Goal: Task Accomplishment & Management: Manage account settings

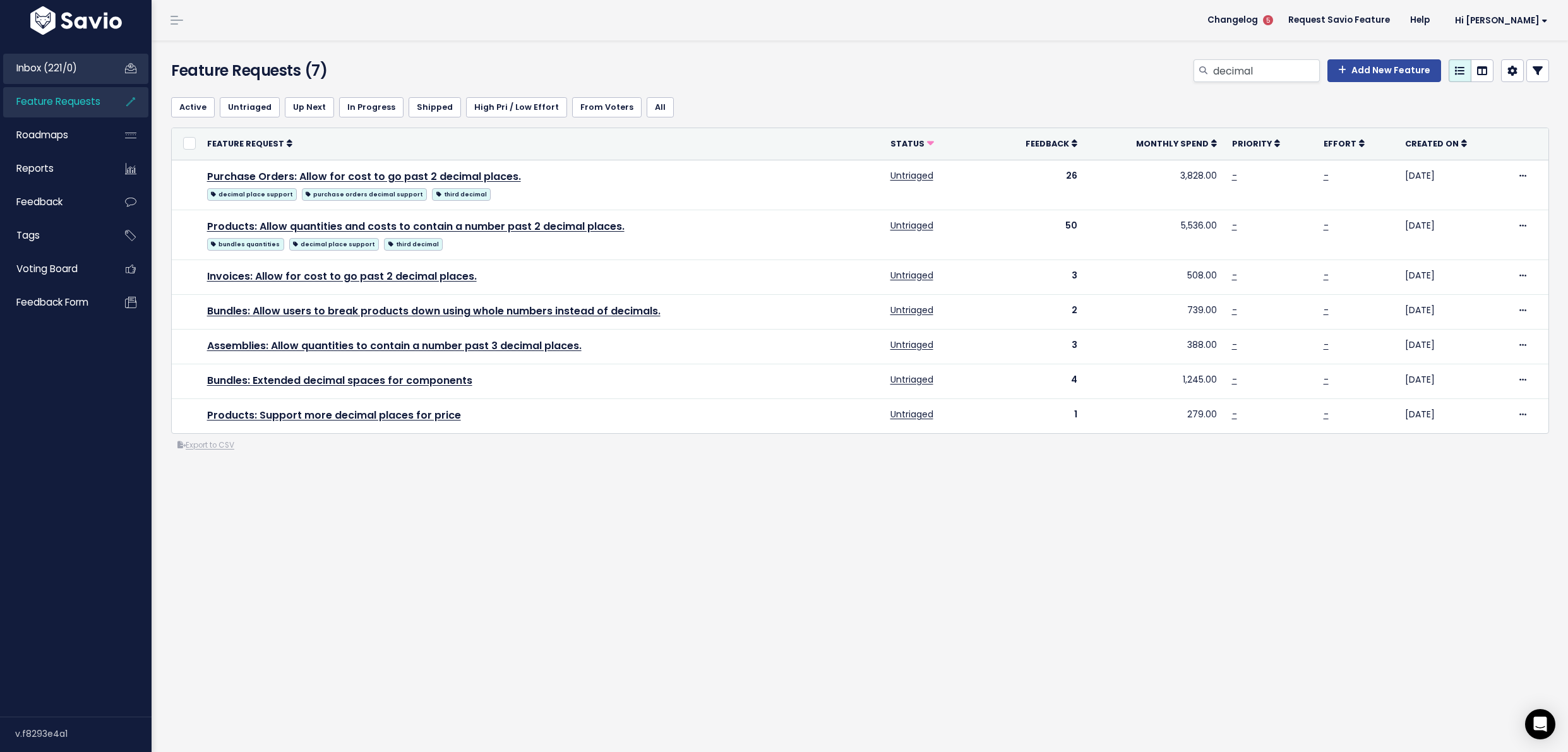
click at [91, 63] on link "Inbox (221/0)" at bounding box center [54, 69] width 102 height 29
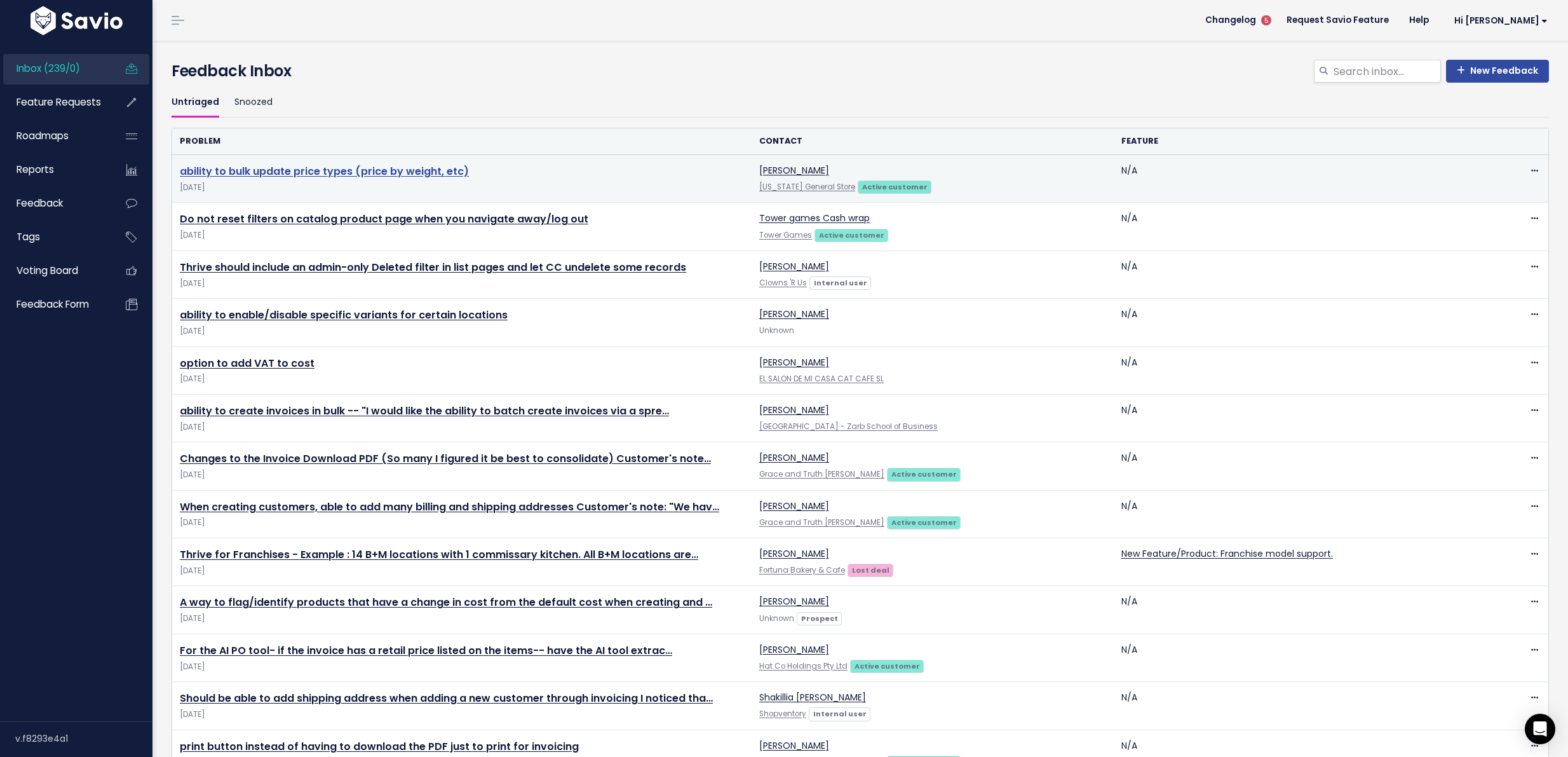
click at [320, 172] on link "ability to bulk update price types (price by weight, etc)" at bounding box center [324, 171] width 289 height 15
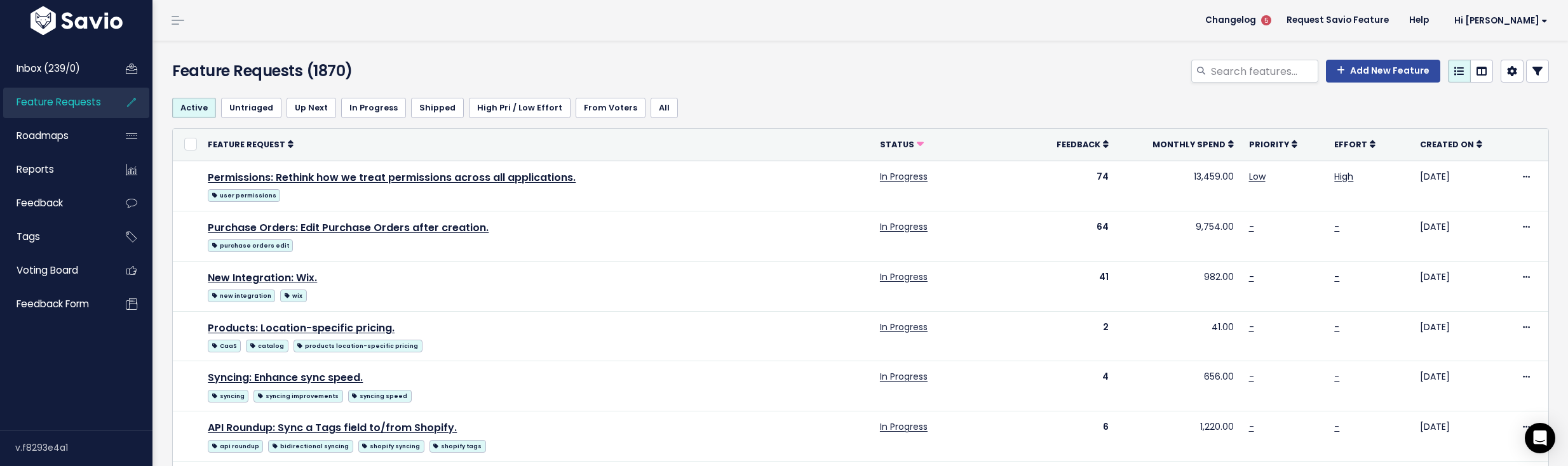
click at [81, 108] on span "Feature Requests" at bounding box center [59, 101] width 85 height 13
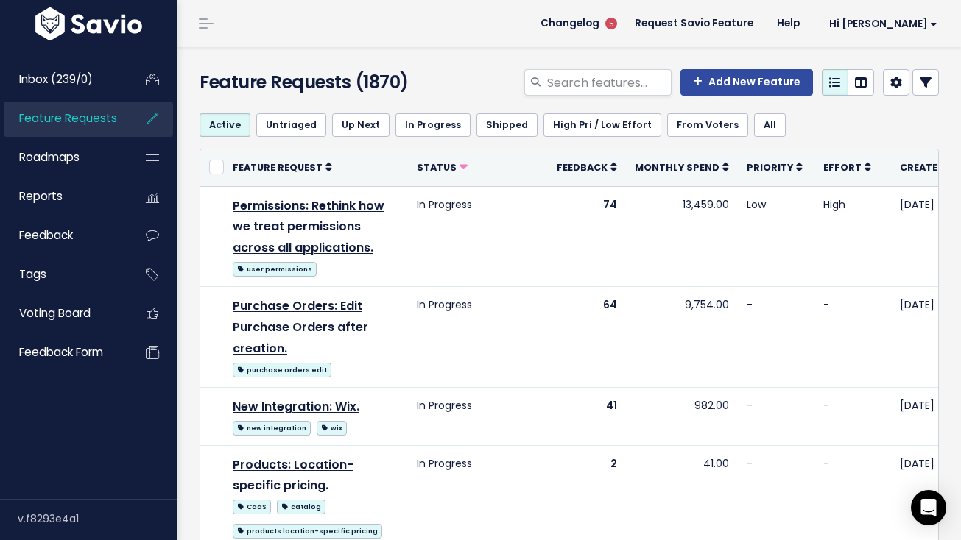
click at [610, 68] on div "Feature Requests (1870) Add New Feature" at bounding box center [567, 74] width 780 height 54
click at [606, 81] on input "search" at bounding box center [609, 82] width 126 height 27
type input "bulk price type"
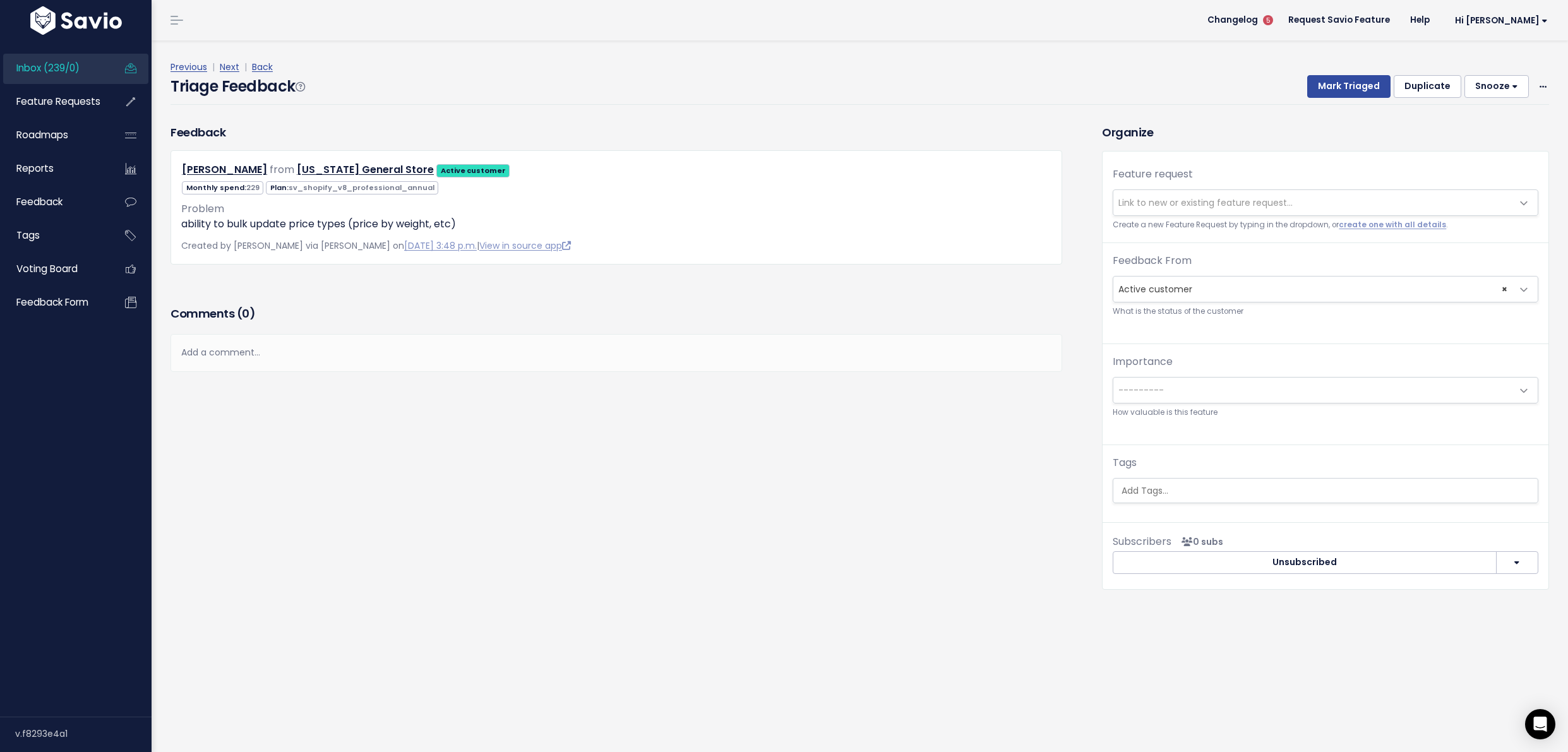
click at [1208, 201] on span "Link to new or existing feature request..." at bounding box center [1205, 202] width 174 height 13
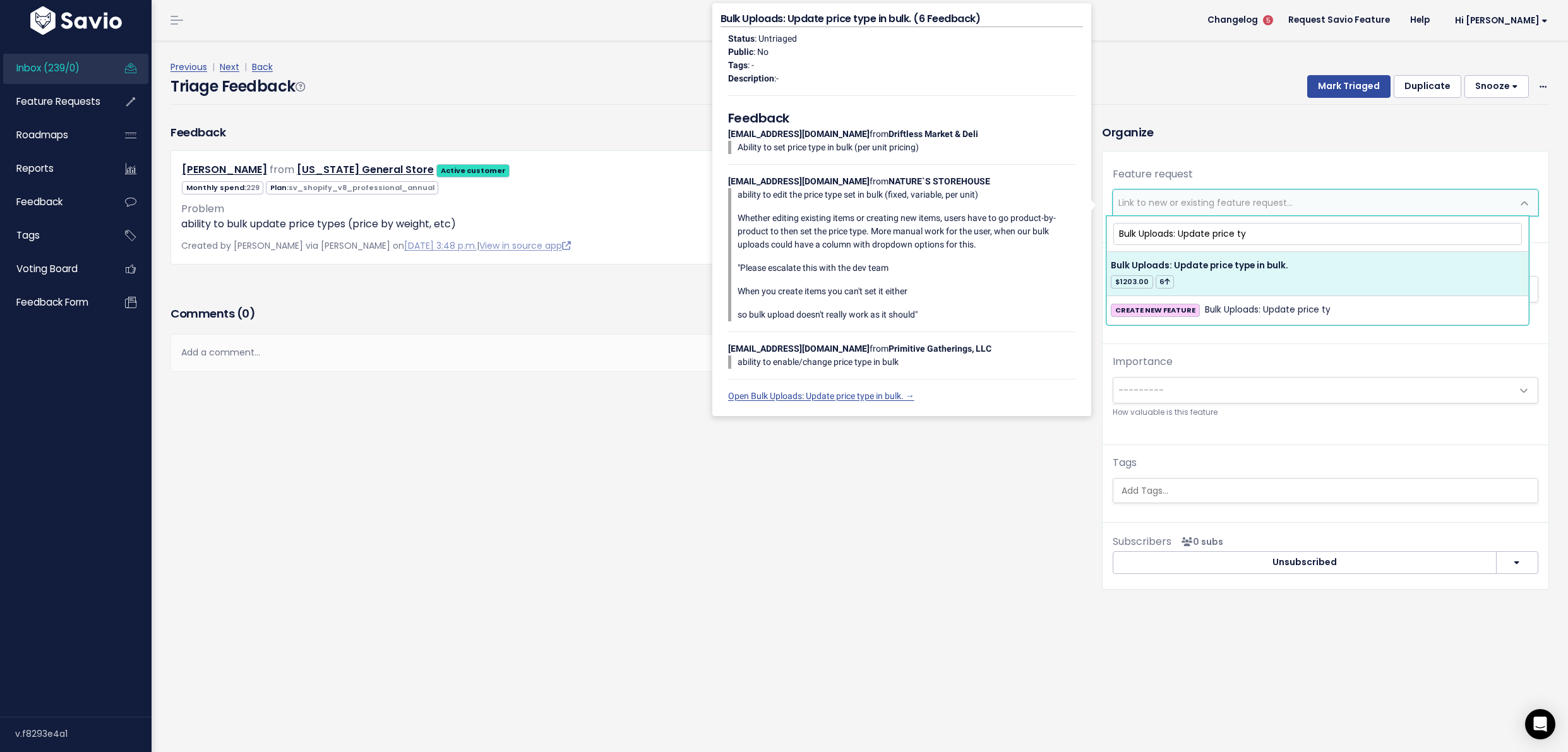
type input "Bulk Uploads: Update price ty"
select select "33513"
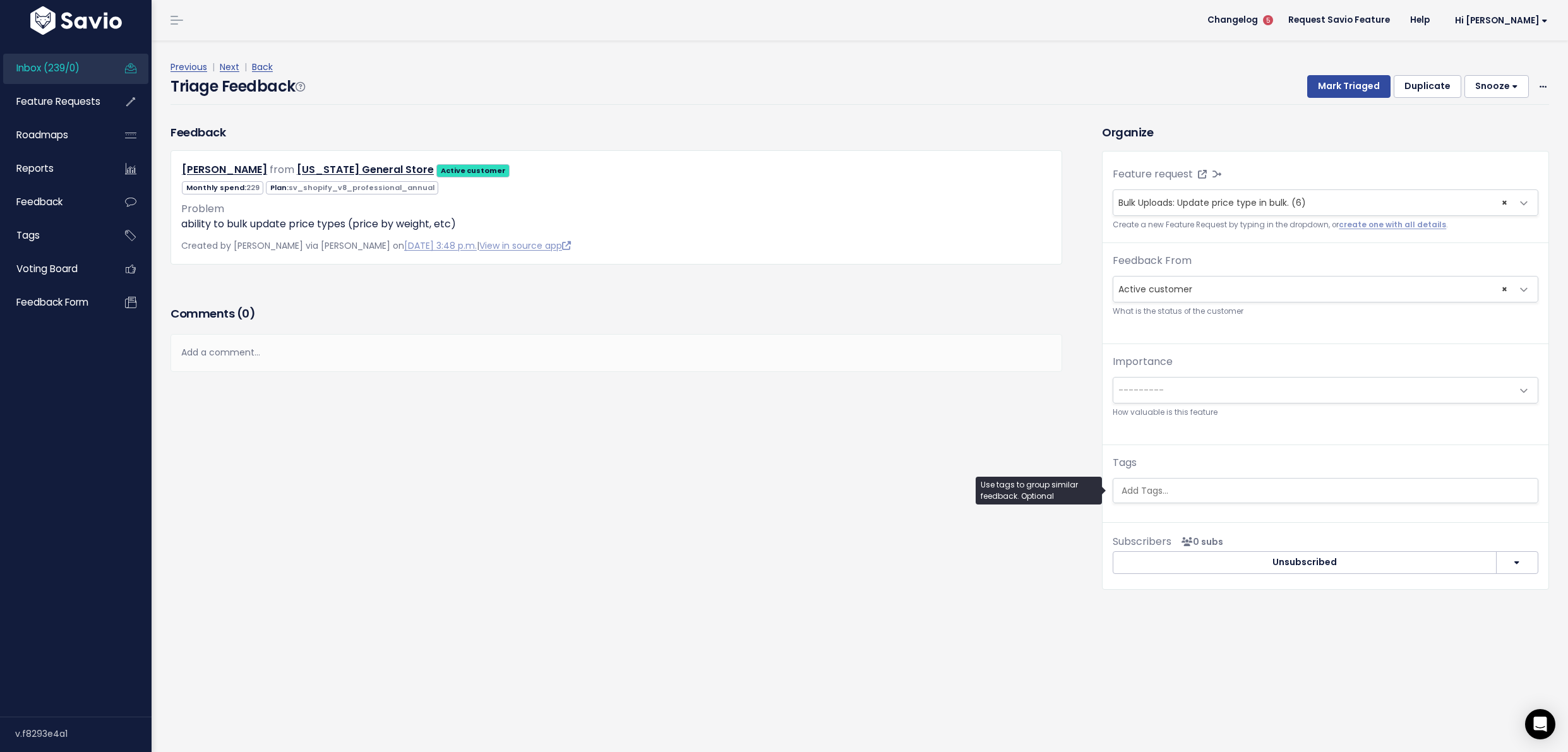
click at [1175, 491] on input "search" at bounding box center [1327, 490] width 421 height 13
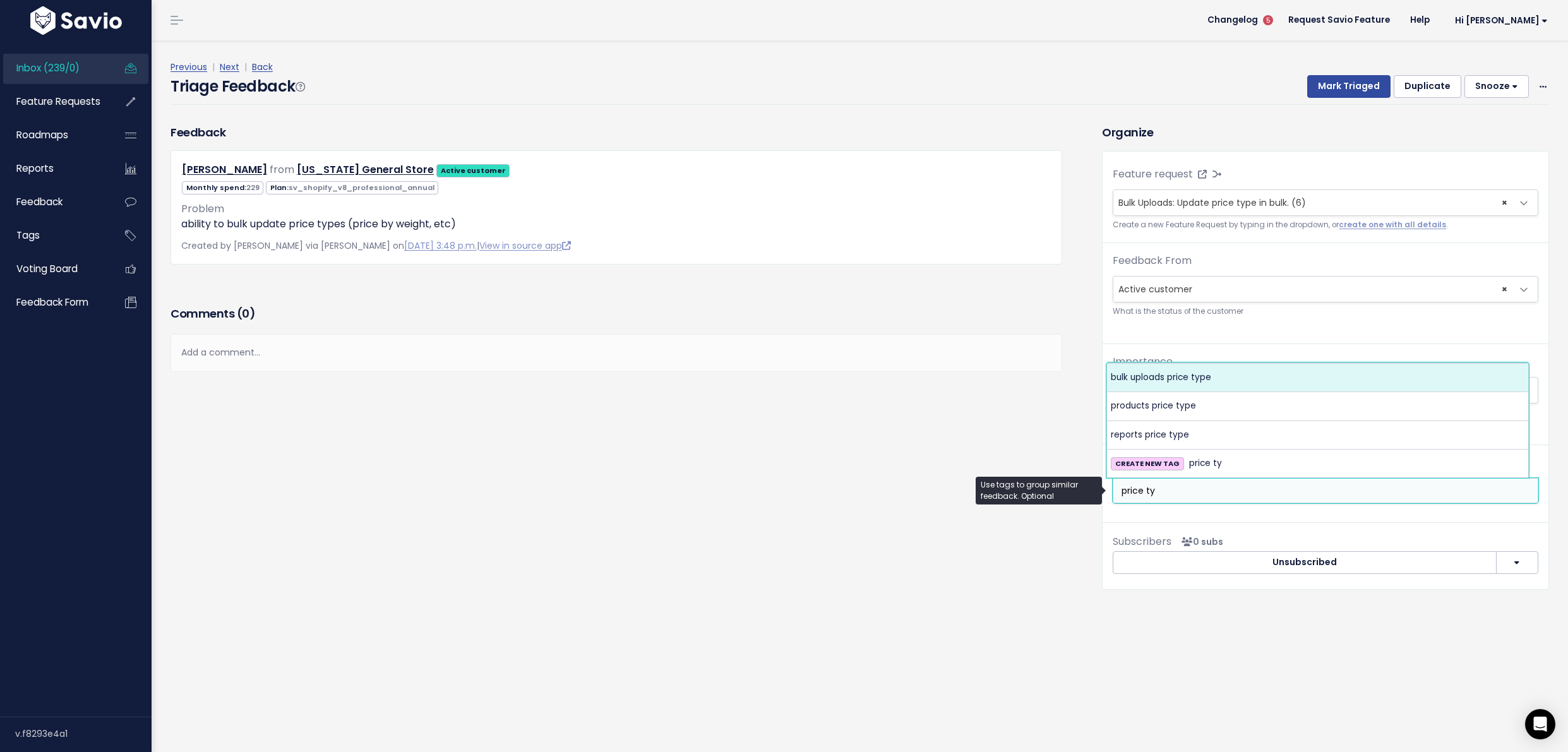
type input "price ty"
select select "9490"
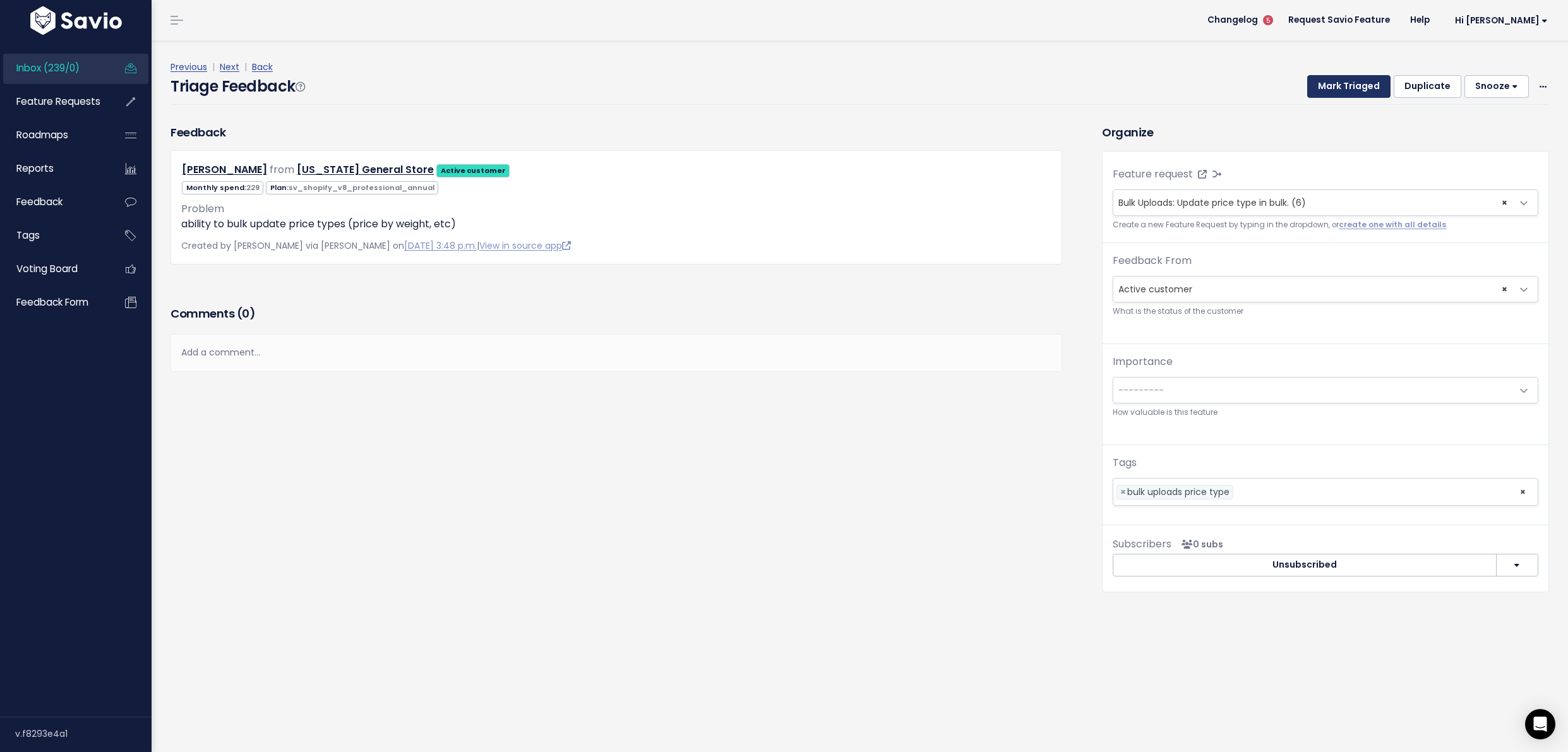
click at [1338, 75] on button "Mark Triaged" at bounding box center [1348, 87] width 83 height 23
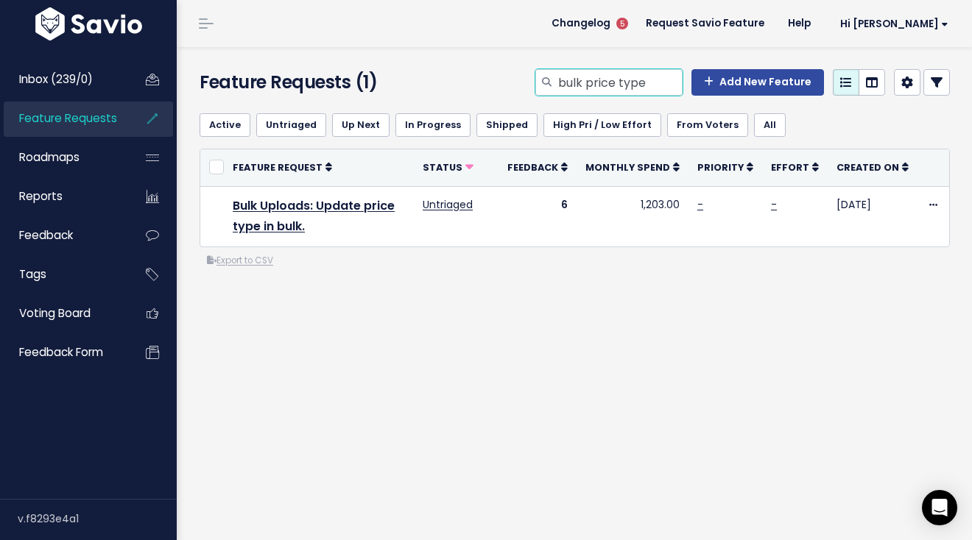
click at [578, 77] on input "bulk price type" at bounding box center [620, 82] width 126 height 27
type input "f"
type input "catalog filters"
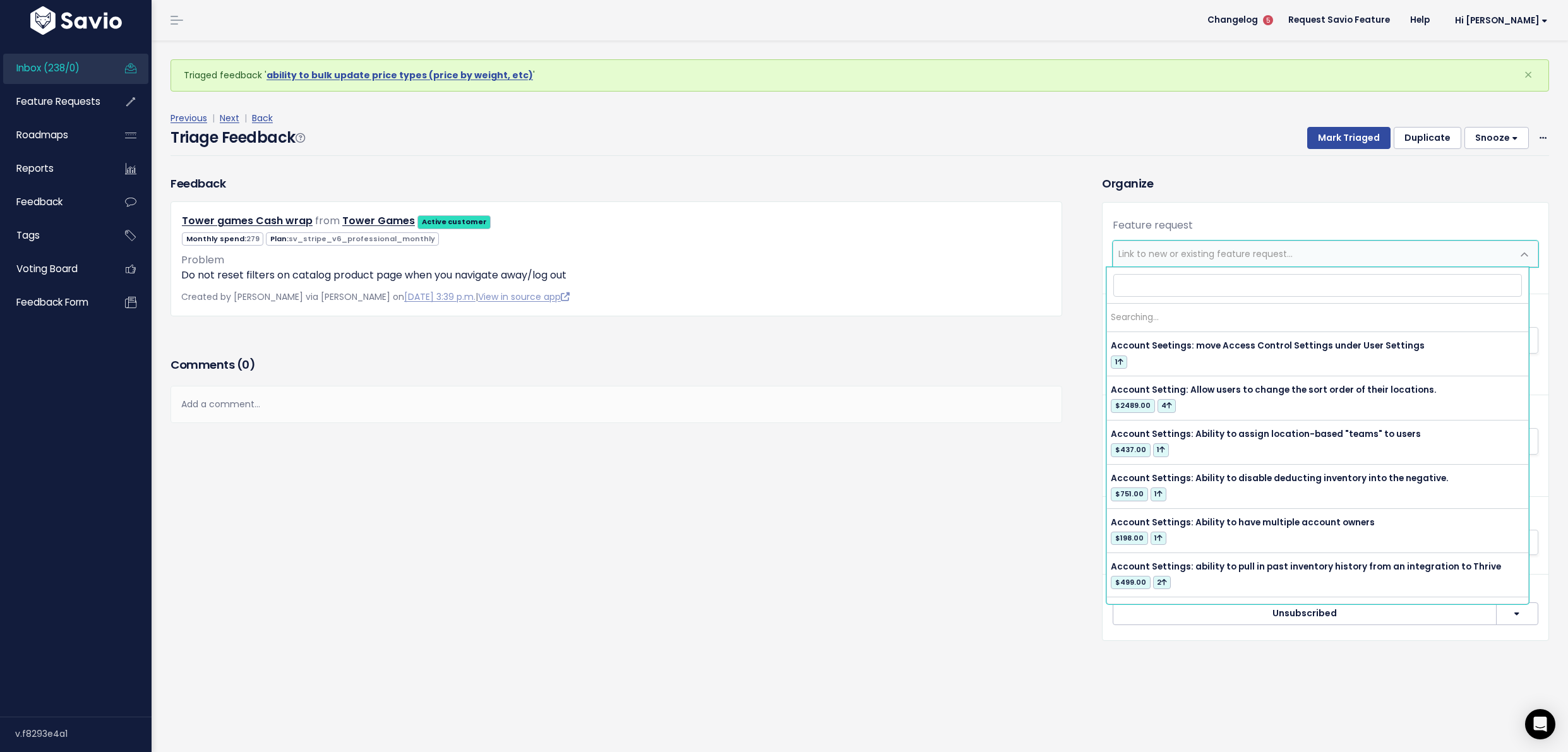
click at [1194, 255] on span "Link to new or existing feature request..." at bounding box center [1205, 254] width 174 height 13
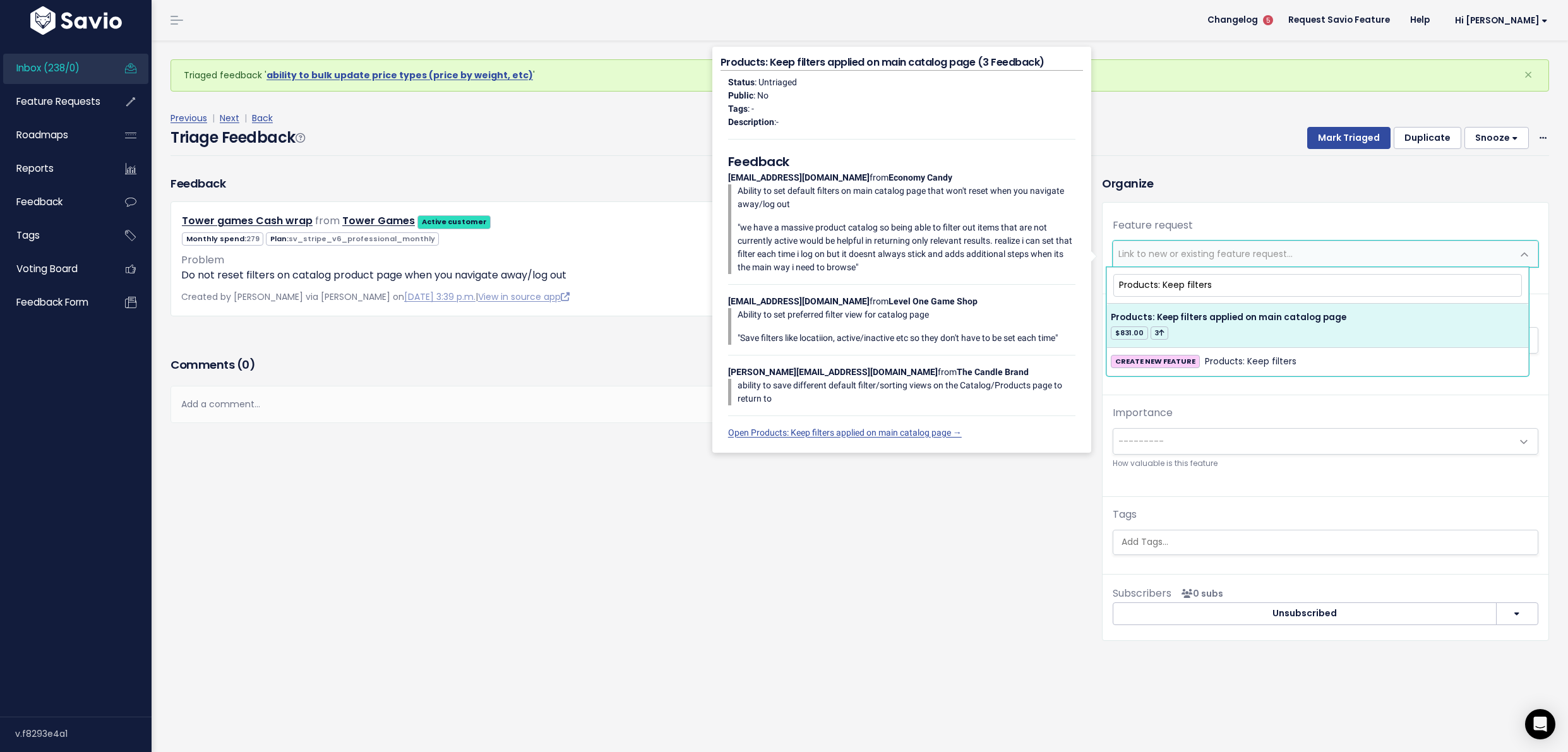
type input "Products: Keep filters"
select select "50971"
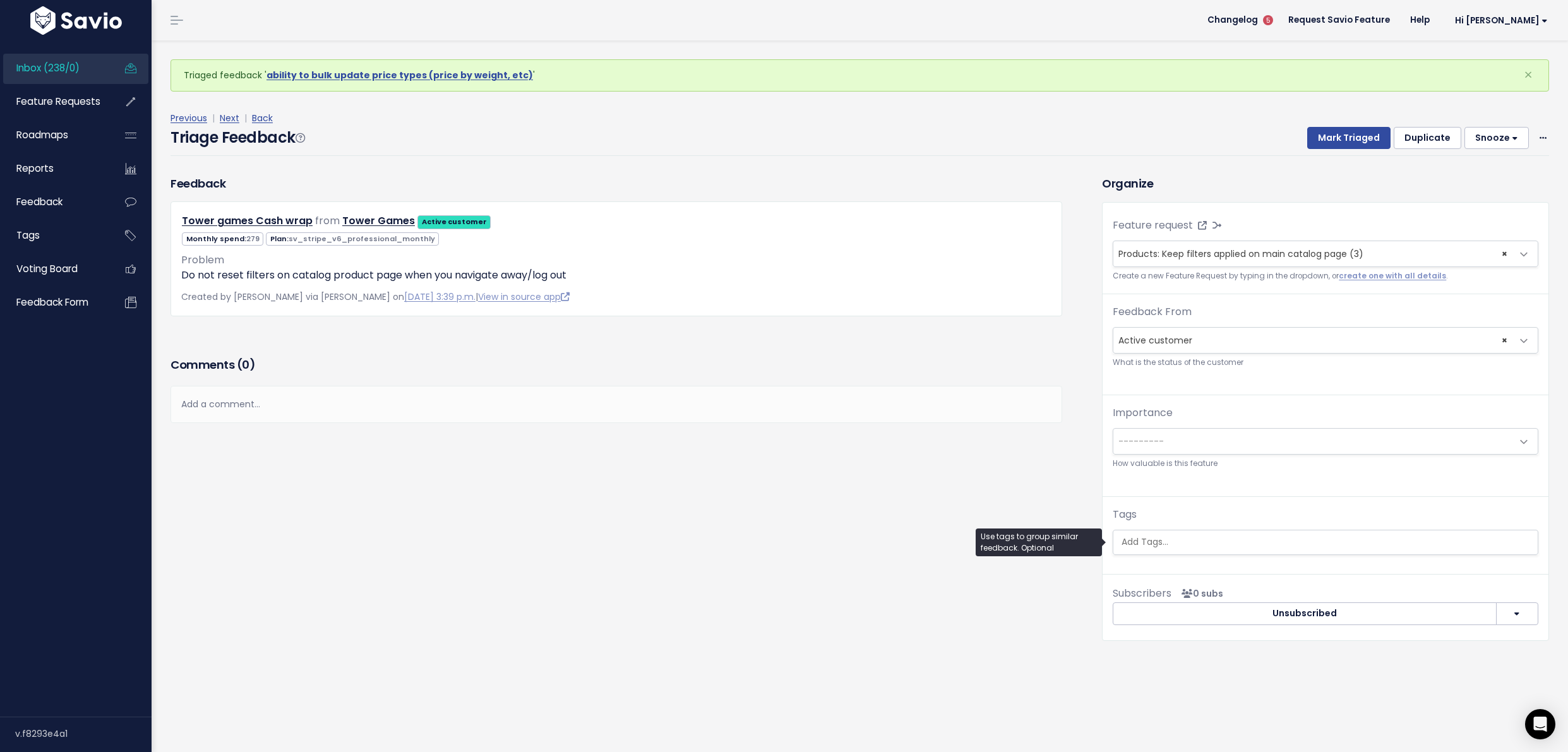
click at [1237, 547] on input "search" at bounding box center [1325, 541] width 418 height 13
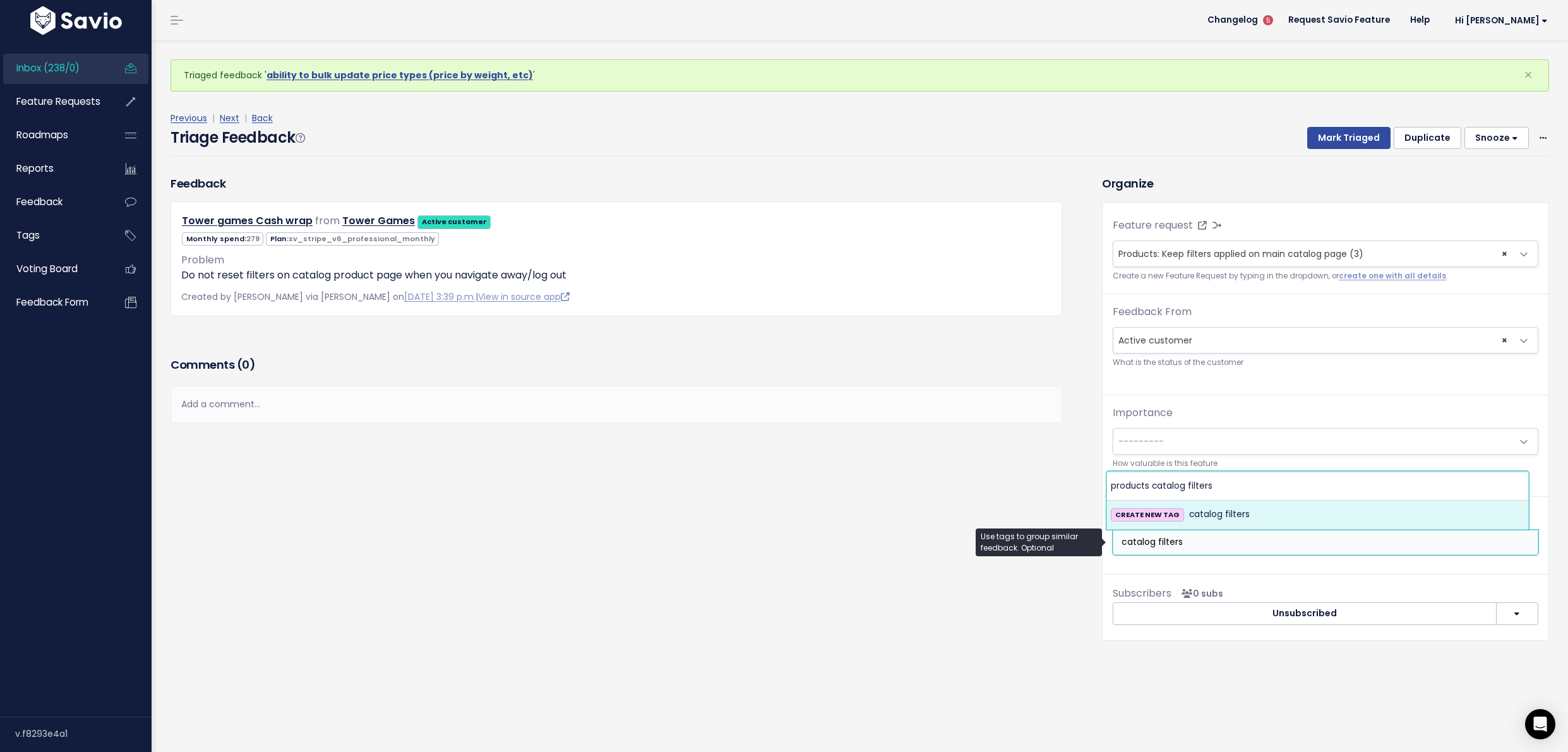
type input "catalog filters"
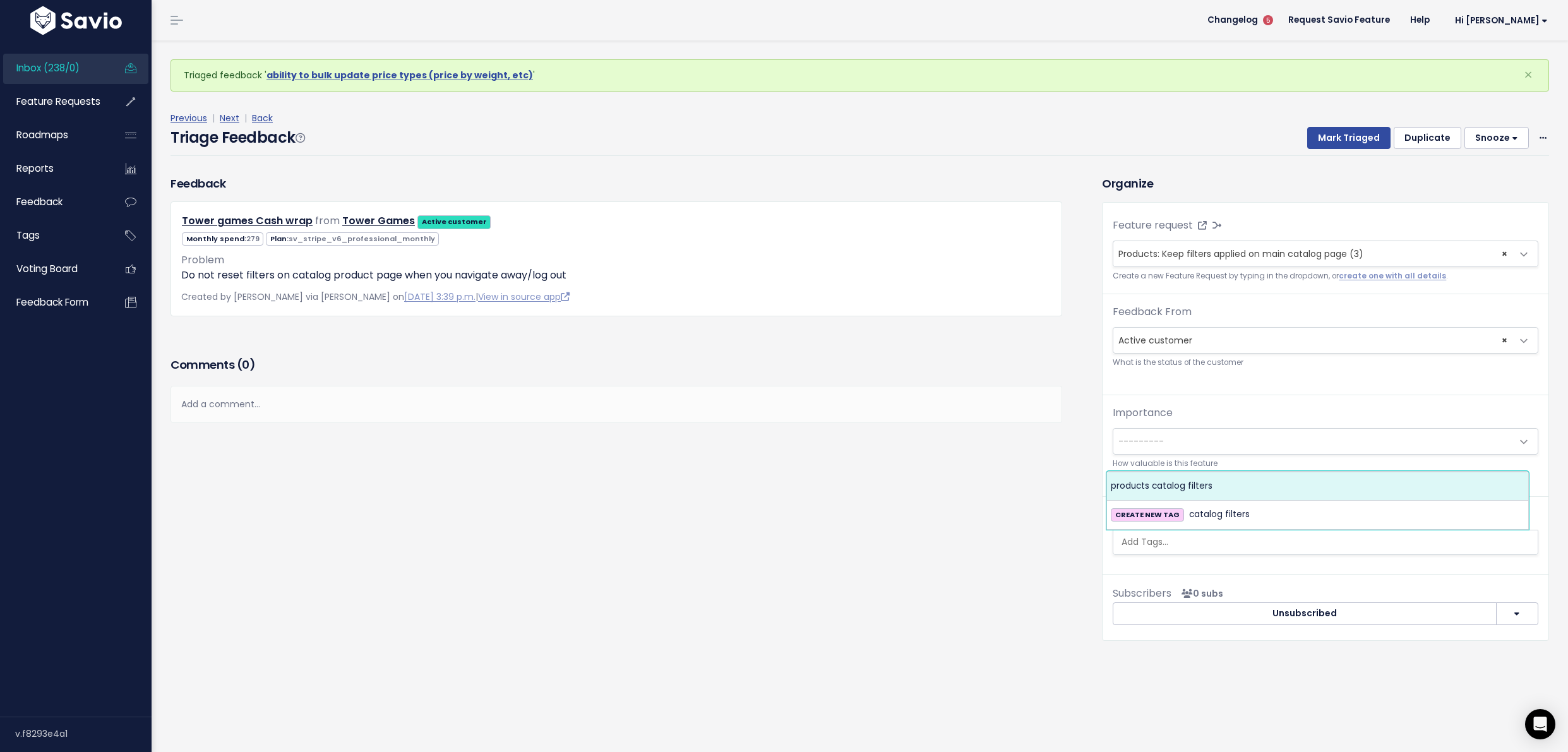
select select "5887"
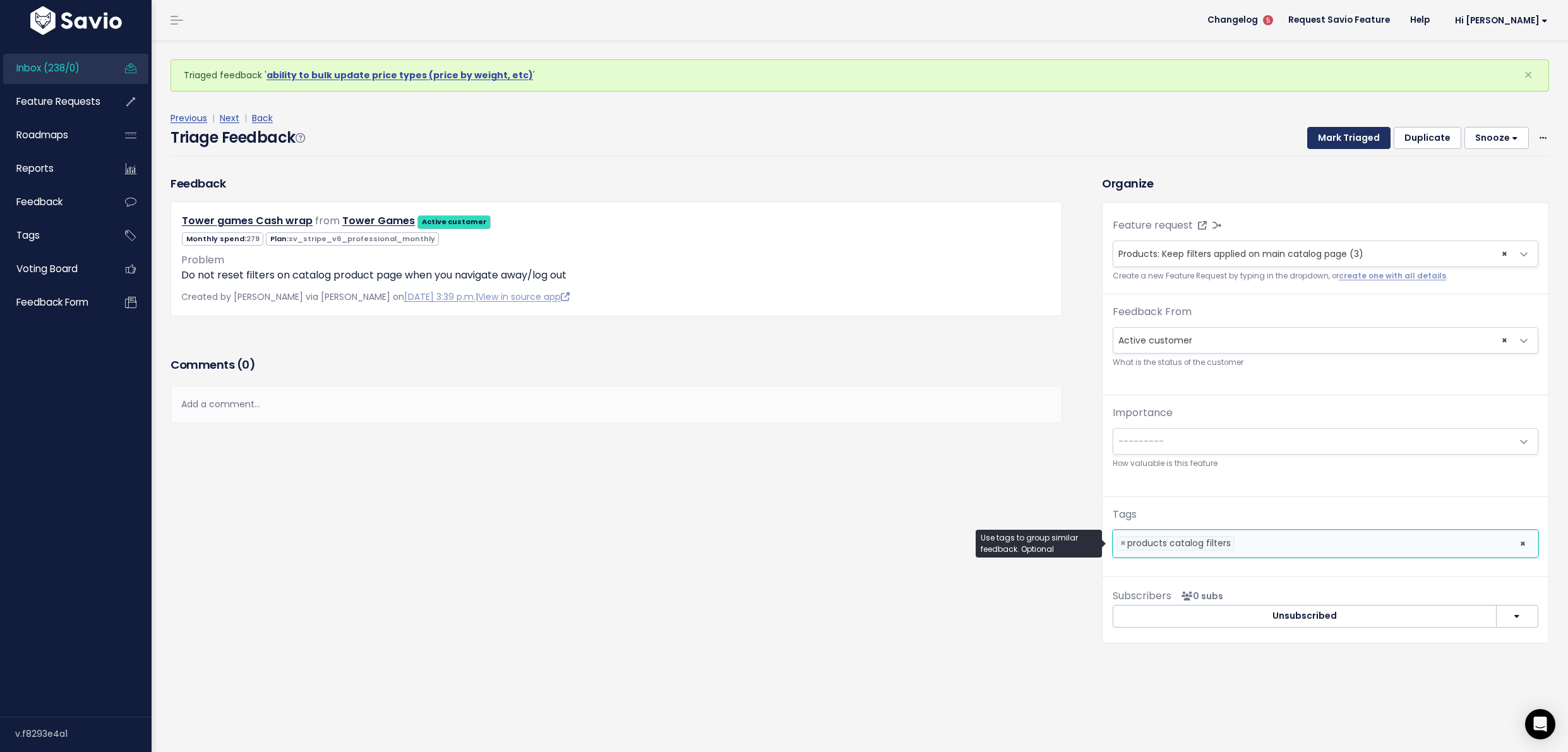
click at [1344, 128] on button "Mark Triaged" at bounding box center [1348, 138] width 83 height 23
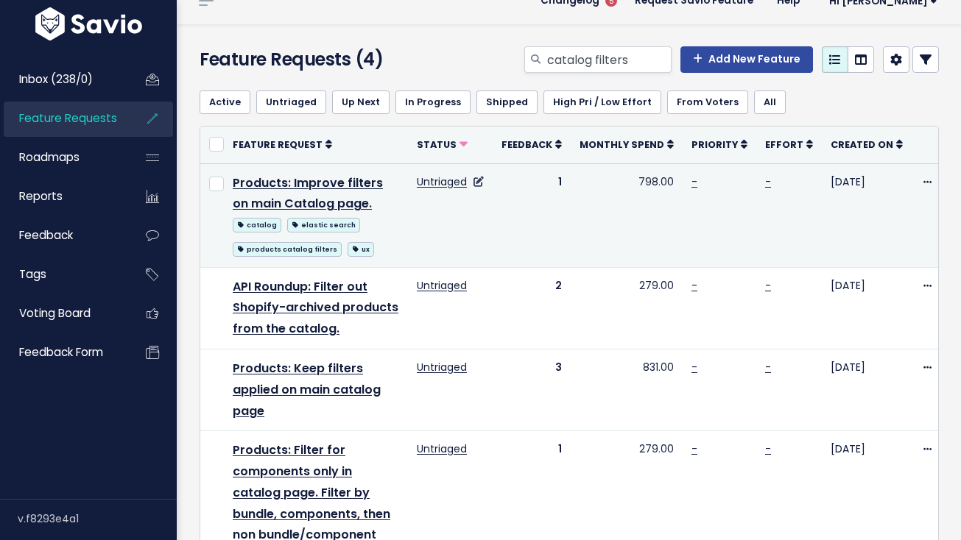
scroll to position [25, 0]
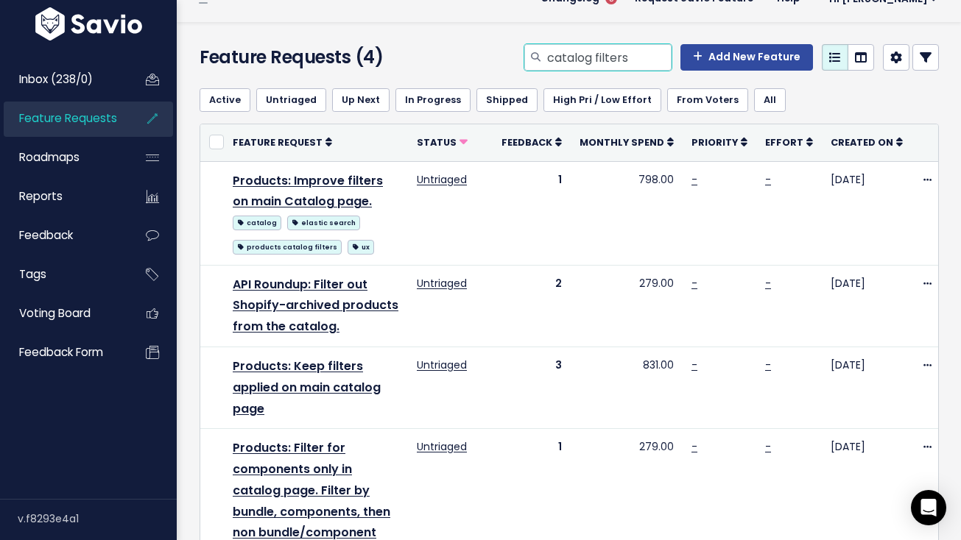
click at [610, 65] on input "catalog filters" at bounding box center [609, 57] width 126 height 27
type input "delete"
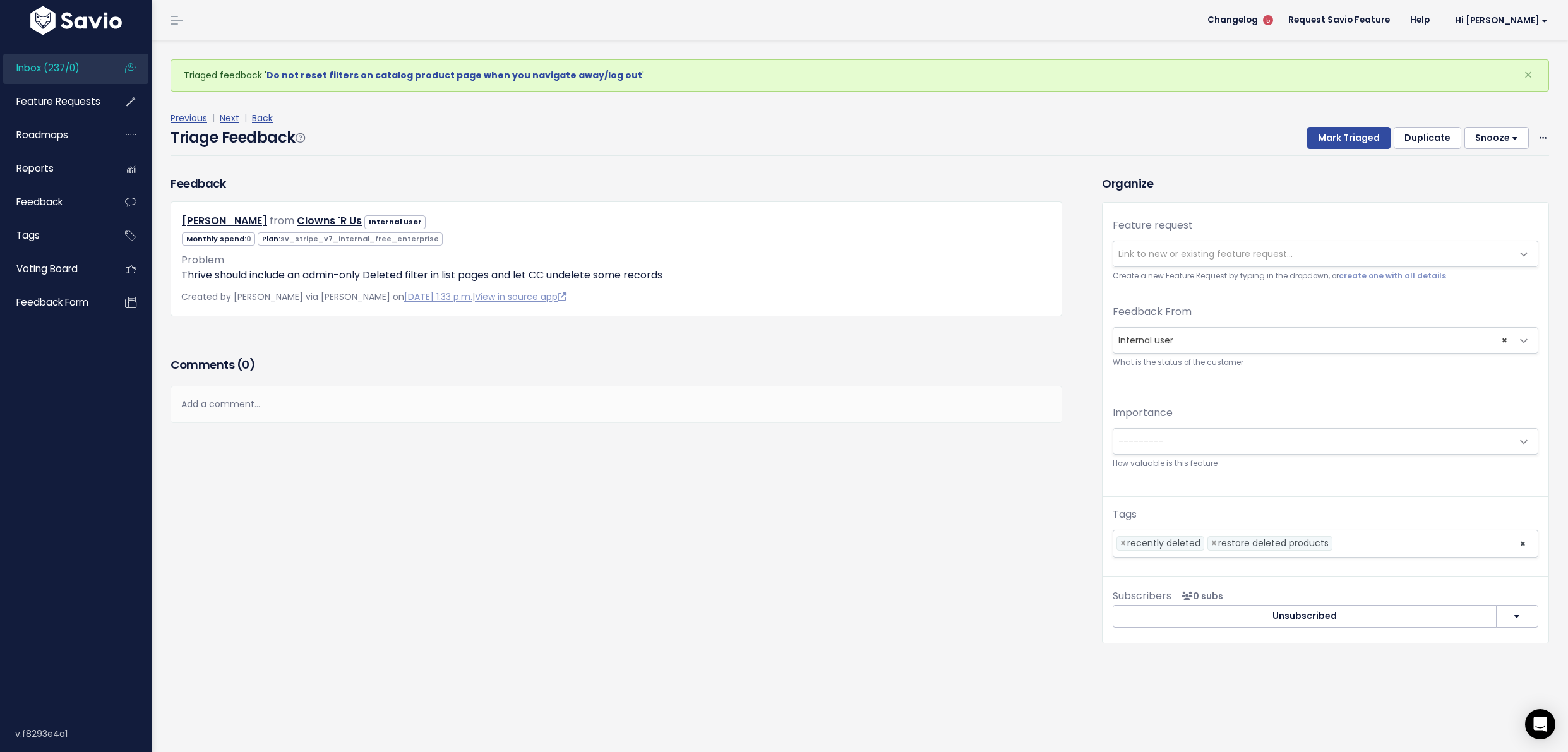
click at [1137, 257] on span "Link to new or existing feature request..." at bounding box center [1205, 254] width 174 height 13
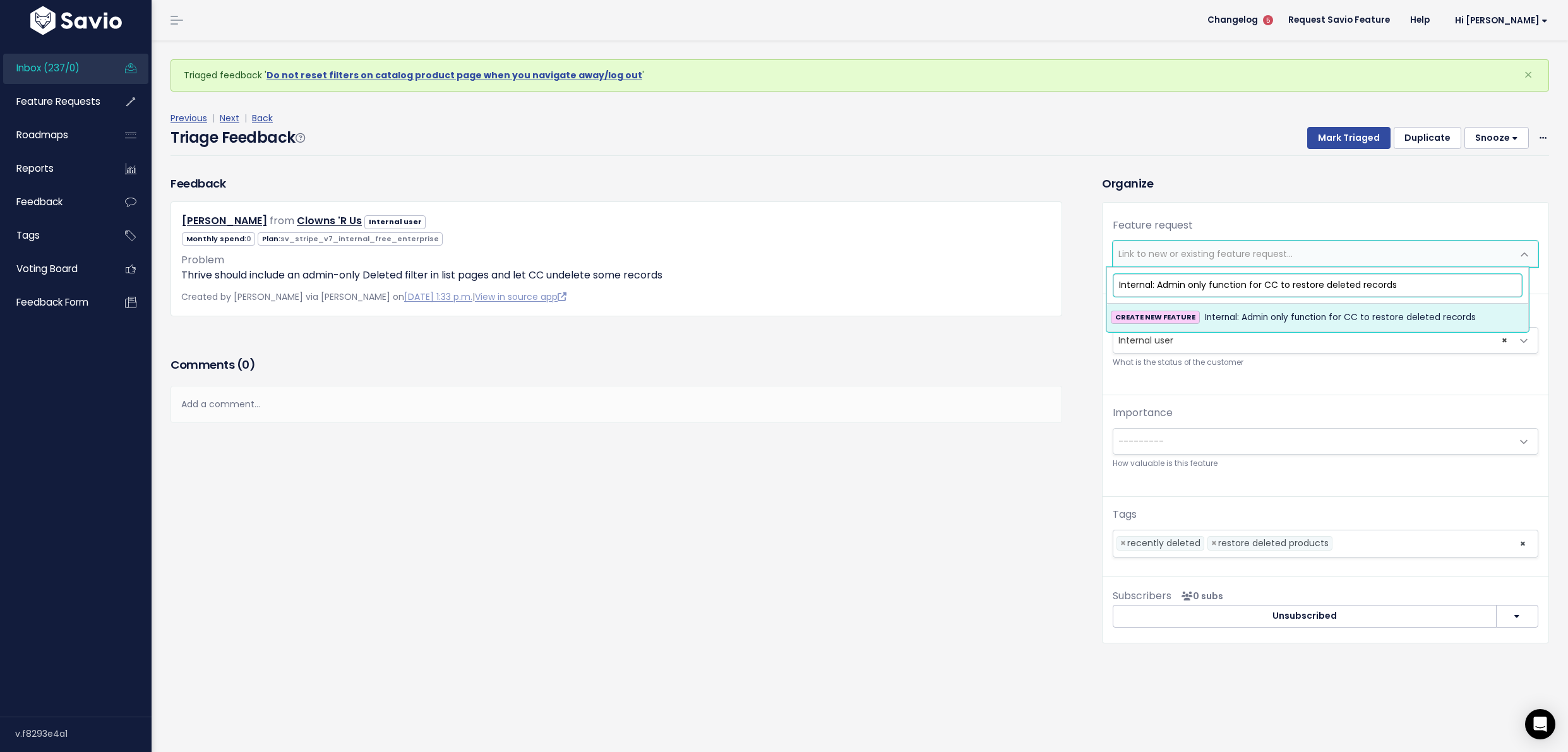
type input "Internal: Admin only function for CC to restore deleted records"
click at [1274, 320] on span "Internal: Admin only function for CC to restore deleted records" at bounding box center [1341, 318] width 271 height 15
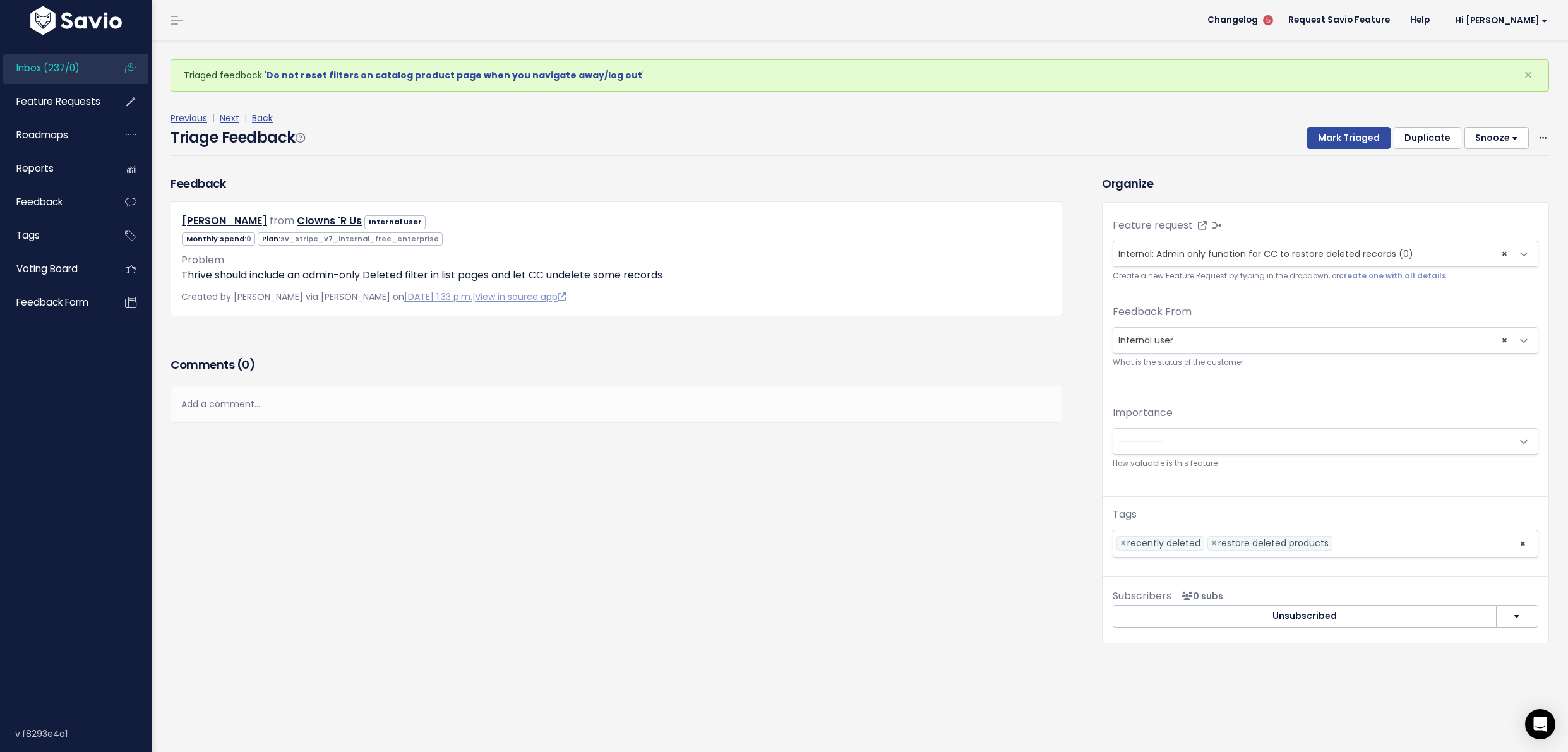
click at [1336, 154] on div "Triage Feedback Mark Triaged Duplicate Snooze 1 day 3 days 7 days 14 days Edit …" at bounding box center [860, 141] width 1379 height 30
click at [1337, 150] on div "Triage Feedback Mark Triaged Duplicate Snooze 1 day 3 days 7 days 14 days Edit …" at bounding box center [860, 141] width 1379 height 30
click at [1336, 147] on button "Mark Triaged" at bounding box center [1348, 138] width 83 height 23
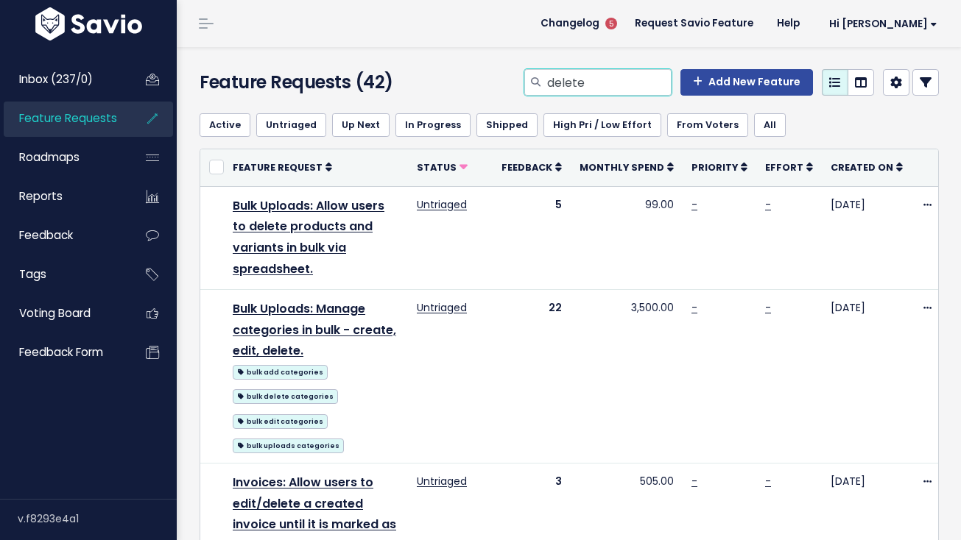
click at [559, 91] on input "delete" at bounding box center [609, 82] width 126 height 27
type input "restore"
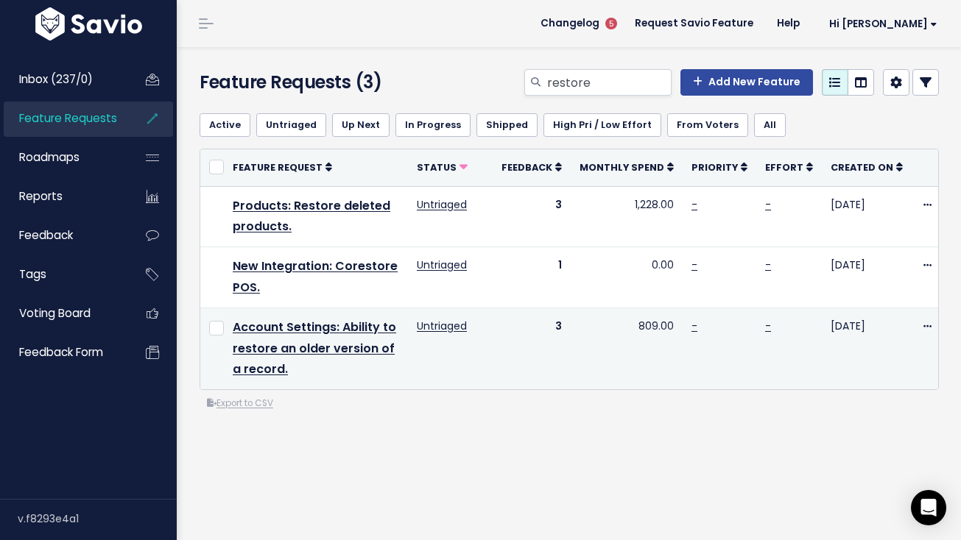
click at [355, 338] on td "Account Settings: Ability to restore an older version of a record." at bounding box center [316, 349] width 184 height 82
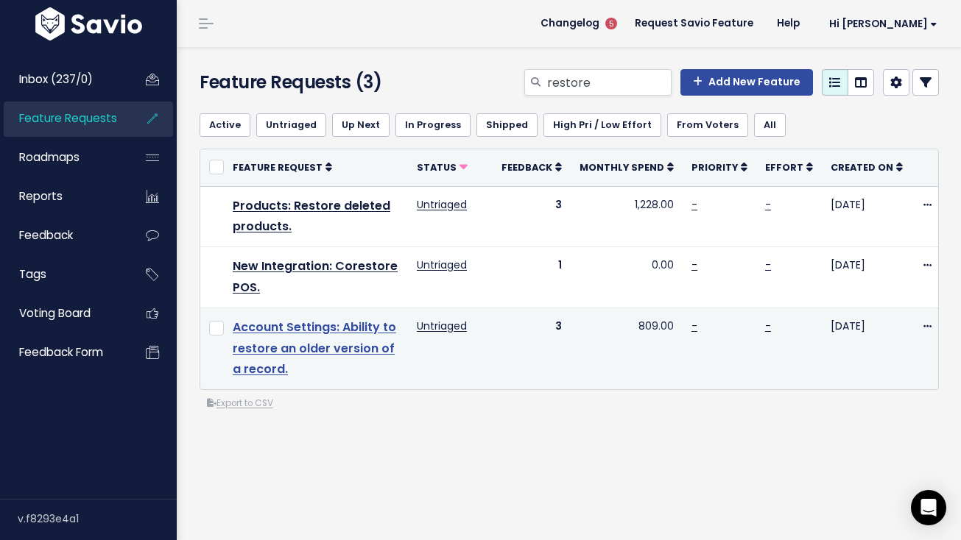
click at [353, 331] on link "Account Settings: Ability to restore an older version of a record." at bounding box center [314, 349] width 163 height 60
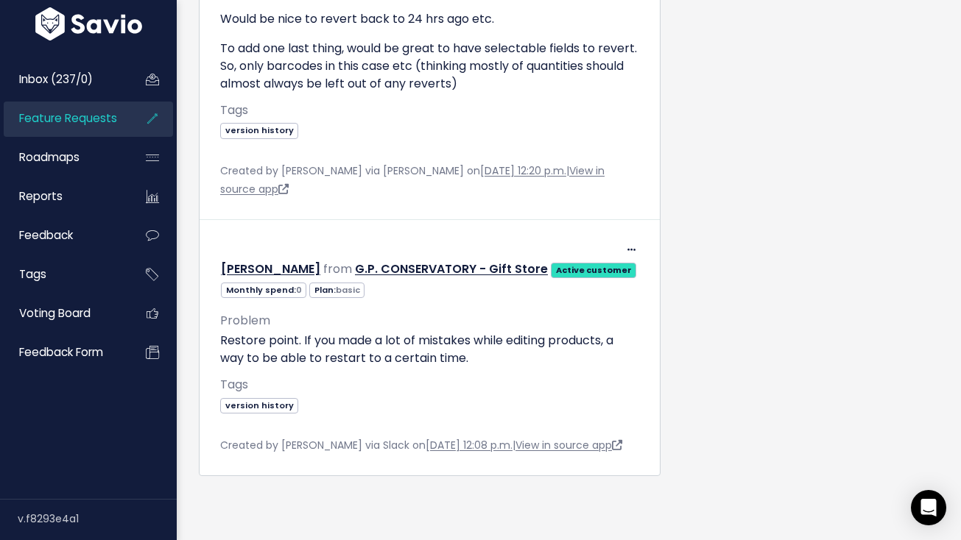
scroll to position [1489, 0]
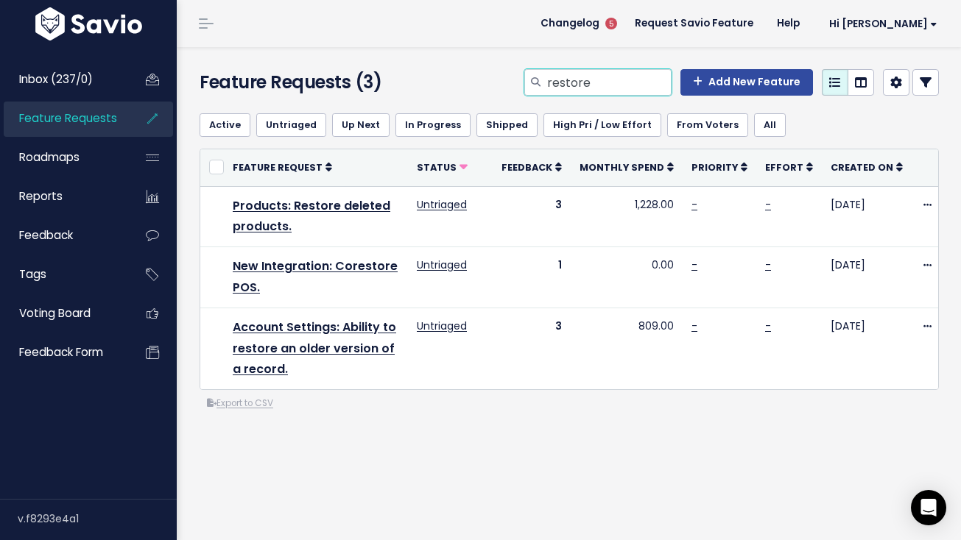
click at [592, 75] on input "restore" at bounding box center [609, 82] width 126 height 27
type input "variant"
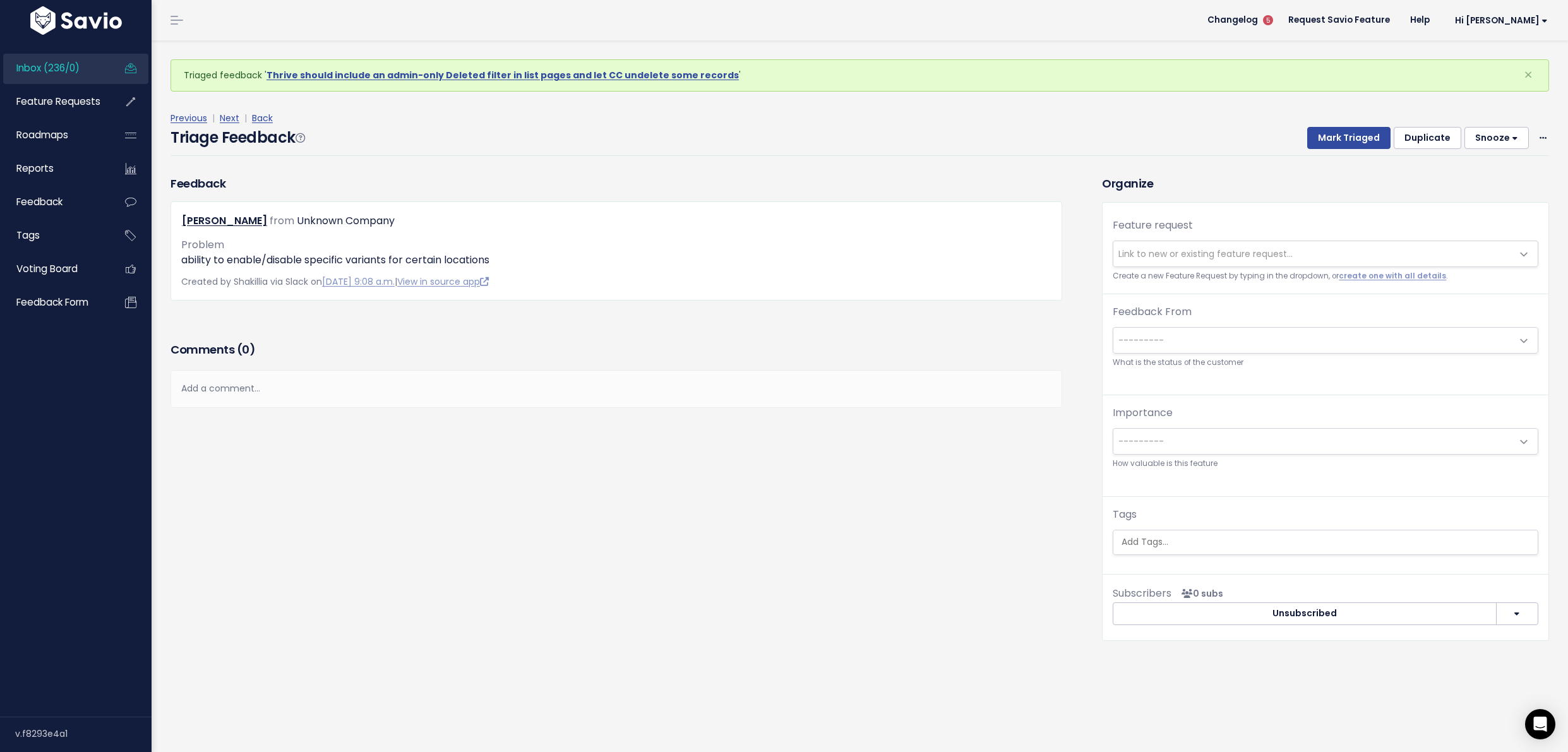
click at [1239, 259] on span "Link to new or existing feature request..." at bounding box center [1205, 254] width 174 height 13
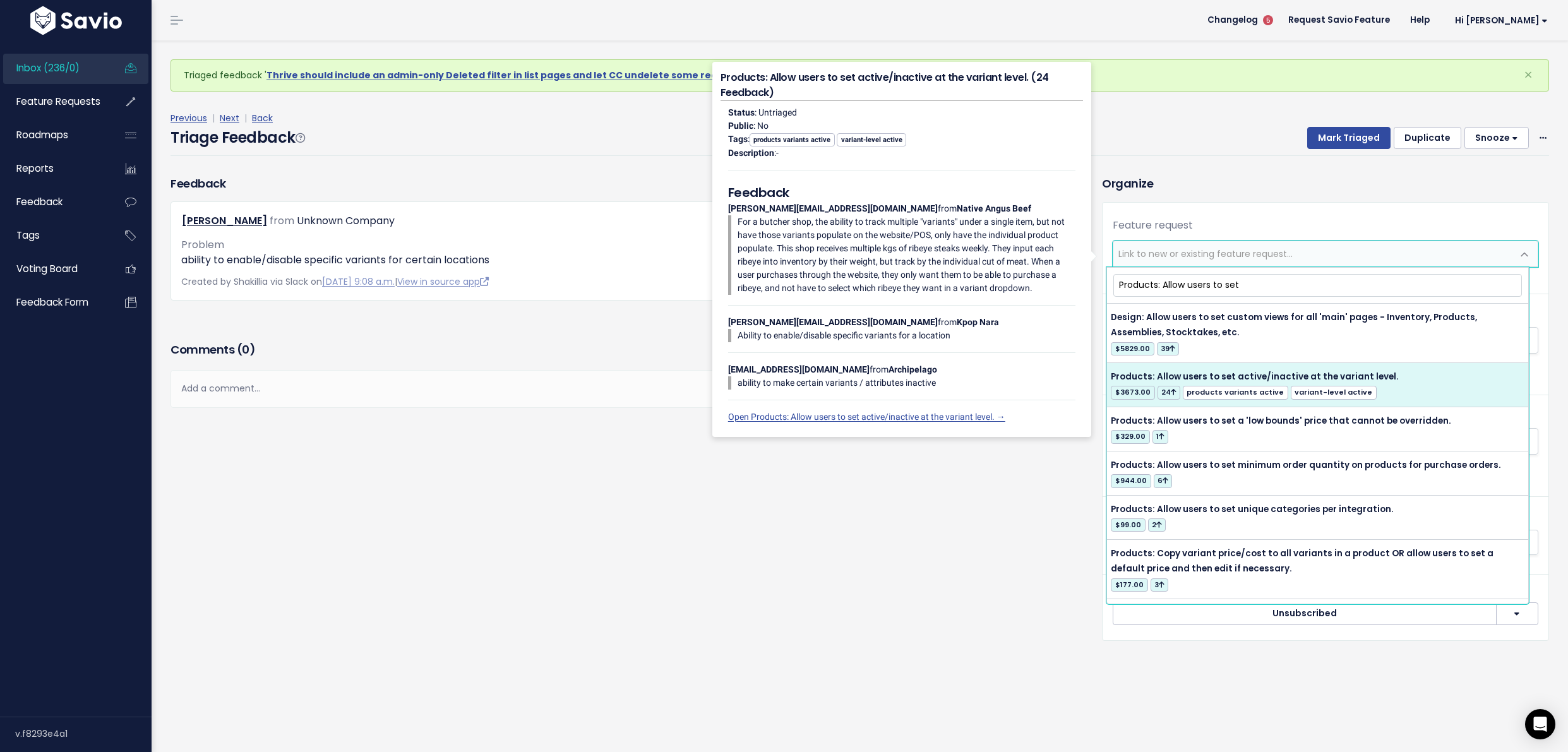
type input "Products: Allow users to set"
select select "20664"
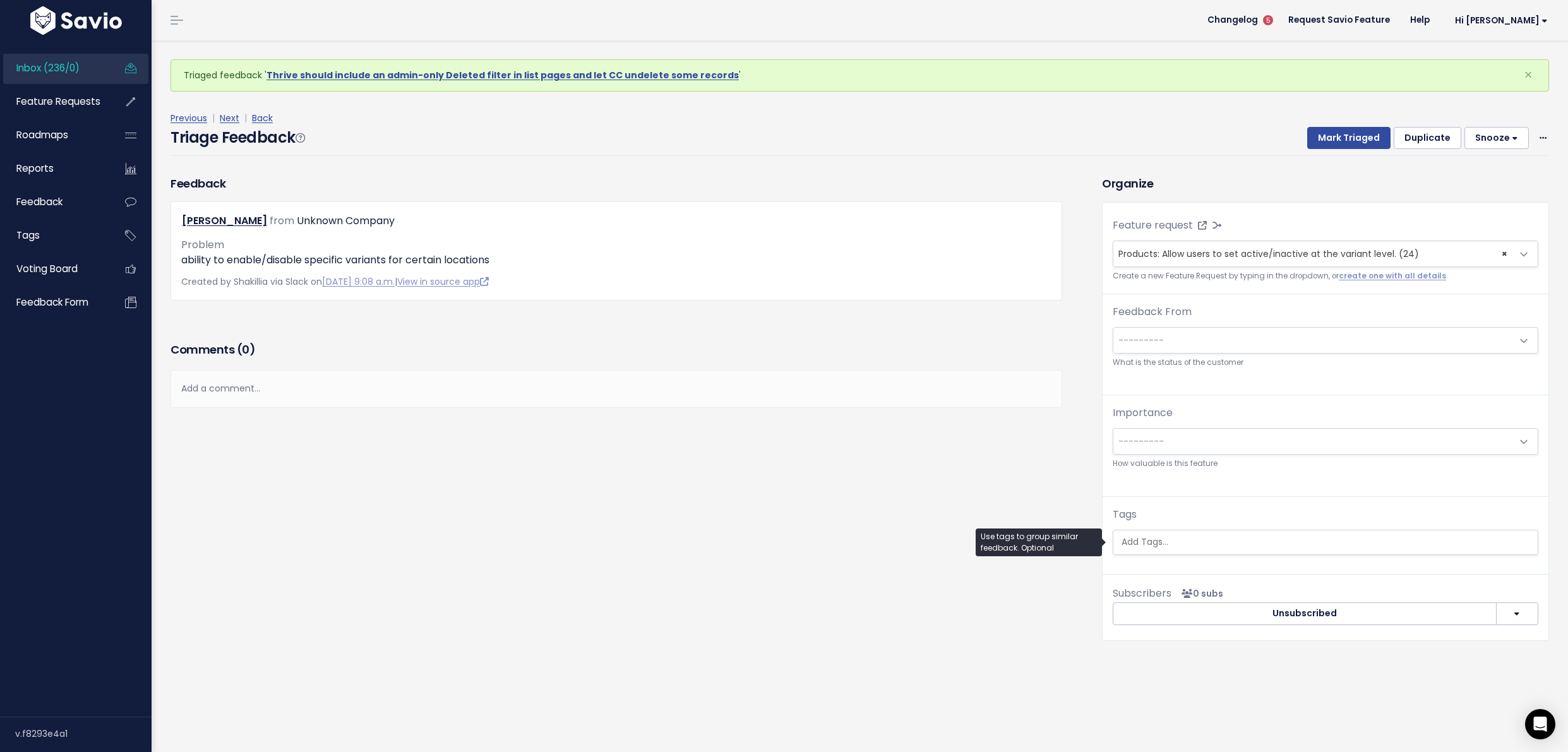
click at [1173, 552] on ul at bounding box center [1325, 543] width 425 height 24
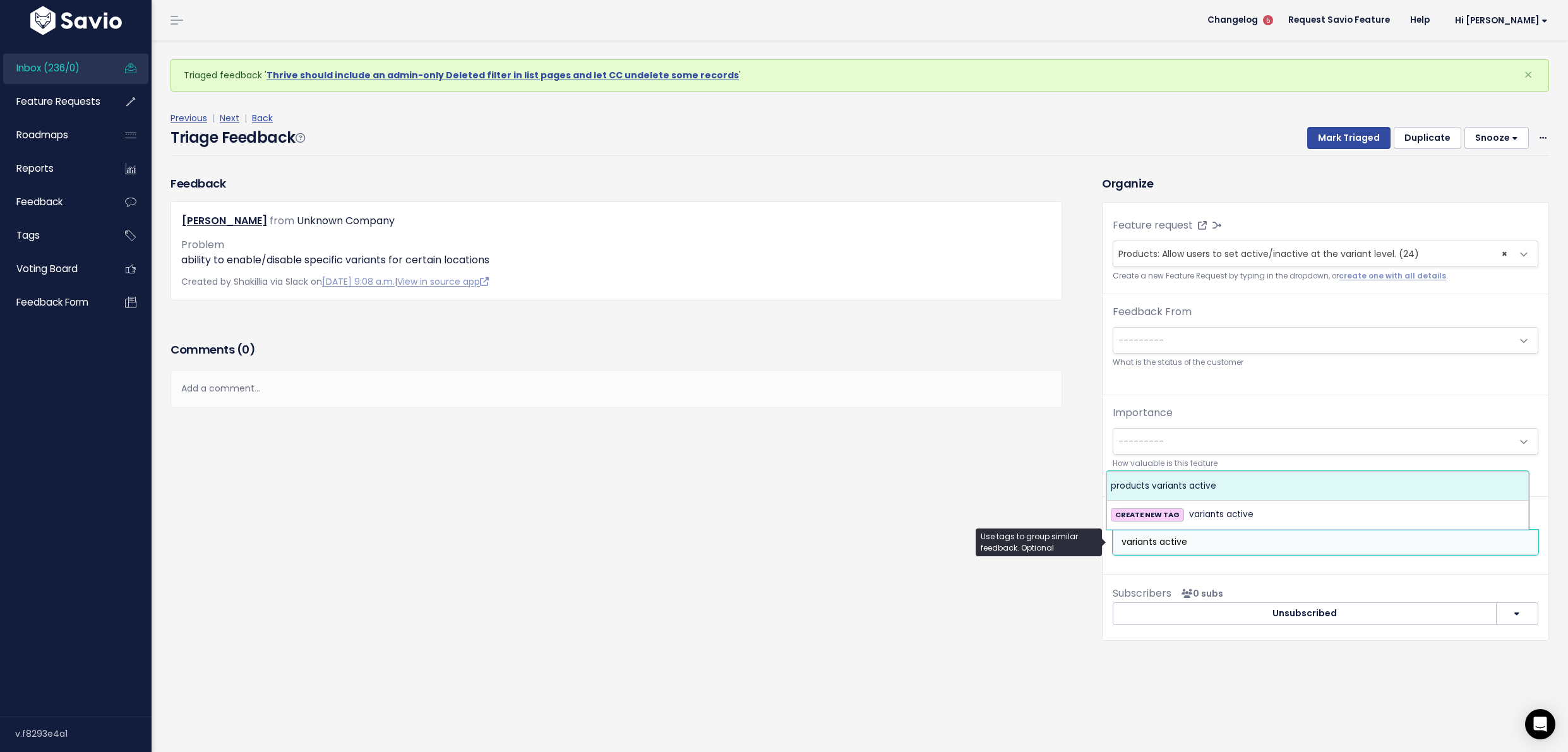
type input "variants active"
select select "6063"
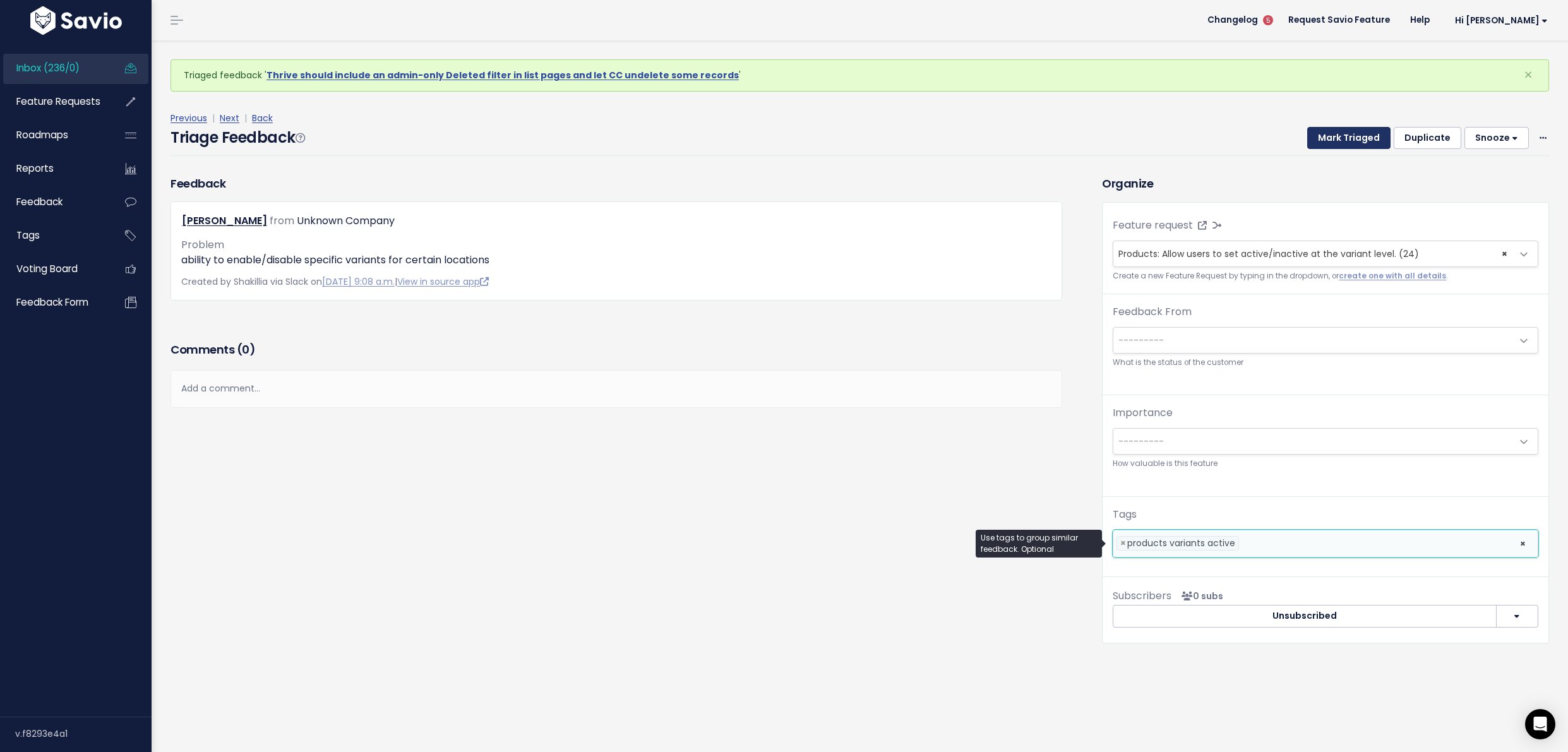
click at [1338, 137] on button "Mark Triaged" at bounding box center [1348, 138] width 83 height 23
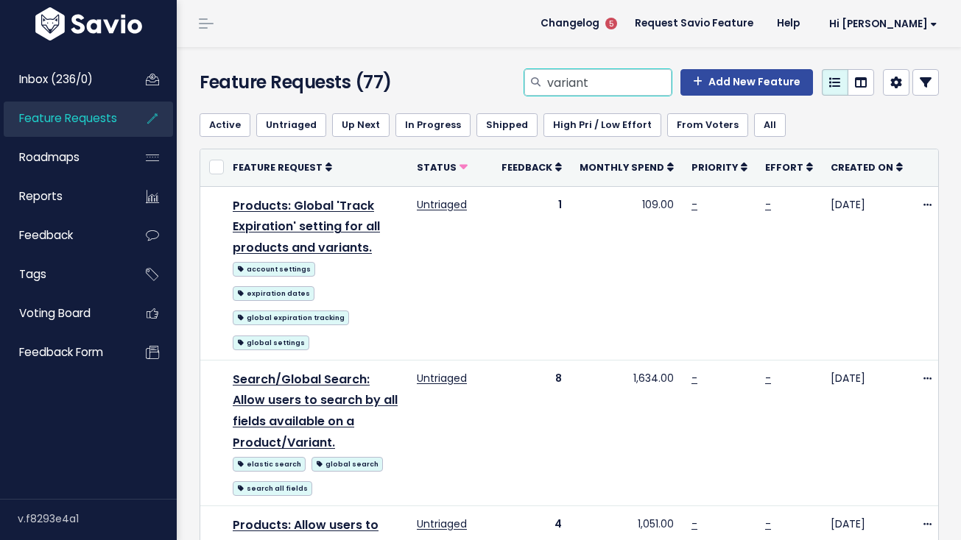
click at [596, 87] on input "variant" at bounding box center [609, 82] width 126 height 27
type input "variant active"
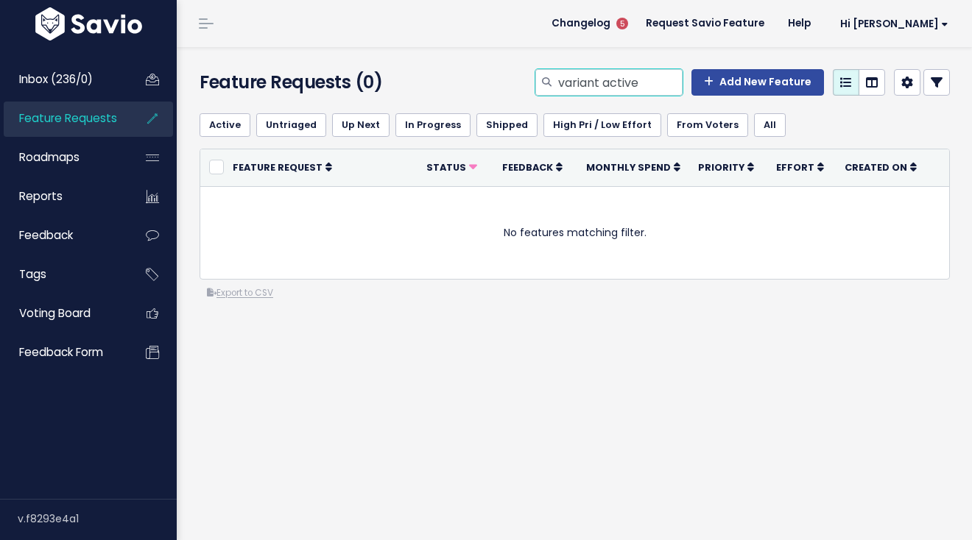
click at [599, 85] on input "variant active" at bounding box center [620, 82] width 126 height 27
type input "active"
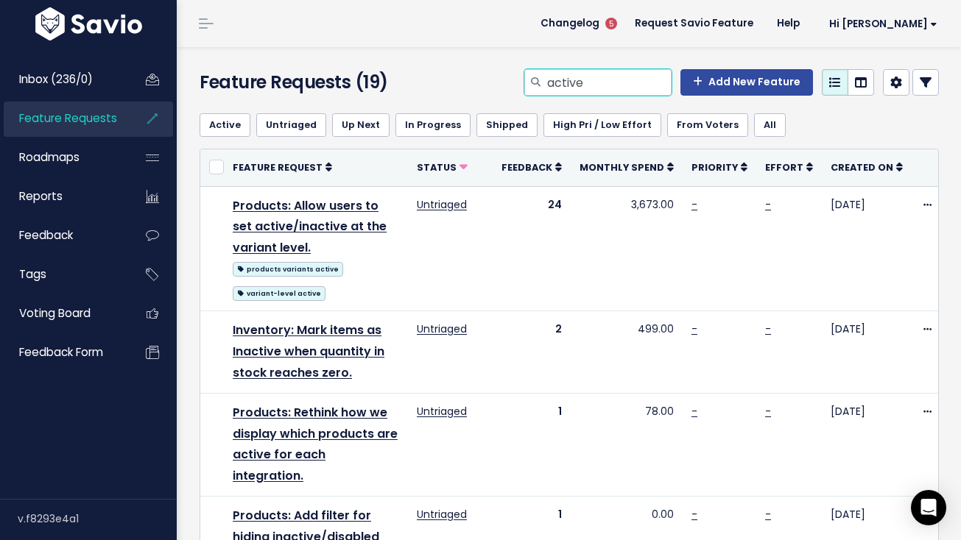
click at [546, 82] on input "active" at bounding box center [609, 82] width 126 height 27
type input "vat"
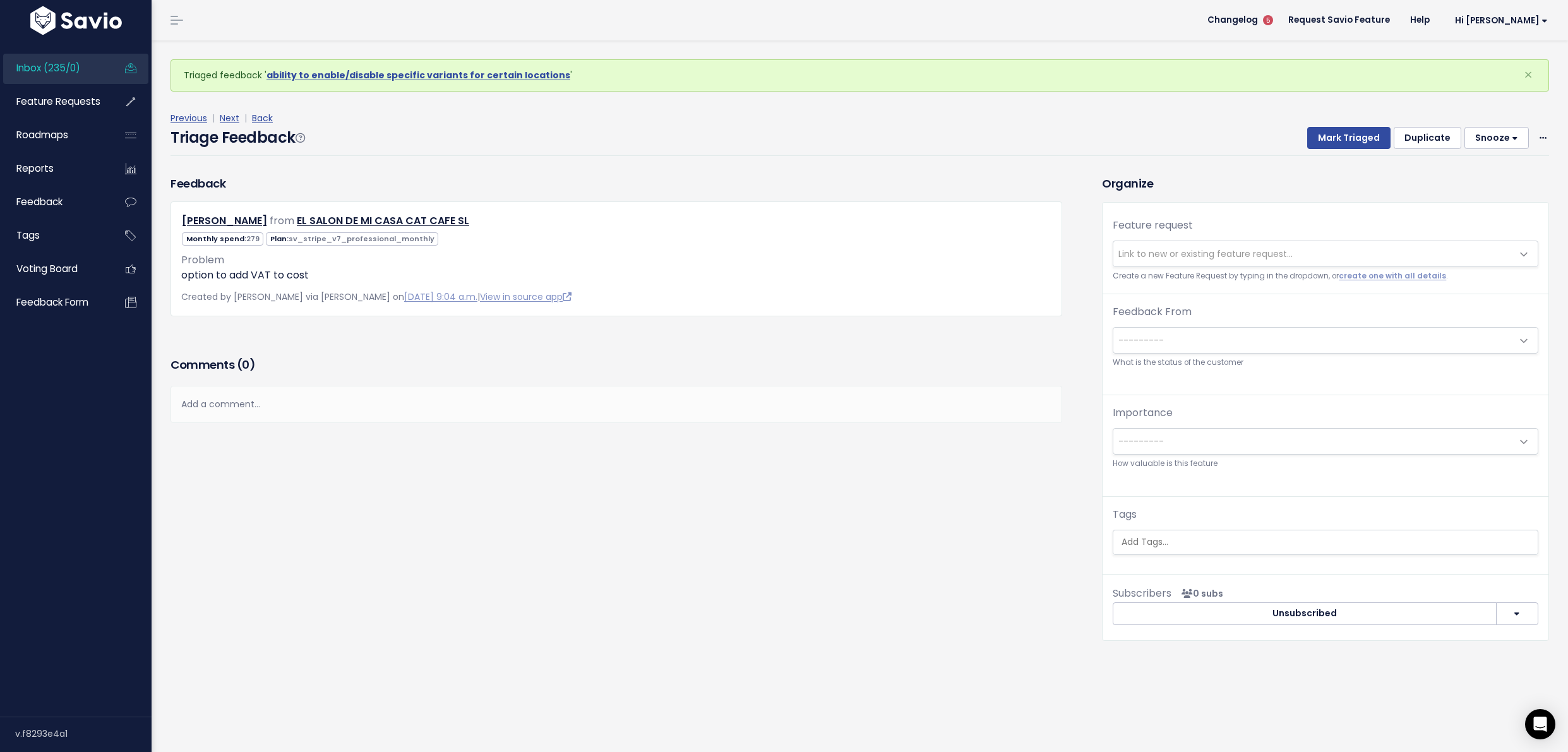
click at [270, 394] on div "Add a comment..." at bounding box center [617, 404] width 892 height 37
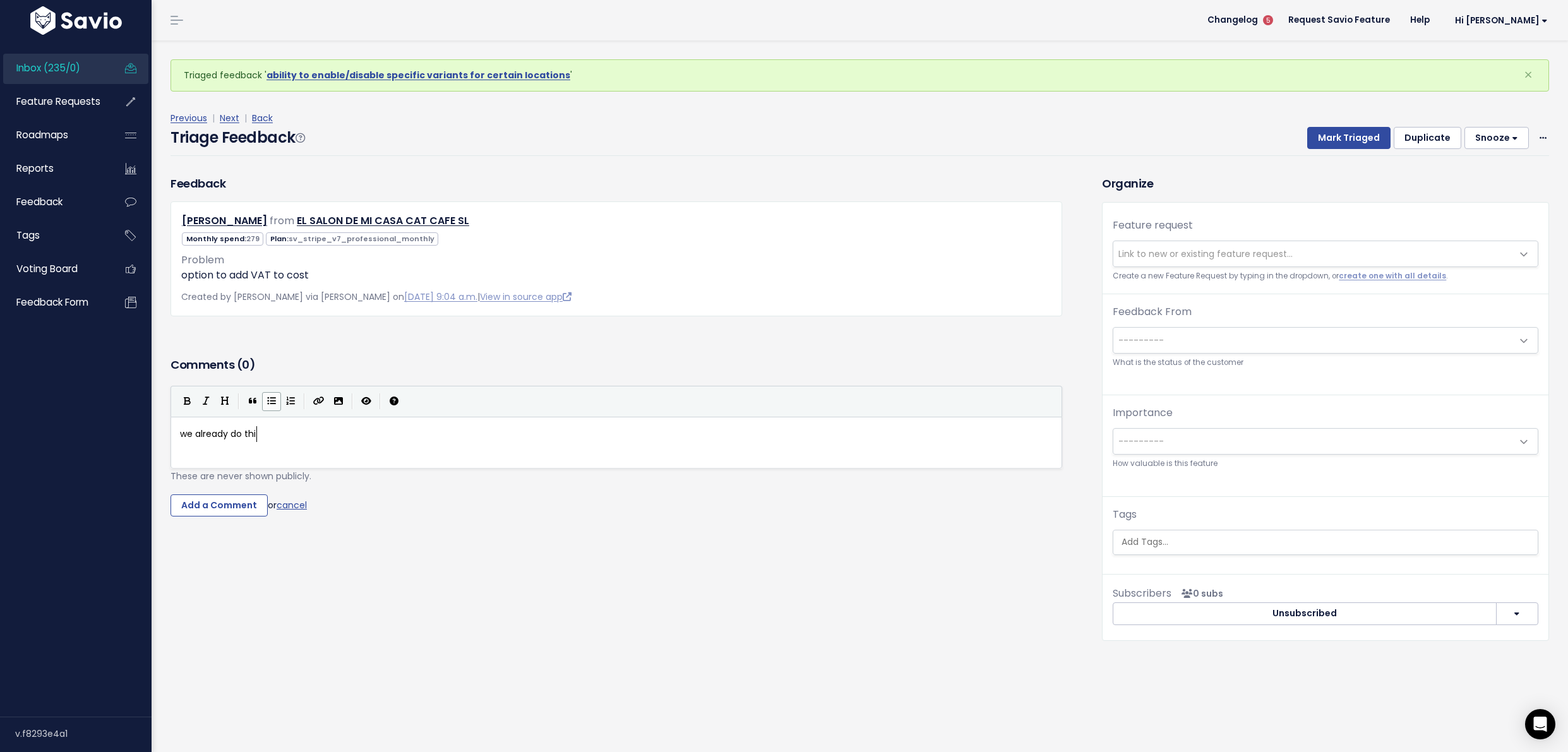
scroll to position [4, 81]
type textarea "we already do this"
click at [214, 508] on input "Add a Comment" at bounding box center [219, 506] width 97 height 23
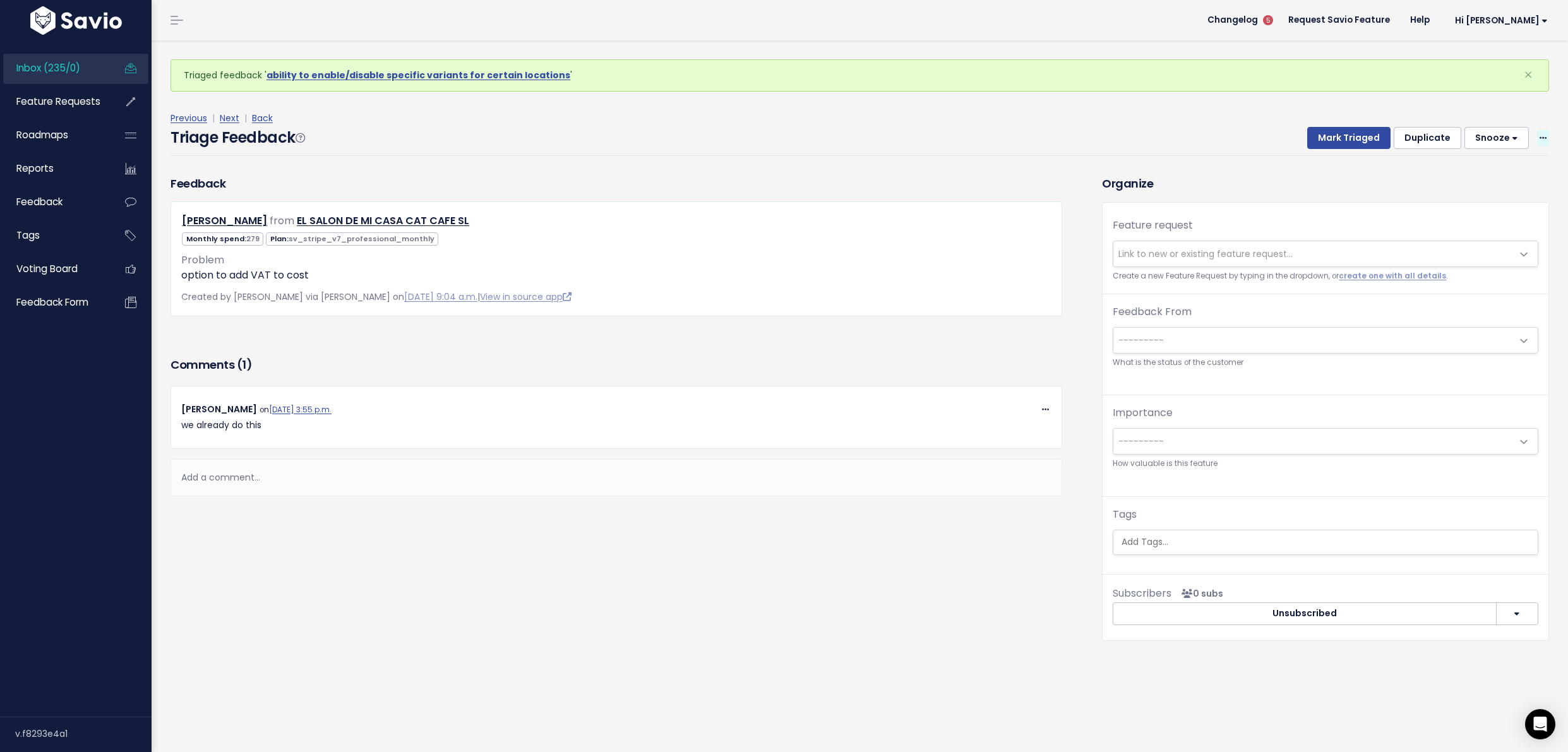
click at [1537, 133] on span at bounding box center [1543, 138] width 12 height 15
click at [1505, 188] on link "Delete" at bounding box center [1493, 196] width 91 height 25
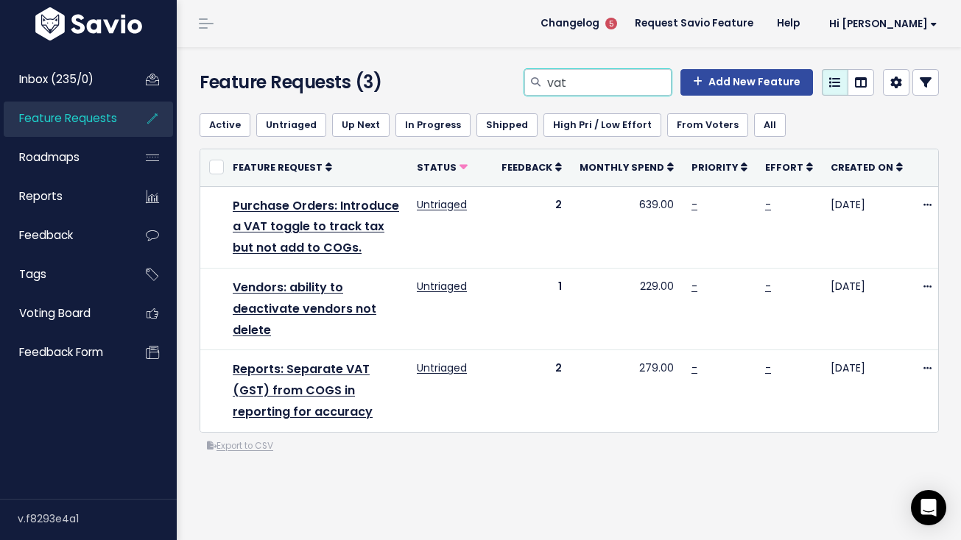
click at [622, 72] on input "vat" at bounding box center [609, 82] width 126 height 27
click at [622, 73] on input "vat" at bounding box center [609, 82] width 126 height 27
type input "bulk invoices"
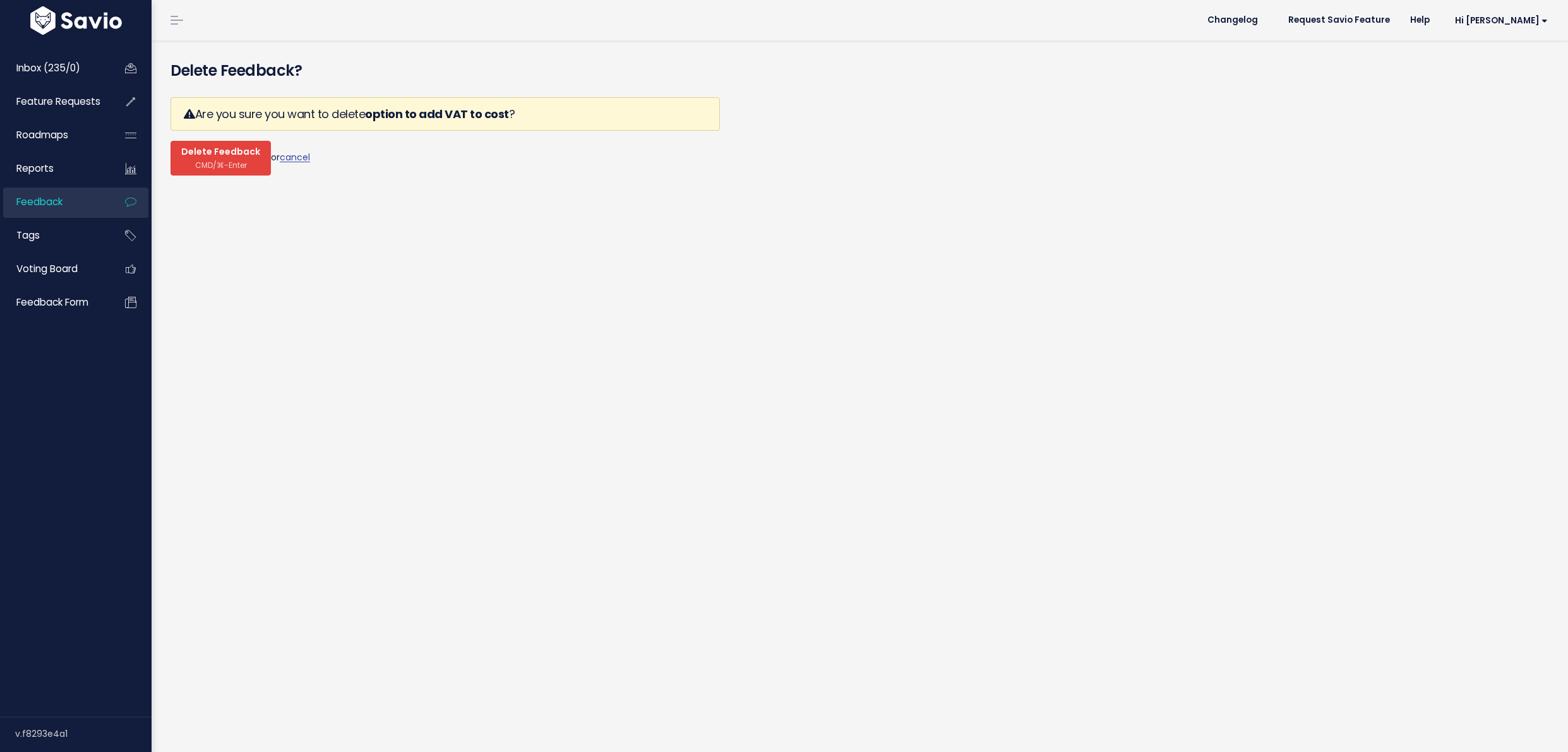
click at [191, 163] on button "Delete Feedback CMD/⌘-Enter" at bounding box center [220, 158] width 100 height 35
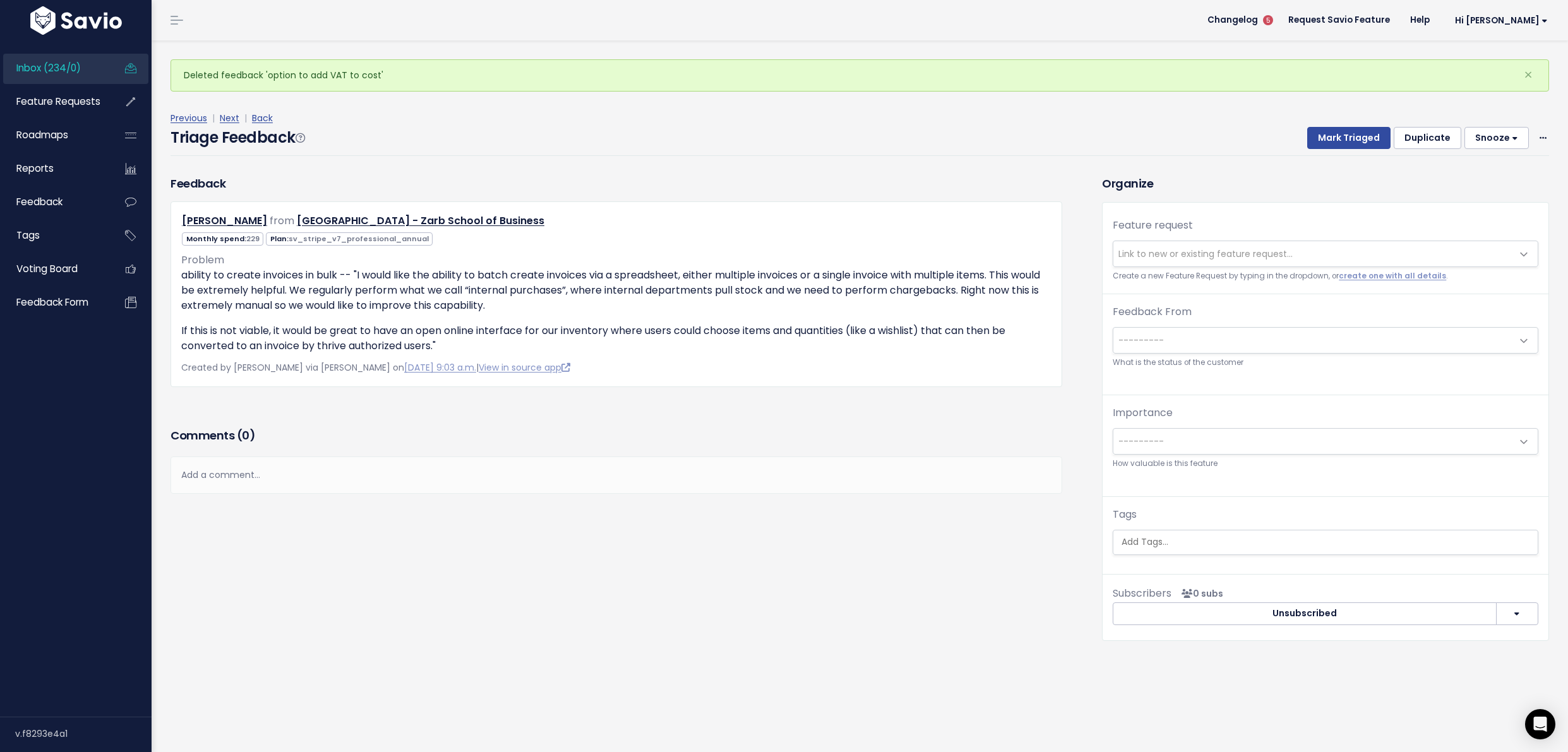
click at [1190, 256] on span "Link to new or existing feature request..." at bounding box center [1205, 254] width 174 height 13
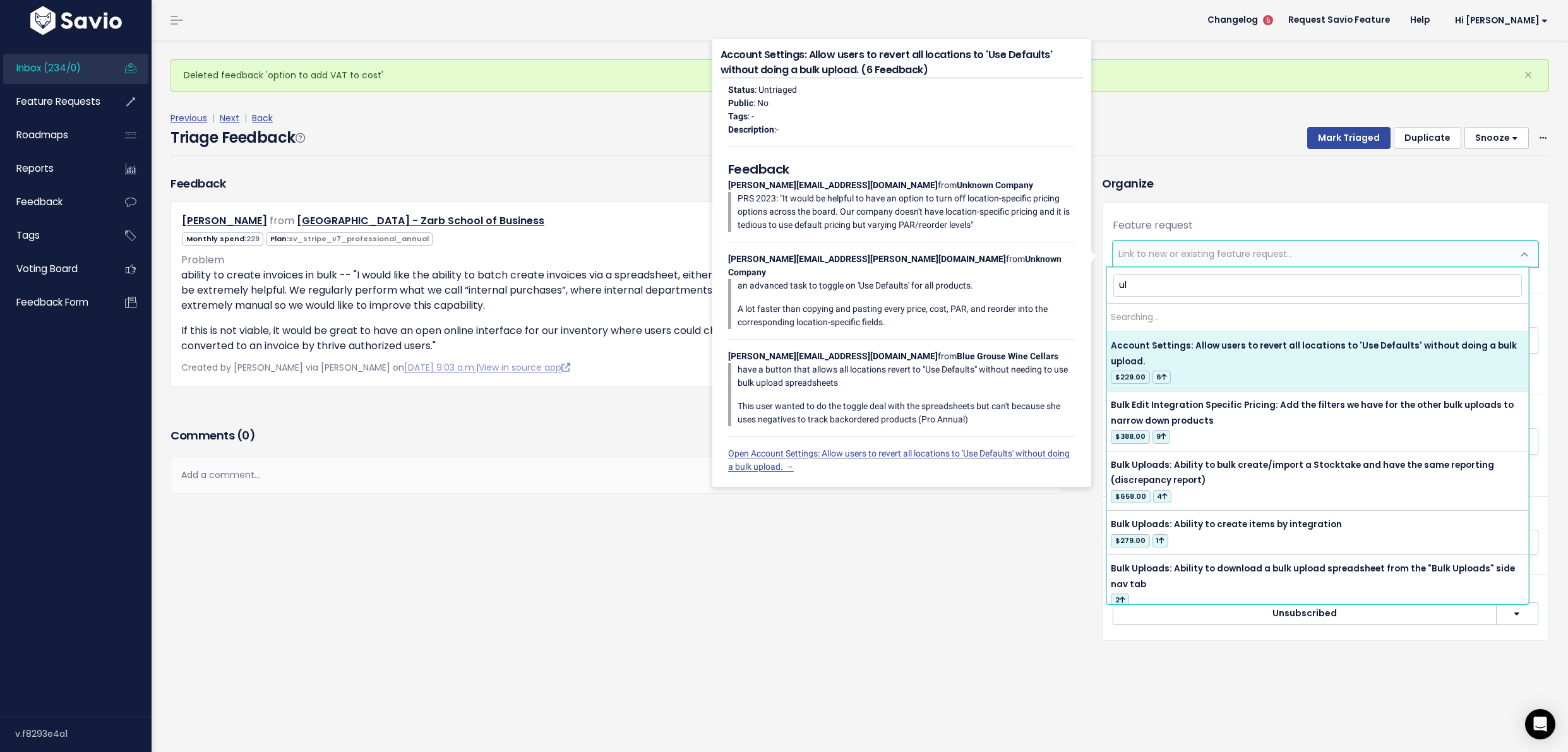
type input "u"
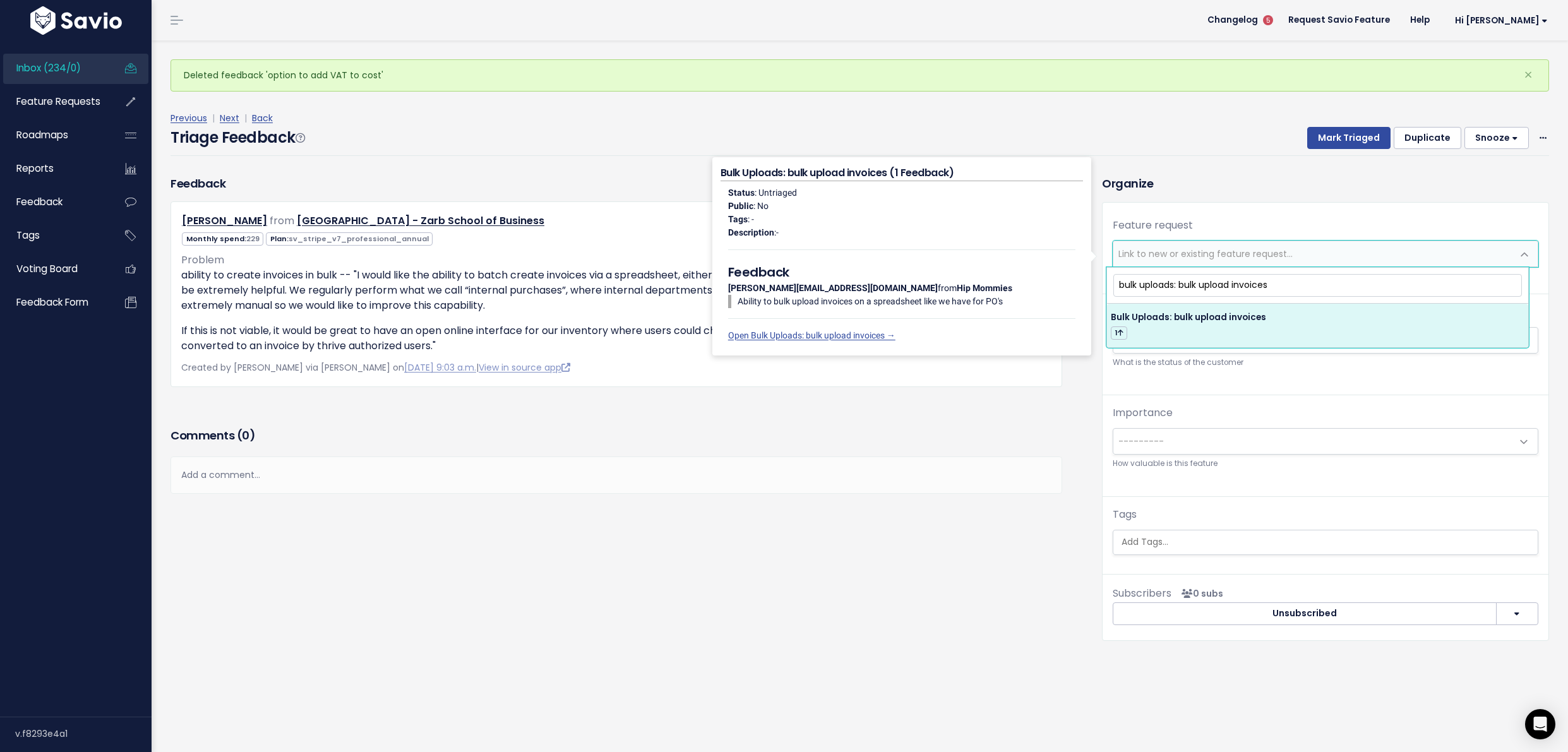
type input "bulk uploads: bulk upload invoices"
select select "54227"
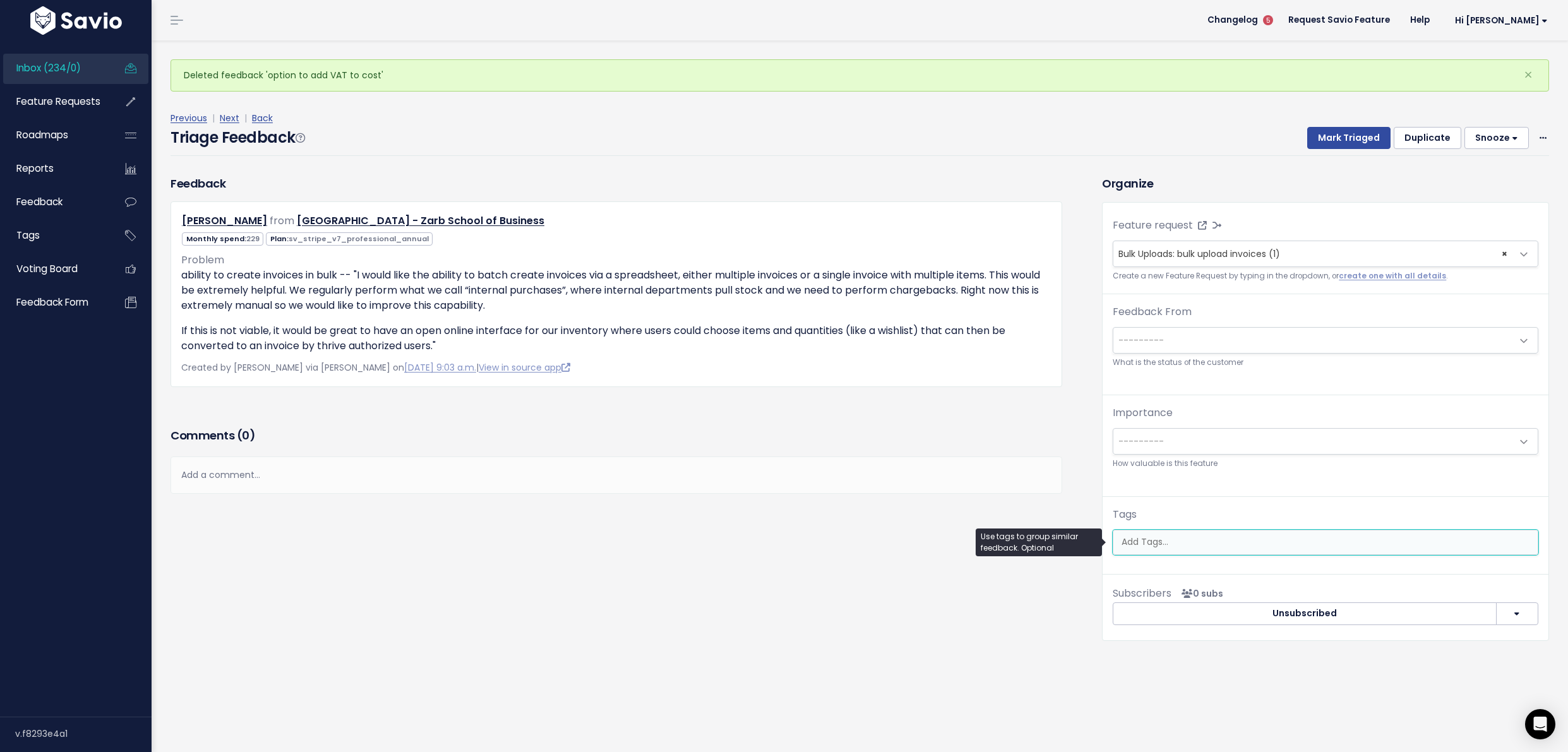
click at [1219, 546] on input "search" at bounding box center [1325, 541] width 418 height 13
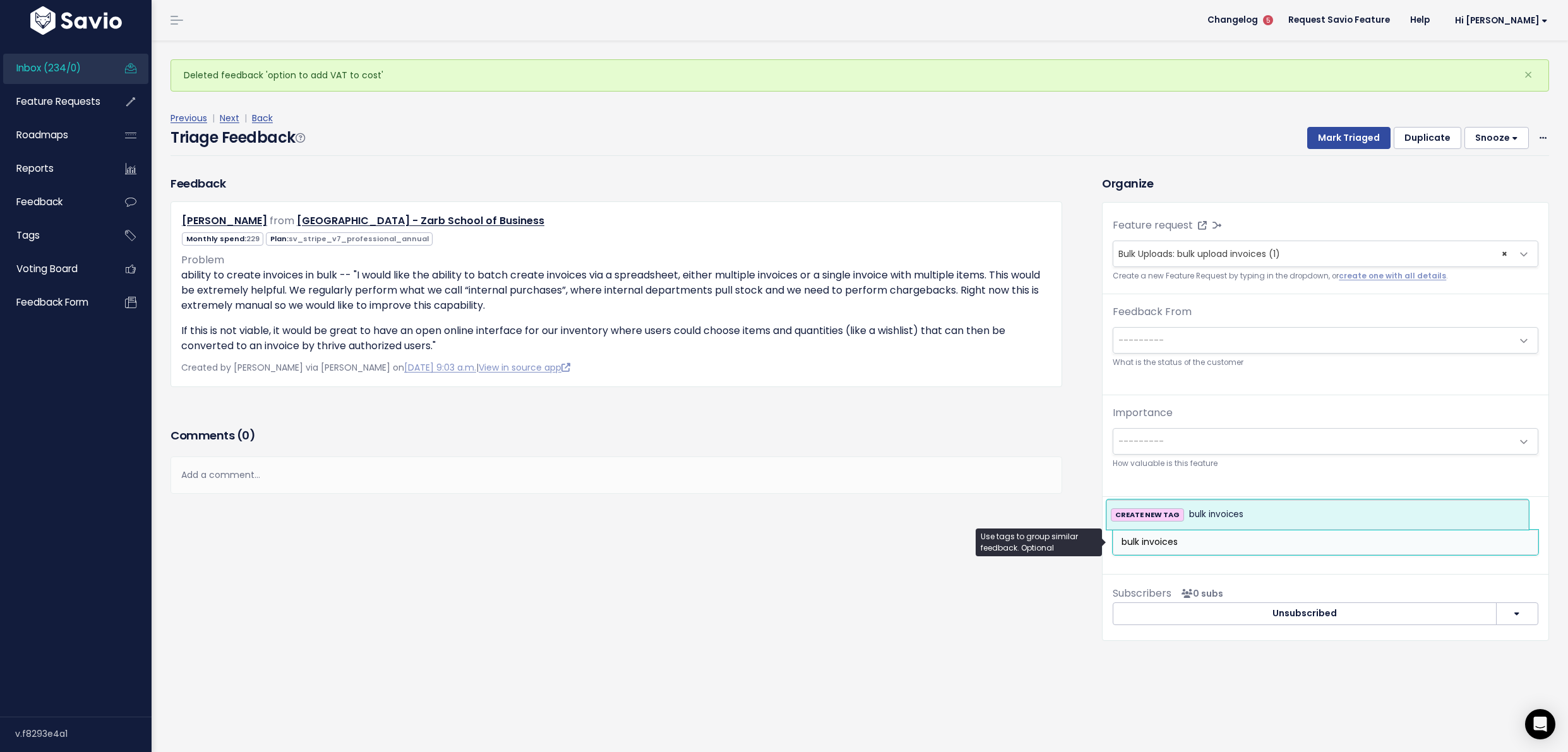
type input "bulk invoices"
click at [1238, 520] on span "bulk invoices" at bounding box center [1216, 514] width 54 height 15
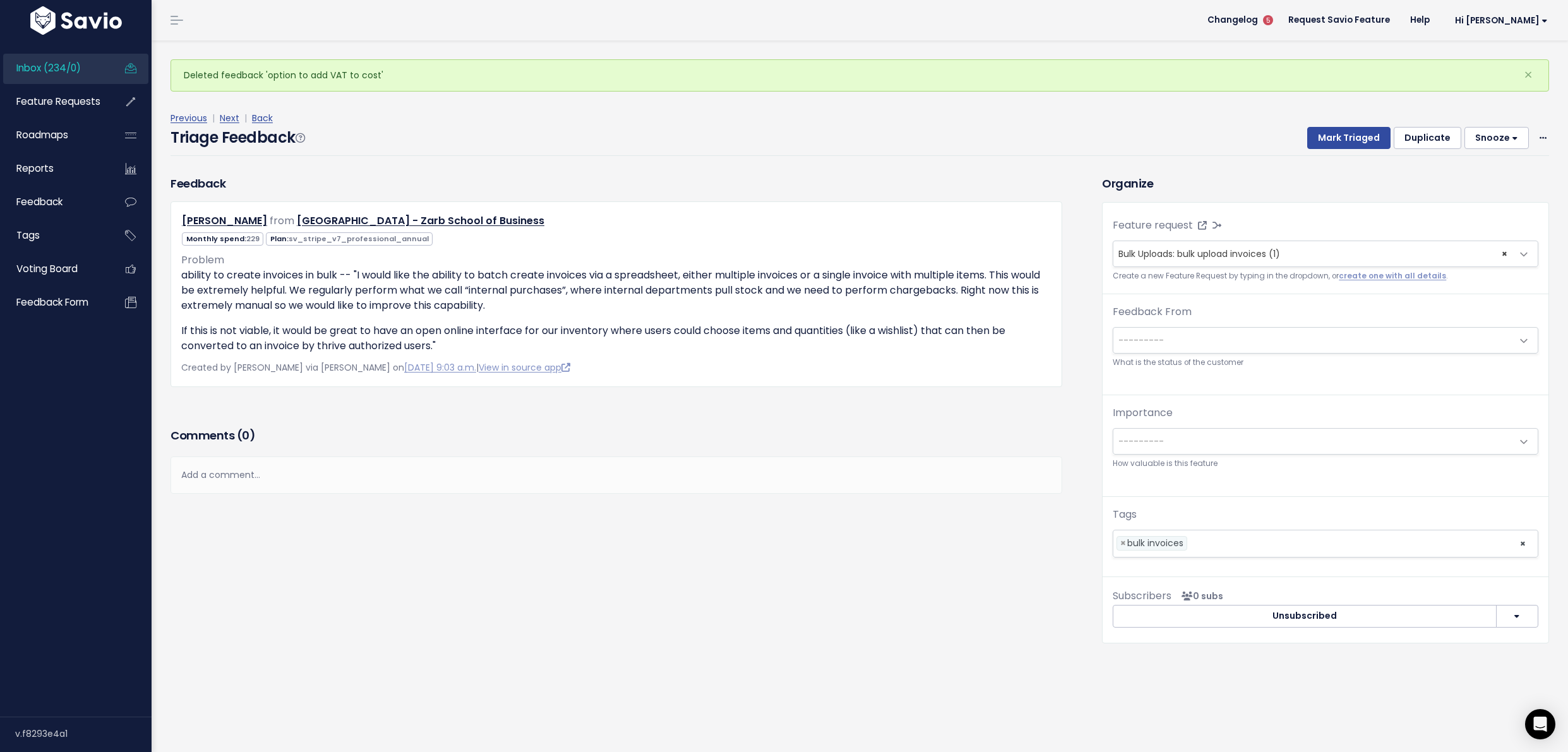
click at [1338, 121] on div "Previous | Next | Back" at bounding box center [860, 118] width 1379 height 15
click at [1336, 137] on button "Mark Triaged" at bounding box center [1348, 138] width 83 height 23
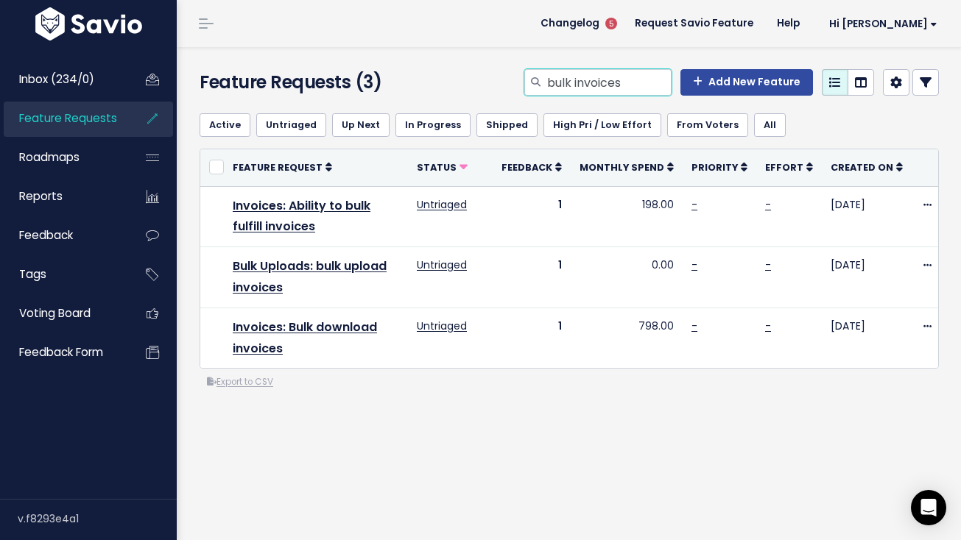
click at [594, 71] on input "bulk invoices" at bounding box center [609, 82] width 126 height 27
type input "invoices download"
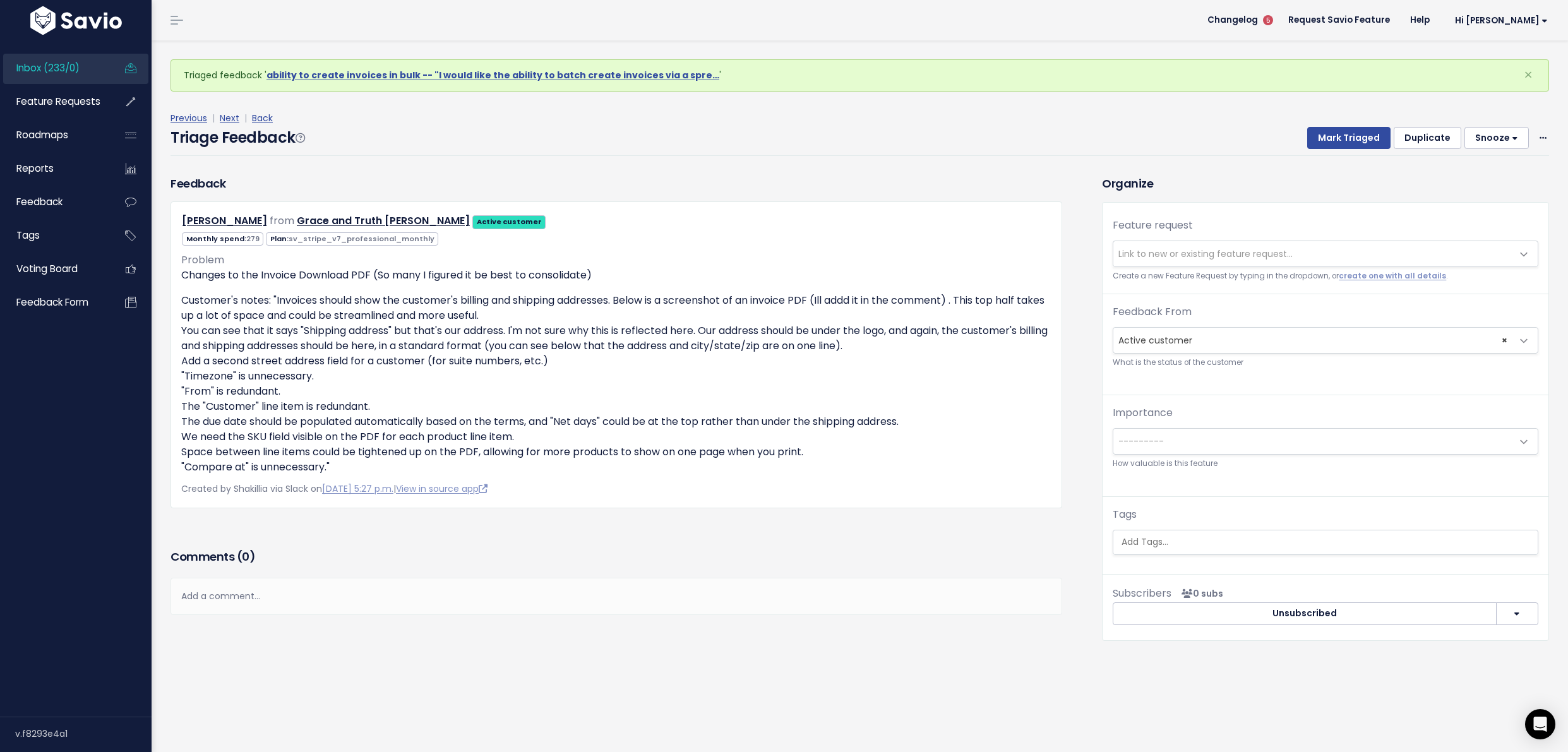
click at [1156, 248] on span "Link to new or existing feature request..." at bounding box center [1205, 254] width 174 height 13
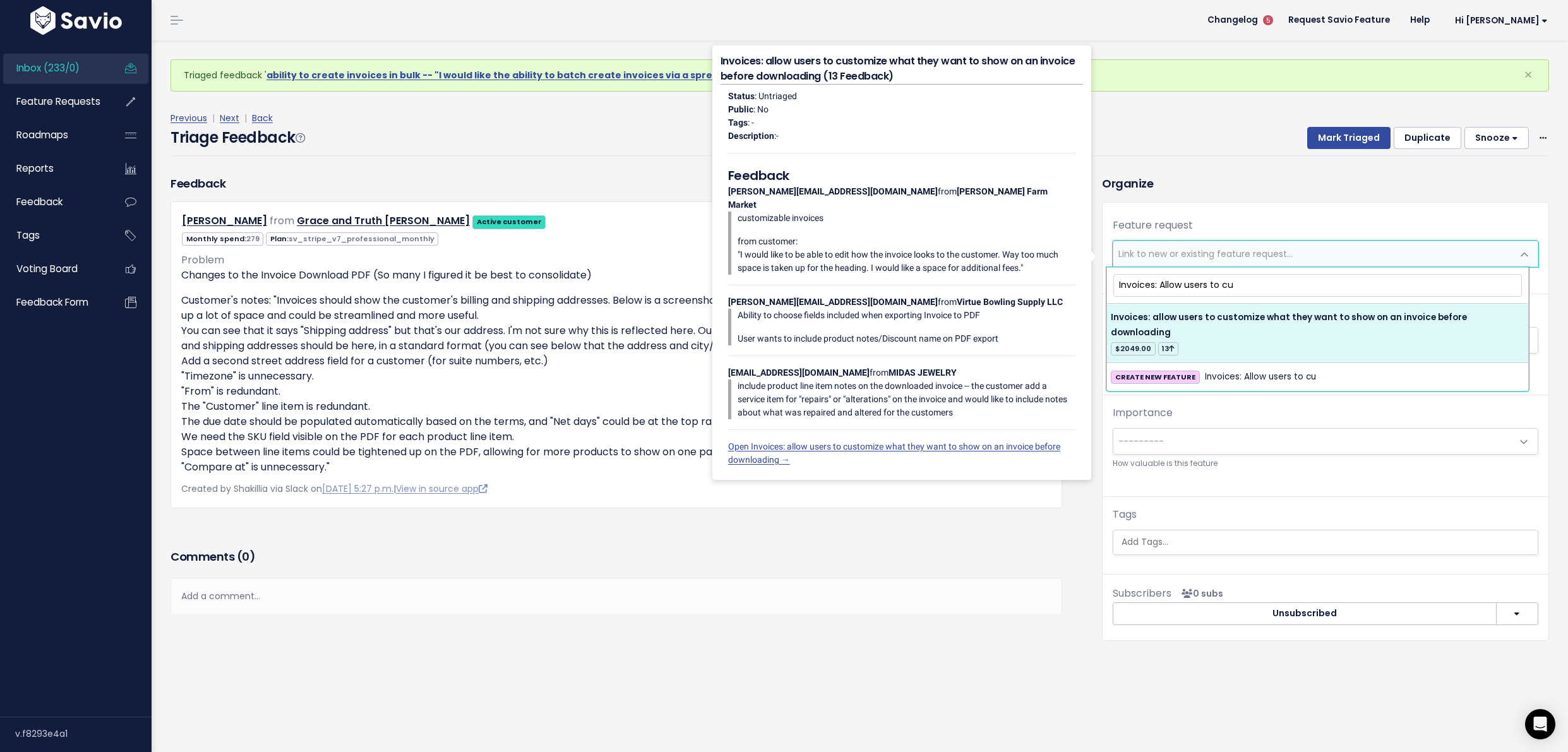
type input "Invoices: Allow users to cu"
select select "42388"
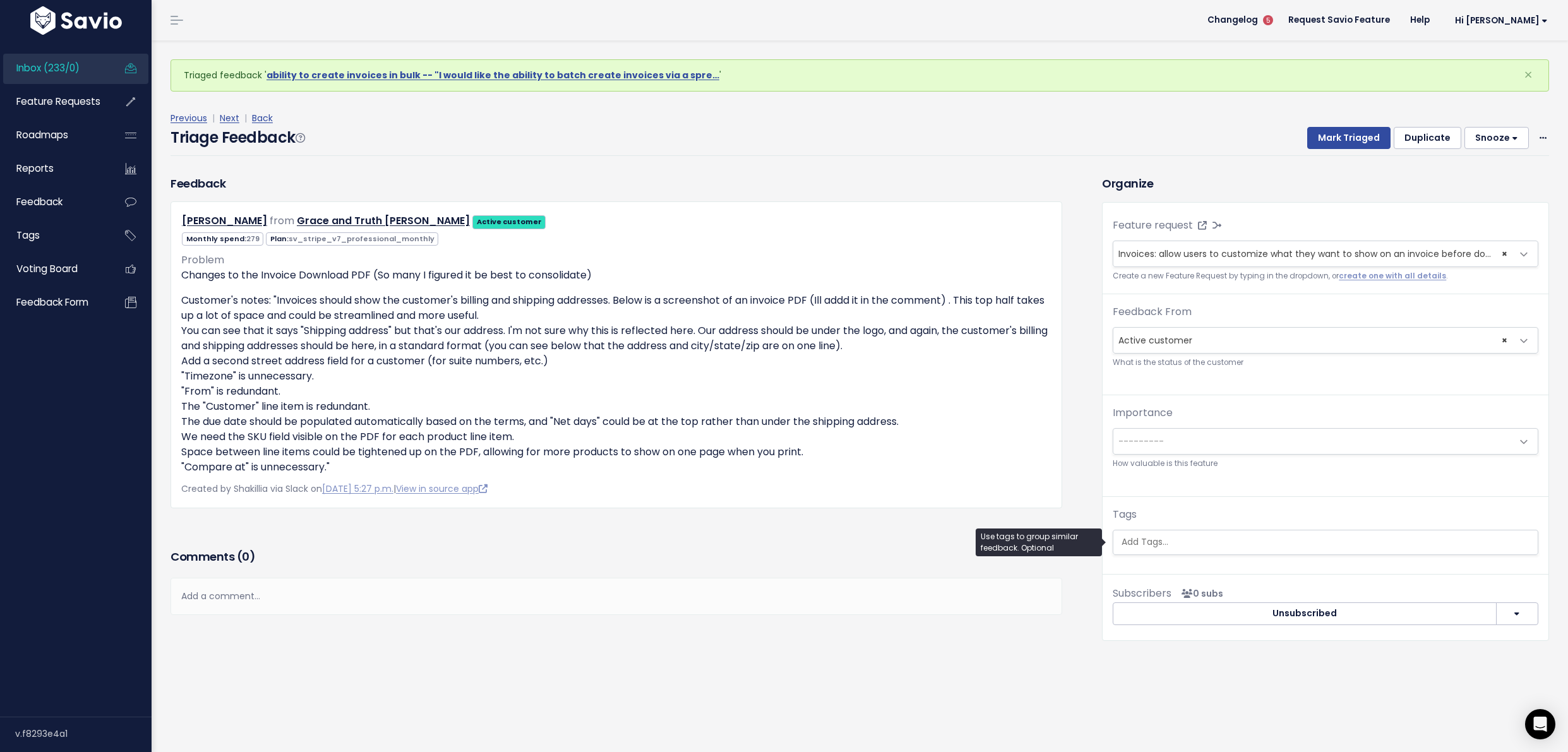
click at [1233, 532] on ul at bounding box center [1325, 543] width 425 height 24
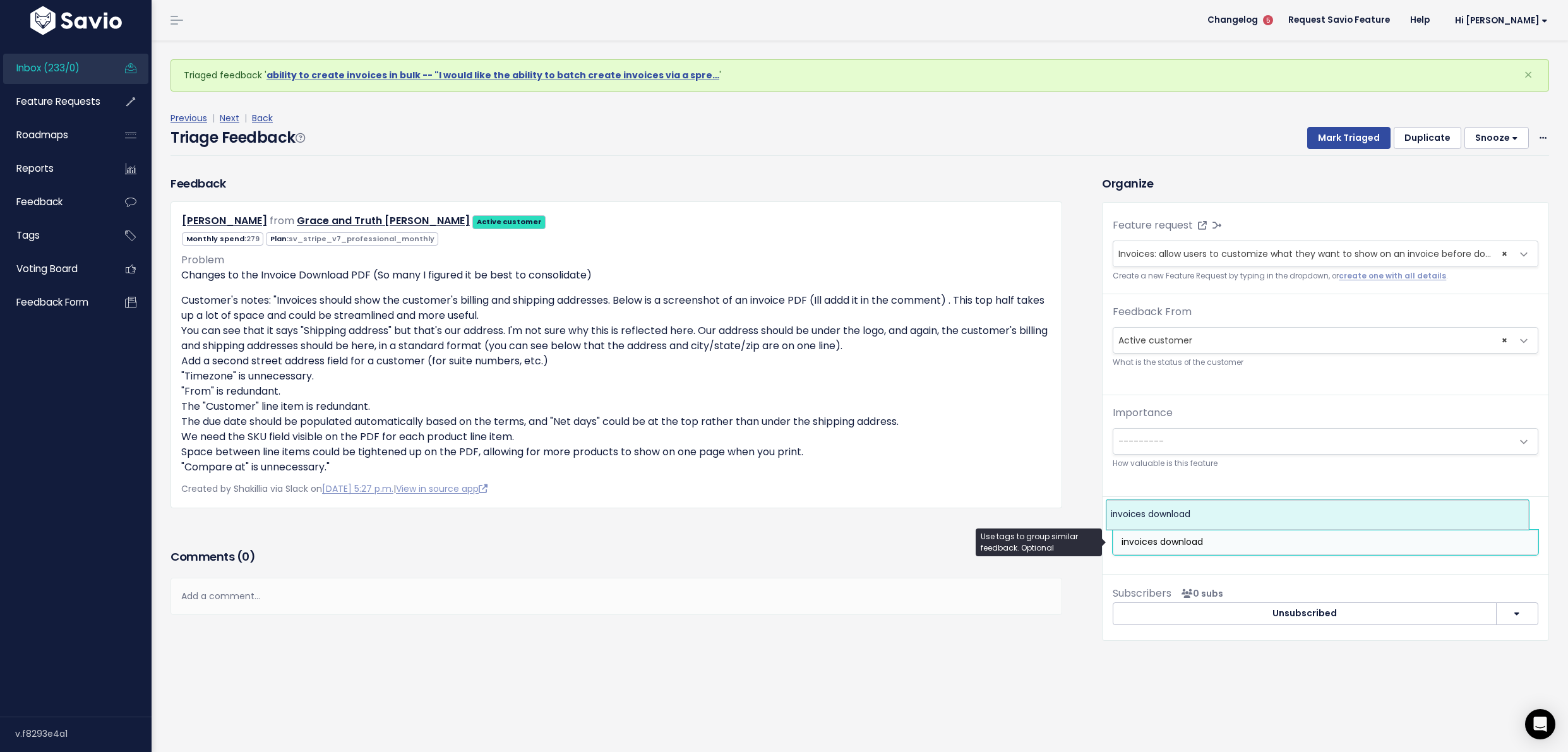
type input "invoices download"
select select "5996"
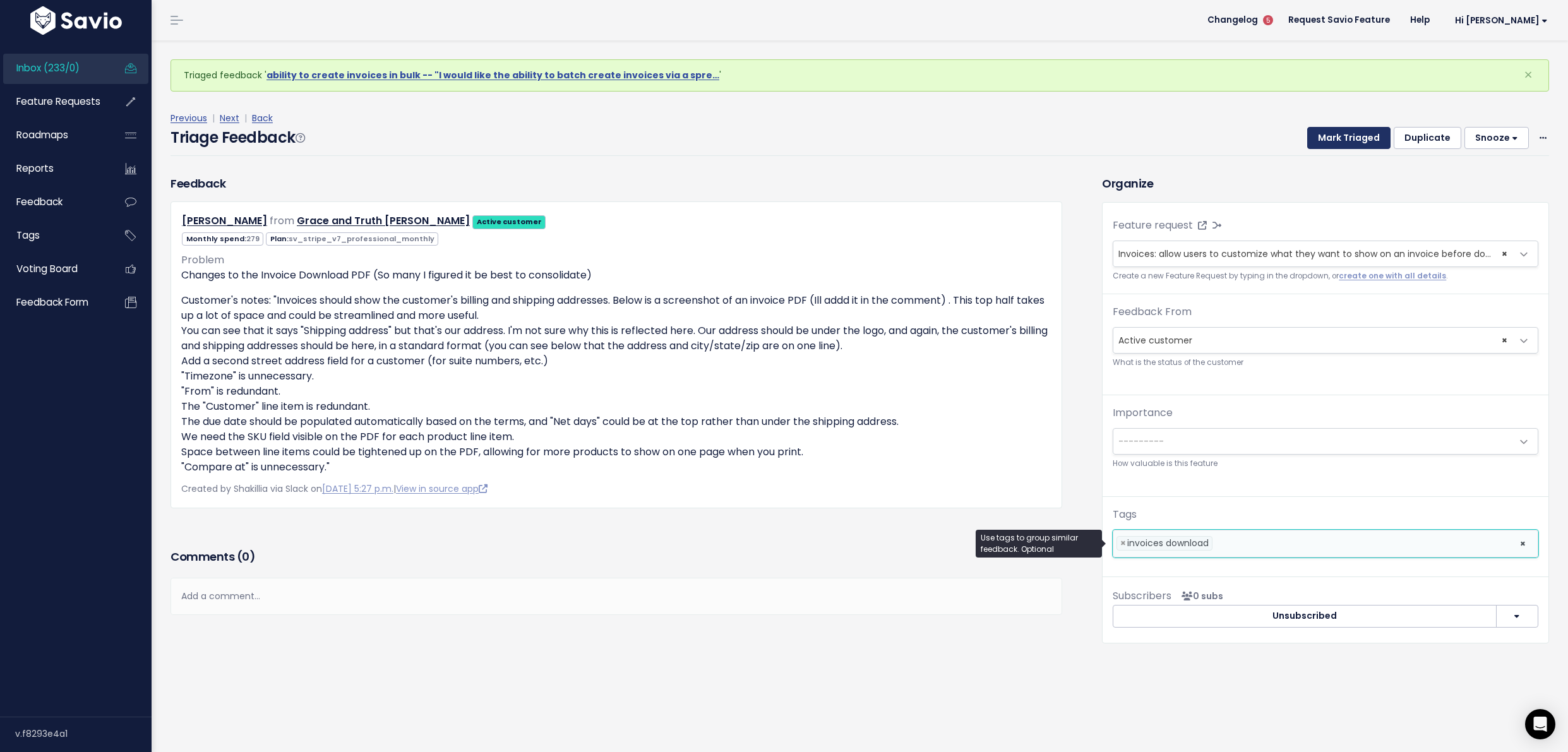
click at [1350, 130] on button "Mark Triaged" at bounding box center [1348, 138] width 83 height 23
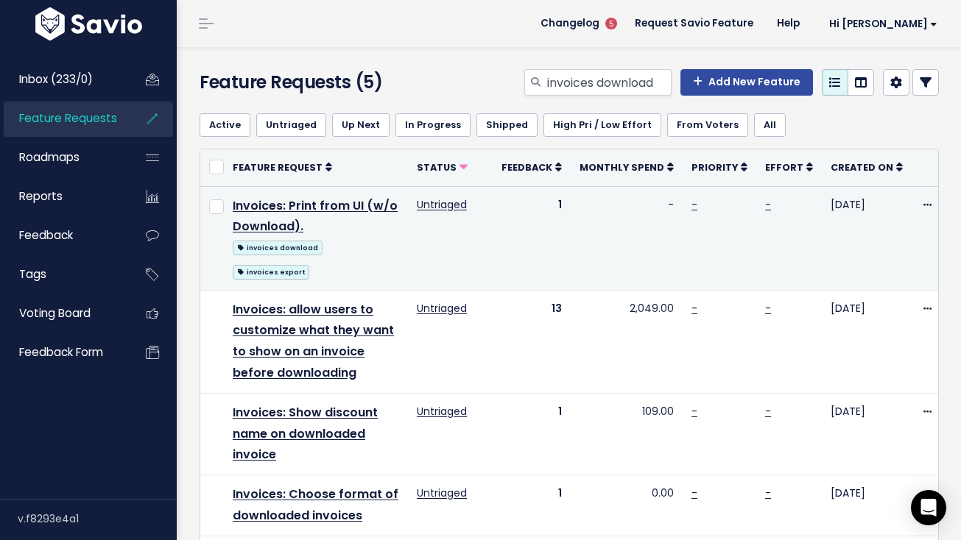
scroll to position [3, 0]
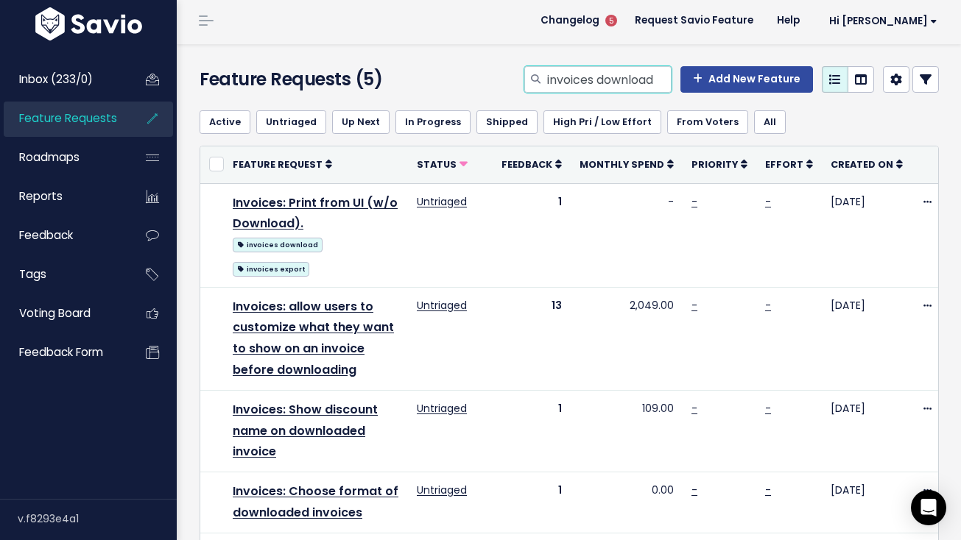
click at [583, 86] on input "invoices download" at bounding box center [609, 79] width 126 height 27
click at [584, 86] on input "invoices download" at bounding box center [609, 79] width 126 height 27
type input "customers"
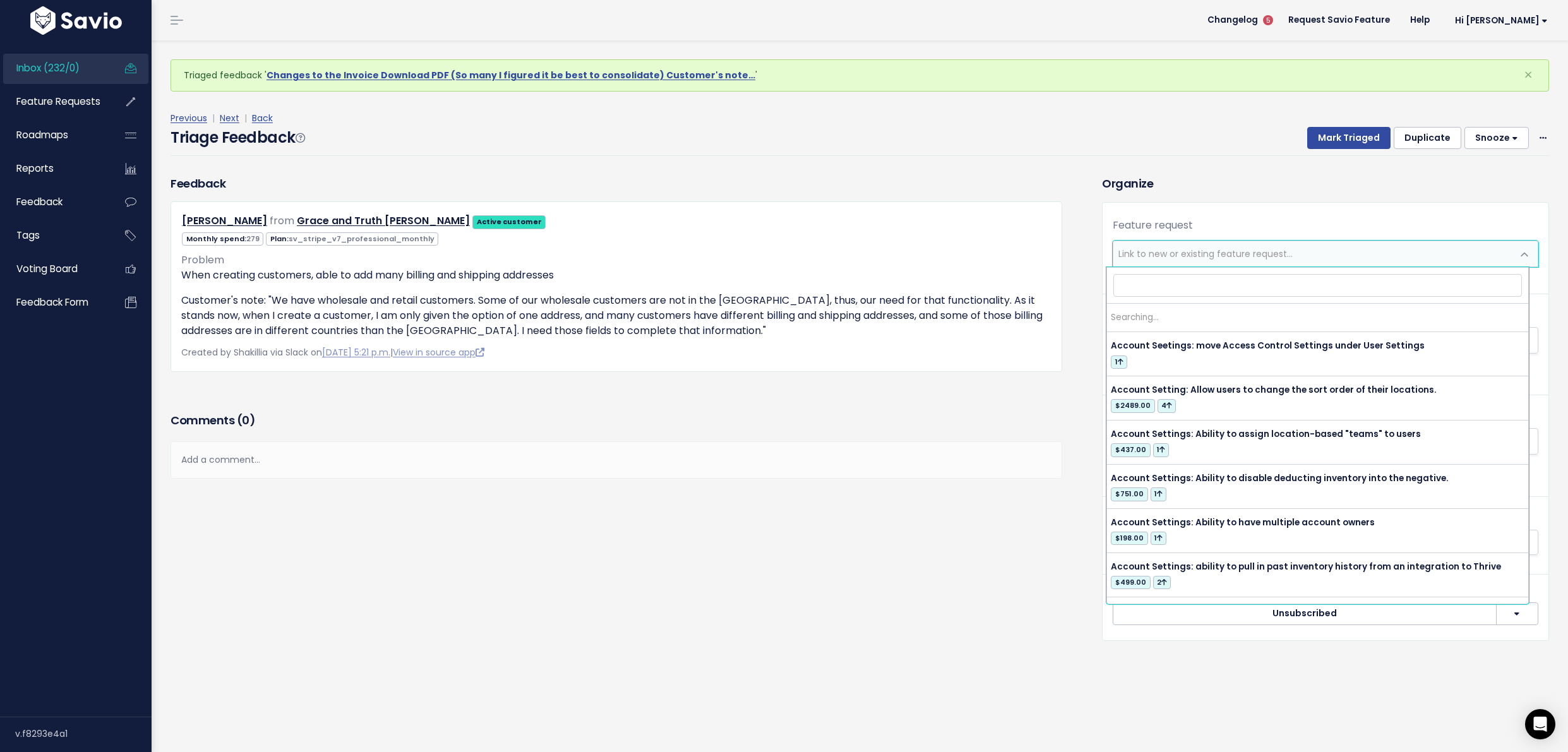
click at [1213, 259] on span "Link to new or existing feature request..." at bounding box center [1205, 254] width 174 height 13
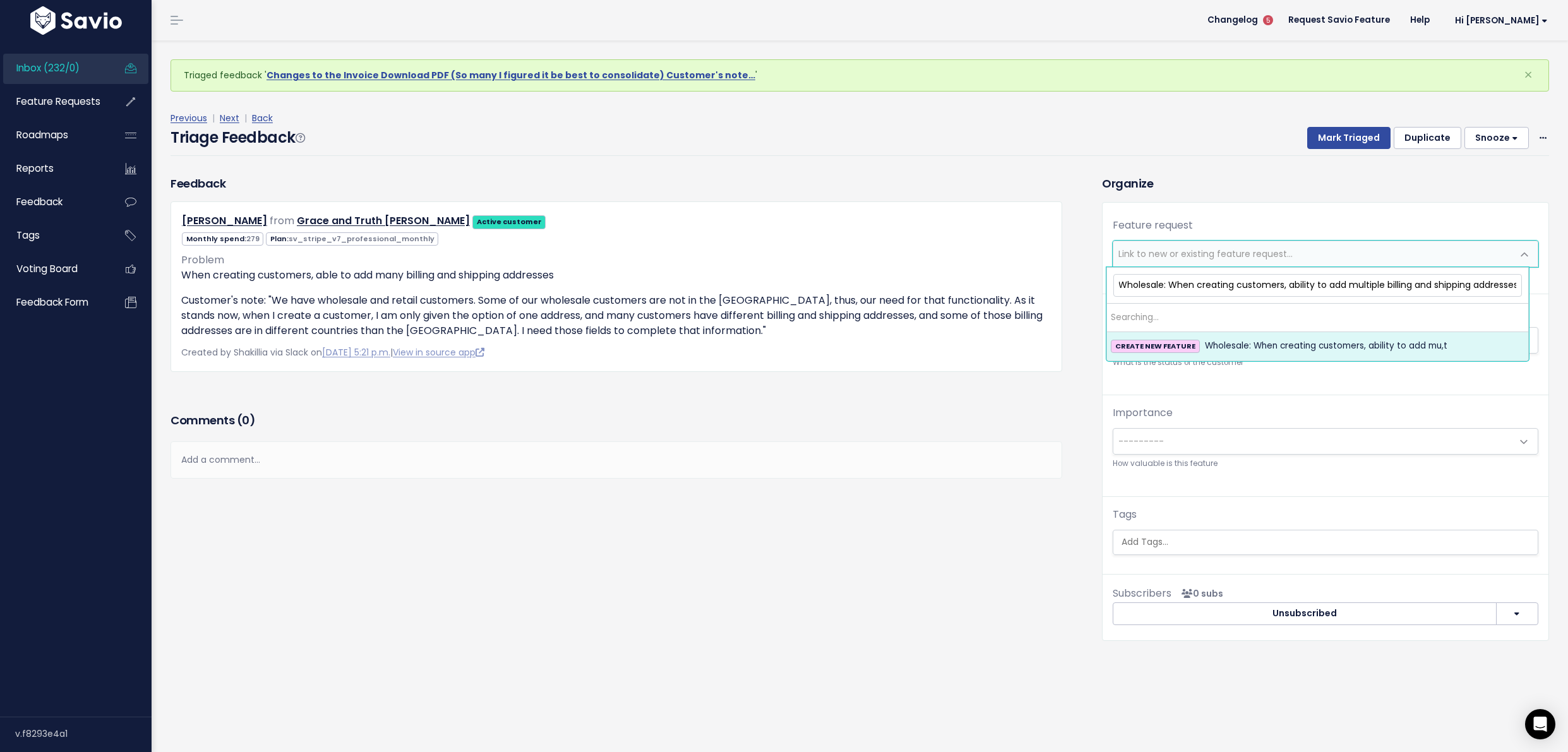
scroll to position [0, 6]
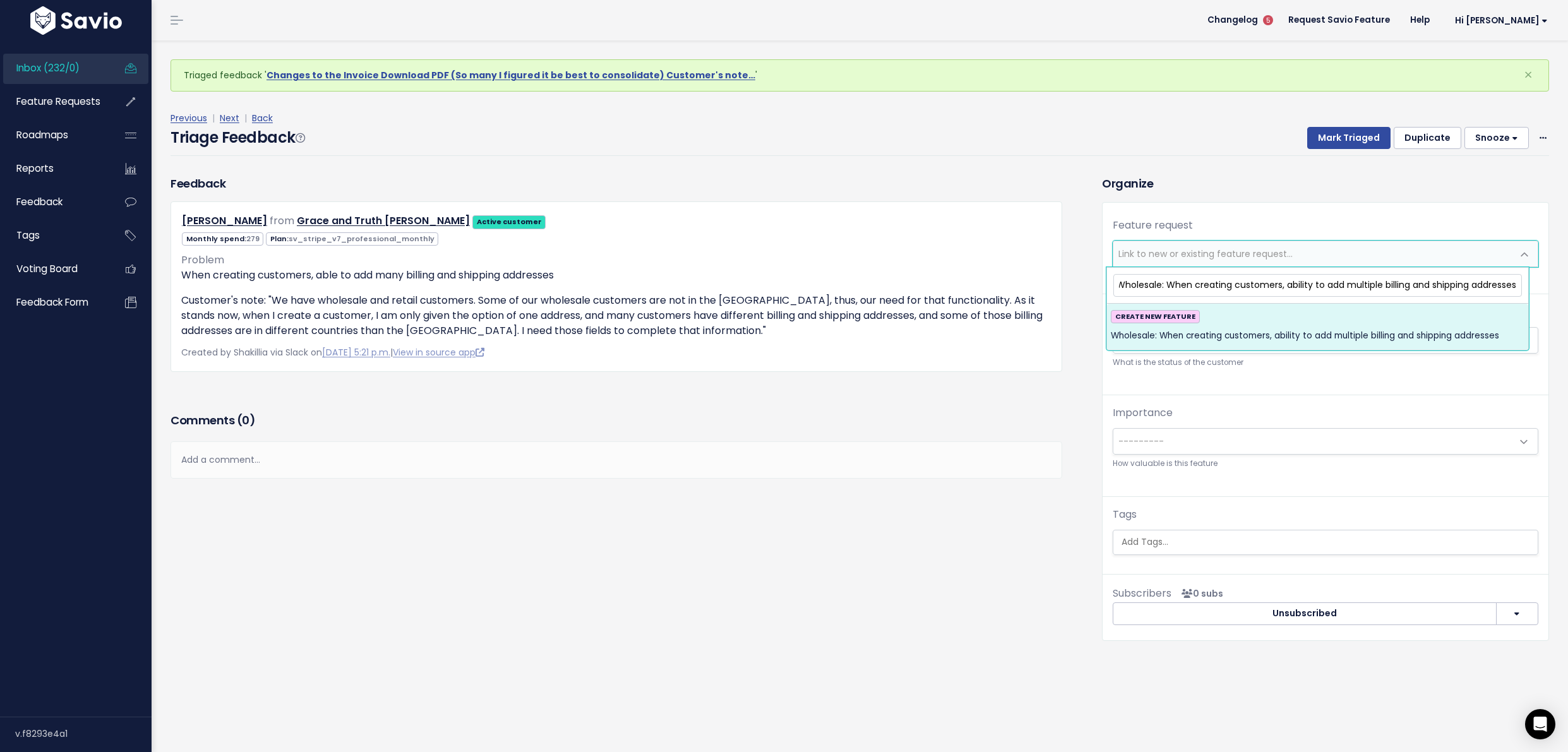
type input "Wholesale: When creating customers, ability to add multiple billing and shippin…"
click at [1257, 322] on div "CREATE NEW FEATURE Wholesale: When creating customers, ability to add multiple …" at bounding box center [1318, 328] width 413 height 34
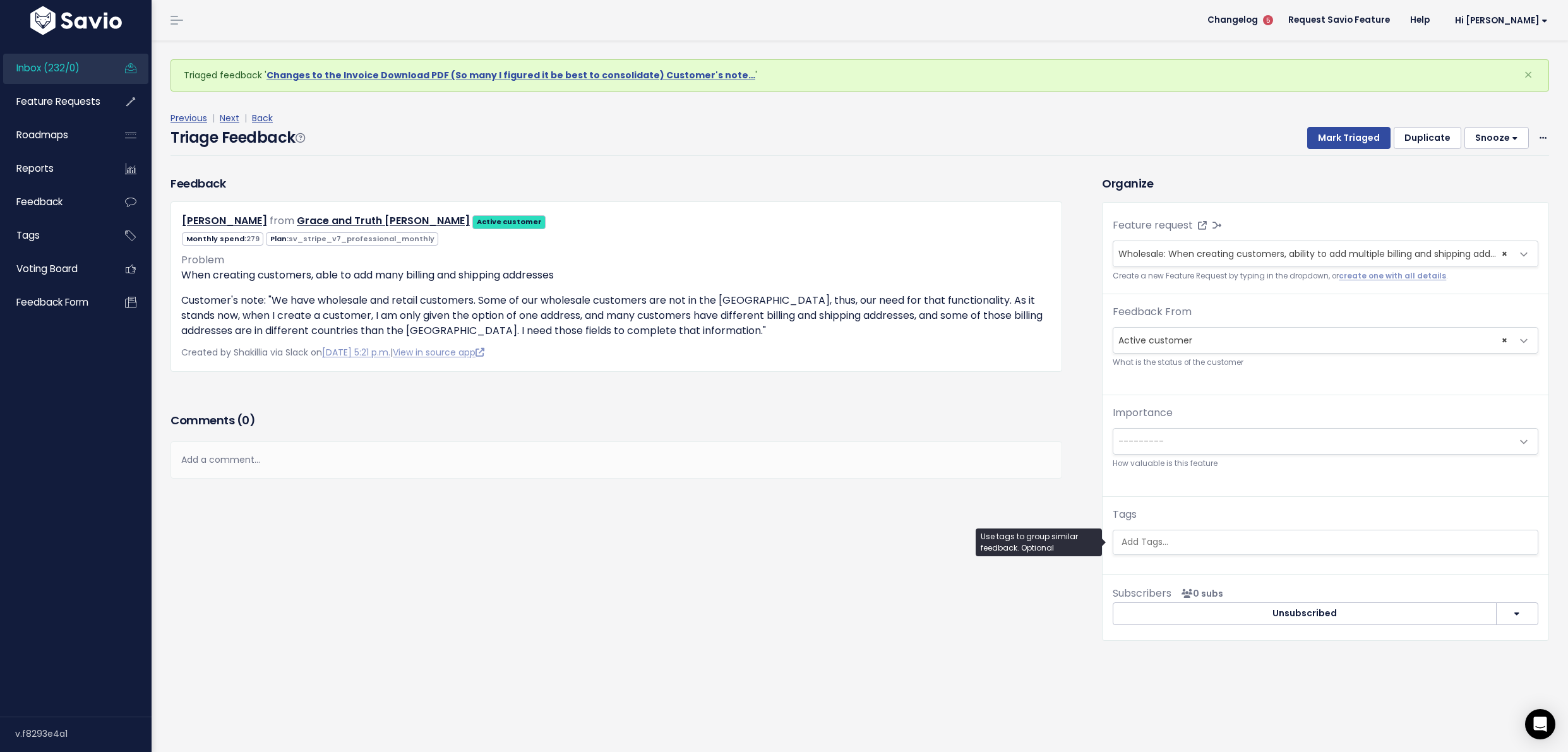
click at [1196, 540] on input "search" at bounding box center [1325, 541] width 418 height 13
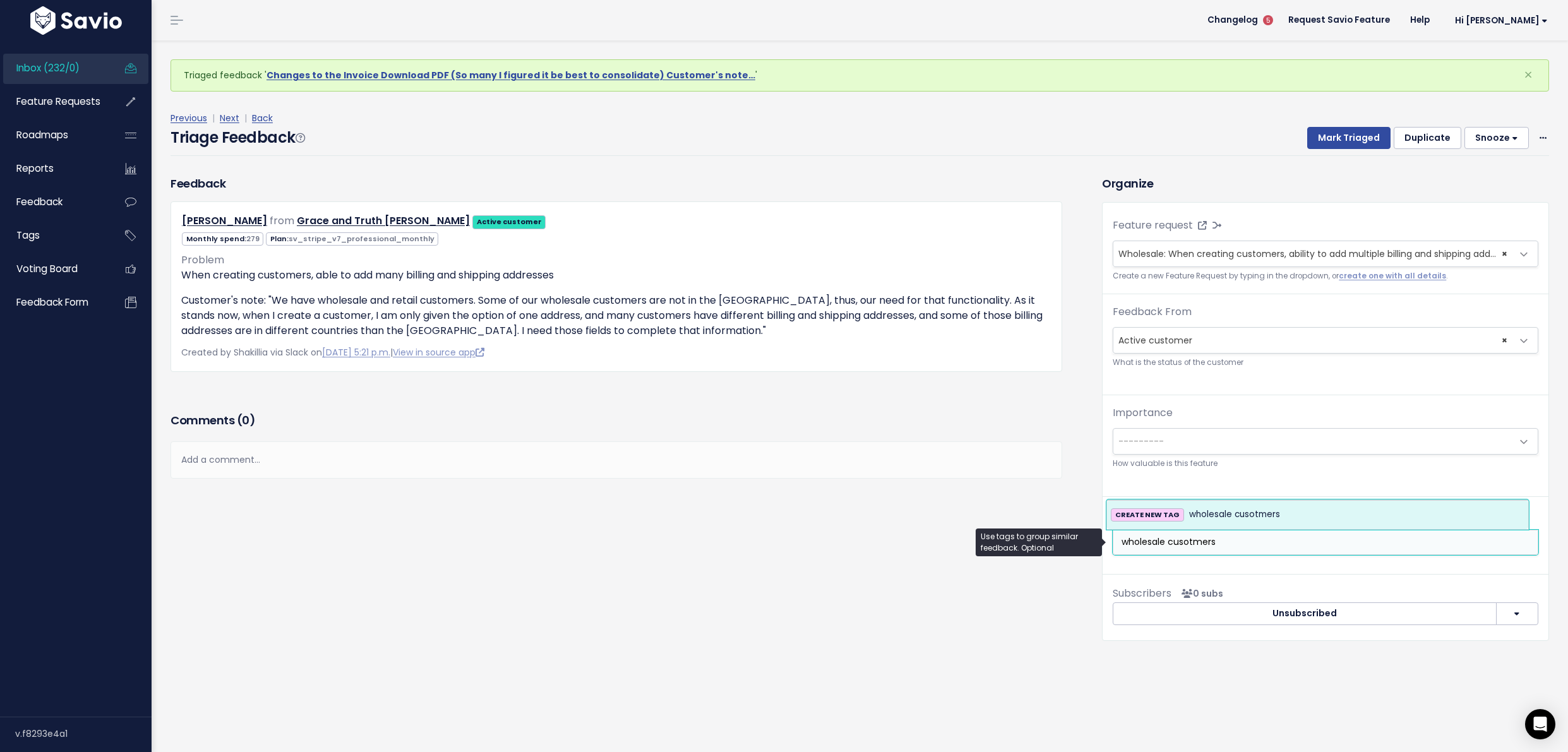
type input "wholesale cusotmers"
click at [1229, 511] on span "wholesale cusotmers" at bounding box center [1235, 514] width 91 height 15
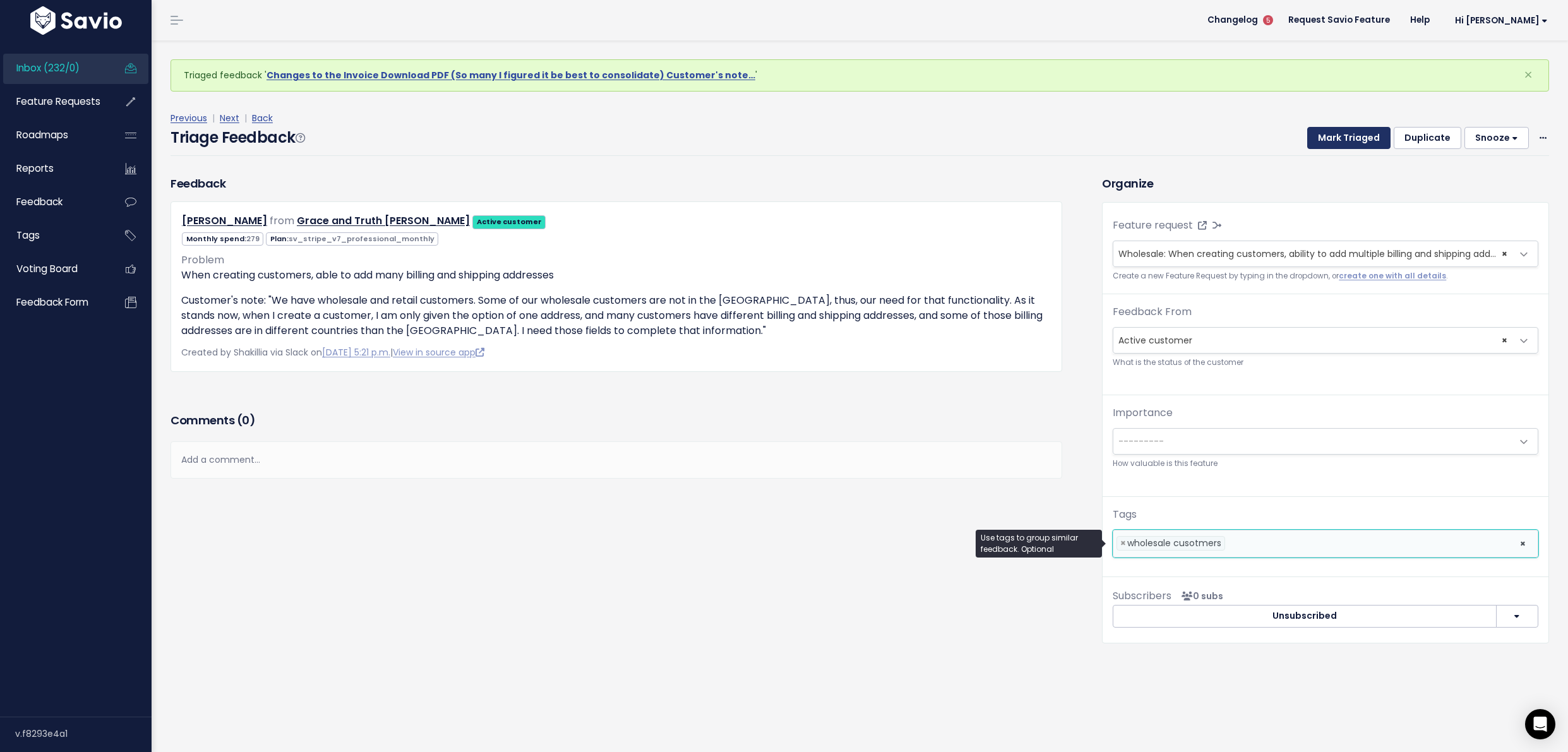
click at [1338, 132] on button "Mark Triaged" at bounding box center [1348, 138] width 83 height 23
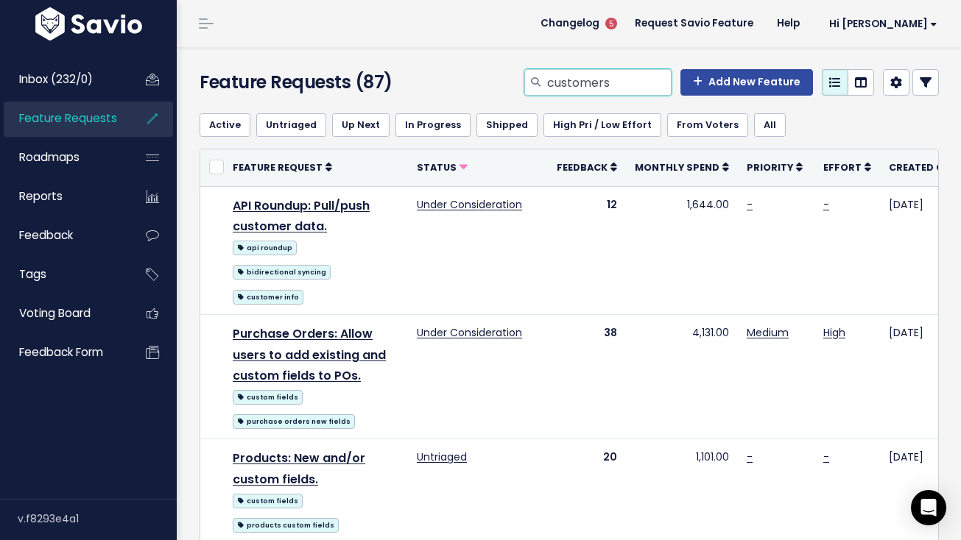
click at [556, 85] on input "customers" at bounding box center [609, 82] width 126 height 27
type input "wholesale"
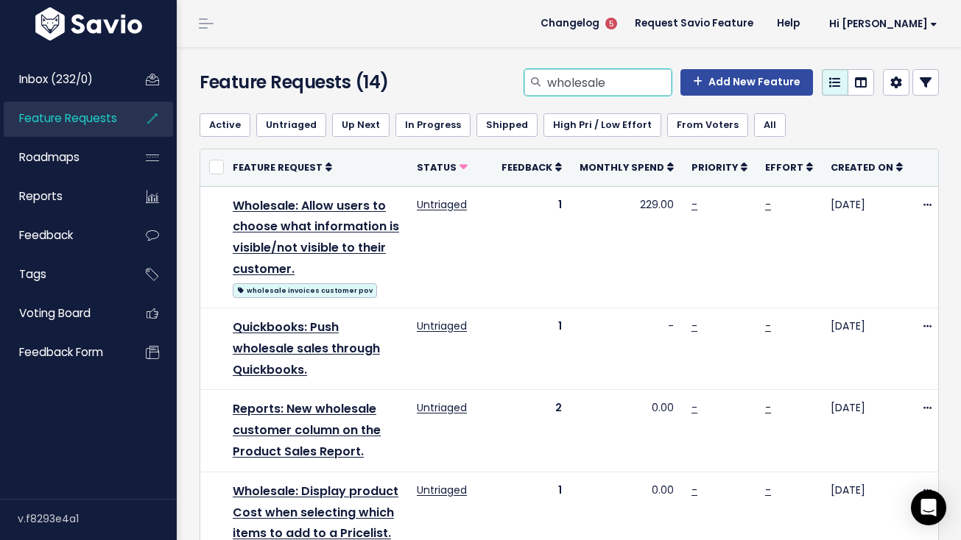
click at [565, 88] on input "wholesale" at bounding box center [609, 82] width 126 height 27
type input "customers invoice"
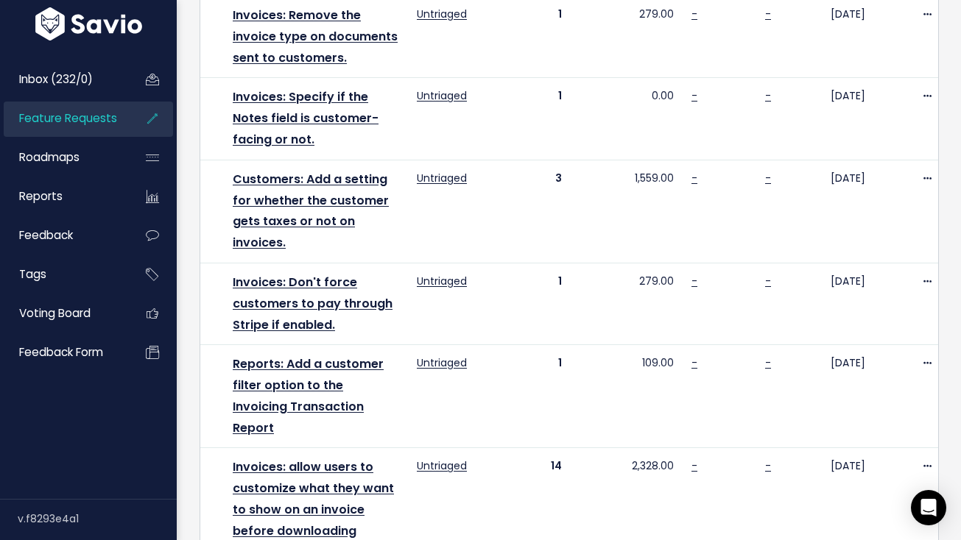
scroll to position [1700, 0]
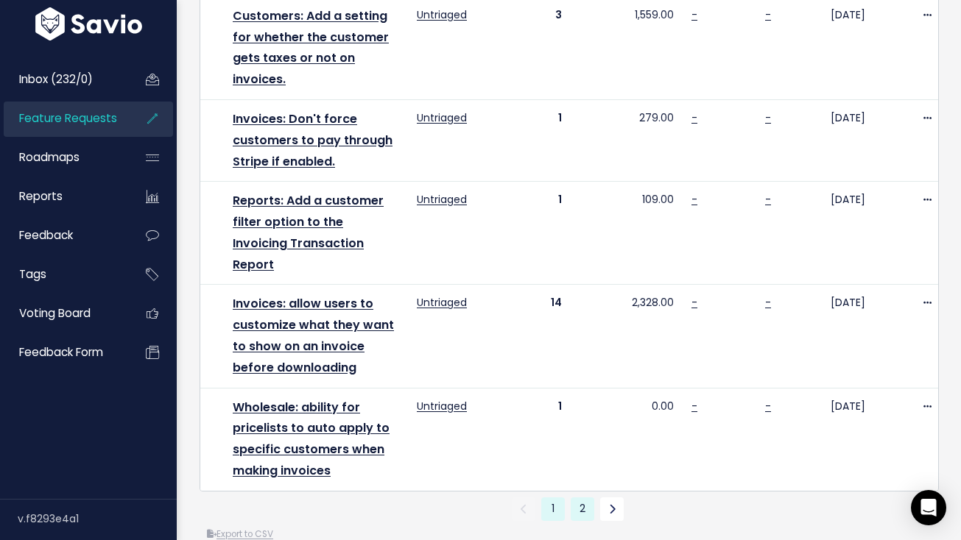
click at [587, 498] on link "2" at bounding box center [583, 510] width 24 height 24
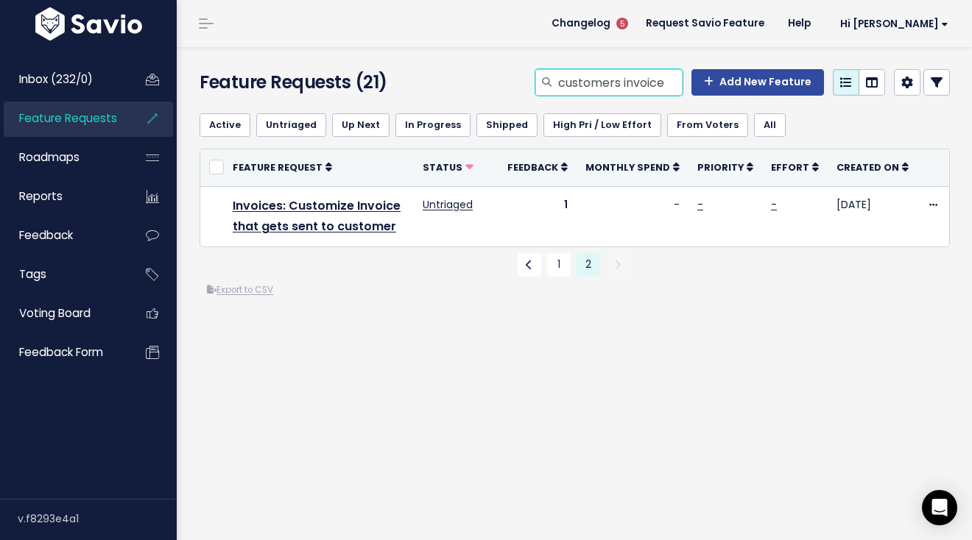
click at [630, 71] on input "customers invoice" at bounding box center [620, 82] width 126 height 27
click at [629, 71] on input "customers invoice" at bounding box center [620, 82] width 126 height 27
type input "f"
type input "franchise"
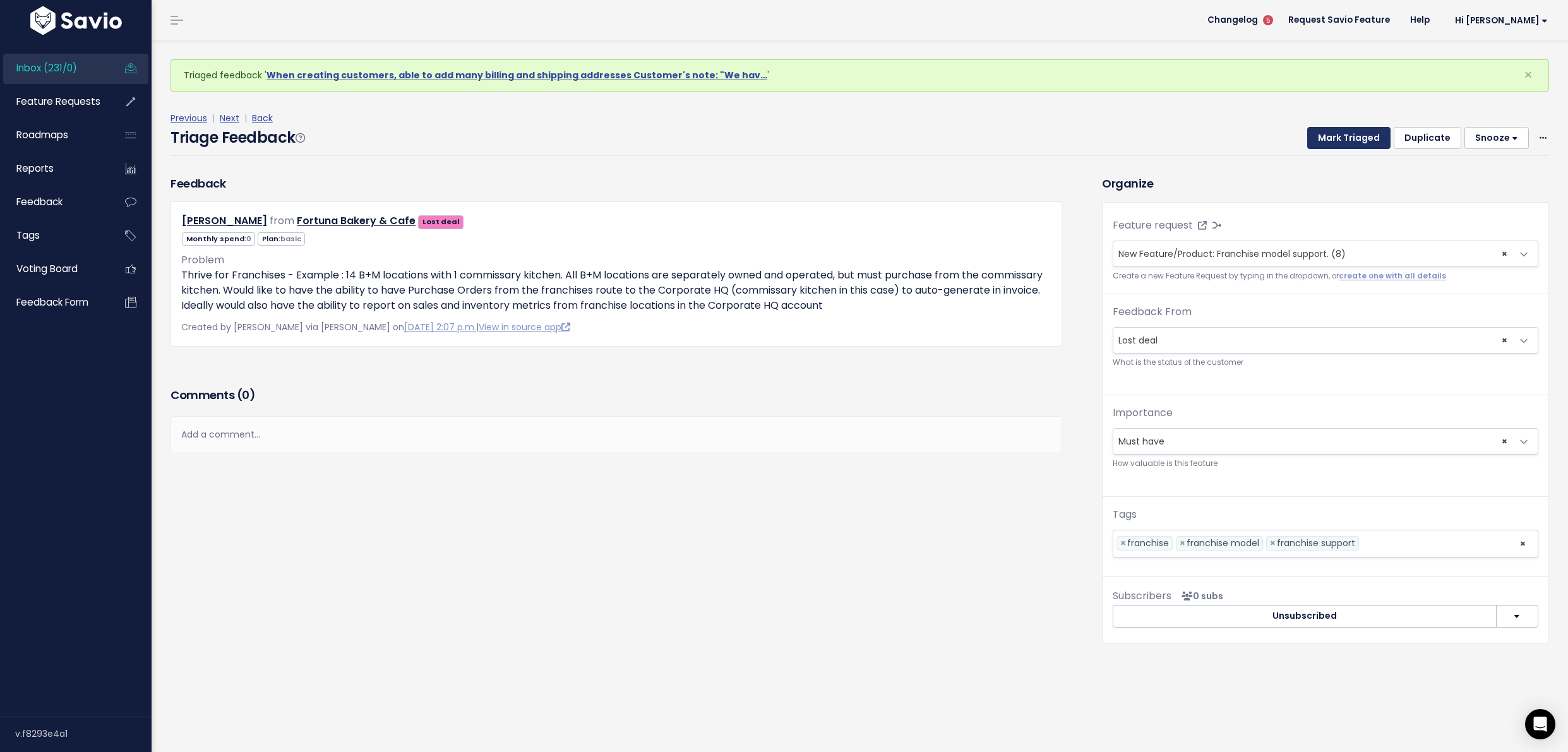
click at [1324, 143] on button "Mark Triaged" at bounding box center [1348, 138] width 83 height 23
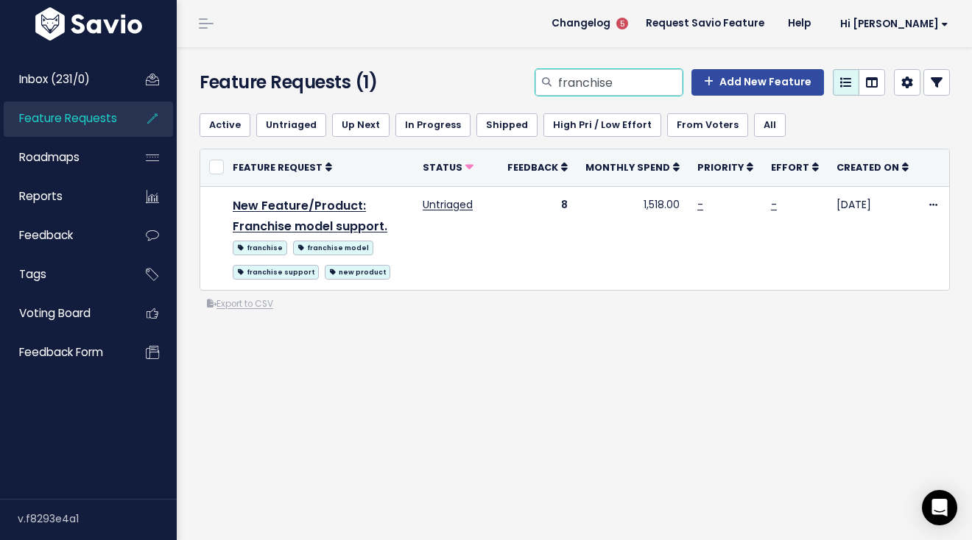
click at [574, 71] on input "franchise" at bounding box center [620, 82] width 126 height 27
type input "cost changes"
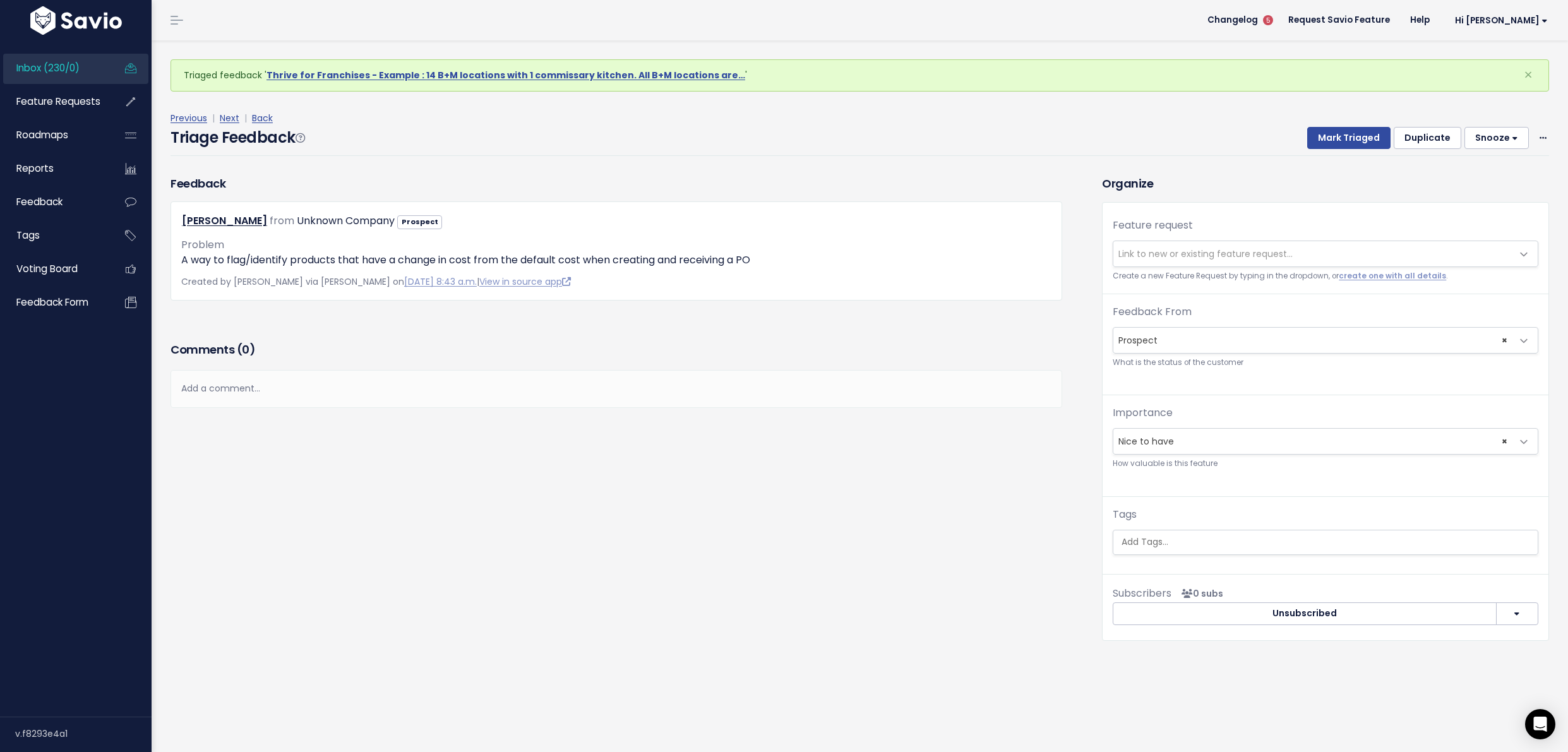
click at [1192, 248] on span "Link to new or existing feature request..." at bounding box center [1205, 254] width 174 height 13
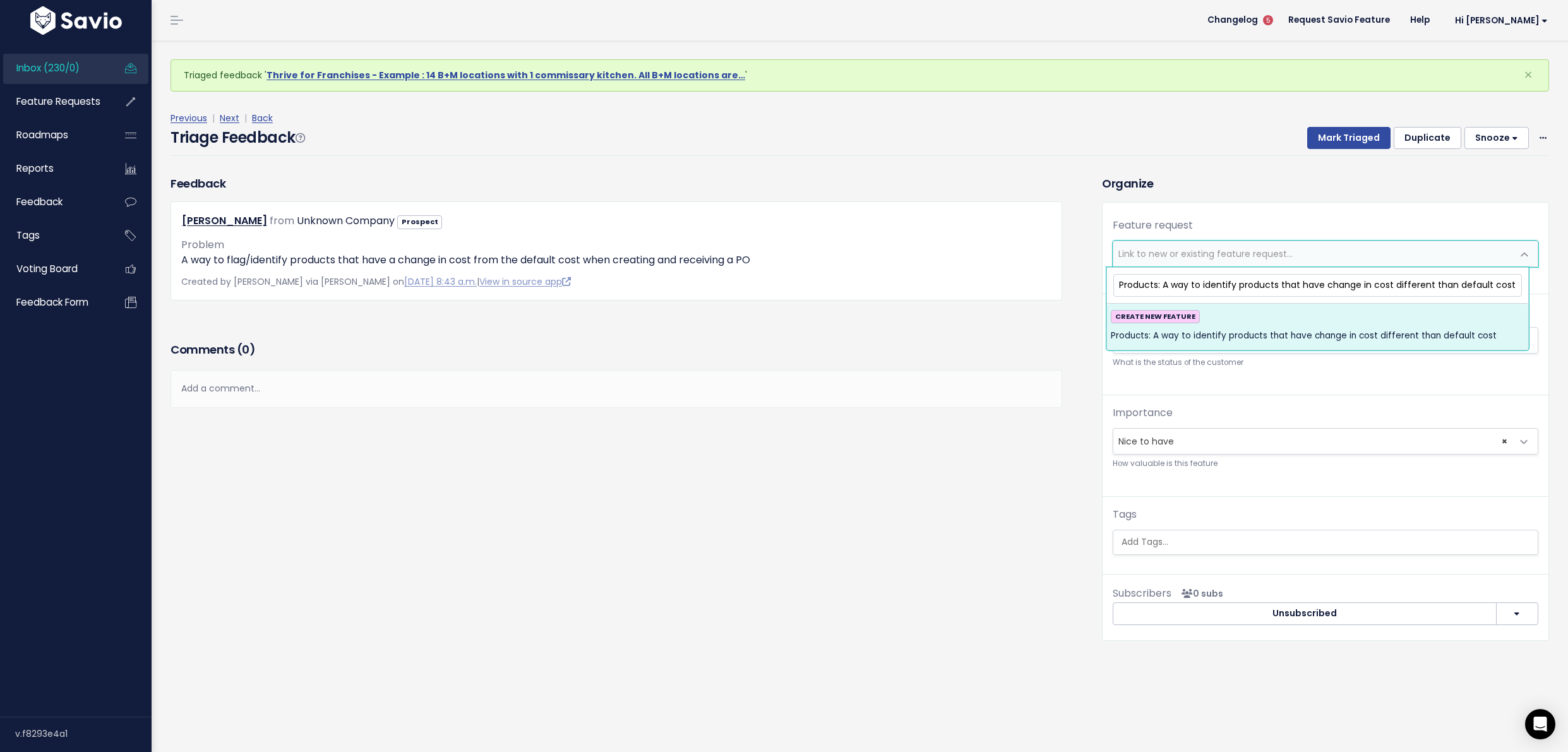
type input "Products: A way to identify products that have change in cost different than de…"
click at [1420, 317] on div "CREATE NEW FEATURE Products: A way to identify products that have change in cos…" at bounding box center [1318, 328] width 413 height 34
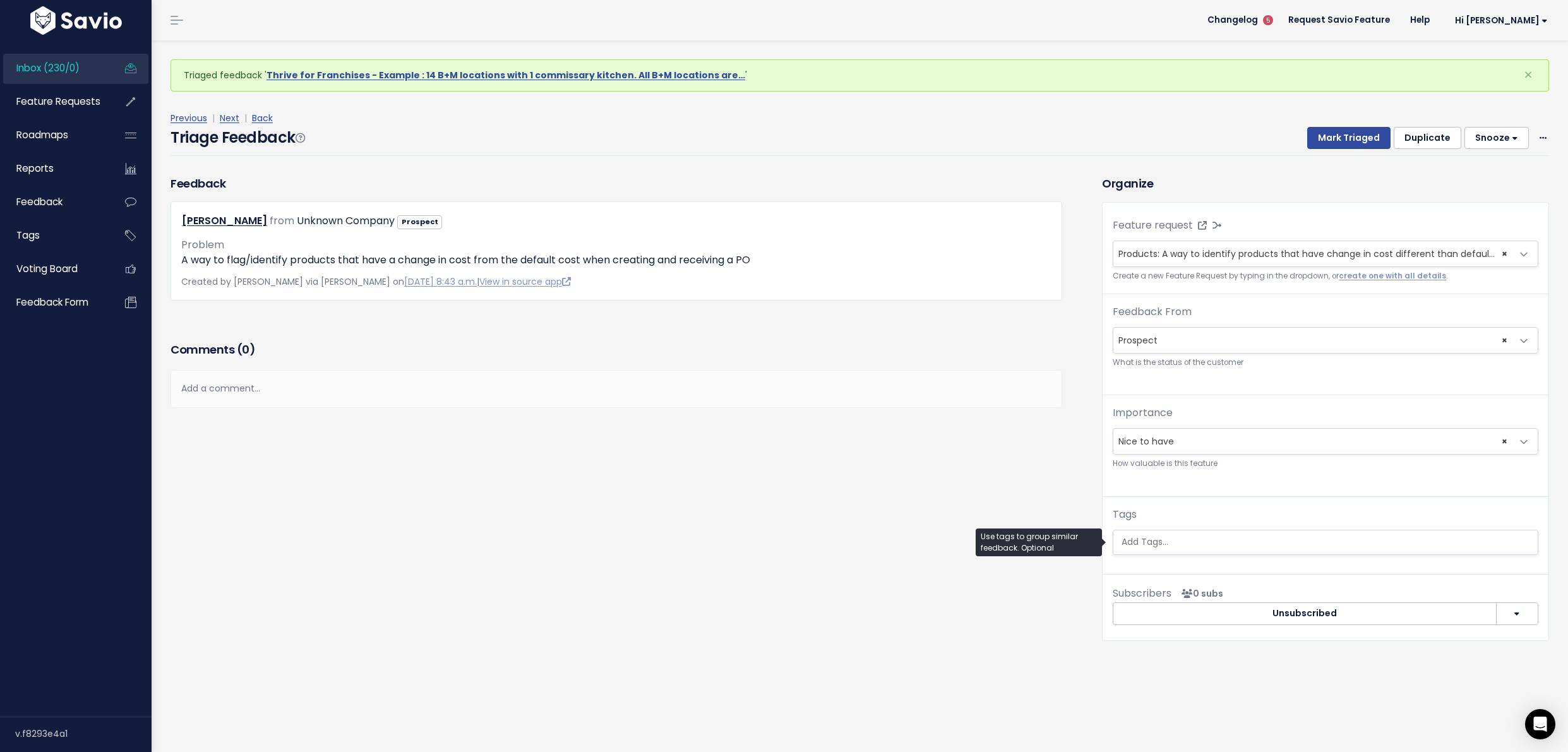
click at [1299, 544] on input "search" at bounding box center [1325, 541] width 418 height 13
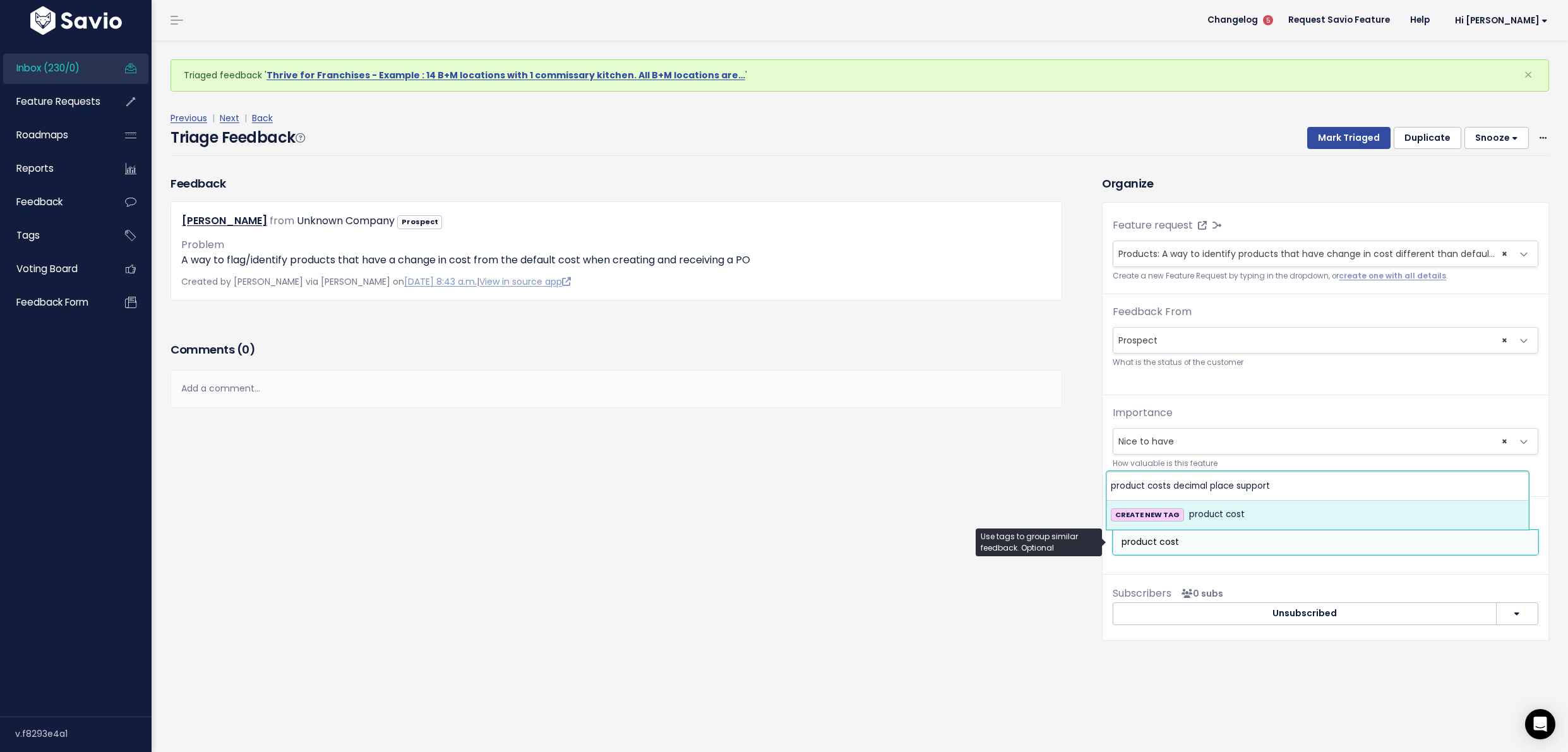
type input "product cost"
click at [1284, 511] on div "CREATE NEW TAG product cost" at bounding box center [1318, 514] width 413 height 15
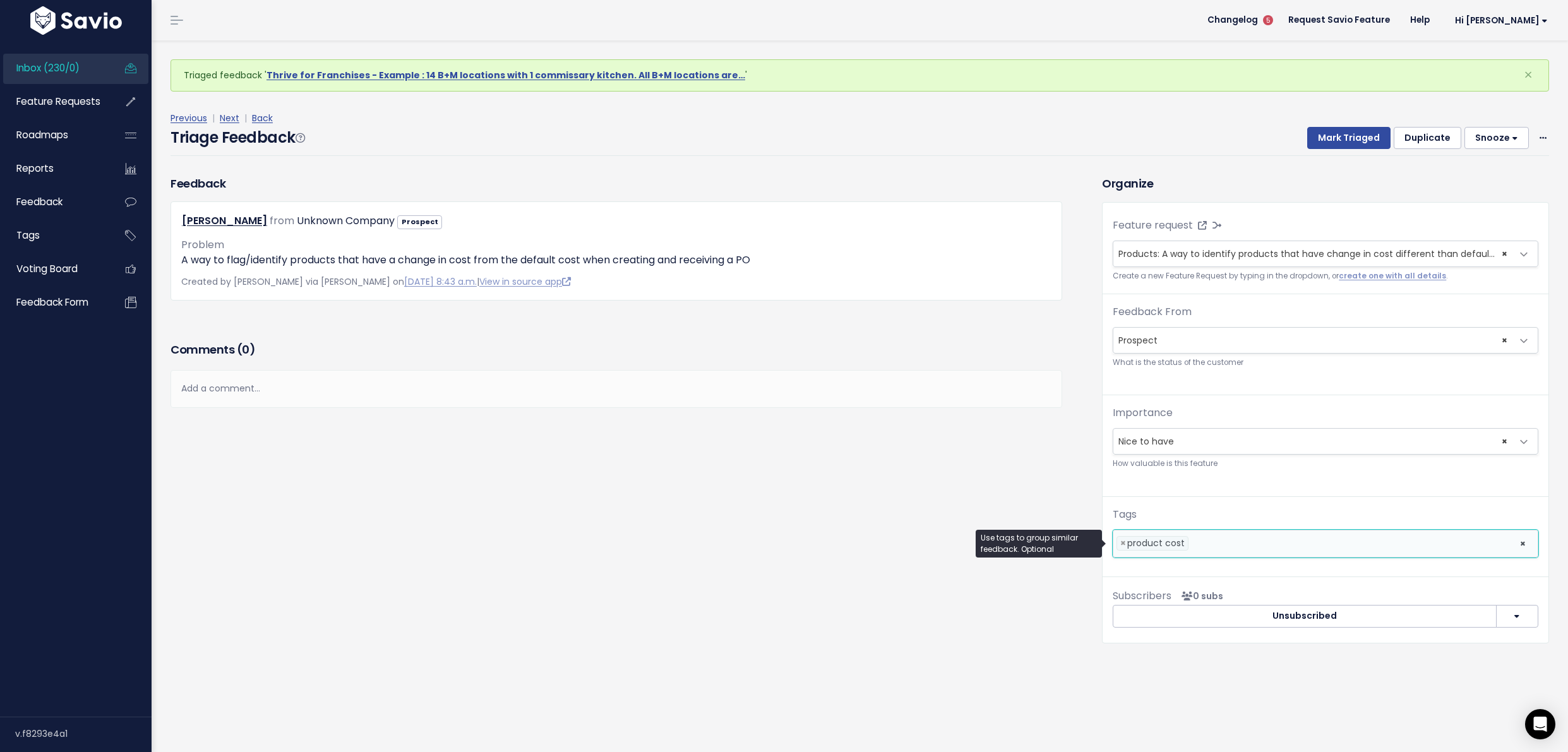
click at [1342, 117] on div "Previous | Next | Back" at bounding box center [860, 118] width 1379 height 15
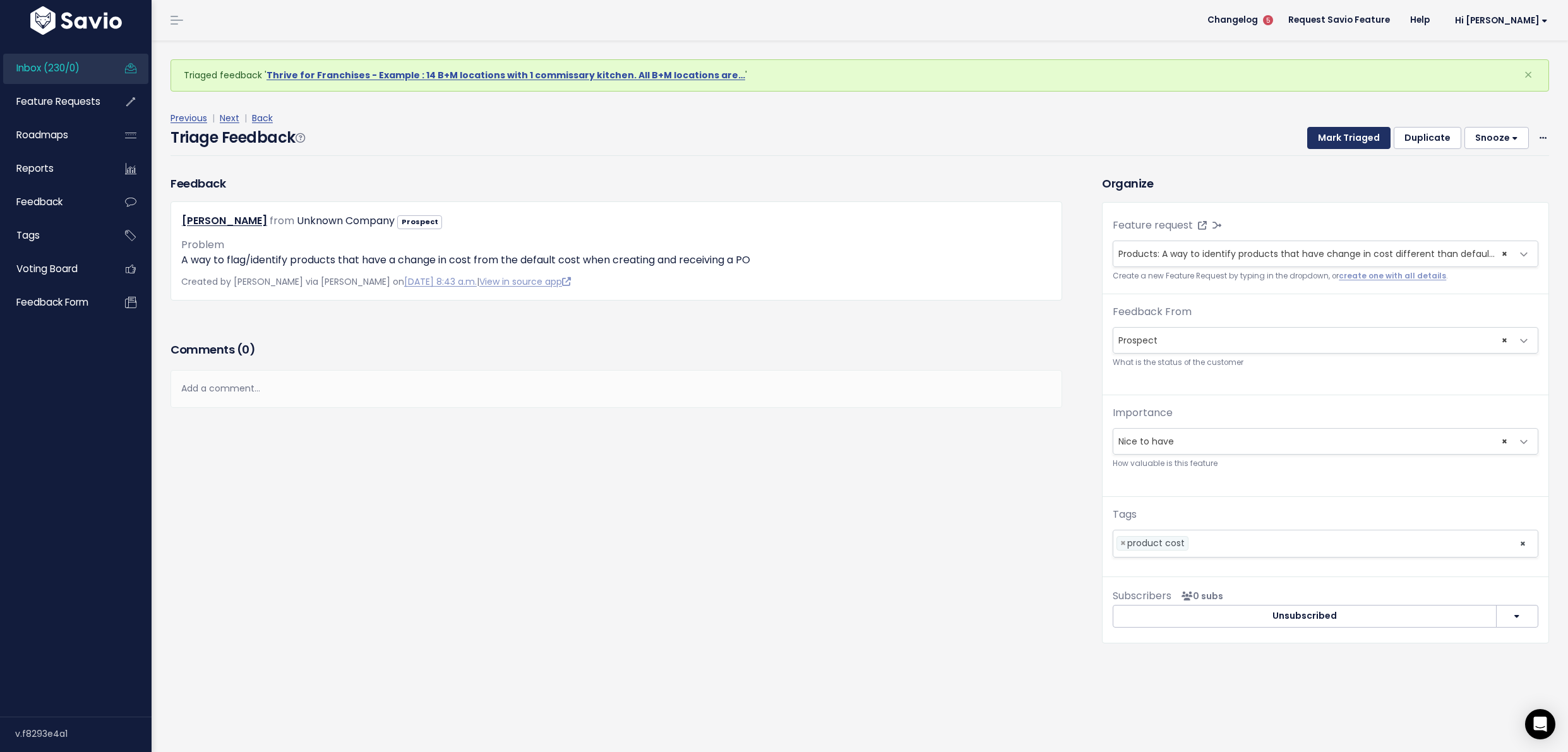
click at [1341, 139] on button "Mark Triaged" at bounding box center [1348, 138] width 83 height 23
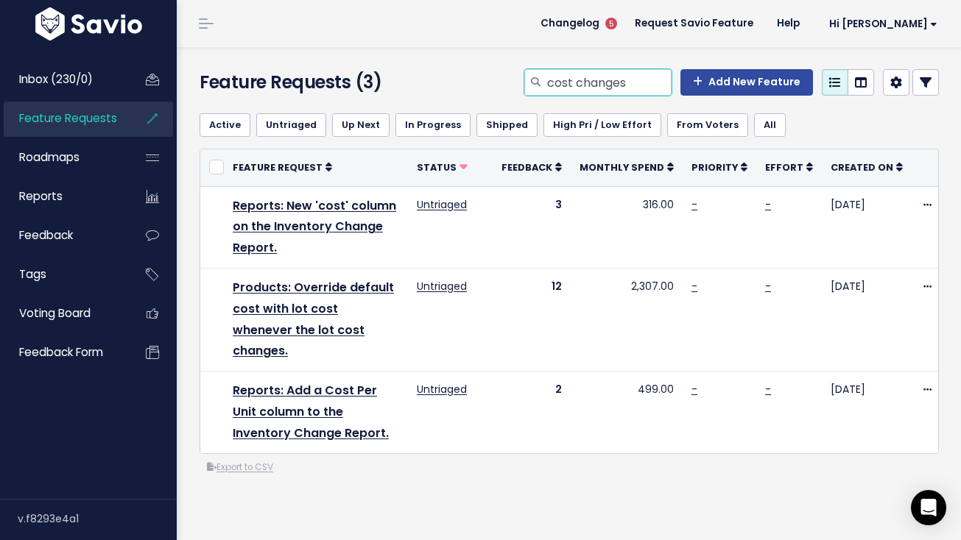
click at [581, 88] on input "cost changes" at bounding box center [609, 82] width 126 height 27
click at [582, 88] on input "cost changes" at bounding box center [609, 82] width 126 height 27
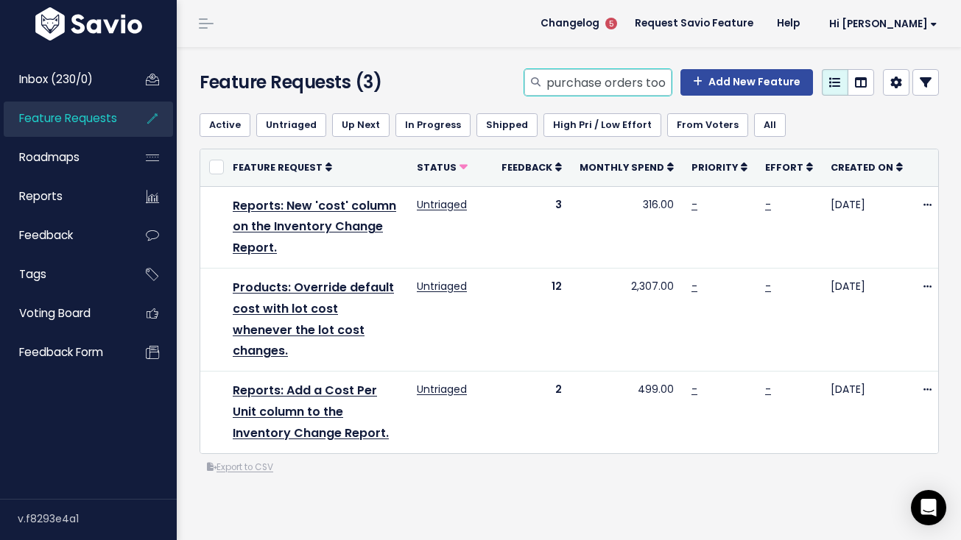
scroll to position [0, 17]
type input "Ai purchase orders tool"
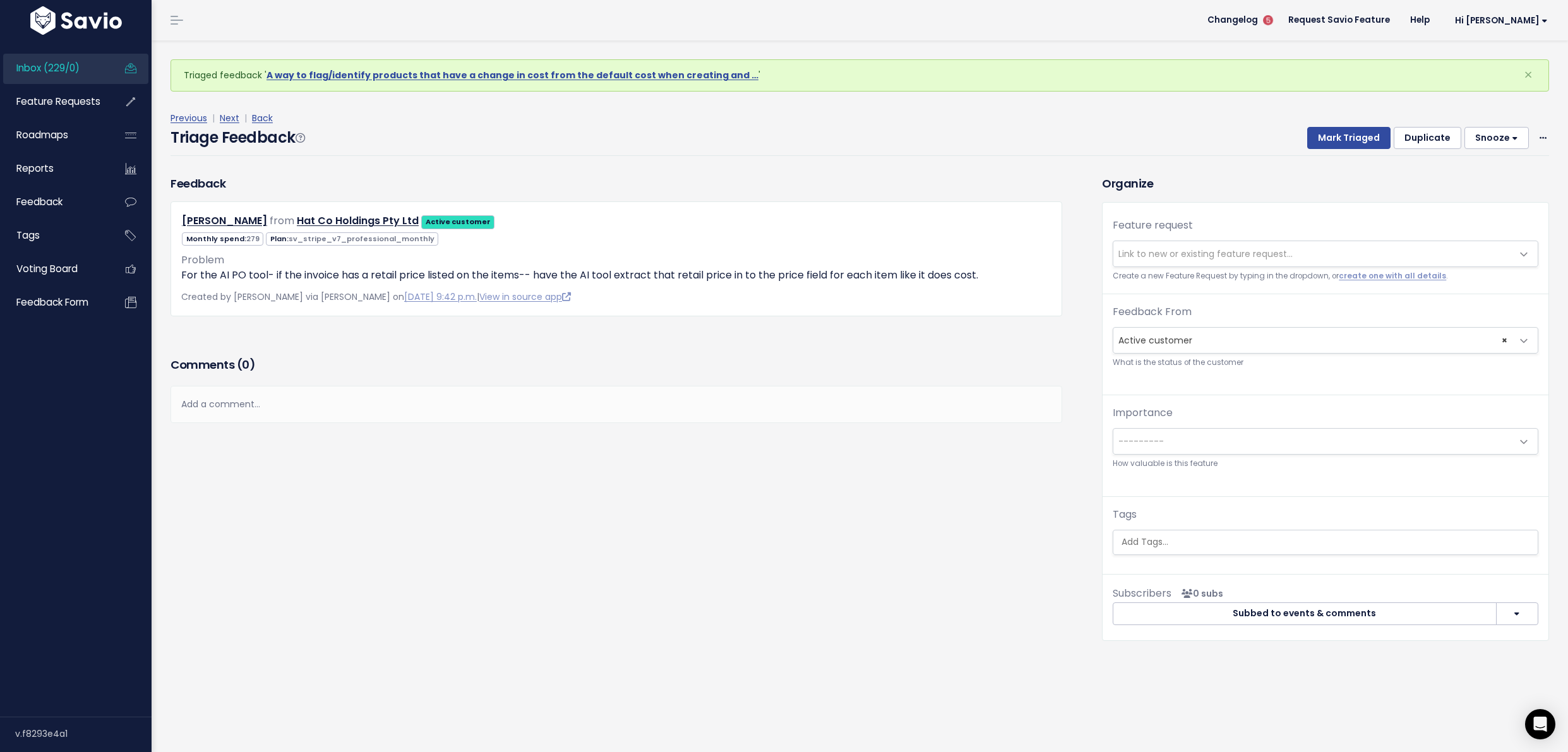
click at [1194, 259] on span "Link to new or existing feature request..." at bounding box center [1205, 254] width 174 height 13
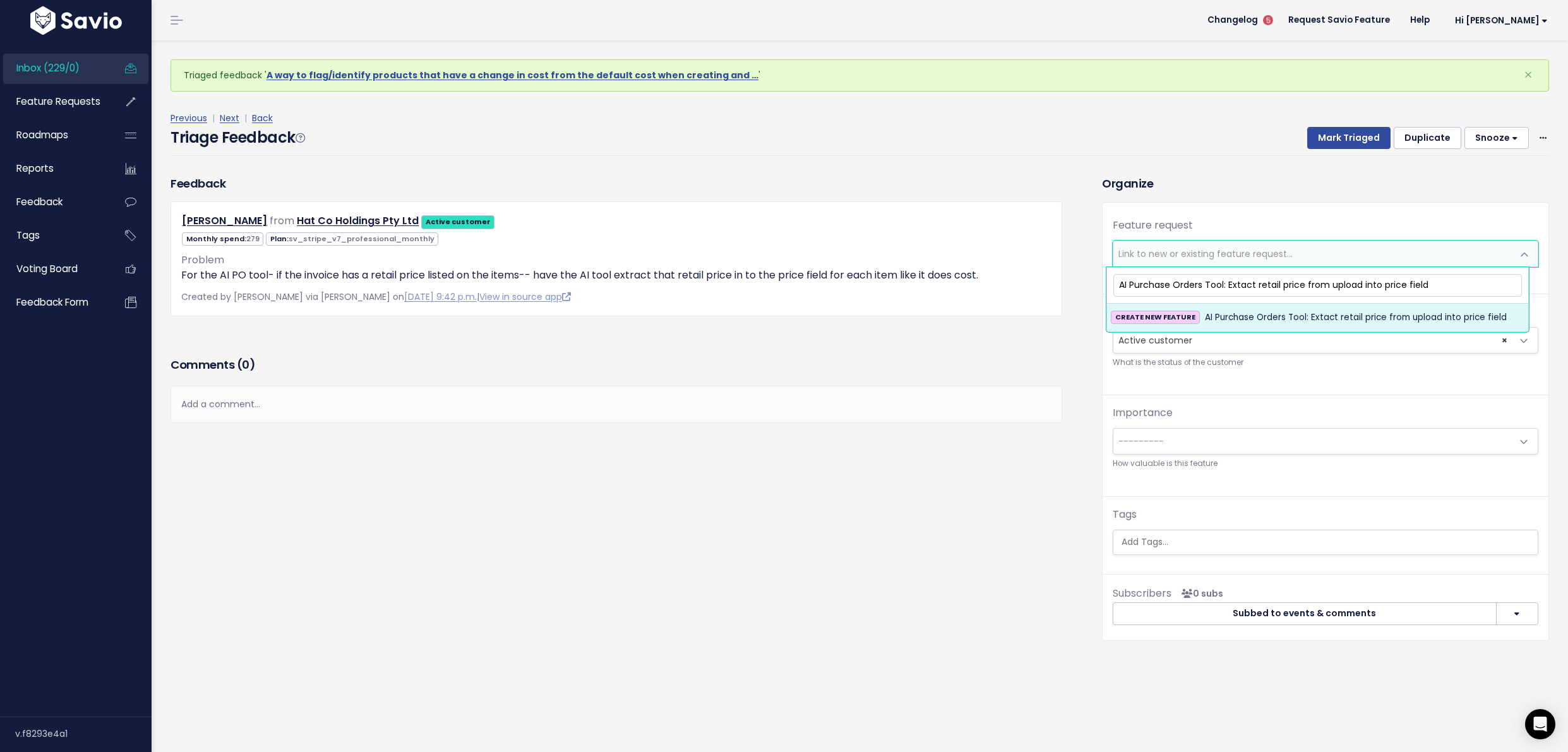
type input "AI Purchase Orders Tool: Extact retail price from upload into price field"
click at [1229, 309] on li "CREATE NEW FEATURE AI Purchase Orders Tool: Extact retail price from upload int…" at bounding box center [1318, 317] width 421 height 27
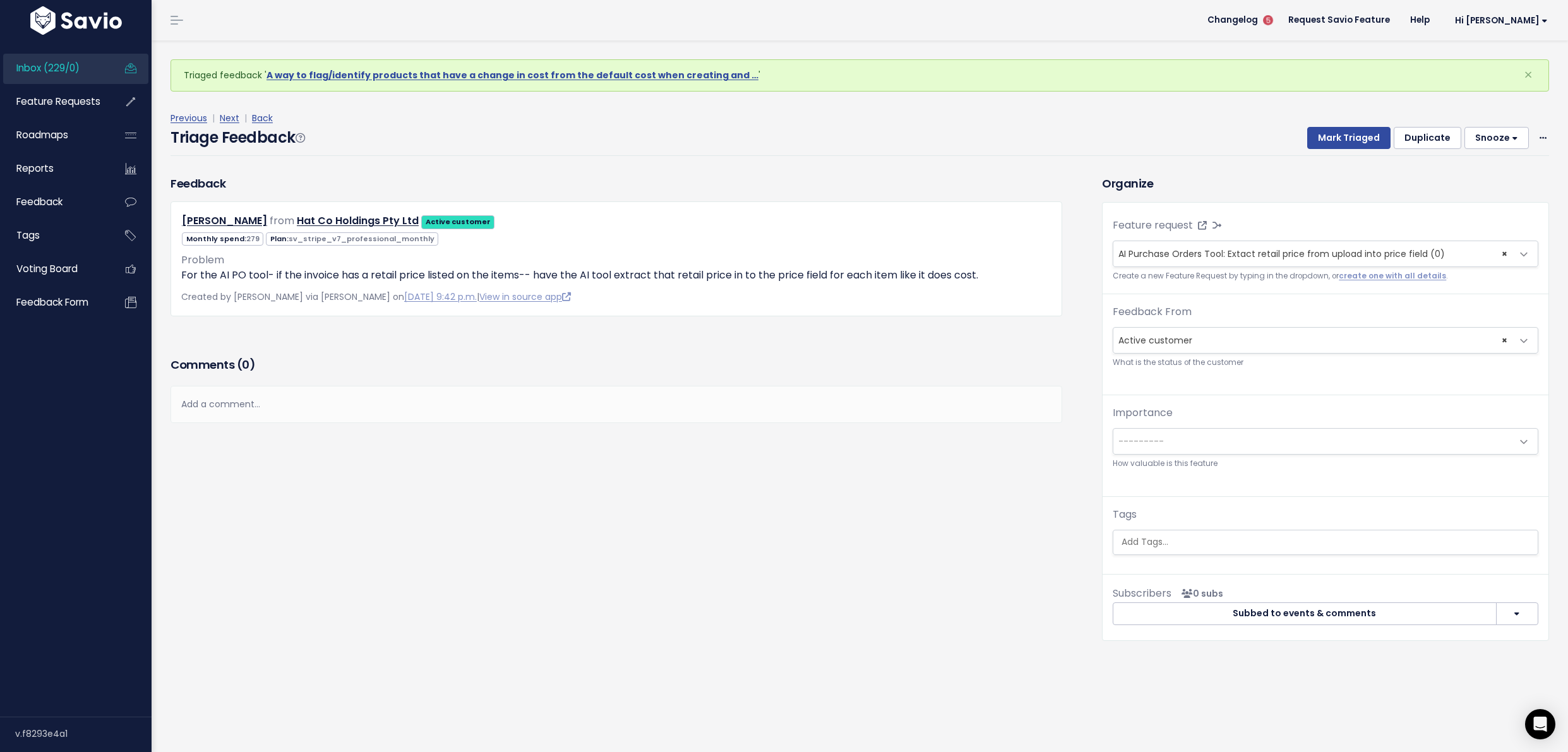
click at [1156, 557] on div "Feature request --------- AI Purchase Orders Tool: Extact retail price from upl…" at bounding box center [1326, 391] width 446 height 377
click at [1164, 546] on input "search" at bounding box center [1325, 541] width 418 height 13
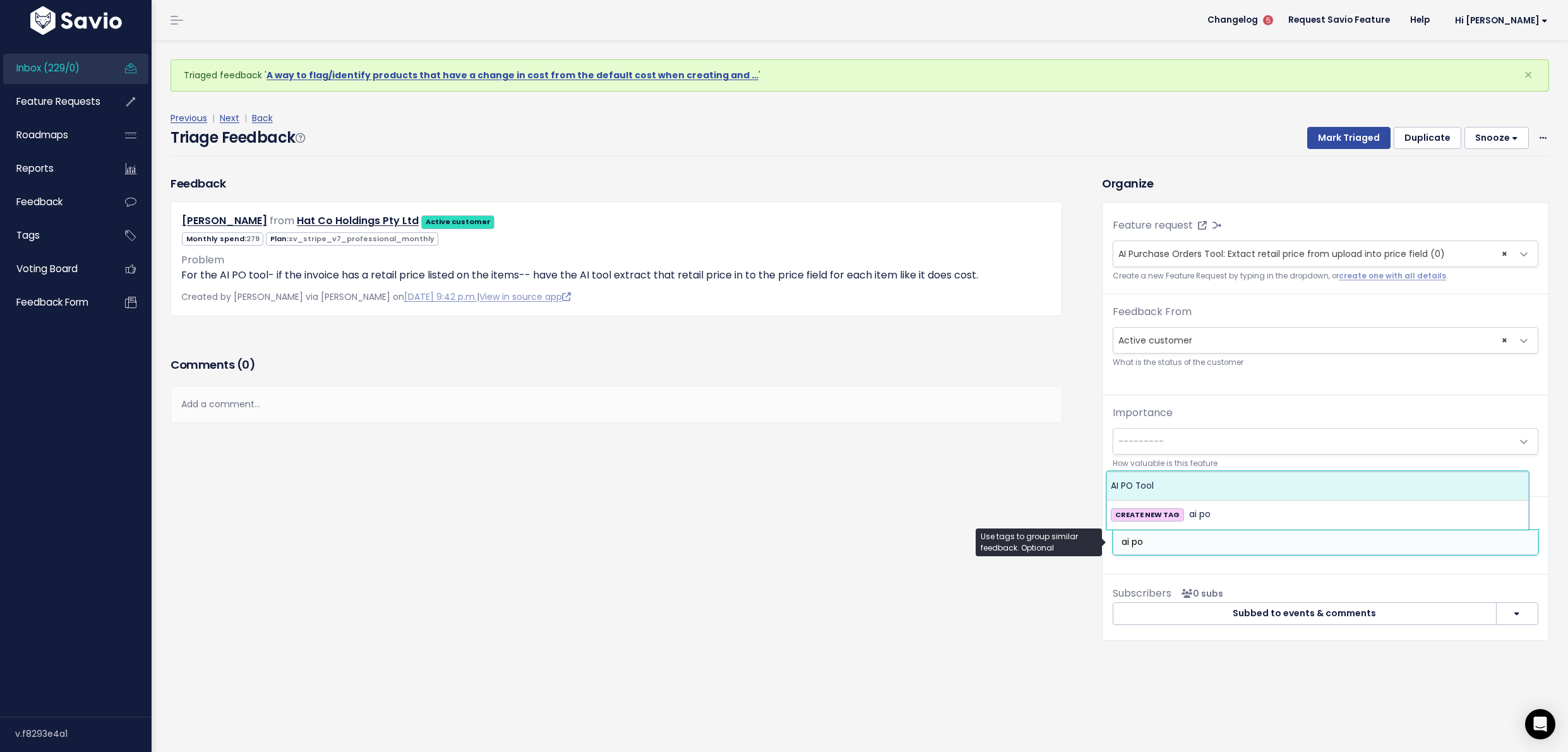
type input "ai po"
select select "13679"
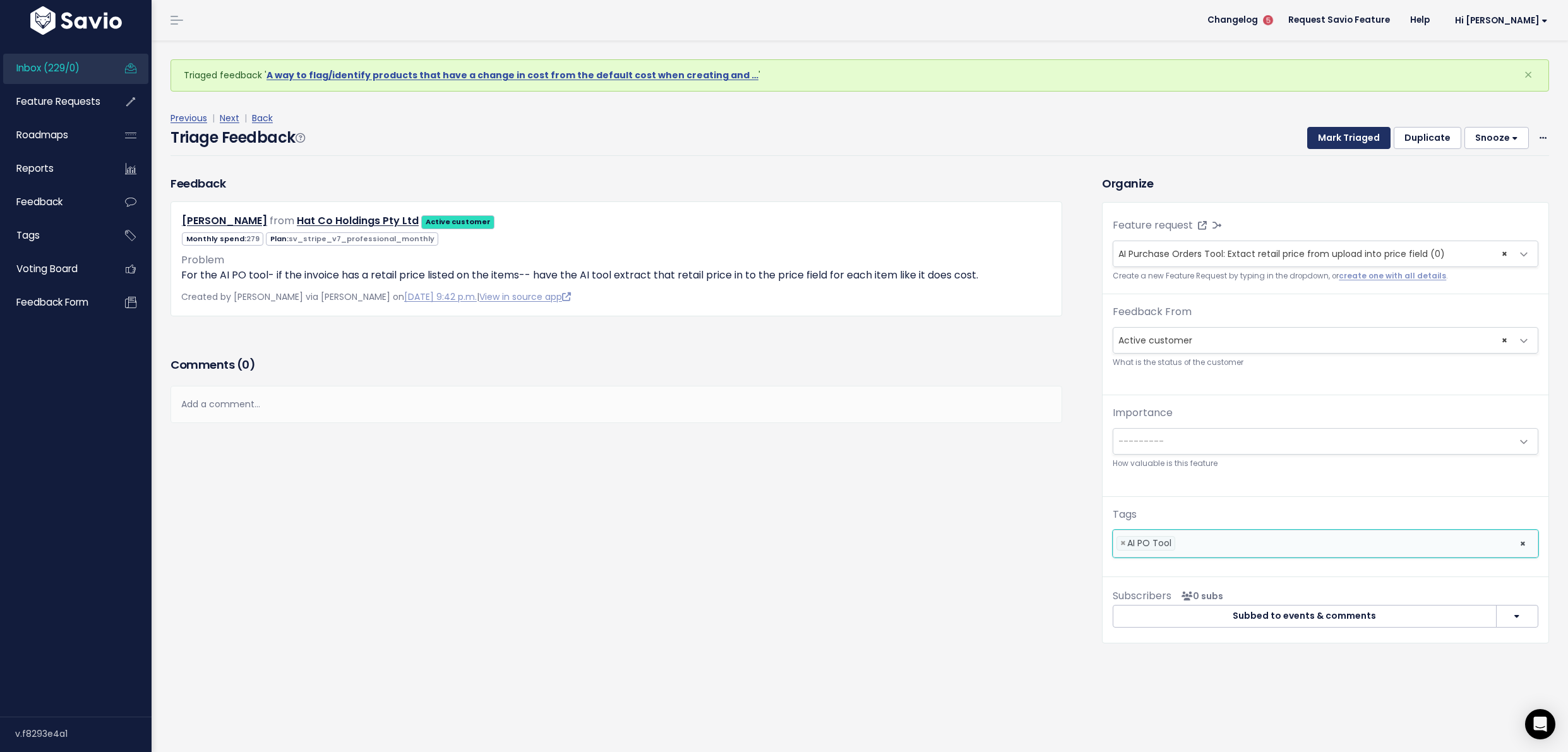
click at [1339, 139] on button "Mark Triaged" at bounding box center [1348, 138] width 83 height 23
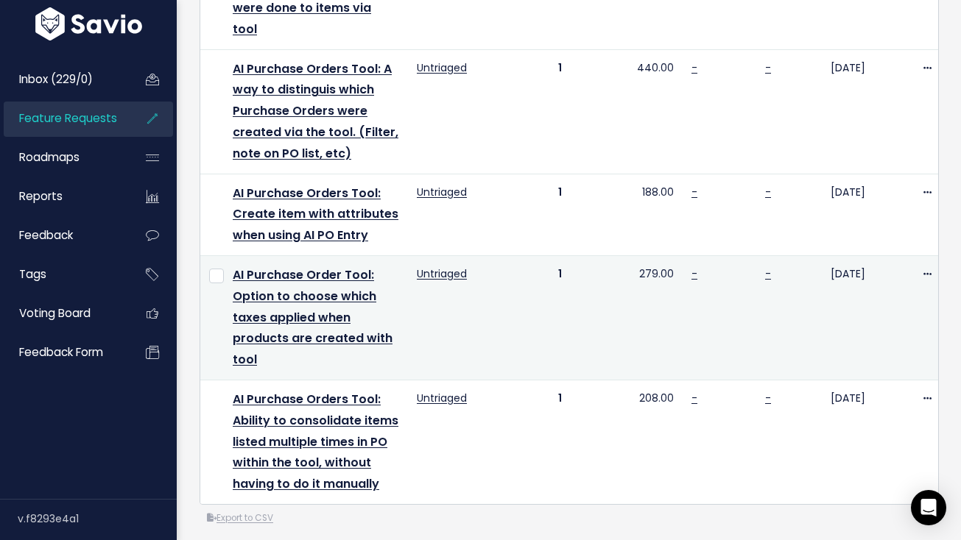
scroll to position [642, 0]
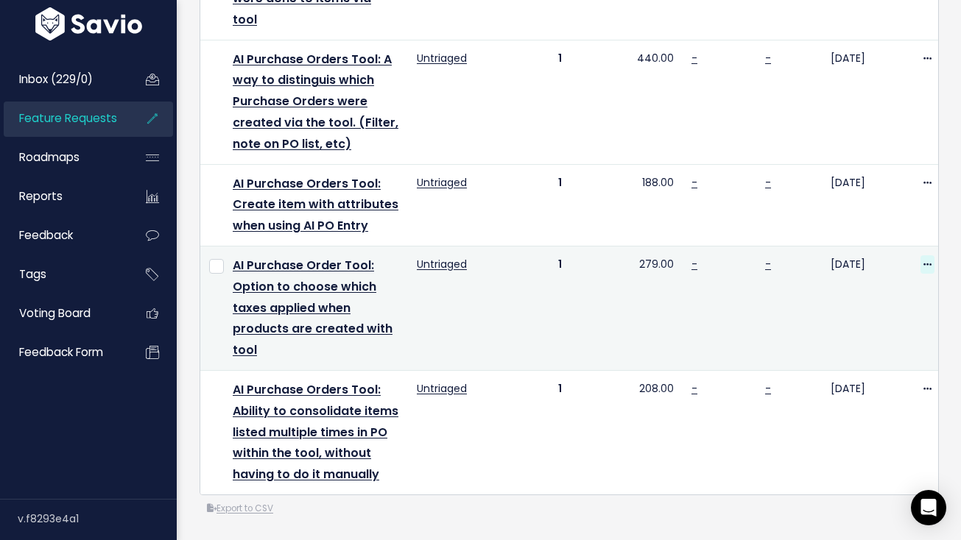
click at [923, 261] on icon at bounding box center [927, 266] width 8 height 10
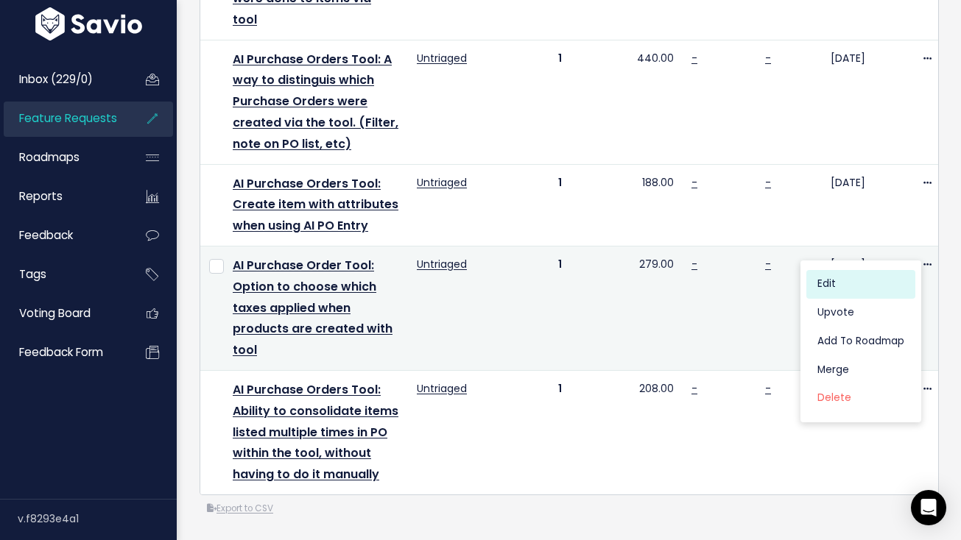
click at [872, 275] on link "Edit" at bounding box center [860, 284] width 109 height 29
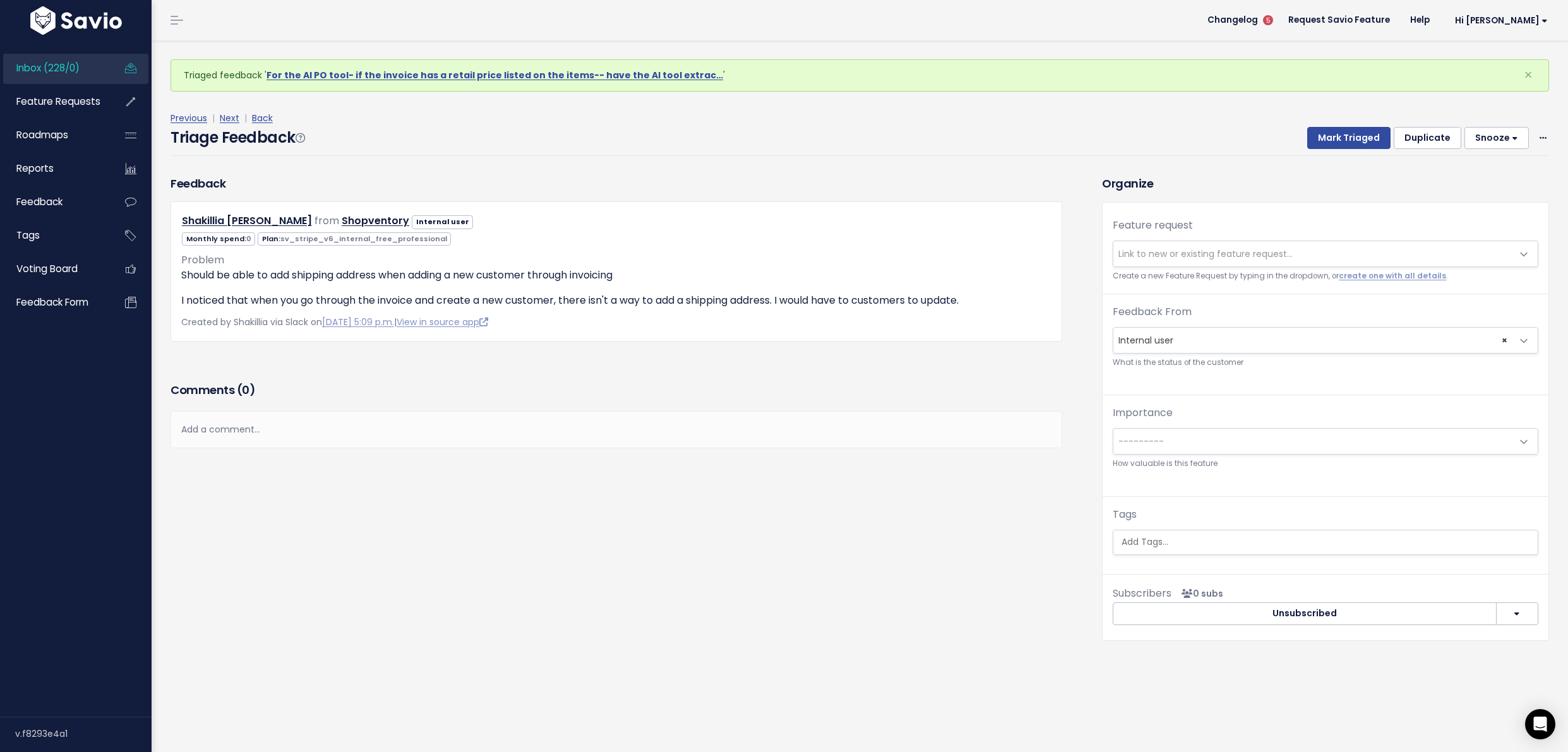
click at [1197, 259] on span "Link to new or existing feature request..." at bounding box center [1205, 254] width 174 height 13
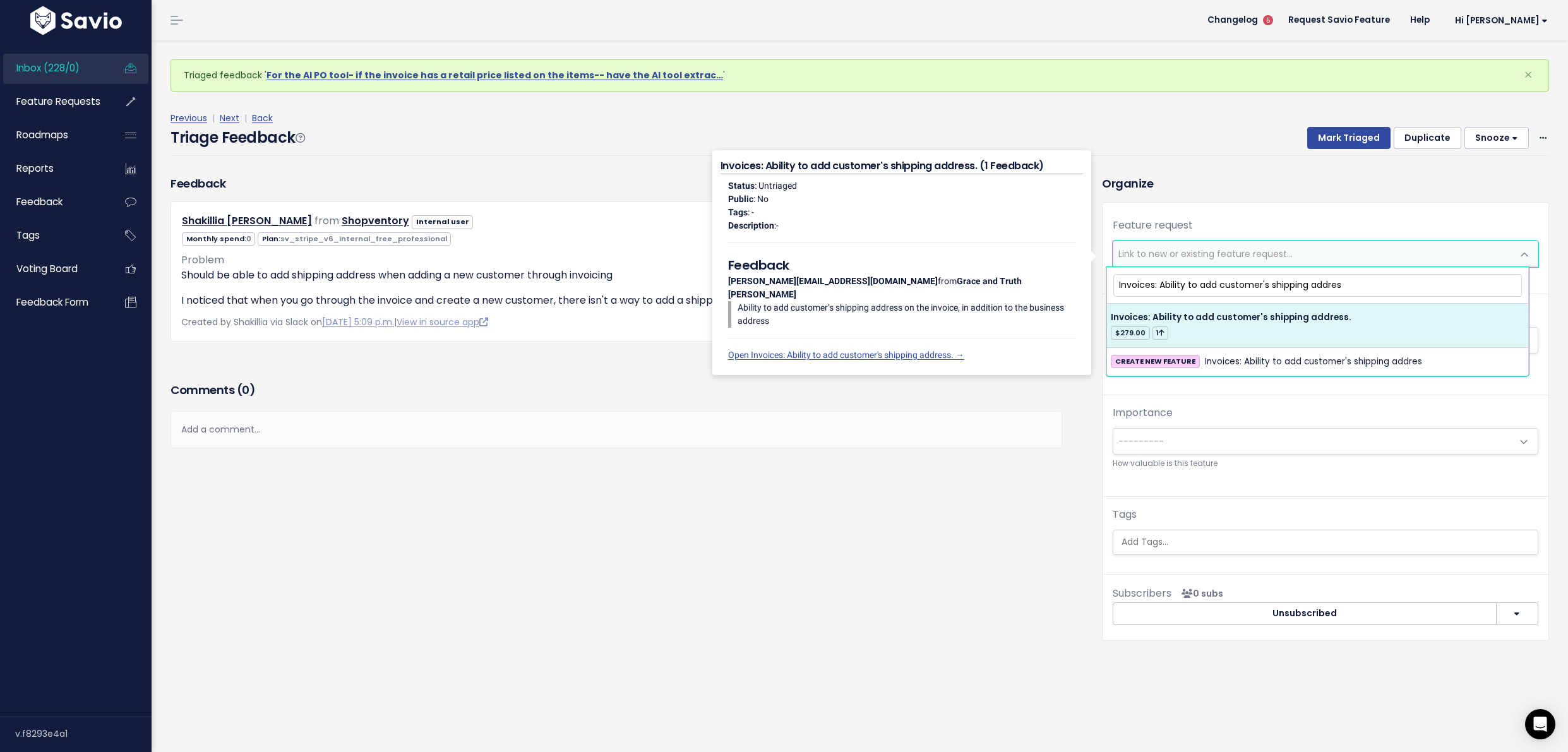
type input "Invoices: Ability to add customer's shipping addres"
select select "37015"
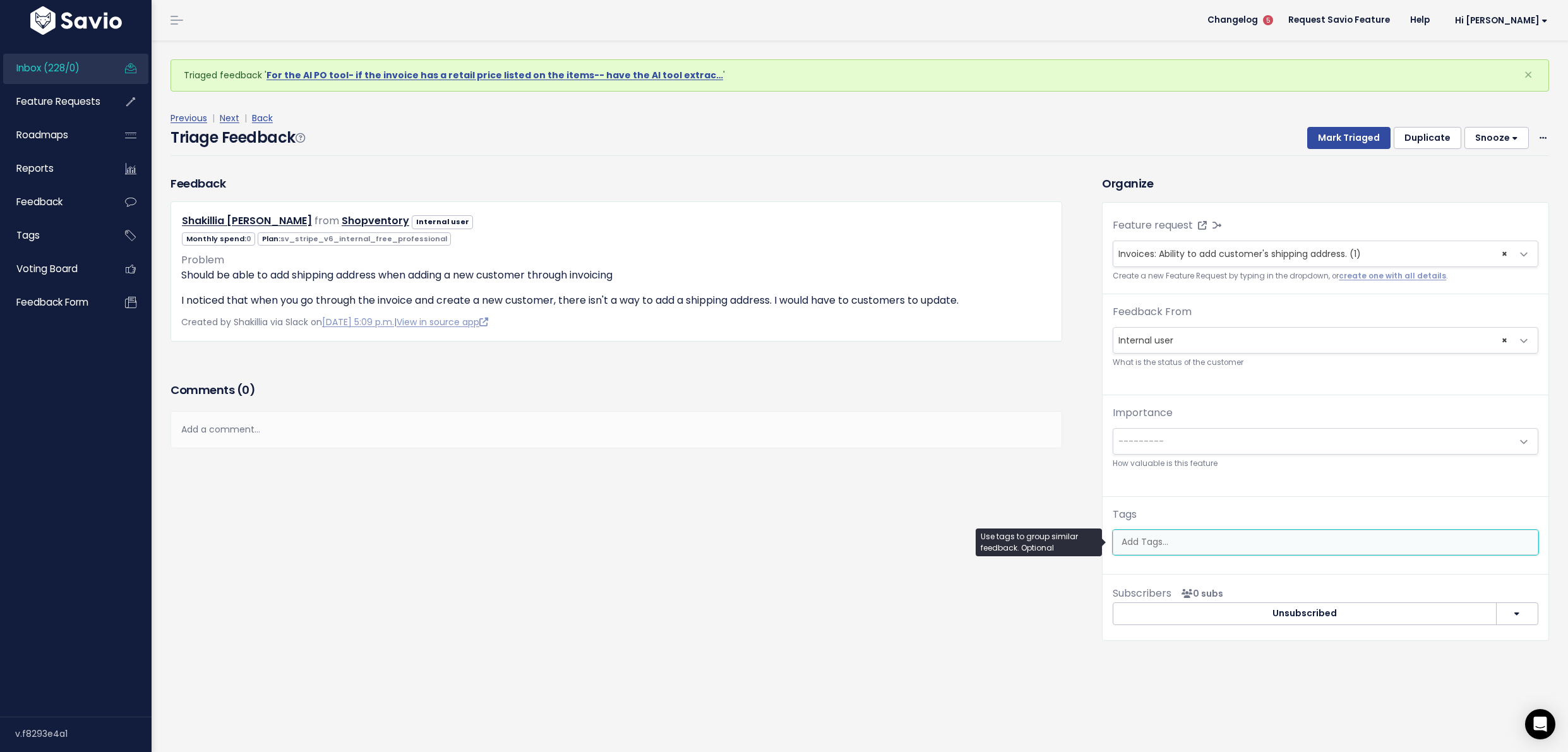
click at [1215, 546] on input "search" at bounding box center [1325, 541] width 418 height 13
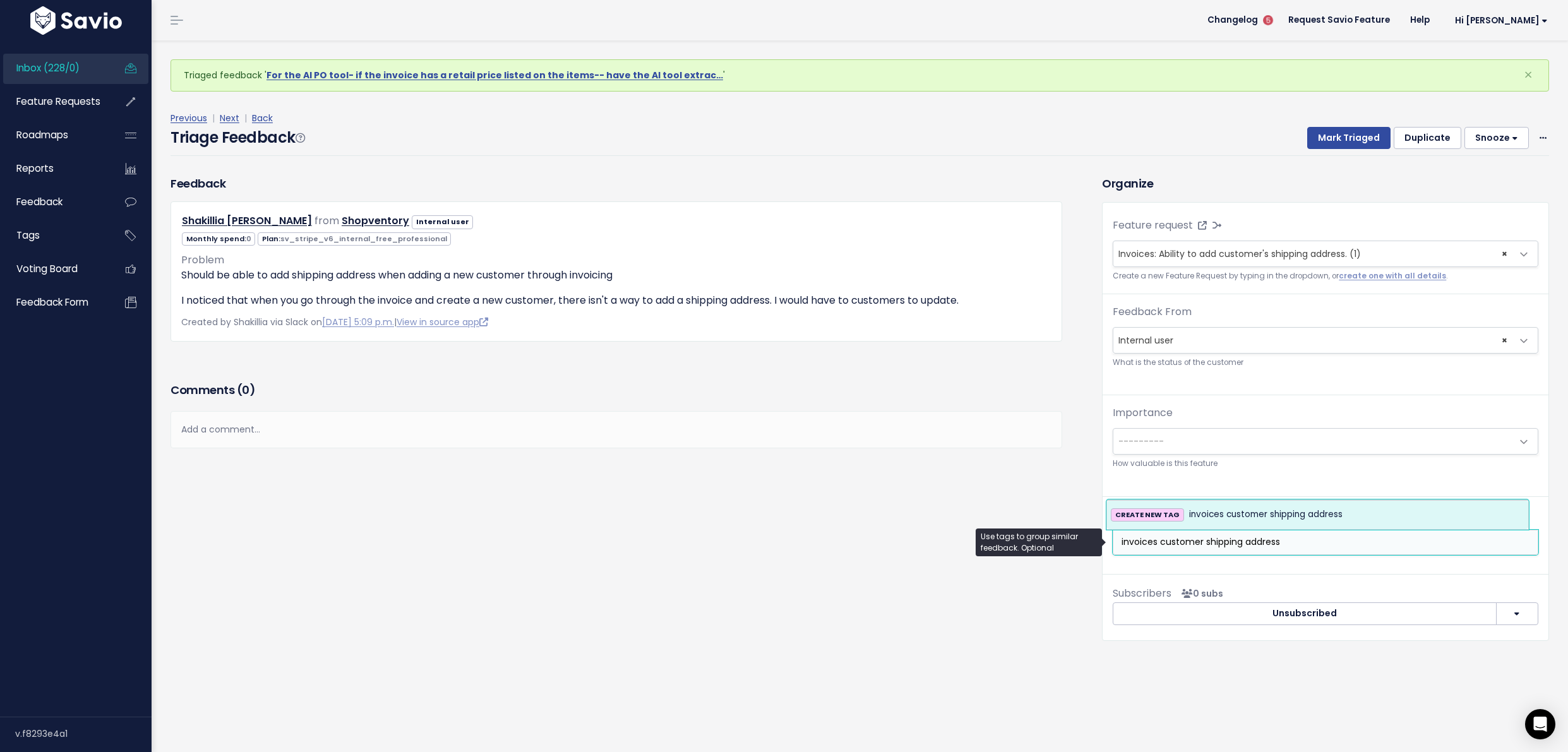
type input "invoices customer shipping address"
click at [1279, 519] on span "invoices customer shipping address" at bounding box center [1266, 514] width 154 height 15
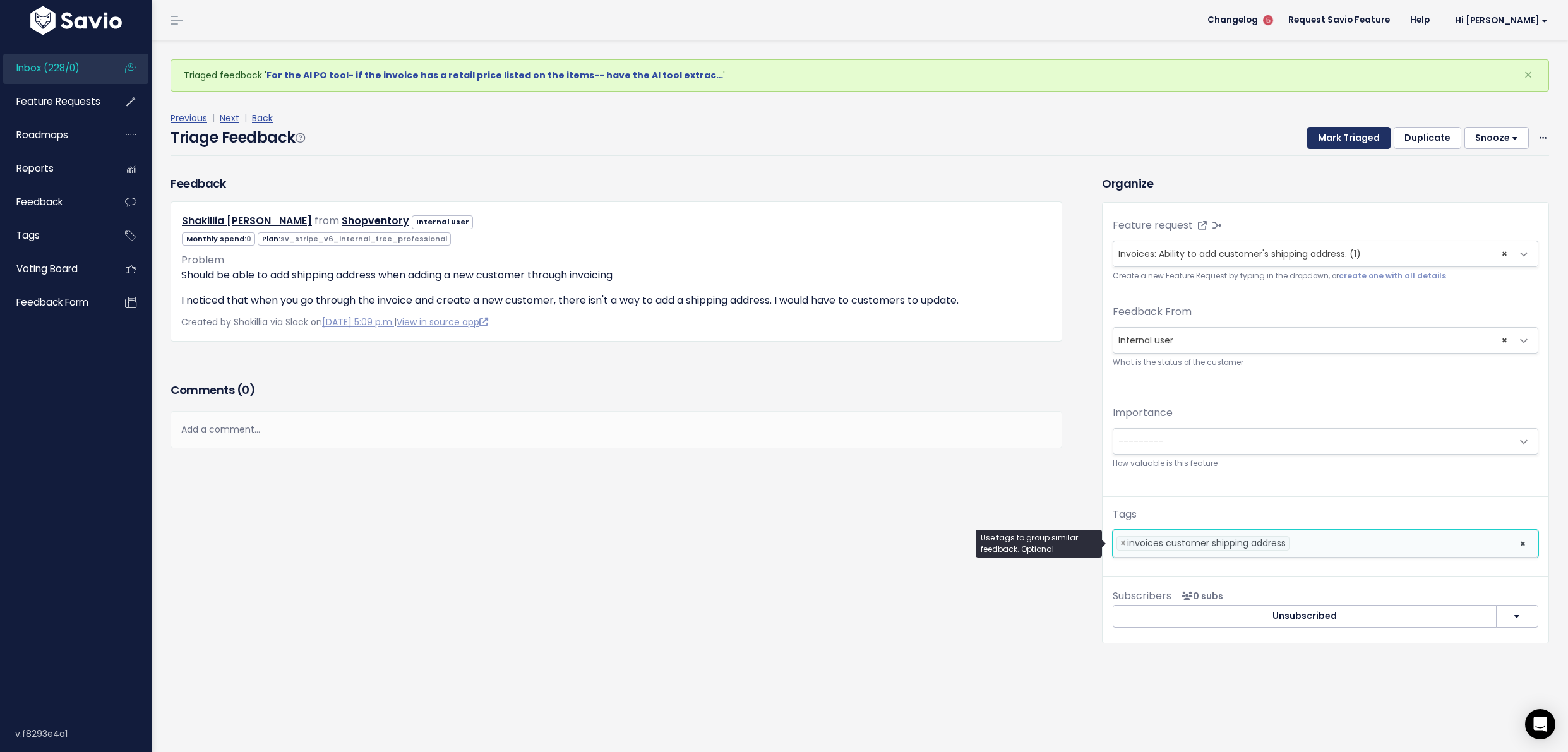
click at [1348, 132] on button "Mark Triaged" at bounding box center [1348, 138] width 83 height 23
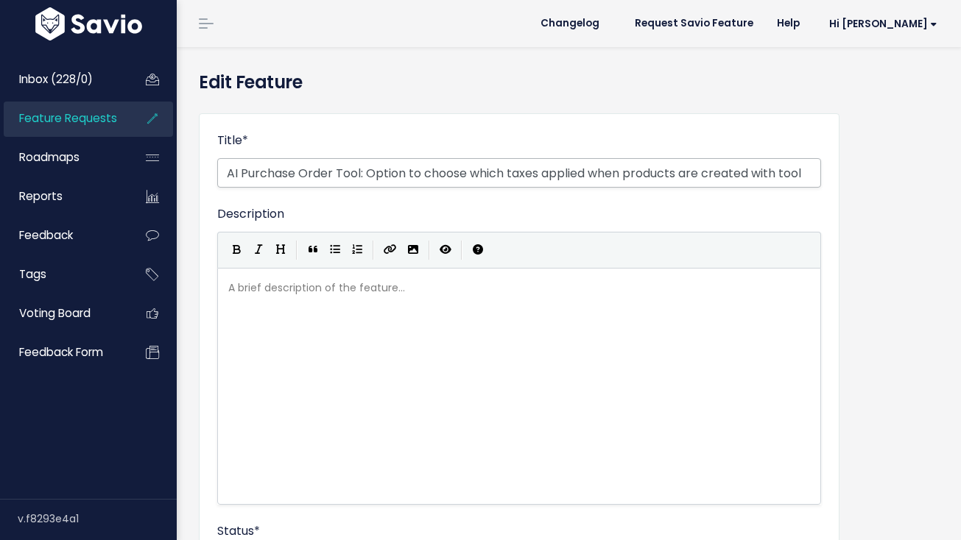
click at [332, 173] on input "AI Purchase Order Tool: Option to choose which taxes applied when products are …" at bounding box center [519, 172] width 604 height 29
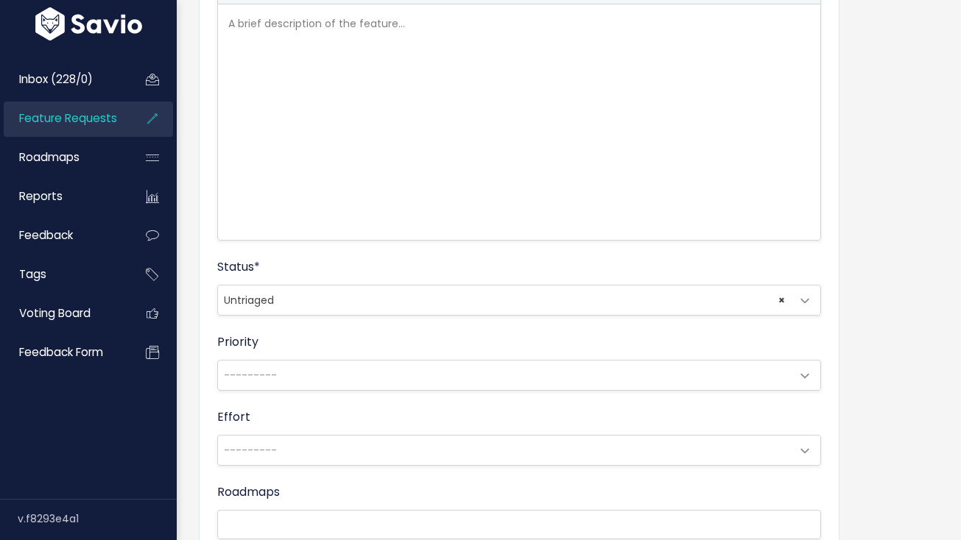
scroll to position [544, 0]
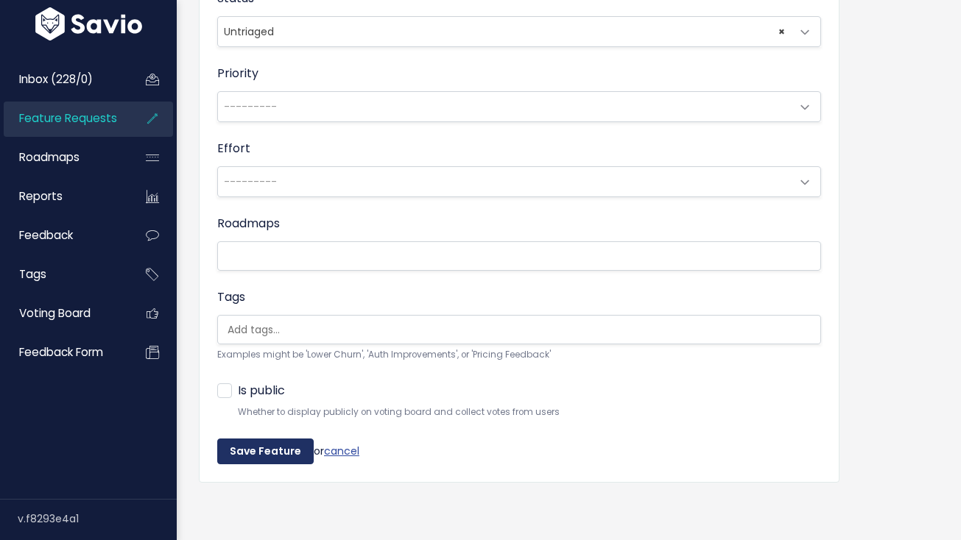
type input "AI Purchase Orders Tool: Option to choose which taxes applied when products are…"
click at [273, 439] on input "Save Feature" at bounding box center [265, 452] width 96 height 27
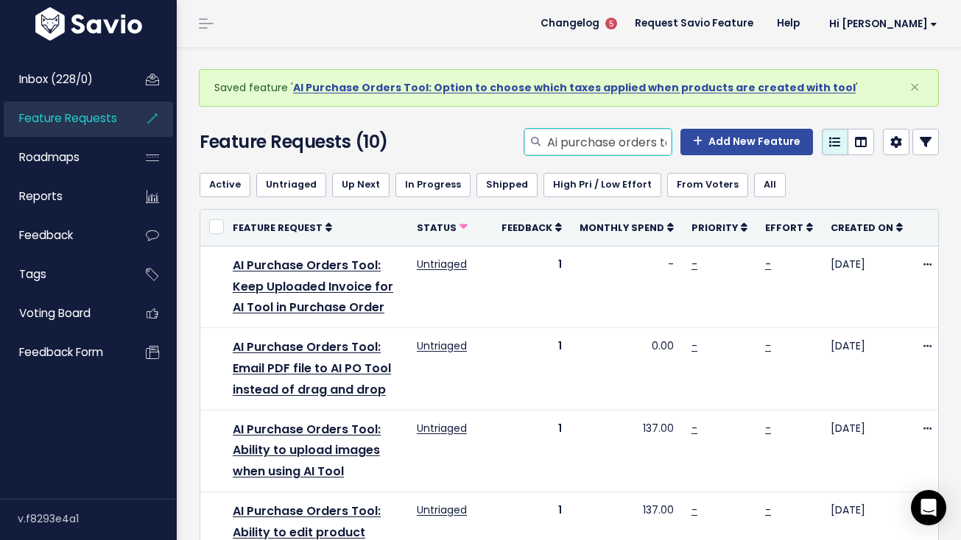
click at [599, 148] on input "Ai purchase orders tool" at bounding box center [609, 142] width 126 height 27
type input "shipping address invoice"
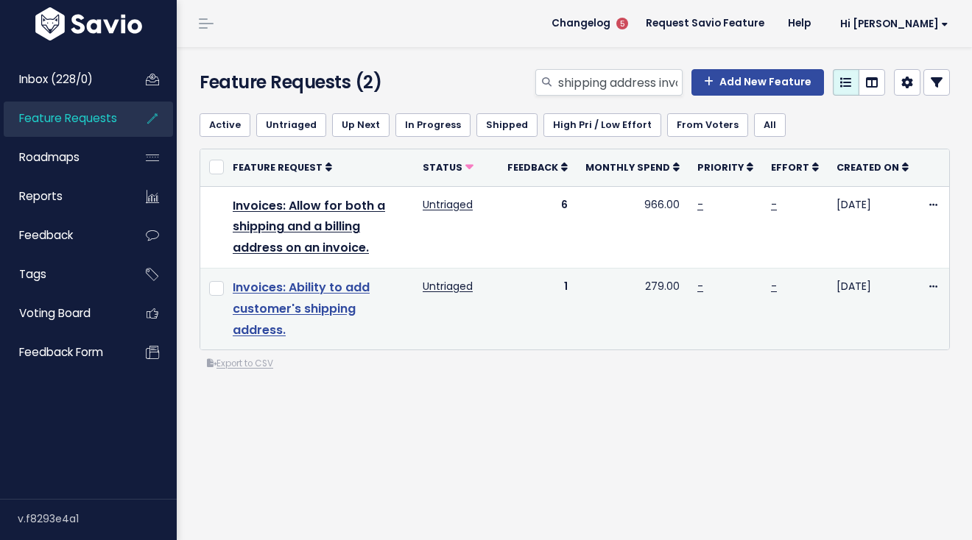
click at [344, 281] on link "Invoices: Ability to add customer's shipping address." at bounding box center [301, 309] width 137 height 60
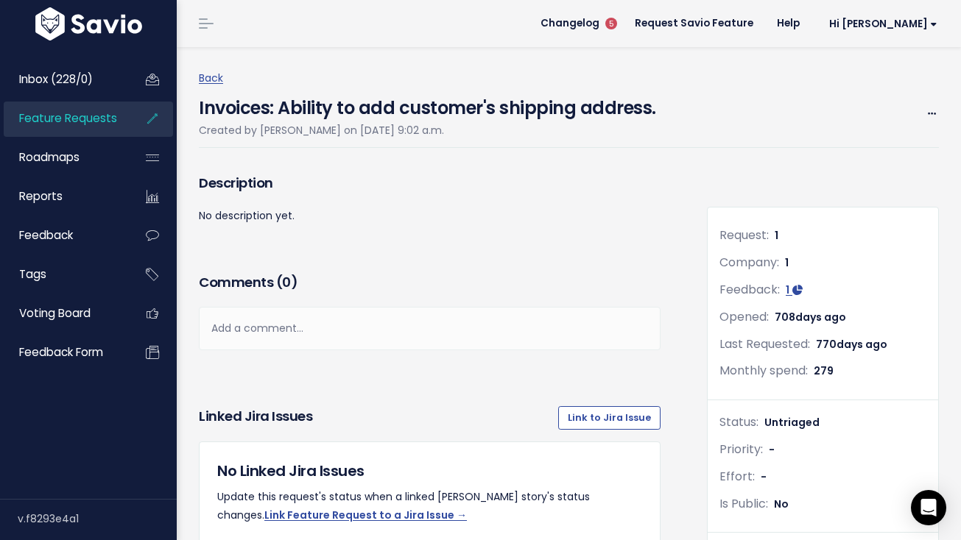
click at [78, 120] on span "Feature Requests" at bounding box center [68, 117] width 98 height 15
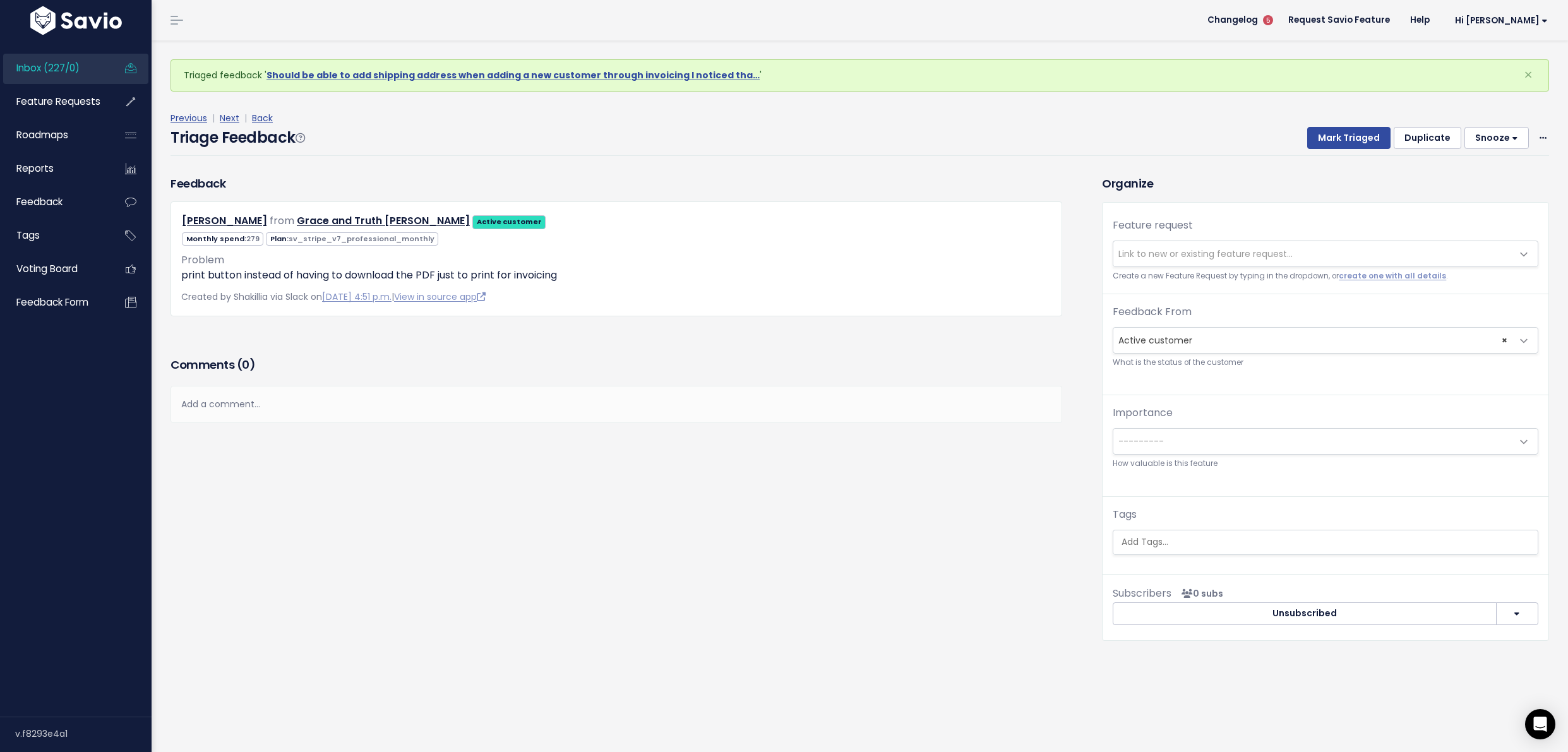
click at [1173, 249] on span "Link to new or existing feature request..." at bounding box center [1205, 254] width 174 height 13
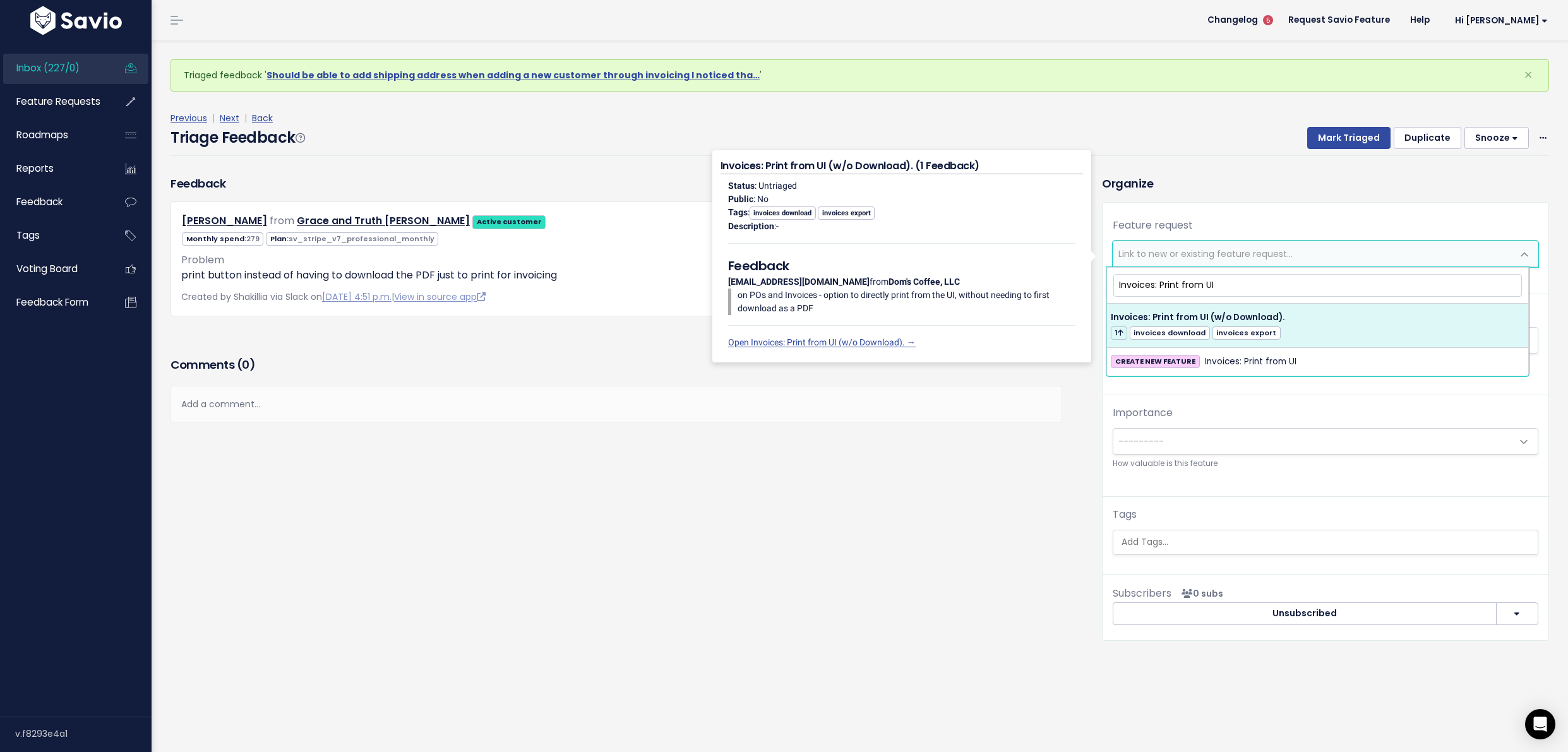
type input "Invoices: Print from UI"
select select "20487"
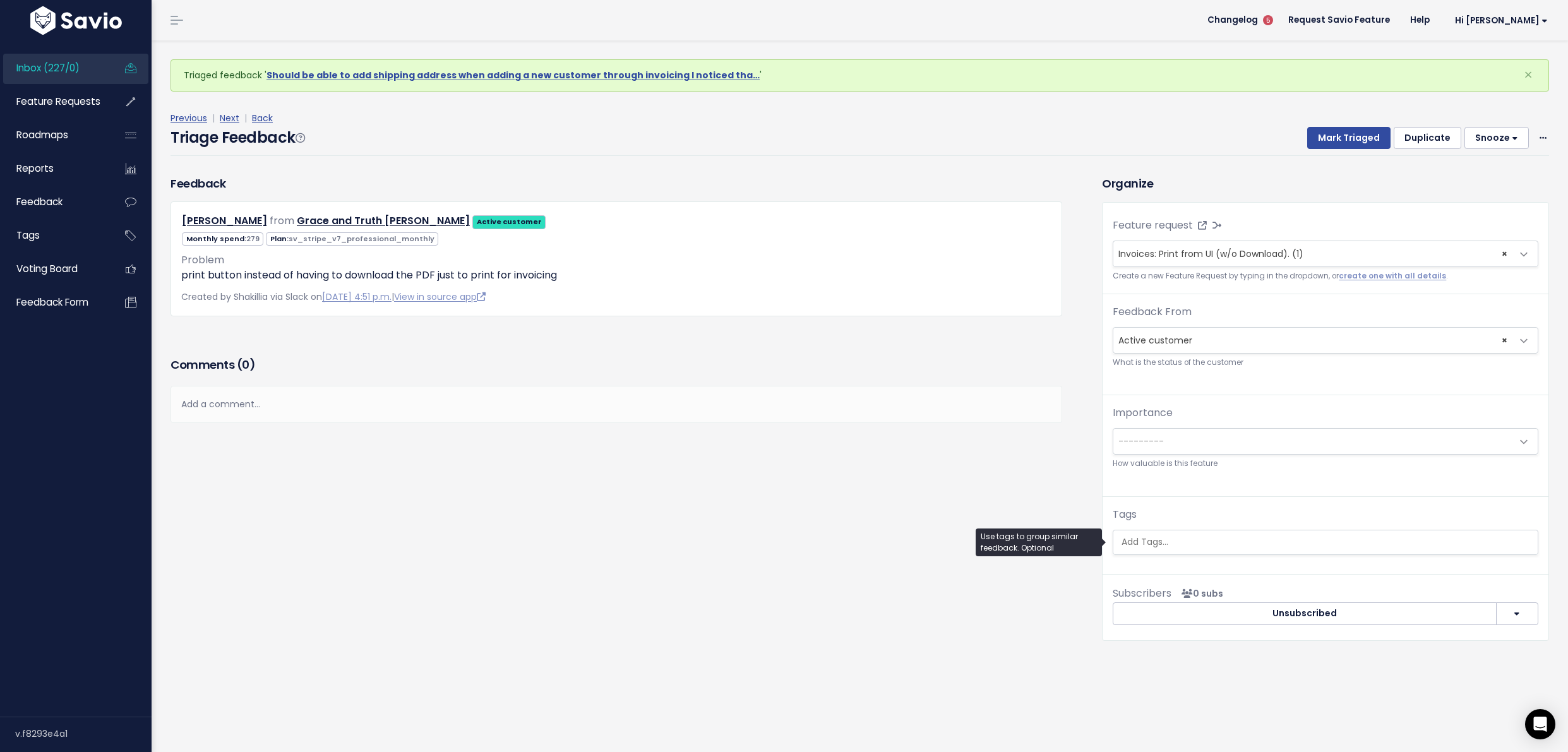
click at [1257, 547] on input "search" at bounding box center [1325, 541] width 418 height 13
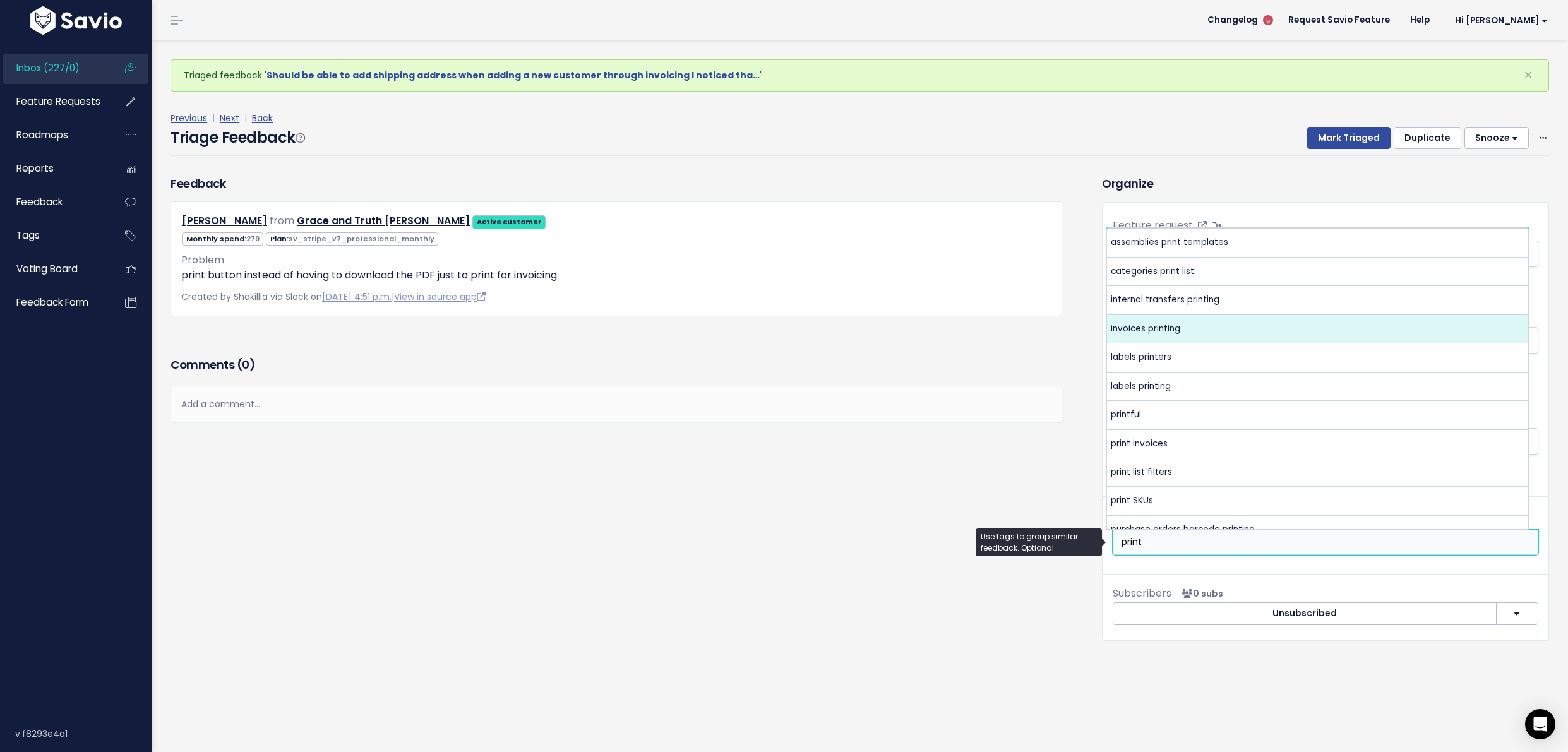
type input "print"
select select "5846"
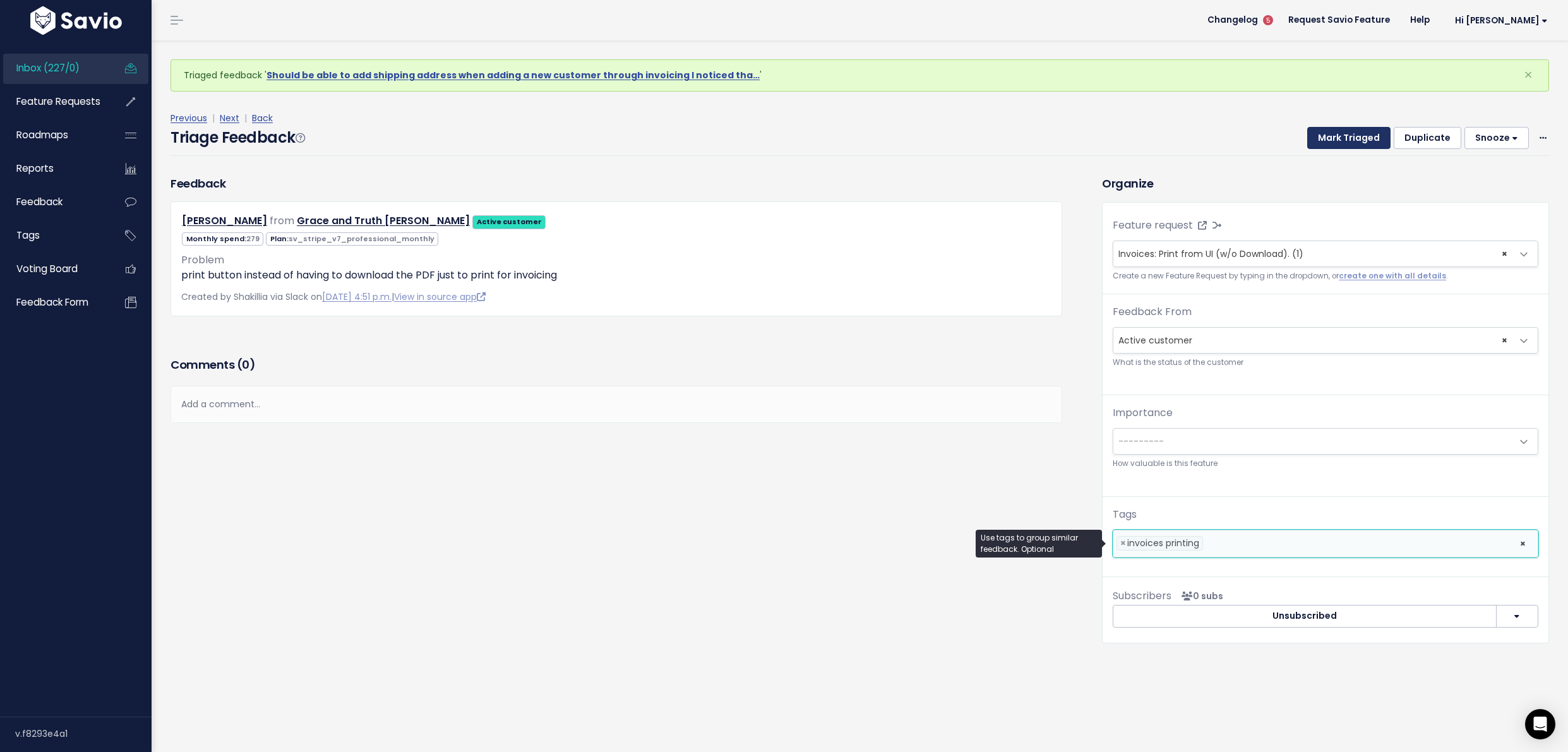
click at [1335, 136] on button "Mark Triaged" at bounding box center [1348, 138] width 83 height 23
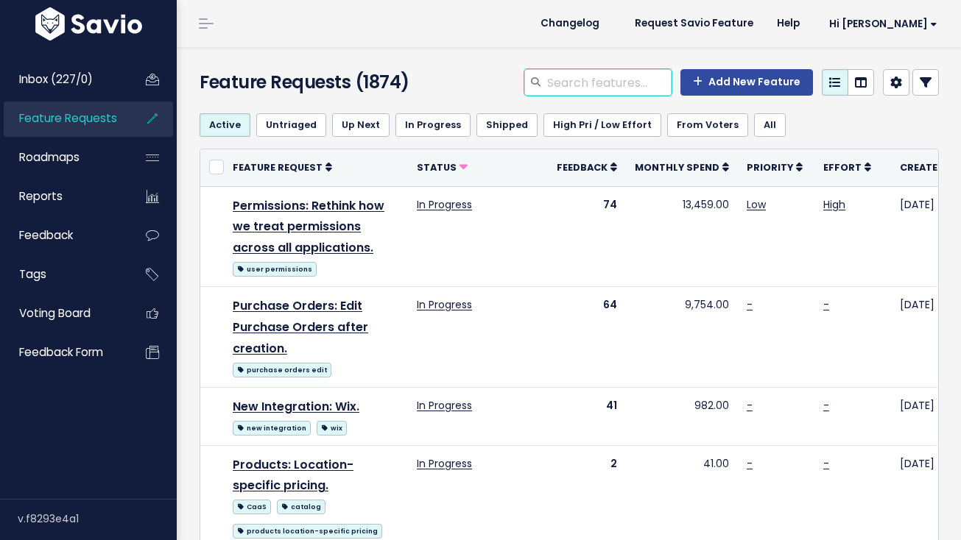
click at [587, 86] on input "search" at bounding box center [609, 82] width 126 height 27
type input "print"
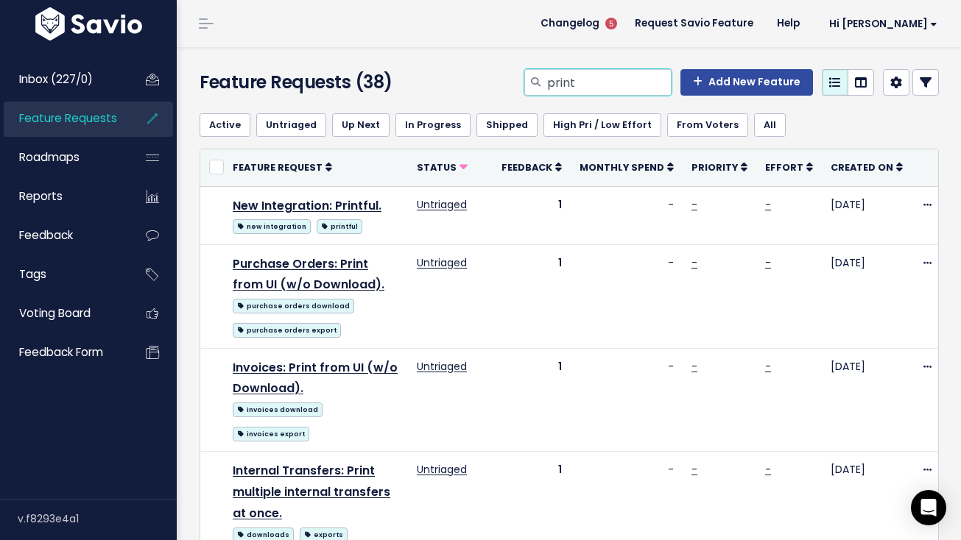
click at [651, 85] on input "print" at bounding box center [609, 82] width 126 height 27
type input "discount name"
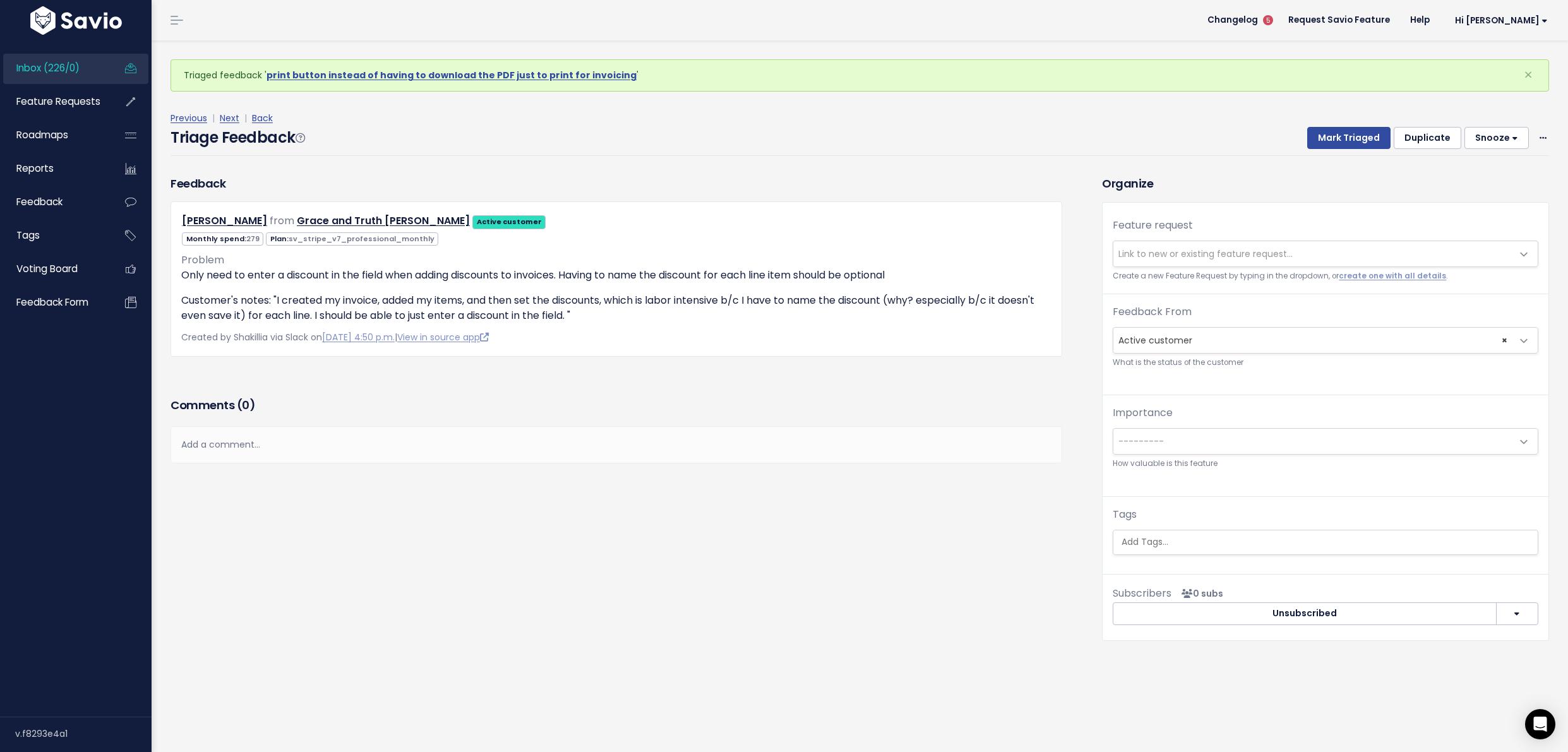
click at [1167, 264] on span "Link to new or existing feature request..." at bounding box center [1312, 253] width 399 height 25
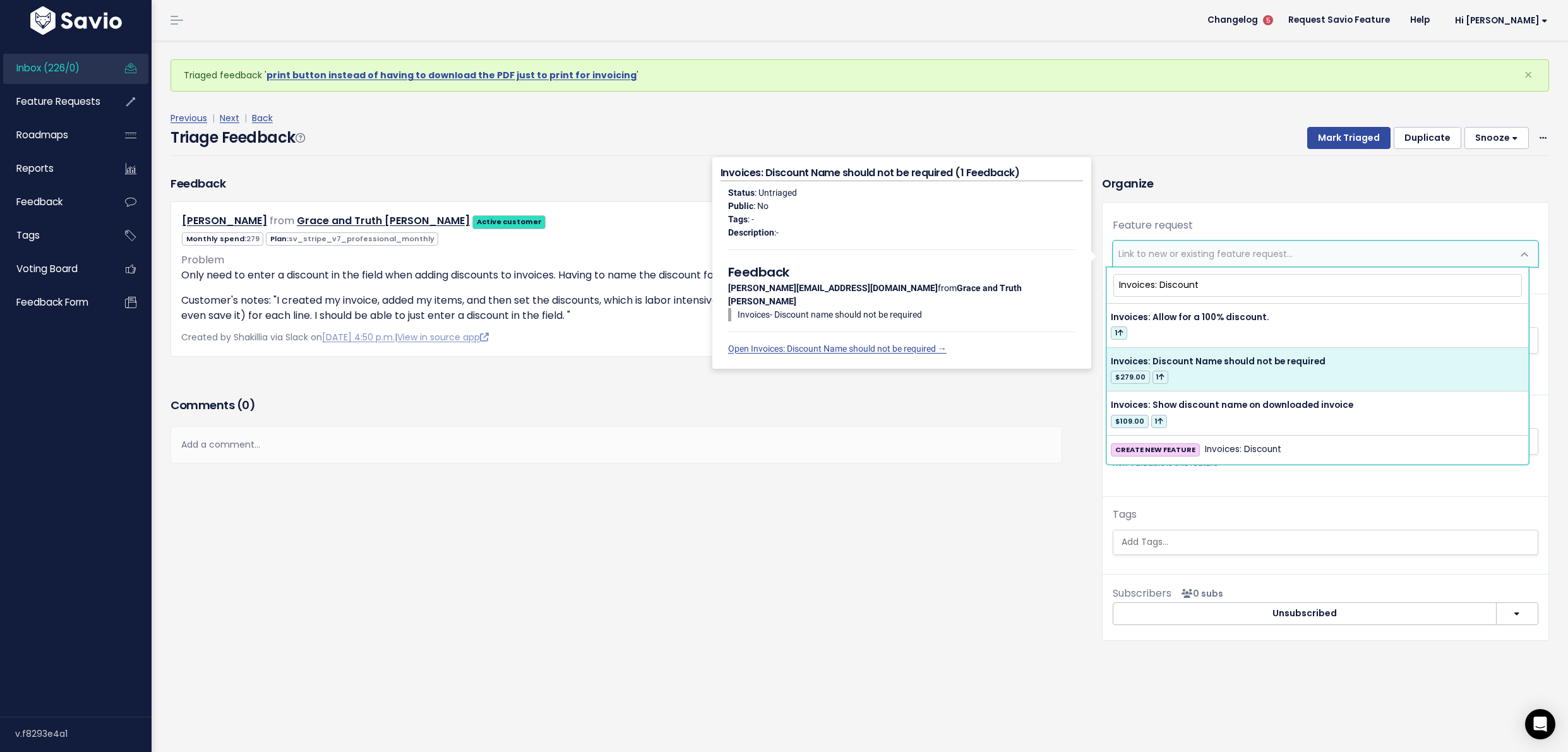
type input "Invoices: Discount"
select select "40079"
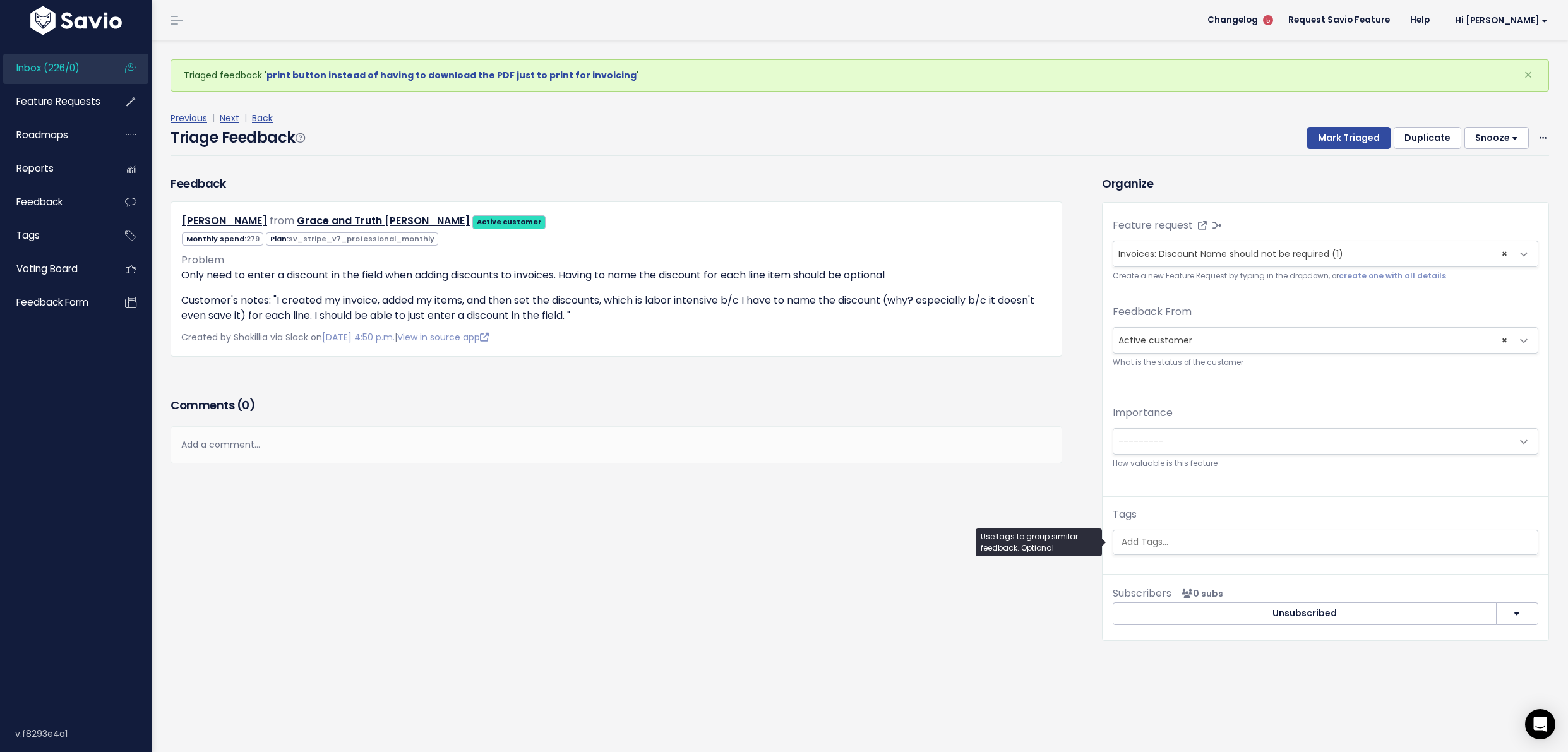
click at [1232, 538] on input "search" at bounding box center [1325, 541] width 418 height 13
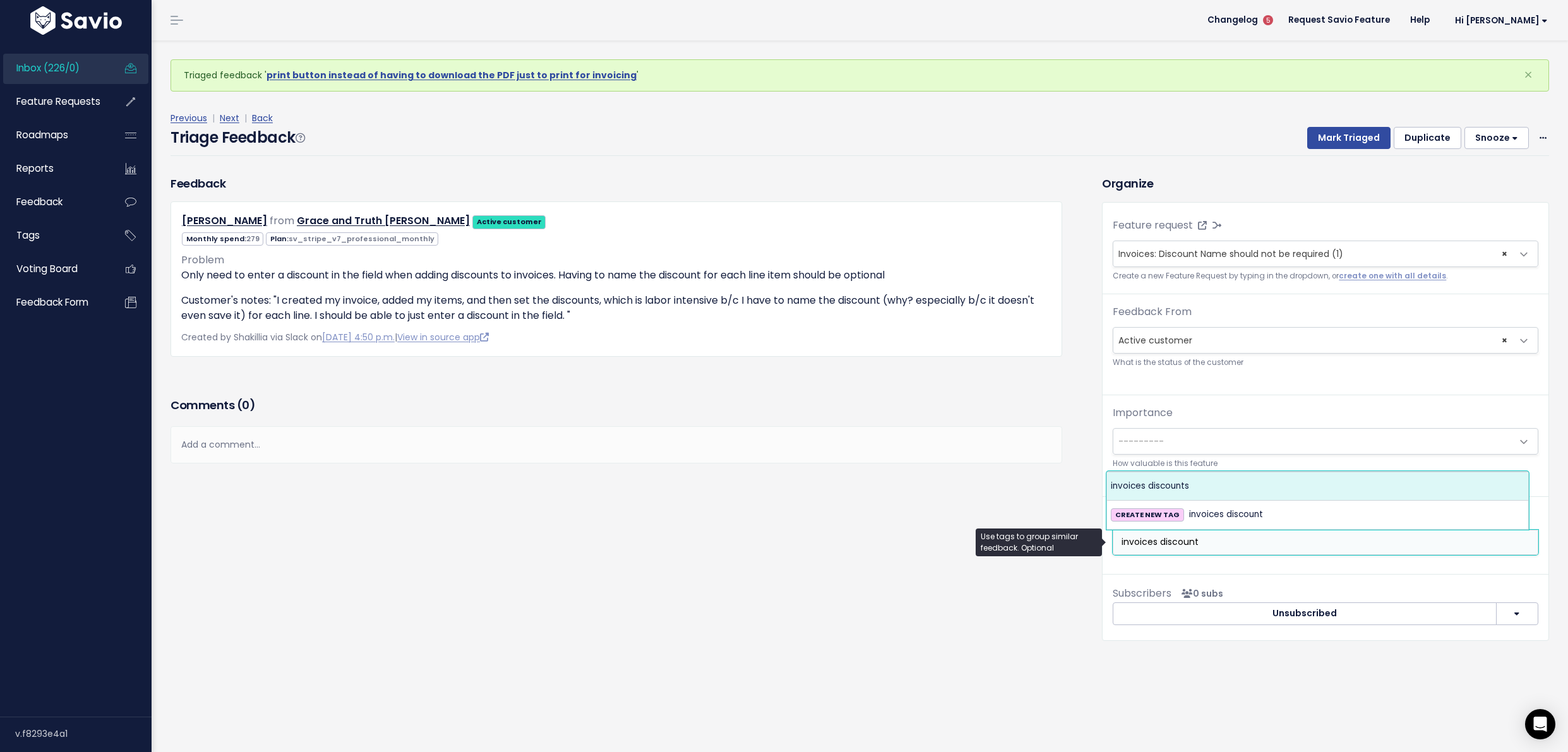
type input "invoices discount"
select select "10489"
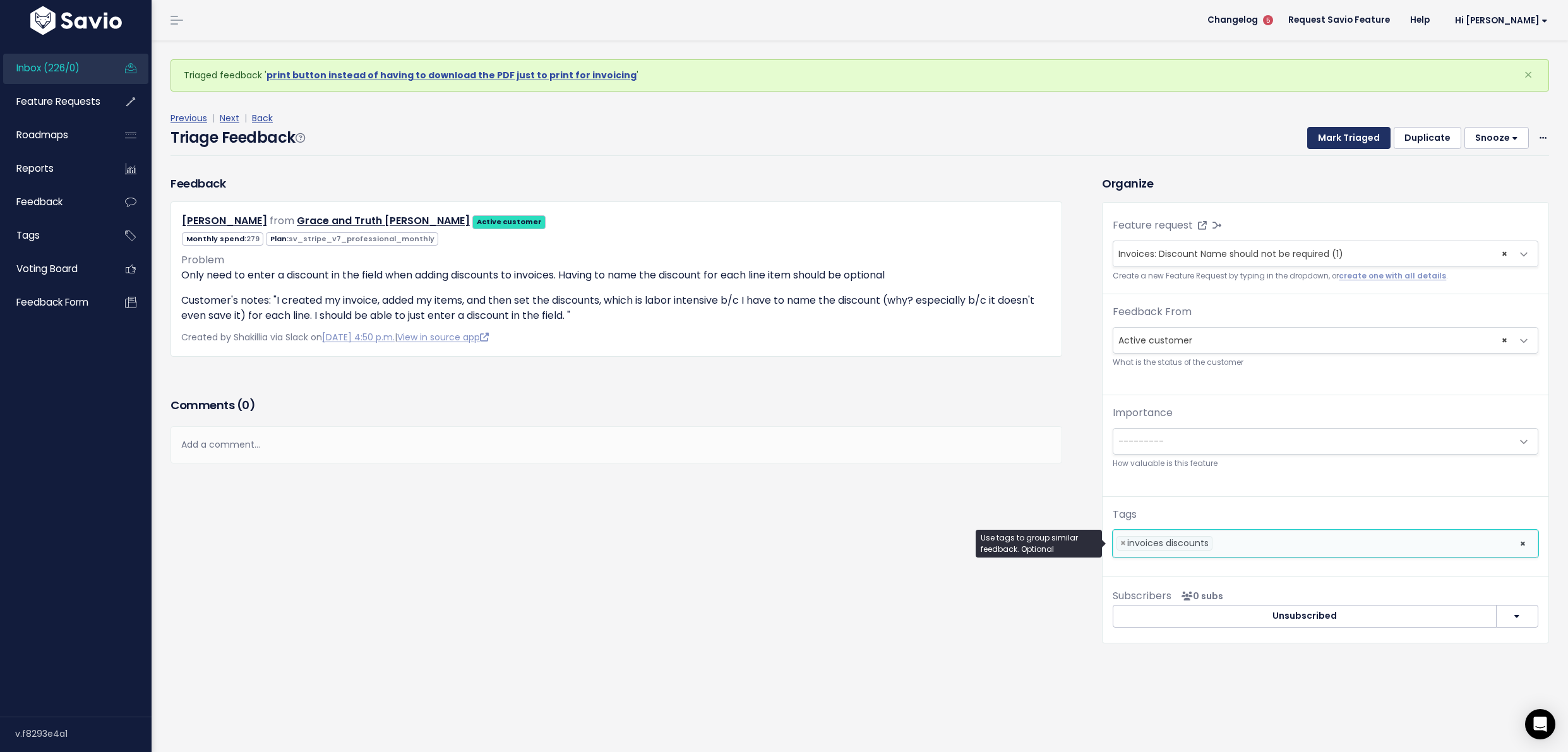
click at [1338, 131] on button "Mark Triaged" at bounding box center [1348, 138] width 83 height 23
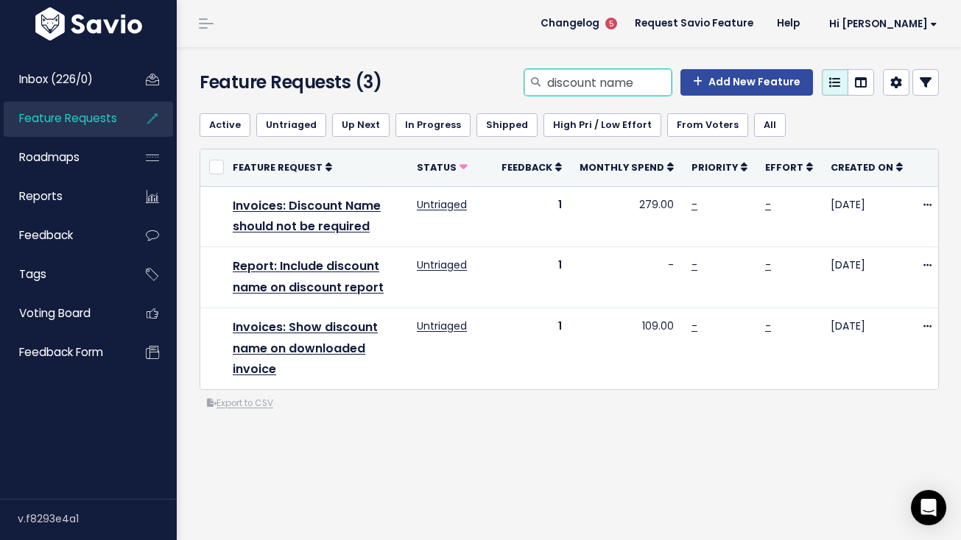
click at [627, 88] on input "discount name" at bounding box center [609, 82] width 126 height 27
type input "no locatin"
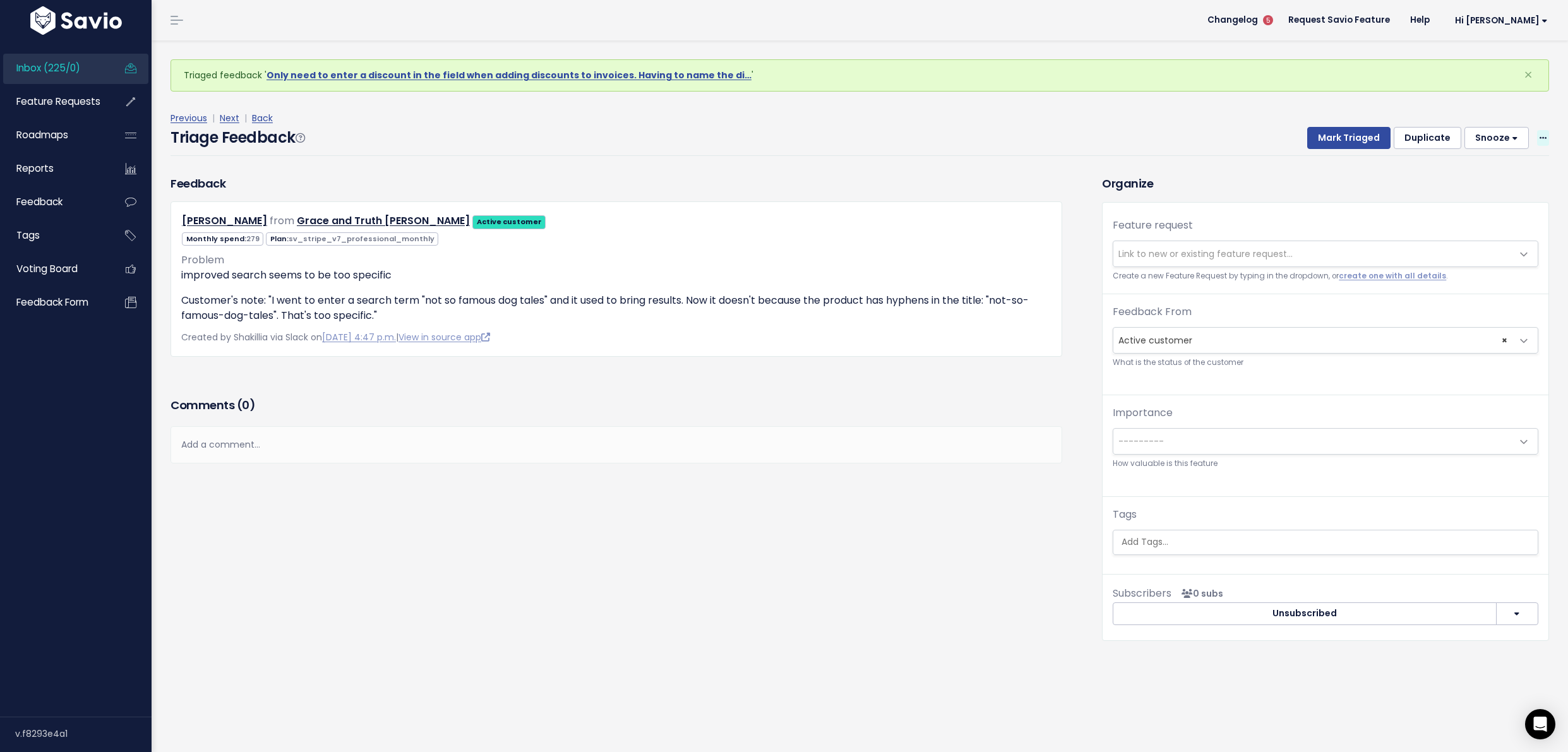
click at [1540, 140] on icon at bounding box center [1543, 139] width 7 height 9
click at [1450, 207] on link "Delete" at bounding box center [1493, 196] width 91 height 25
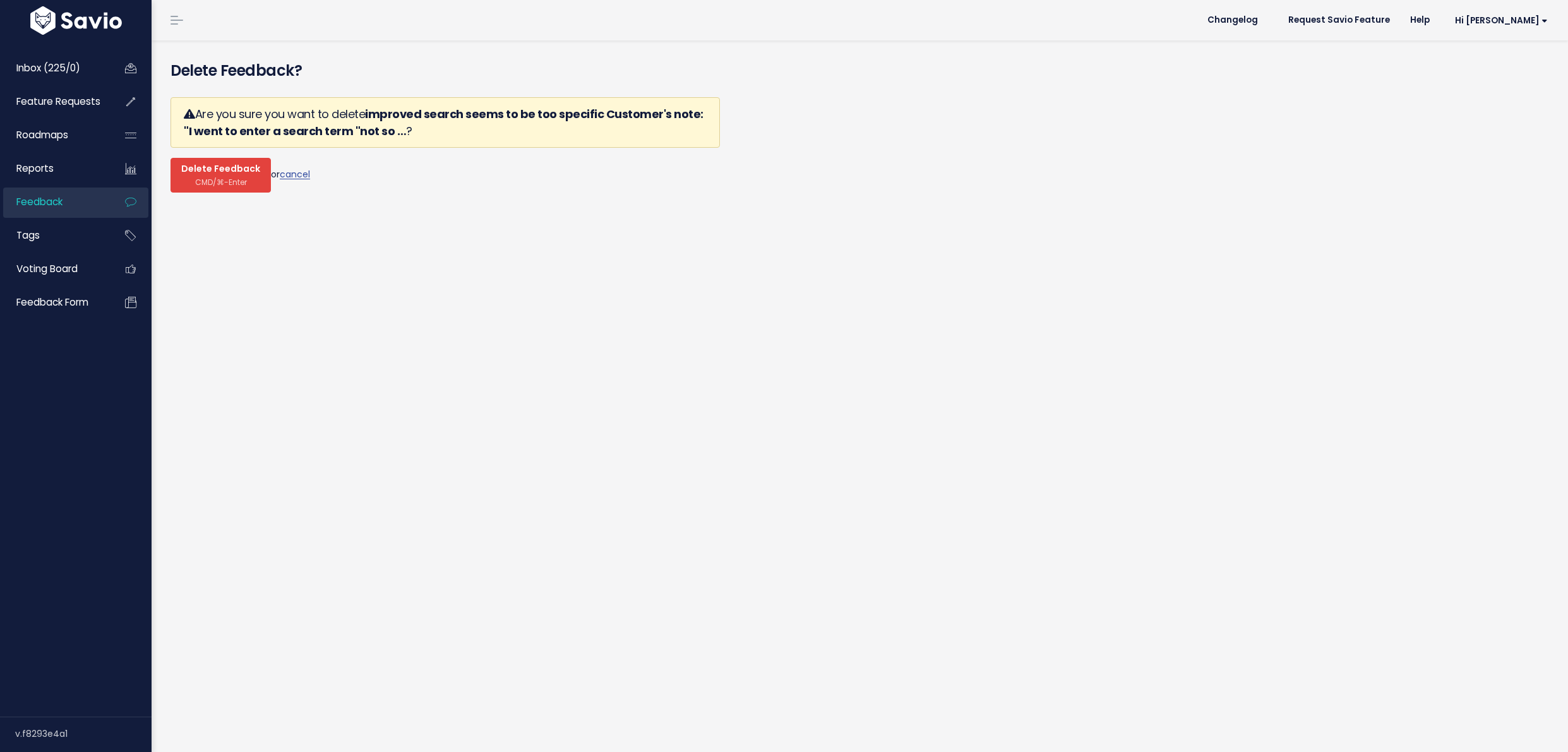
click at [239, 177] on span "CMD/⌘-Enter" at bounding box center [221, 182] width 51 height 9
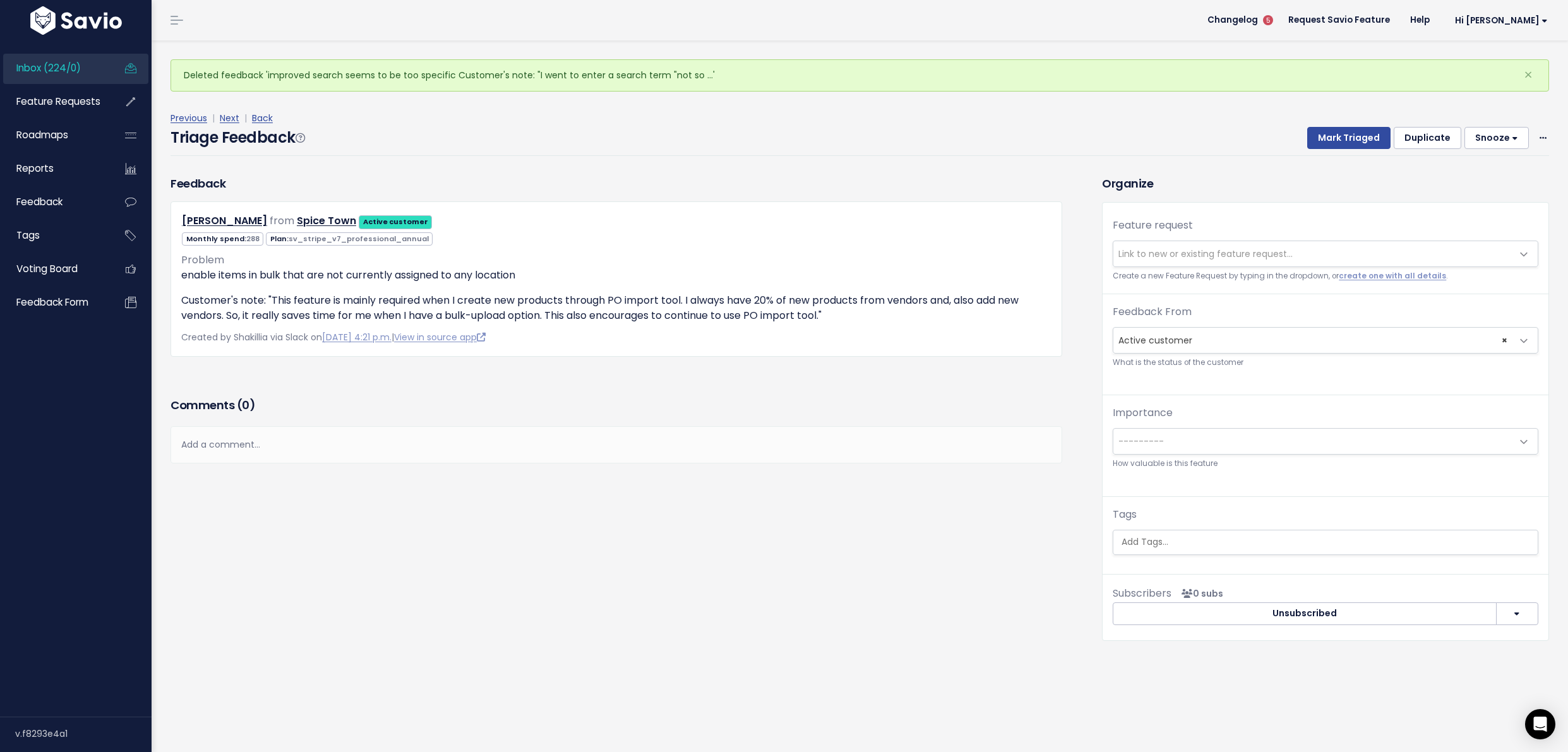
click at [1176, 261] on span "Link to new or existing feature request..." at bounding box center [1312, 253] width 399 height 25
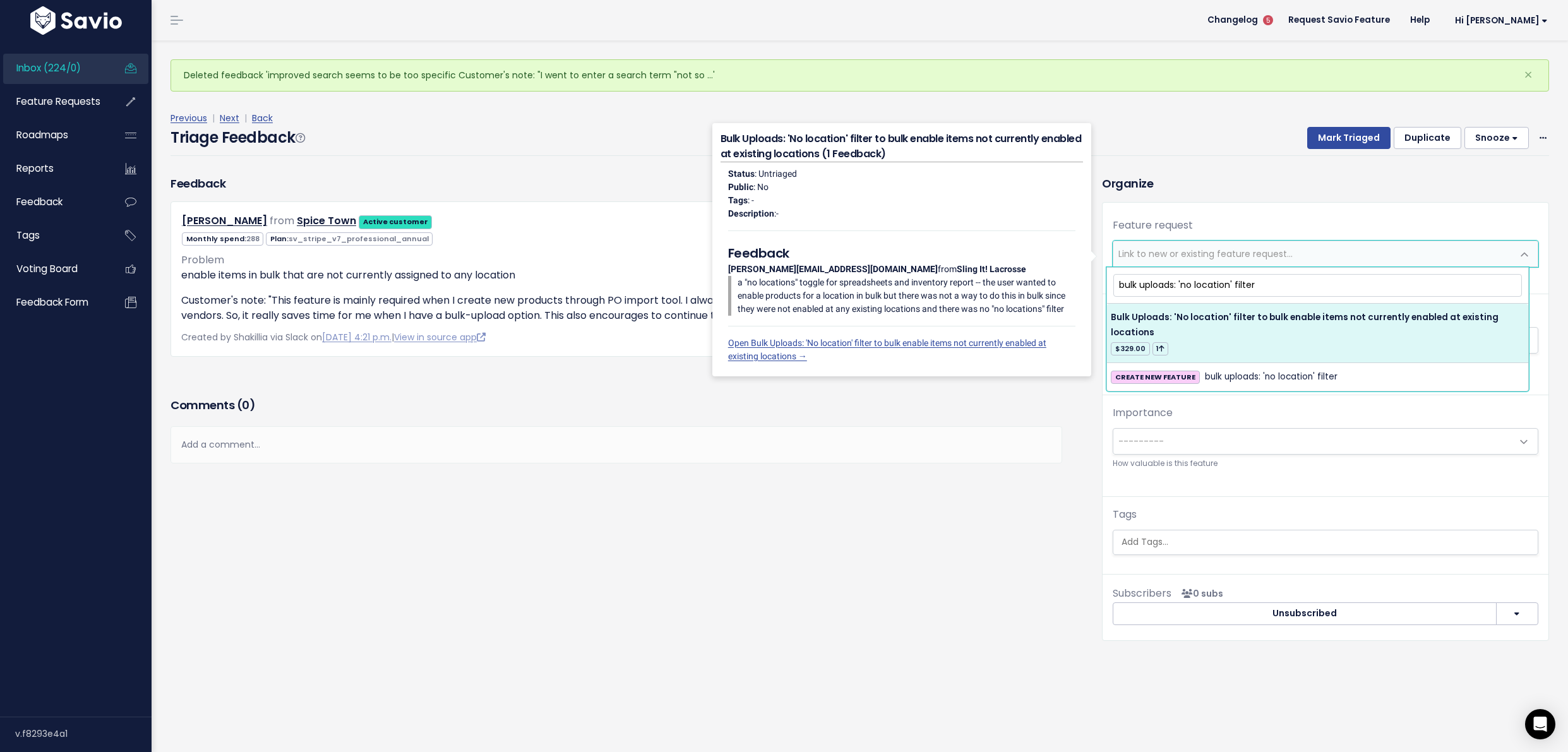
type input "bulk uploads: 'no location' filter"
select select "63652"
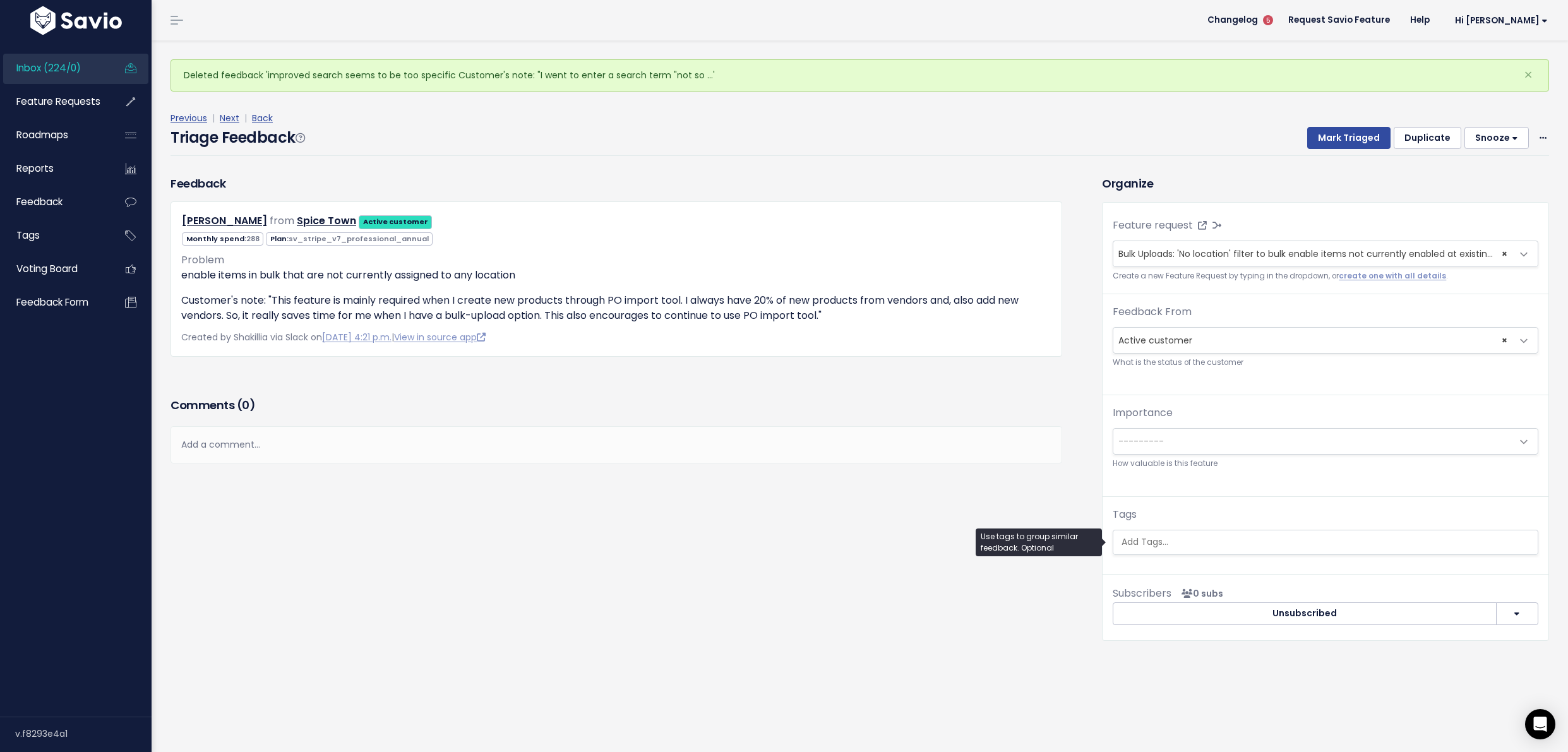
click at [1194, 535] on ul at bounding box center [1325, 543] width 425 height 24
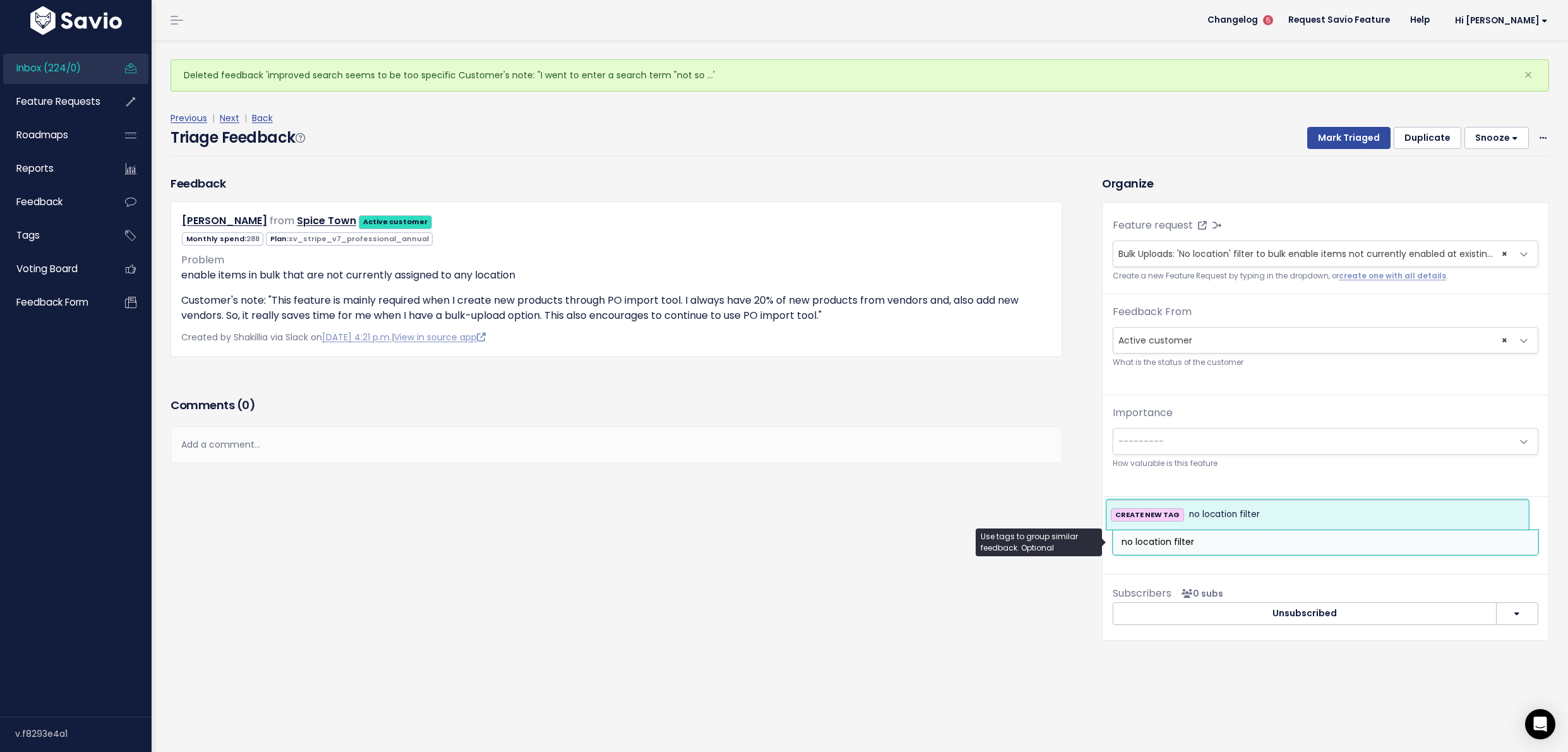
type input "no location filter"
click at [1226, 515] on span "no location filter" at bounding box center [1225, 514] width 70 height 15
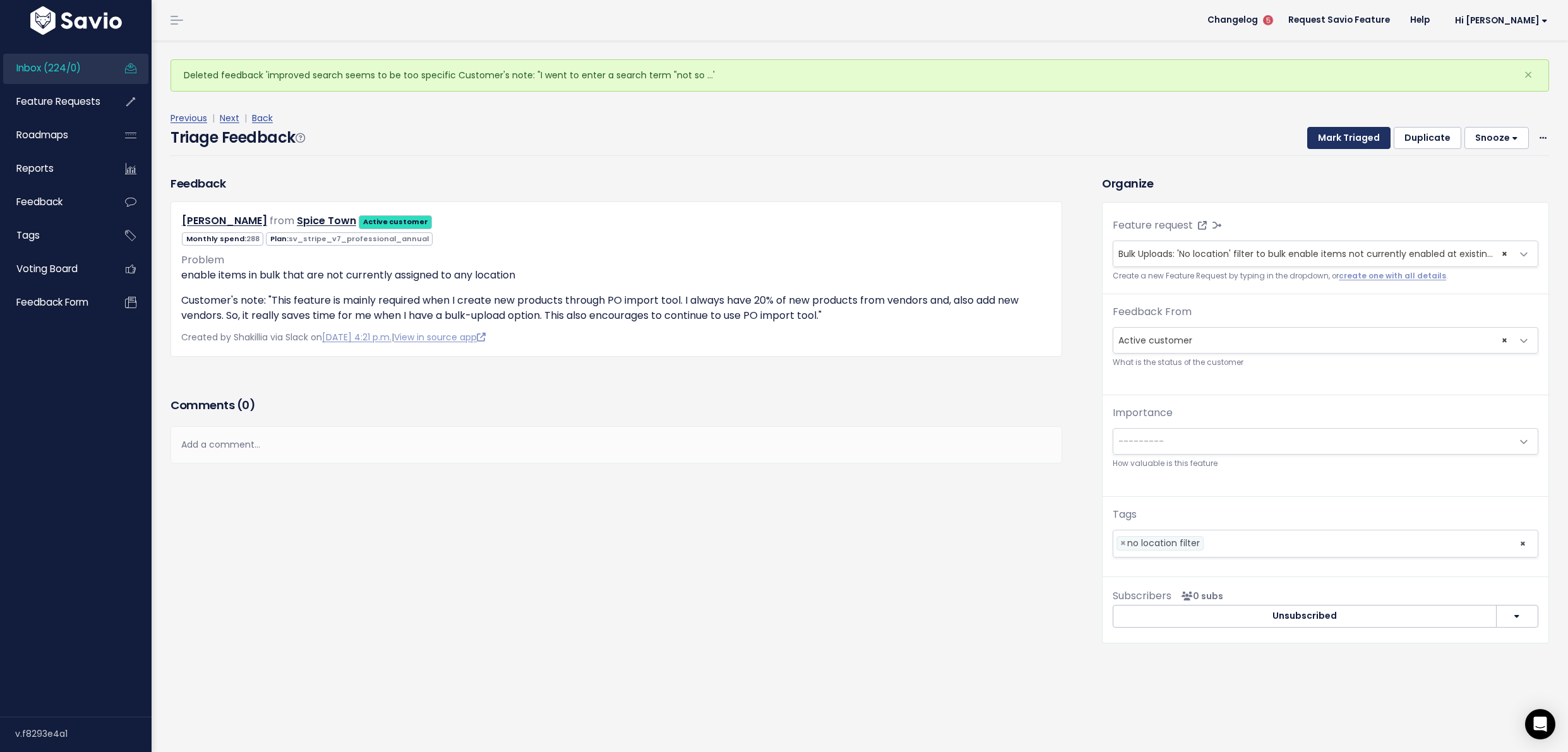
click at [1326, 143] on button "Mark Triaged" at bounding box center [1348, 138] width 83 height 23
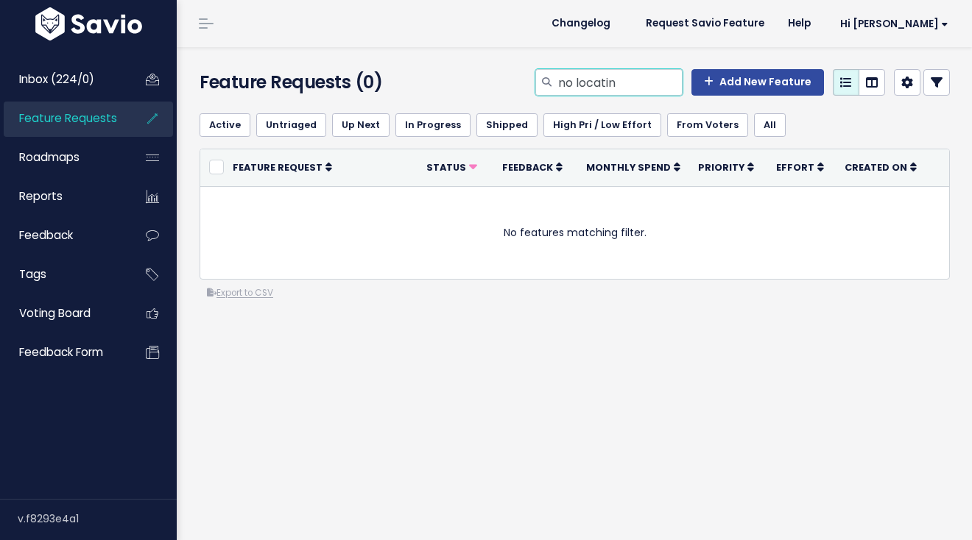
click at [557, 77] on input "no locatin" at bounding box center [620, 82] width 126 height 27
type input "no location"
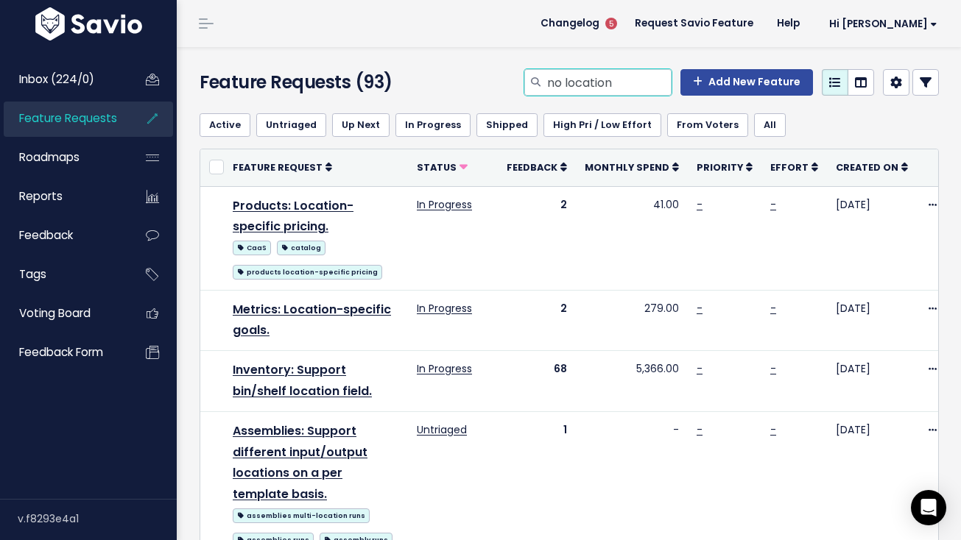
click at [619, 74] on input "no location" at bounding box center [609, 82] width 126 height 27
type input "not assigned"
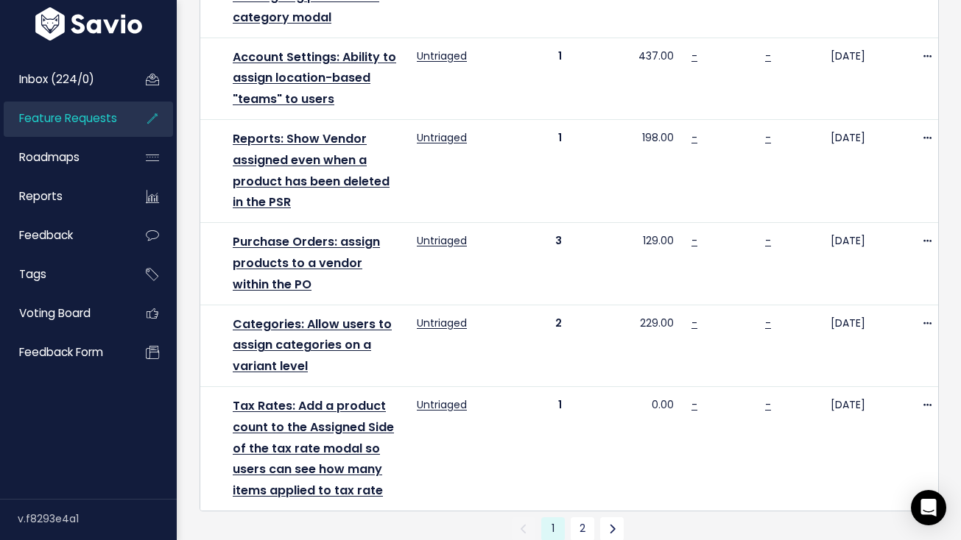
scroll to position [1571, 0]
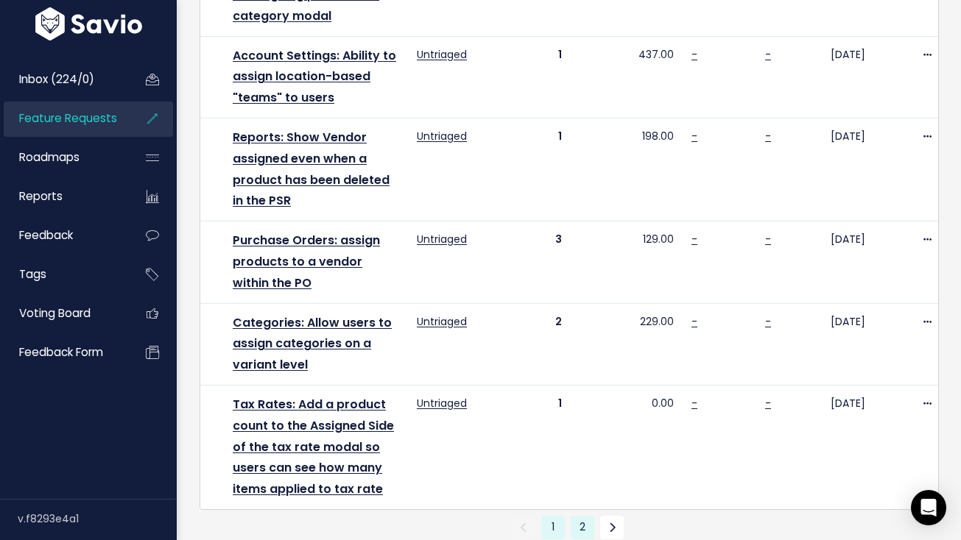
click at [585, 516] on link "2" at bounding box center [583, 528] width 24 height 24
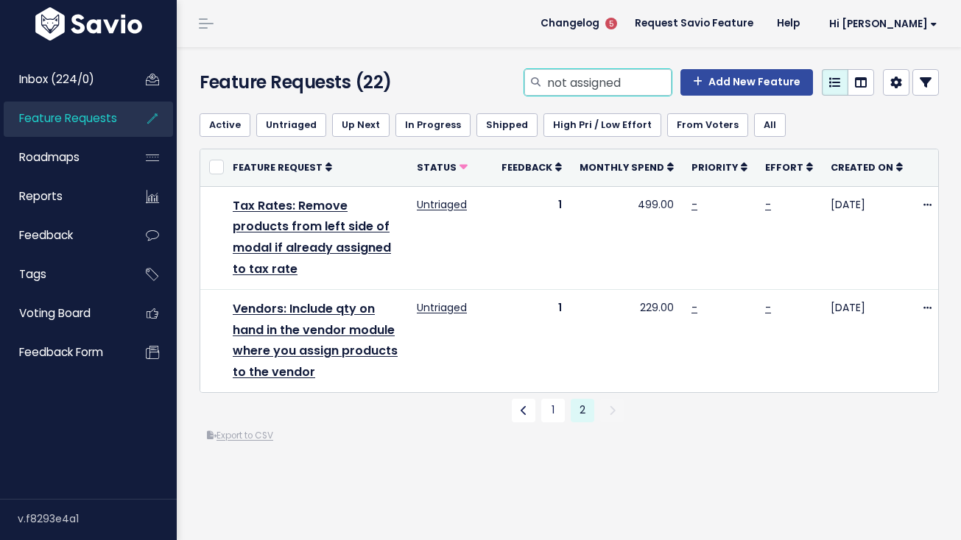
click at [585, 82] on input "not assigned" at bounding box center [609, 82] width 126 height 27
type input "bulk uploads no location"
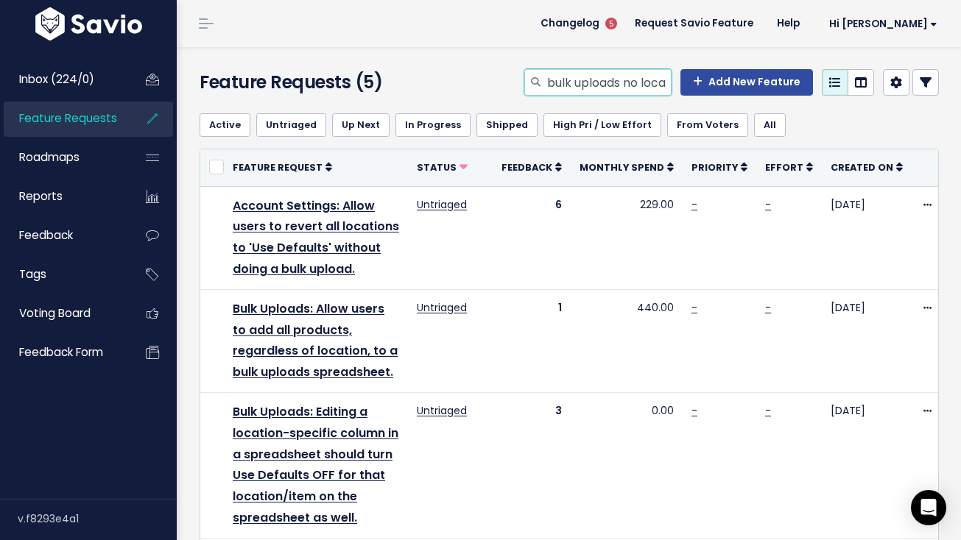
click at [611, 85] on input "bulk uploads no location" at bounding box center [609, 82] width 126 height 27
type input "expiration date"
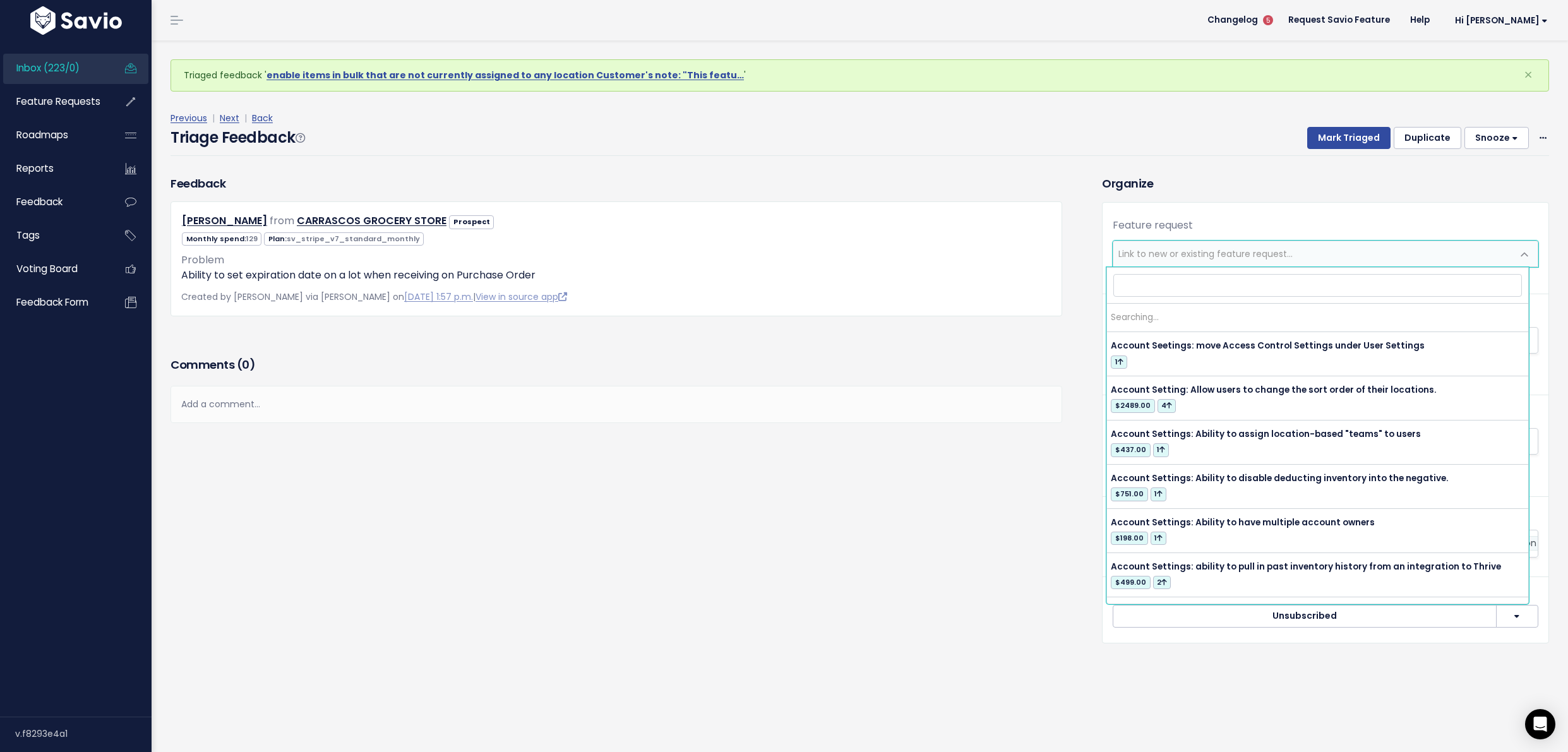
click at [1263, 254] on span "Link to new or existing feature request..." at bounding box center [1205, 254] width 174 height 13
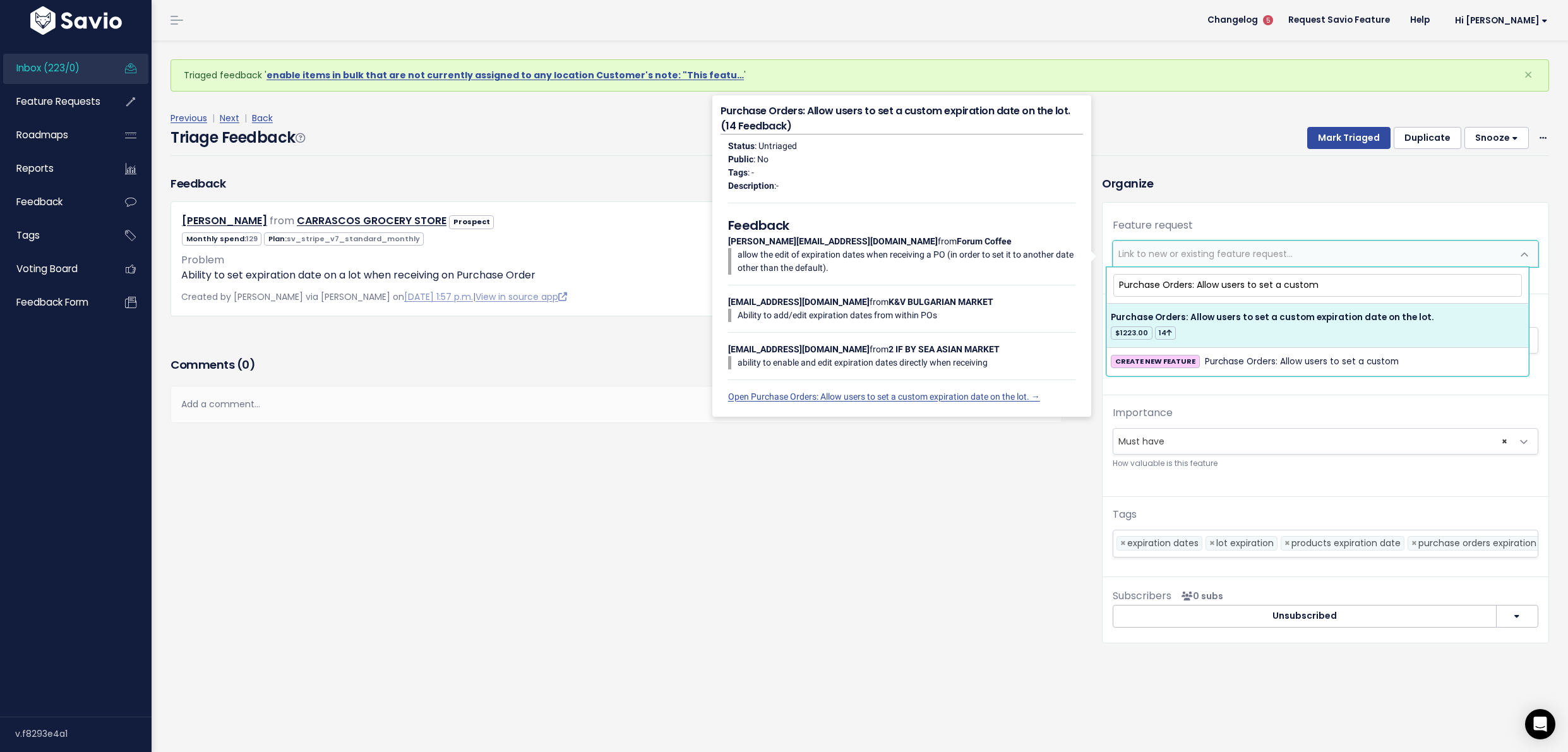
type input "Purchase Orders: Allow users to set a custom"
select select "23944"
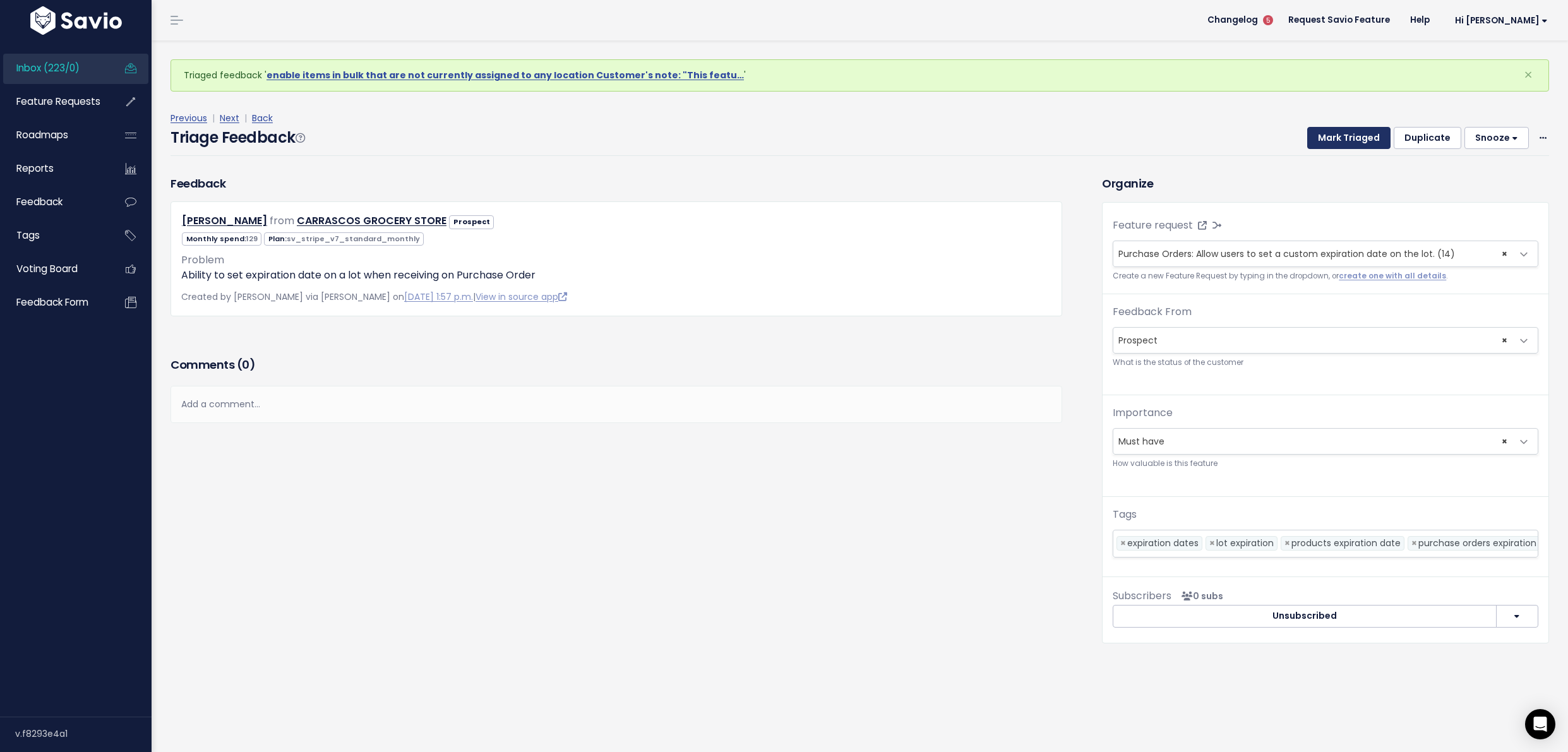
click at [1331, 136] on button "Mark Triaged" at bounding box center [1348, 138] width 83 height 23
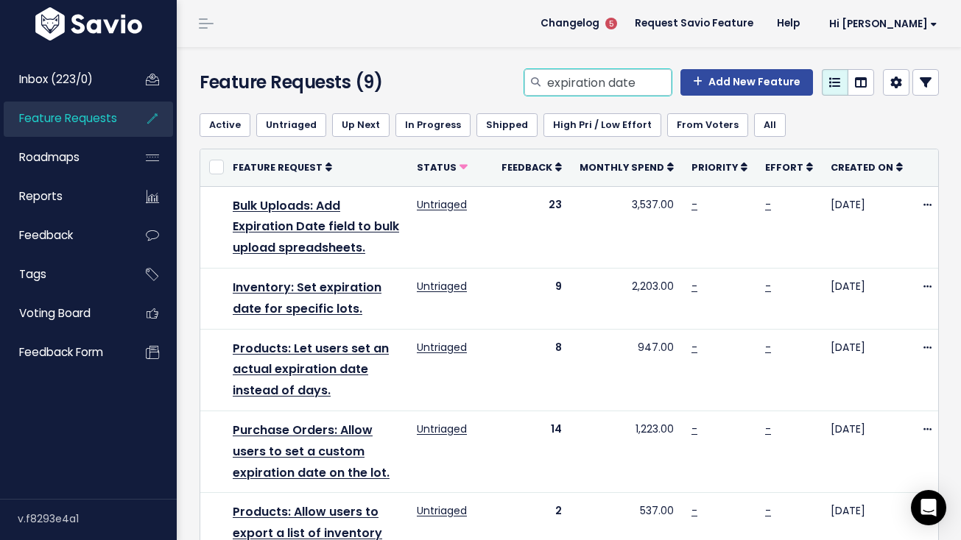
click at [613, 88] on input "expiration date" at bounding box center [609, 82] width 126 height 27
type input "return to vendor"
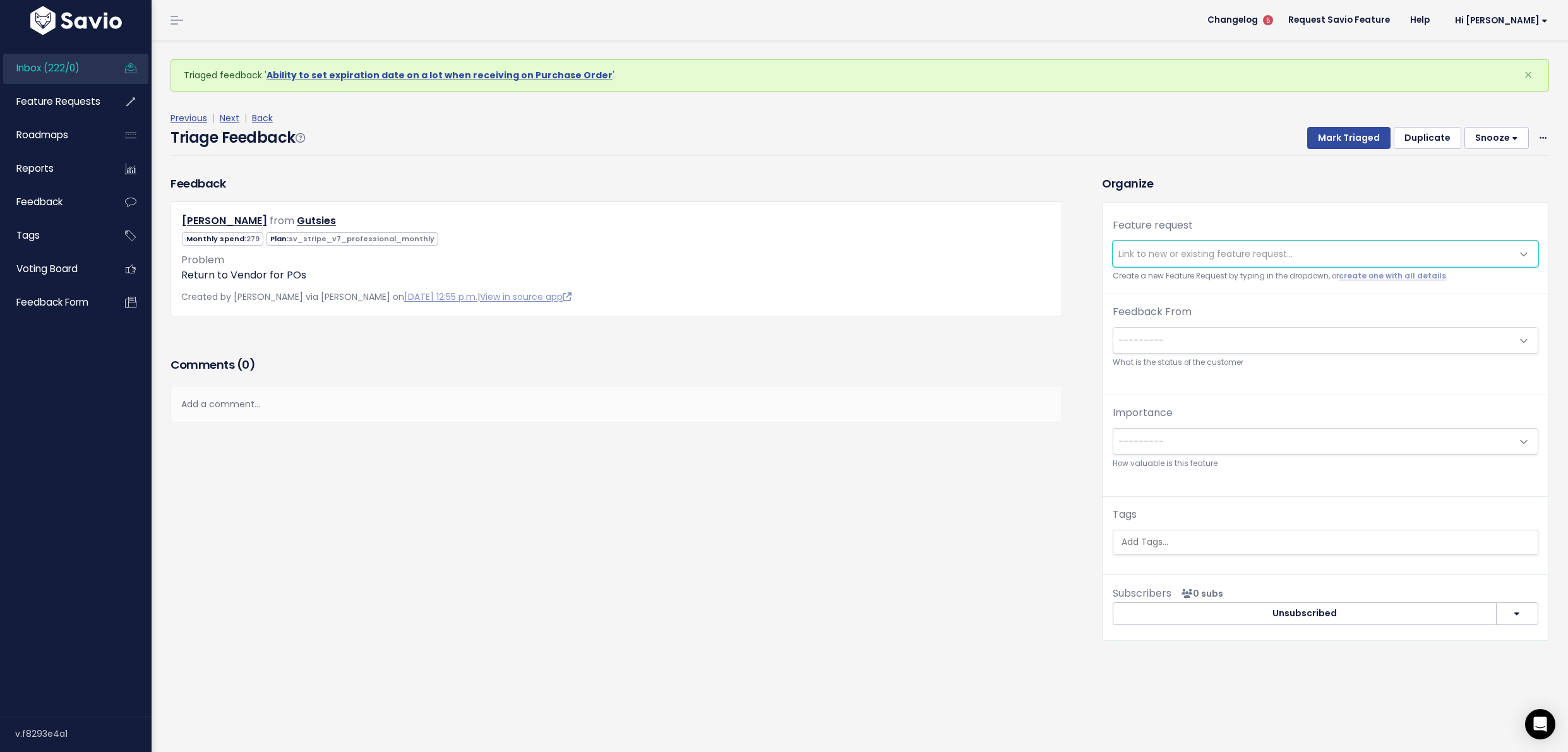
click at [1291, 255] on span "Link to new or existing feature request..." at bounding box center [1312, 253] width 399 height 25
click at [1290, 256] on span "Link to new or existing feature request..." at bounding box center [1312, 253] width 399 height 25
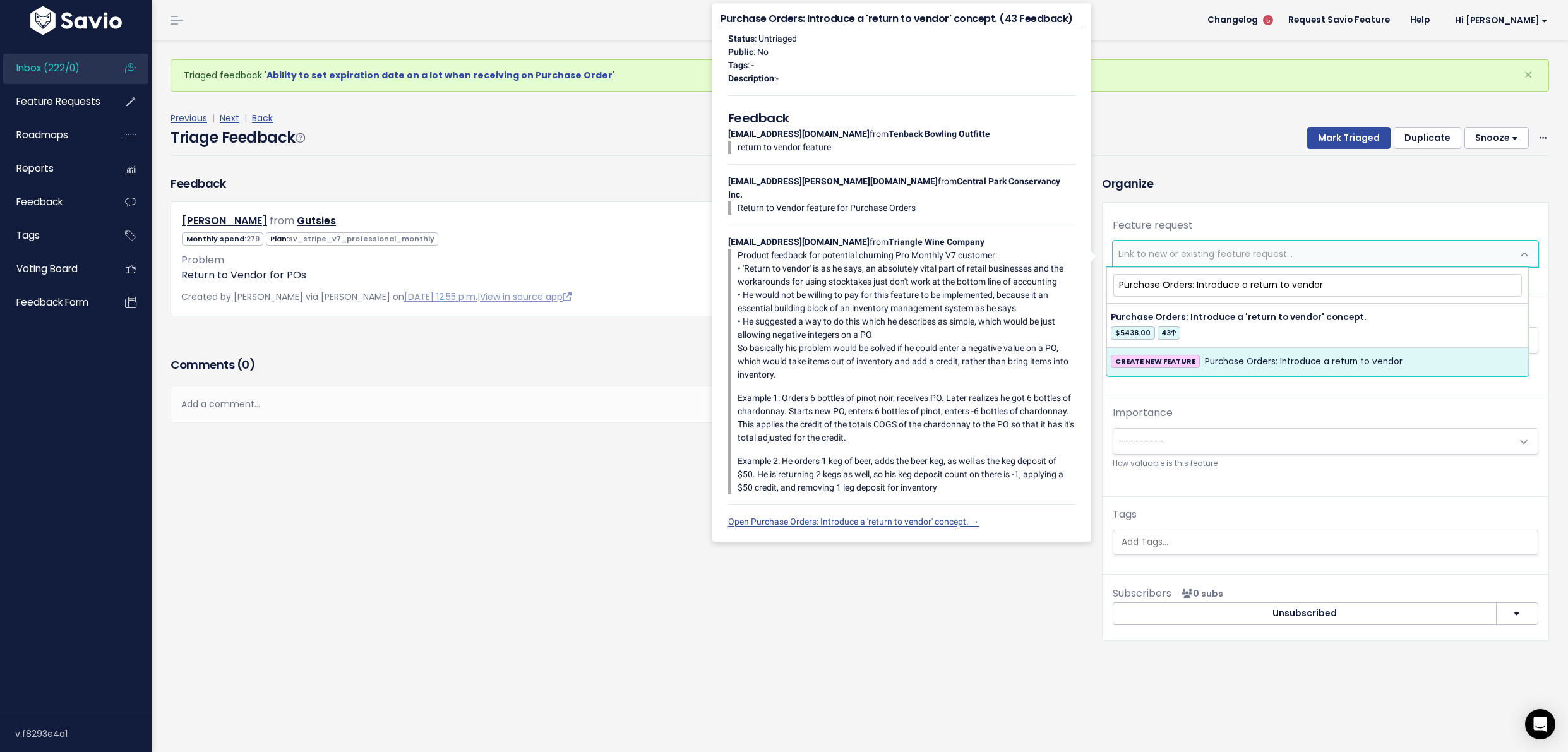
type input "Purchase Orders: Introduce a return to vendor"
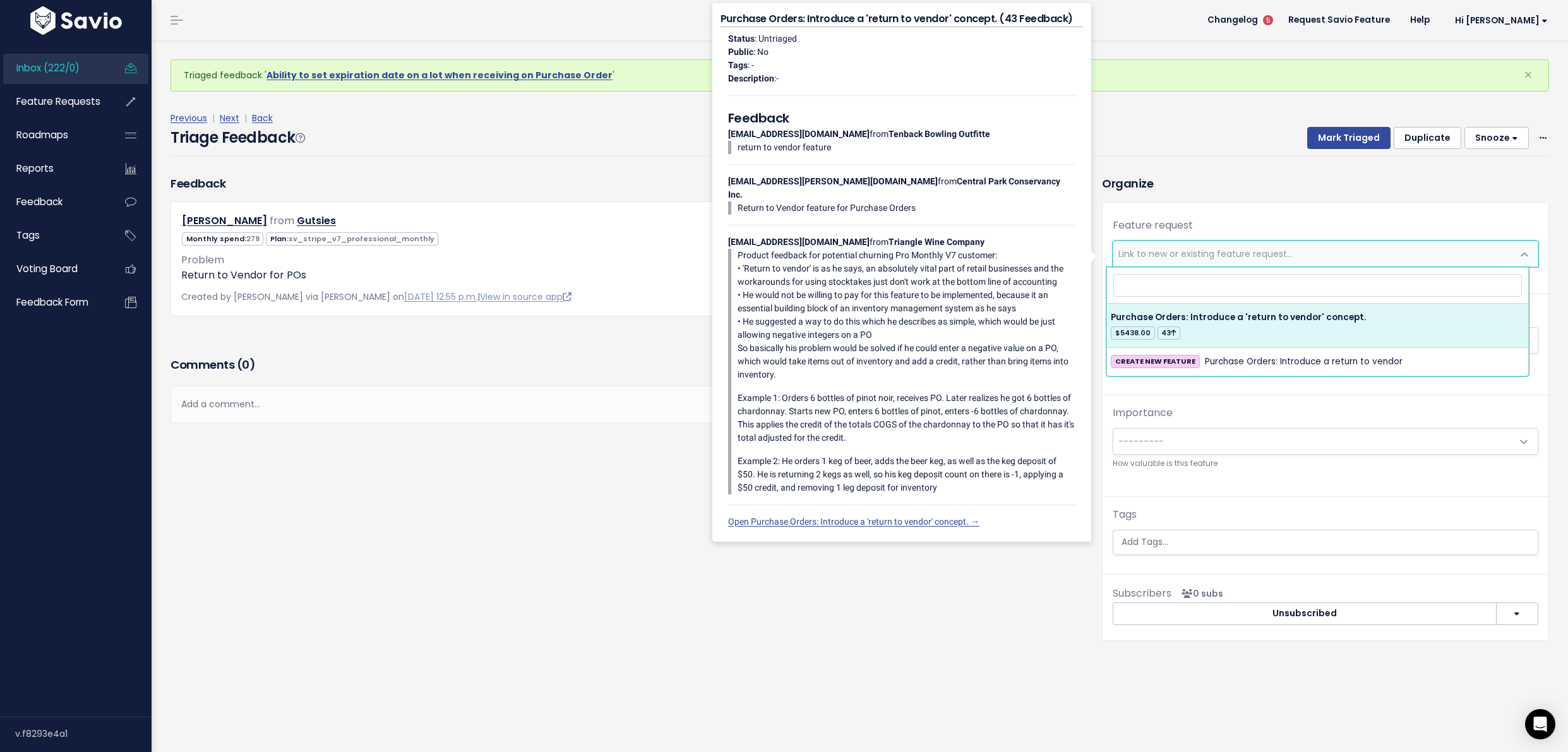
select select "21130"
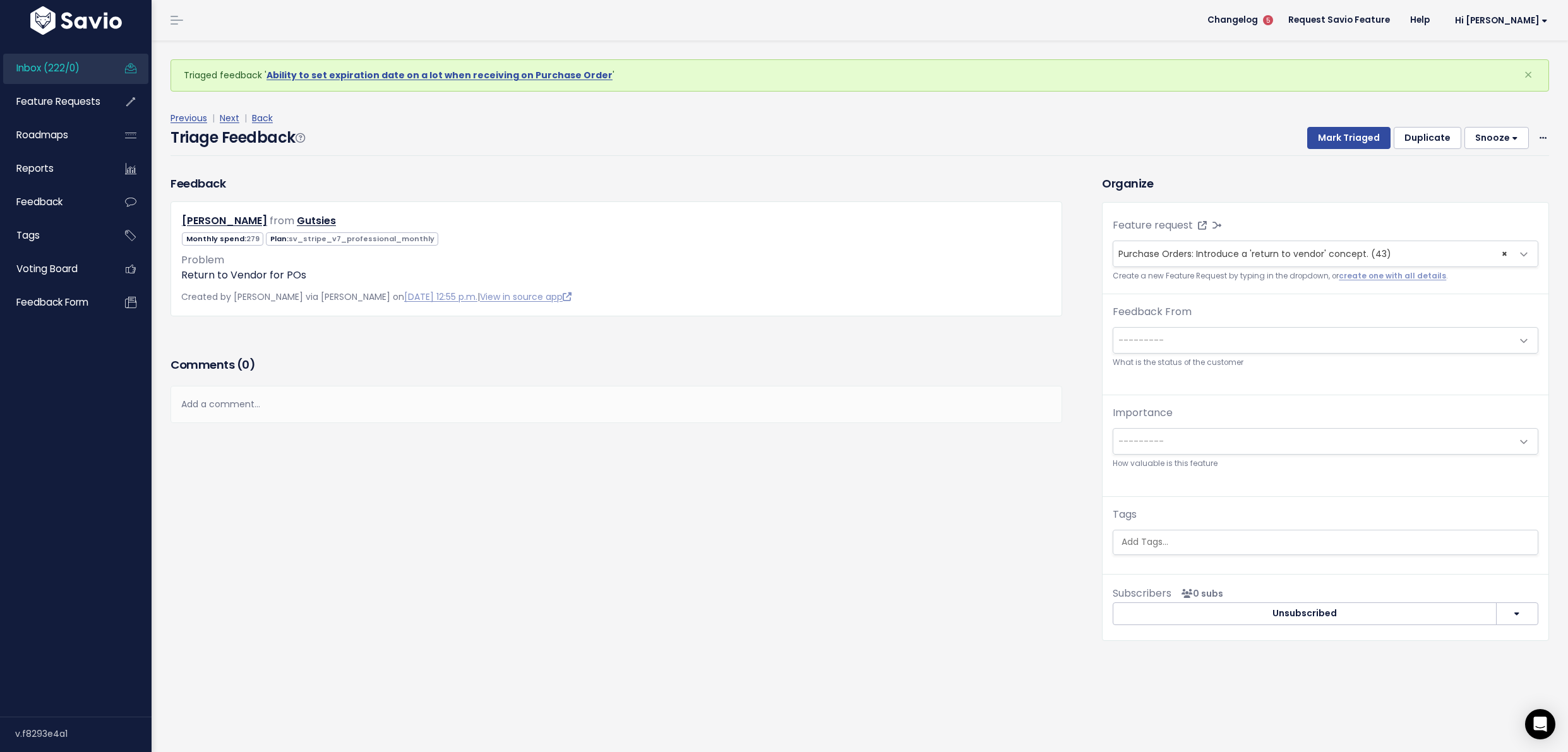
click at [1185, 530] on span at bounding box center [1325, 542] width 425 height 25
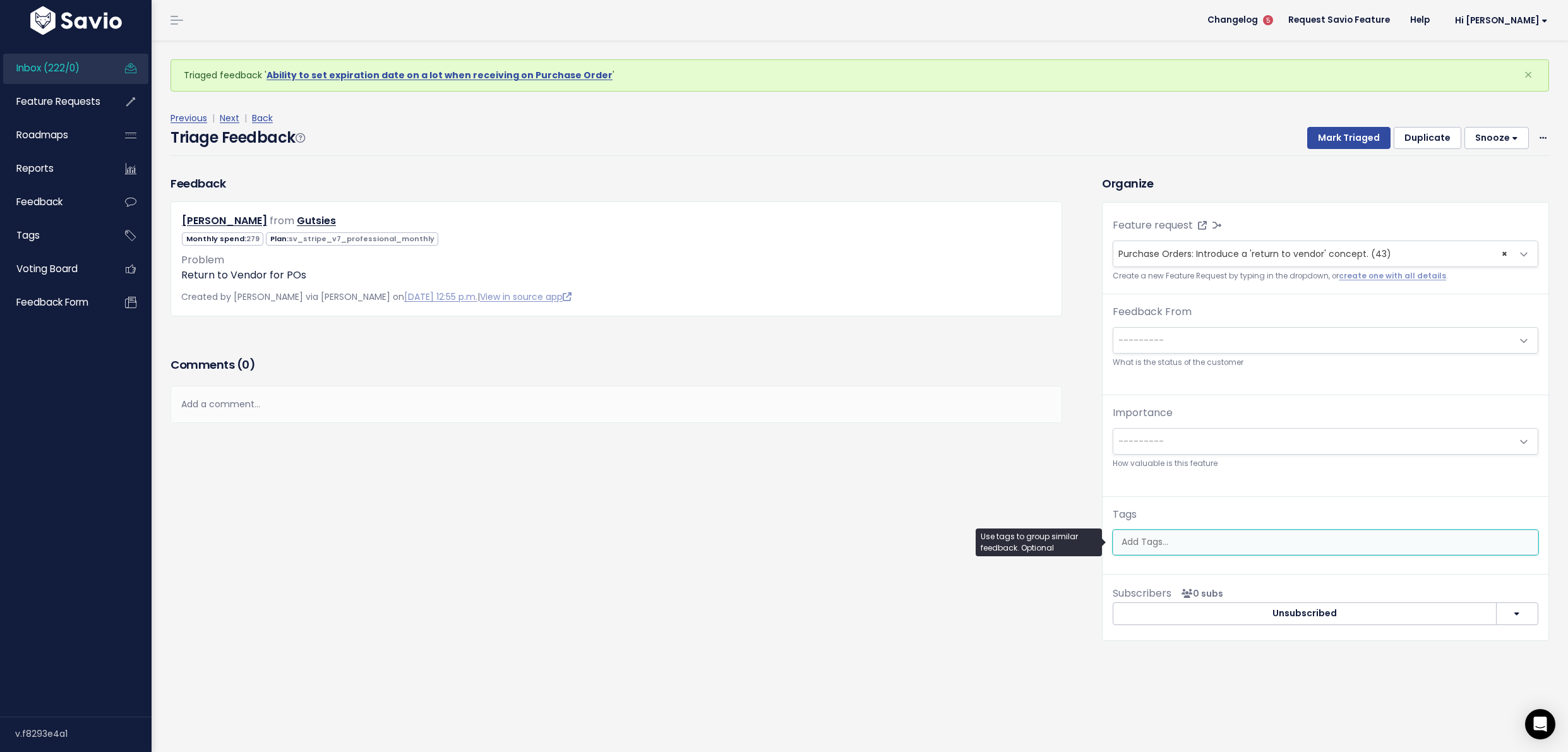
click at [1185, 533] on ul at bounding box center [1325, 543] width 425 height 24
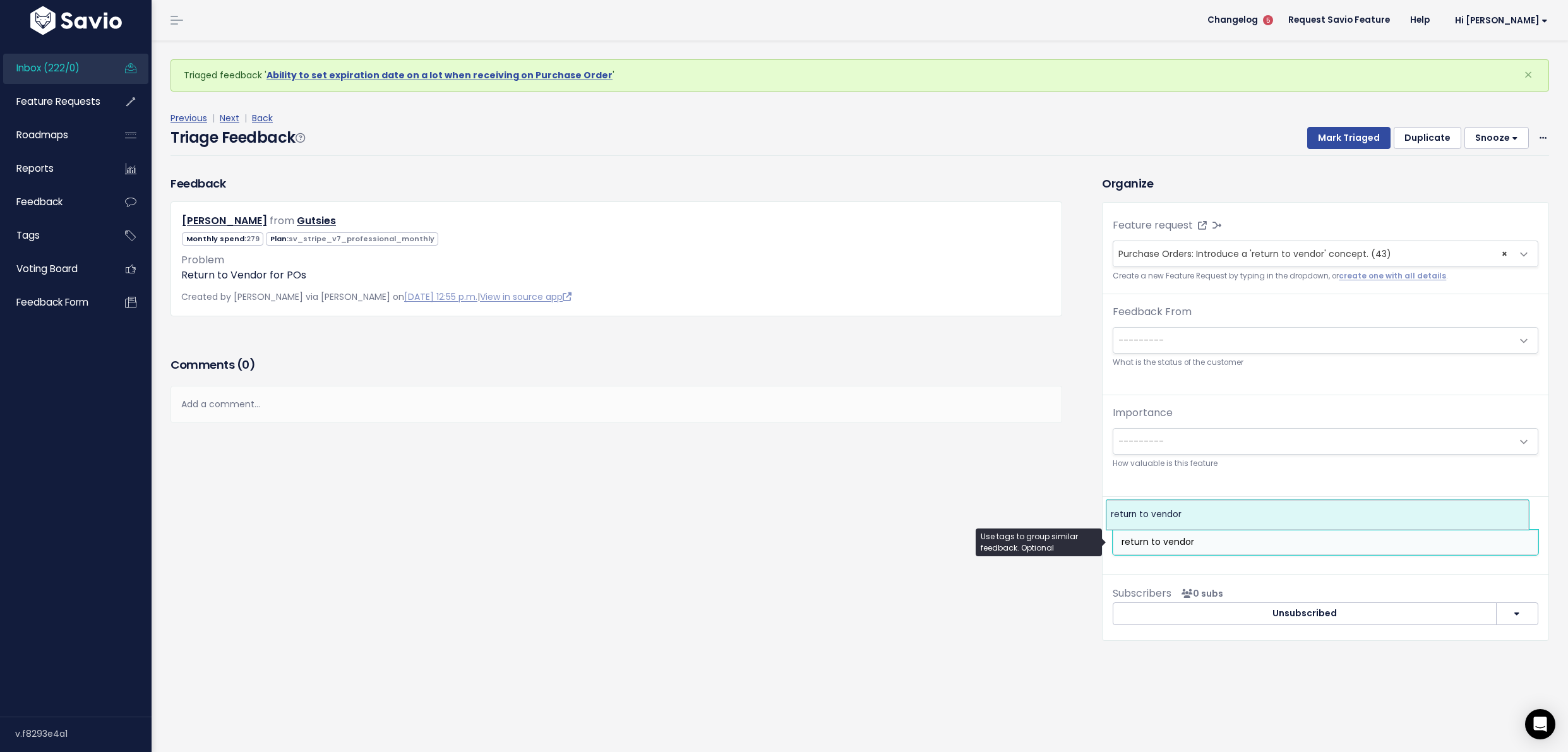
type input "return to vendor"
select select "6182"
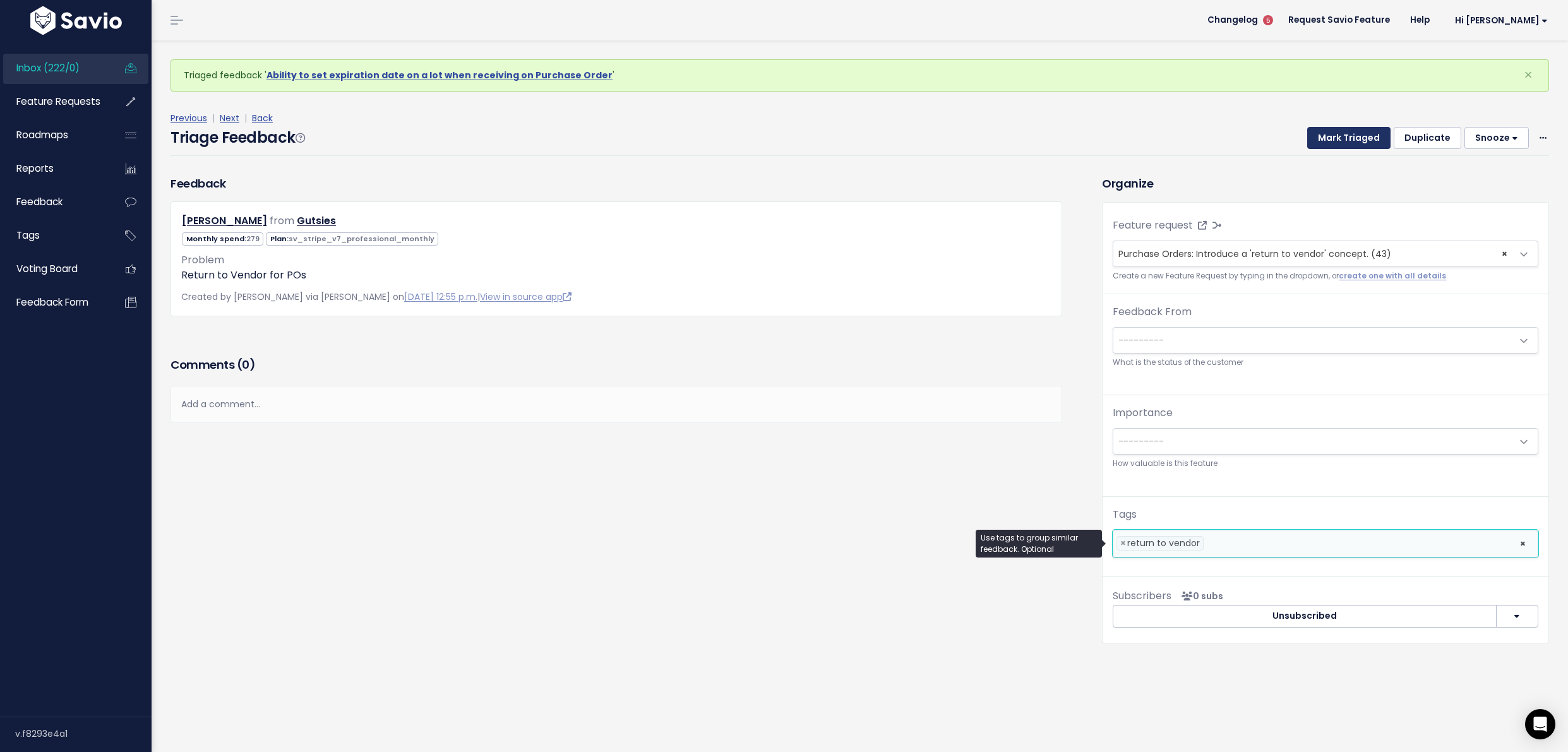
click at [1348, 135] on button "Mark Triaged" at bounding box center [1348, 138] width 83 height 23
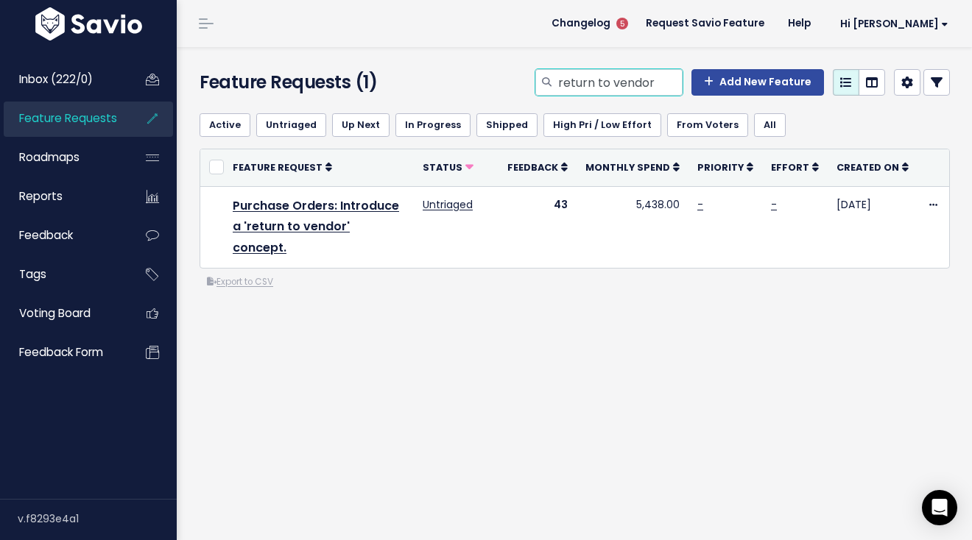
click at [631, 95] on input "return to vendor" at bounding box center [620, 82] width 126 height 27
type input "delete barcode scanner"
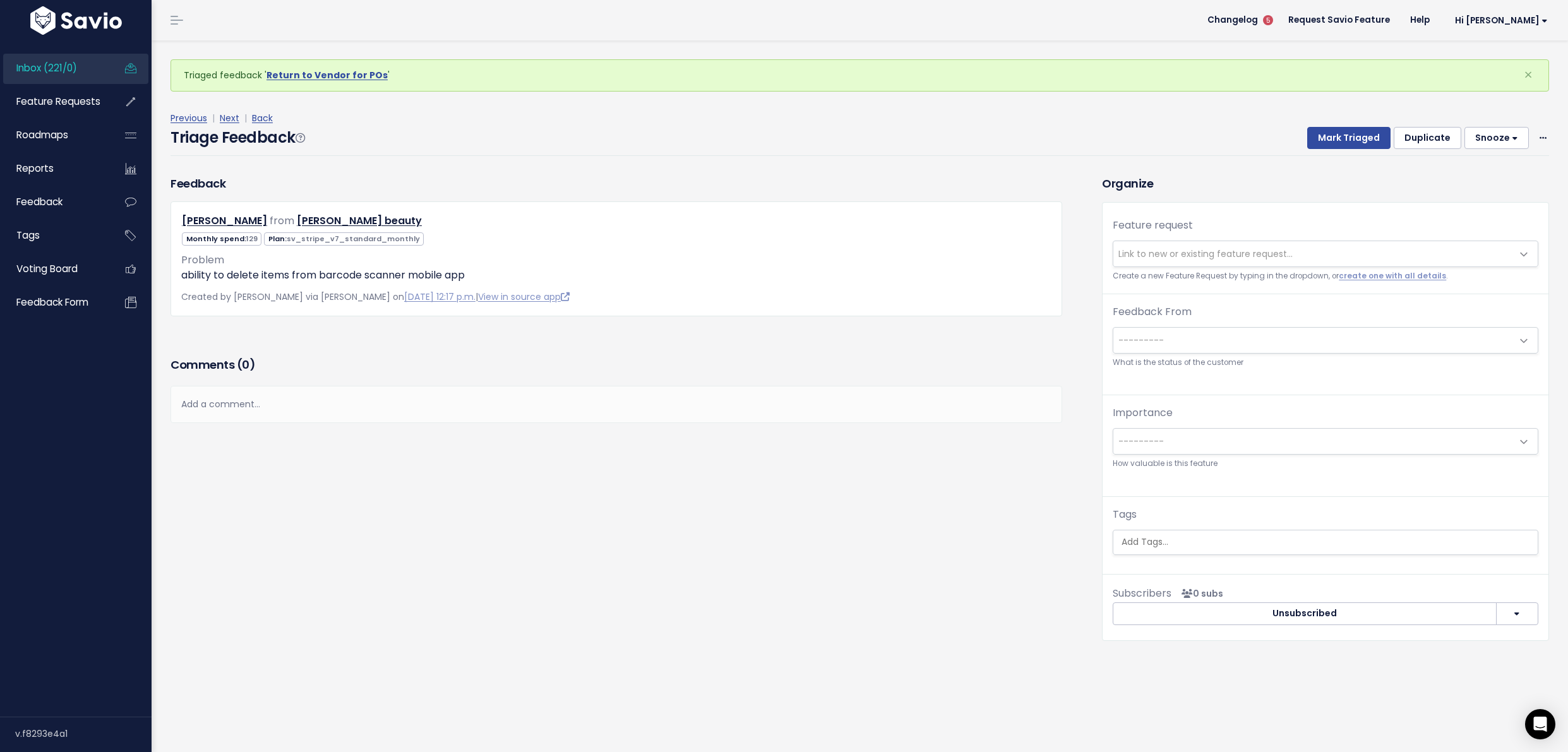
click at [1203, 250] on span "Link to new or existing feature request..." at bounding box center [1205, 254] width 174 height 13
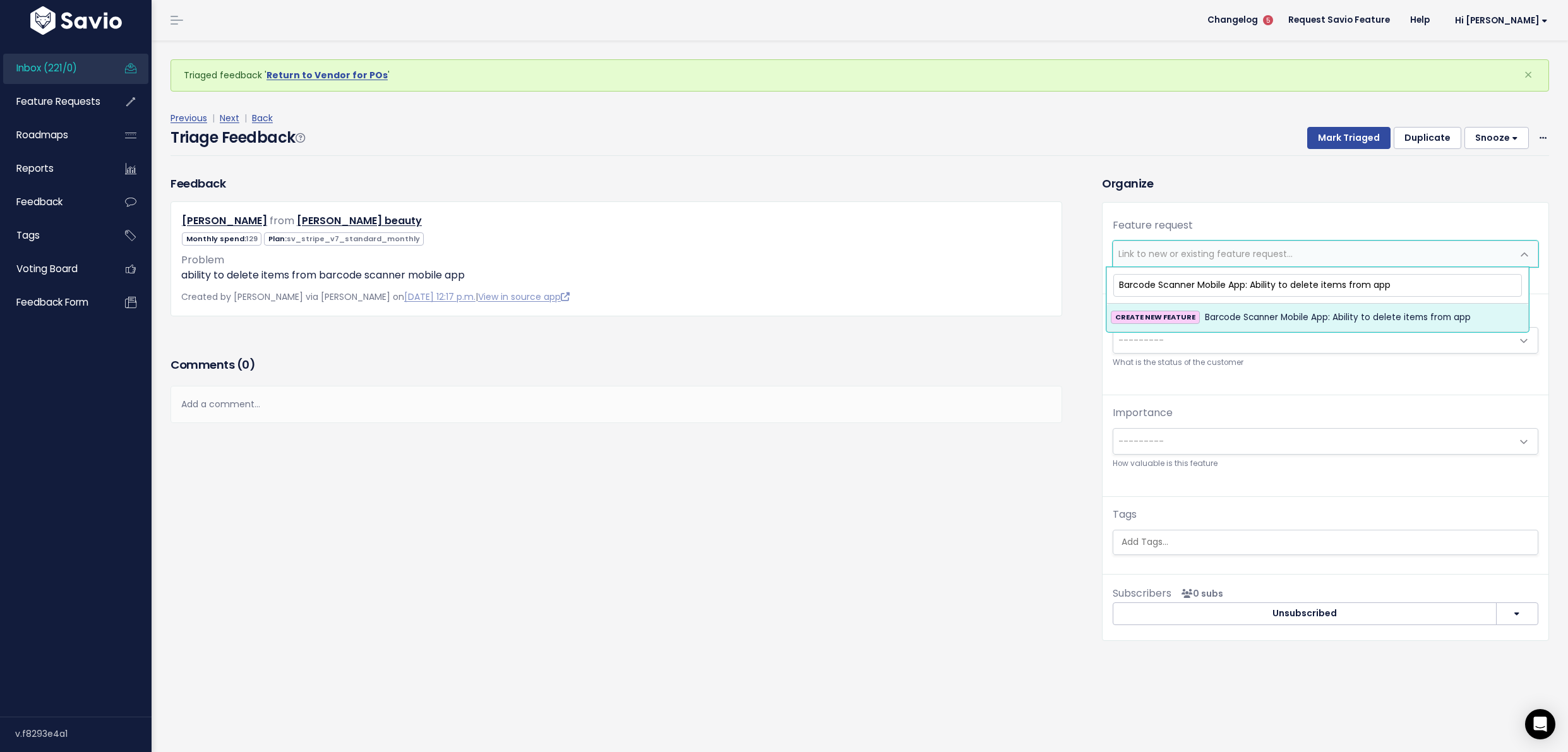
type input "Barcode Scanner Mobile App: Ability to delete items from app"
click at [1276, 320] on span "Barcode Scanner Mobile App: Ability to delete items from app" at bounding box center [1338, 318] width 266 height 15
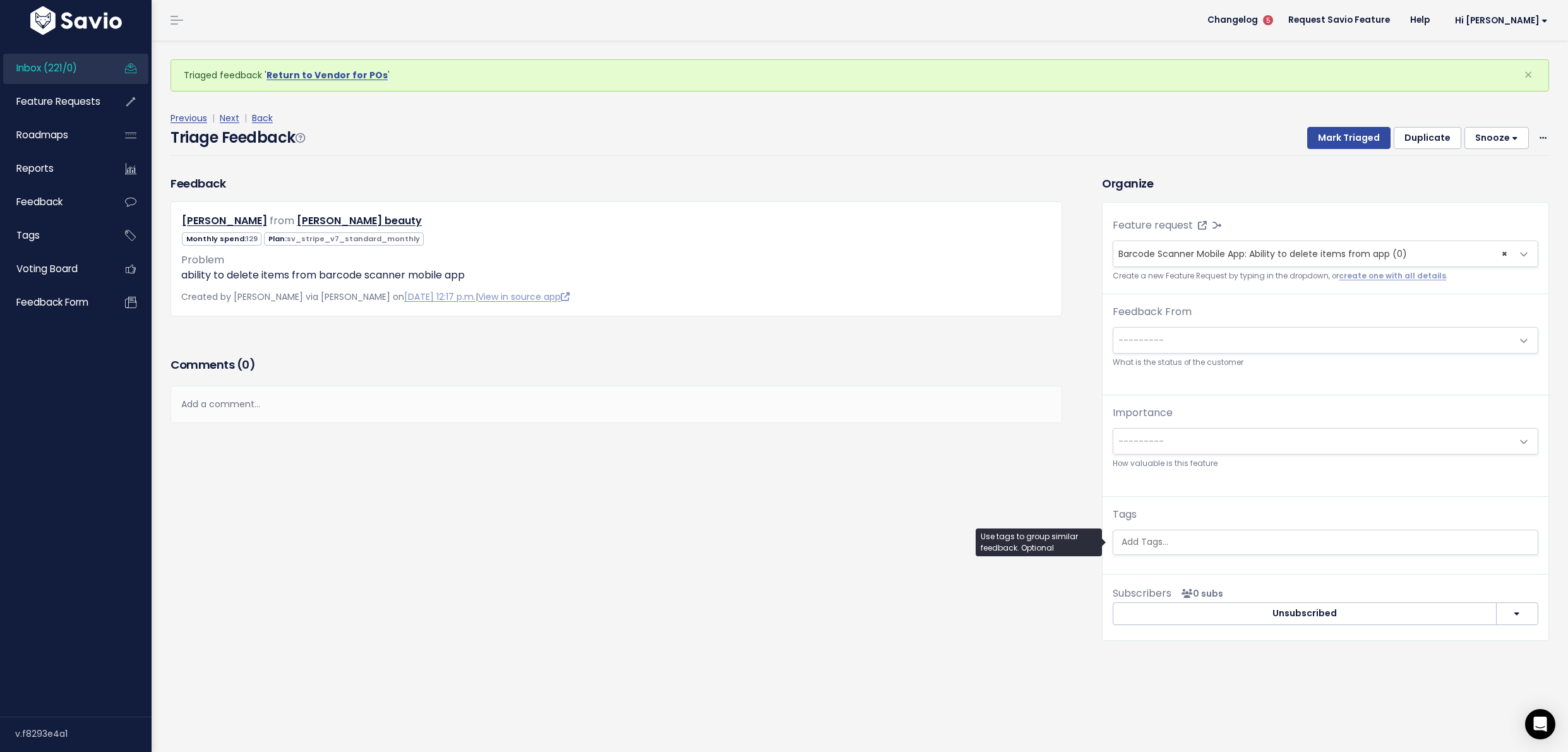
click at [1241, 539] on input "search" at bounding box center [1325, 541] width 418 height 13
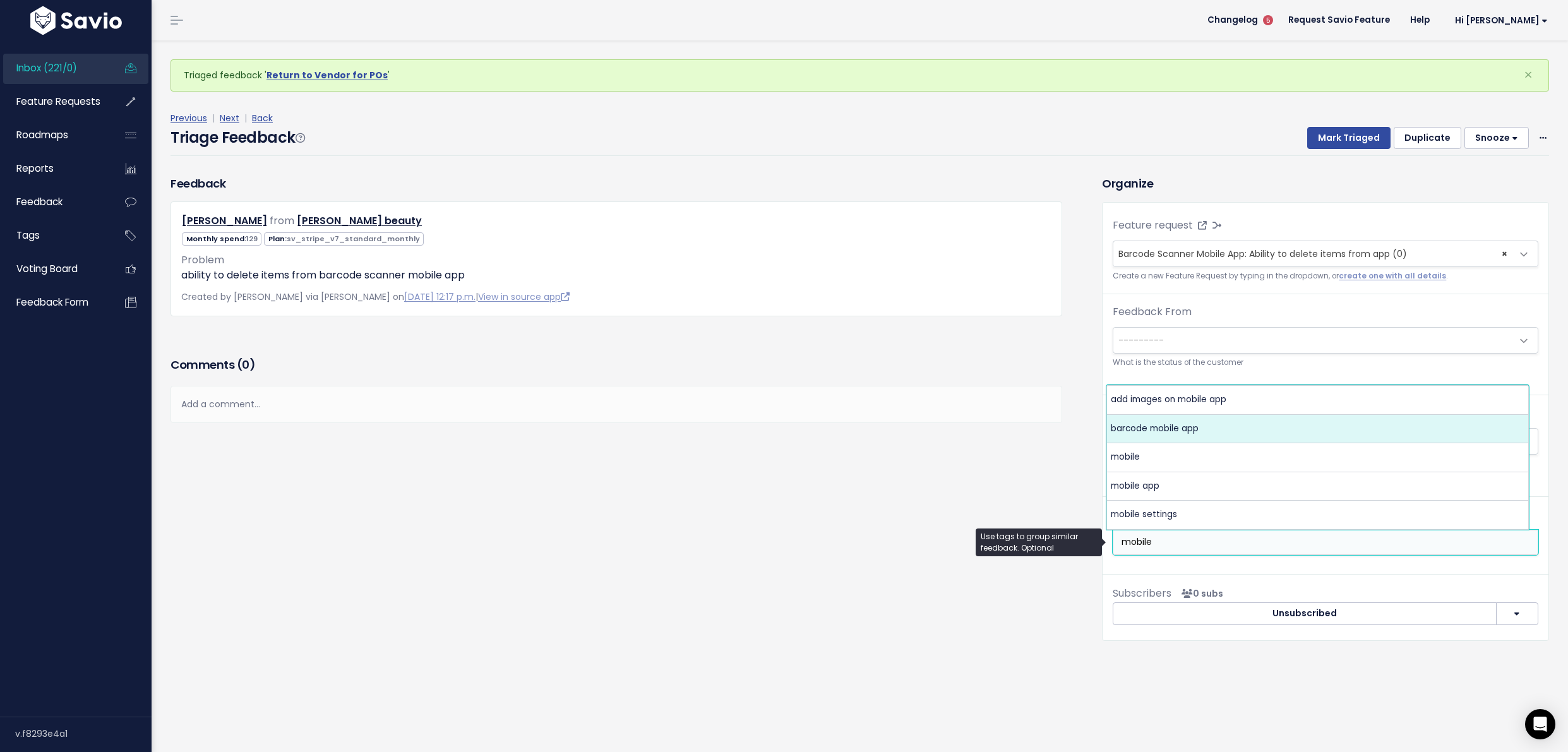
type input "mobile"
select select "13714"
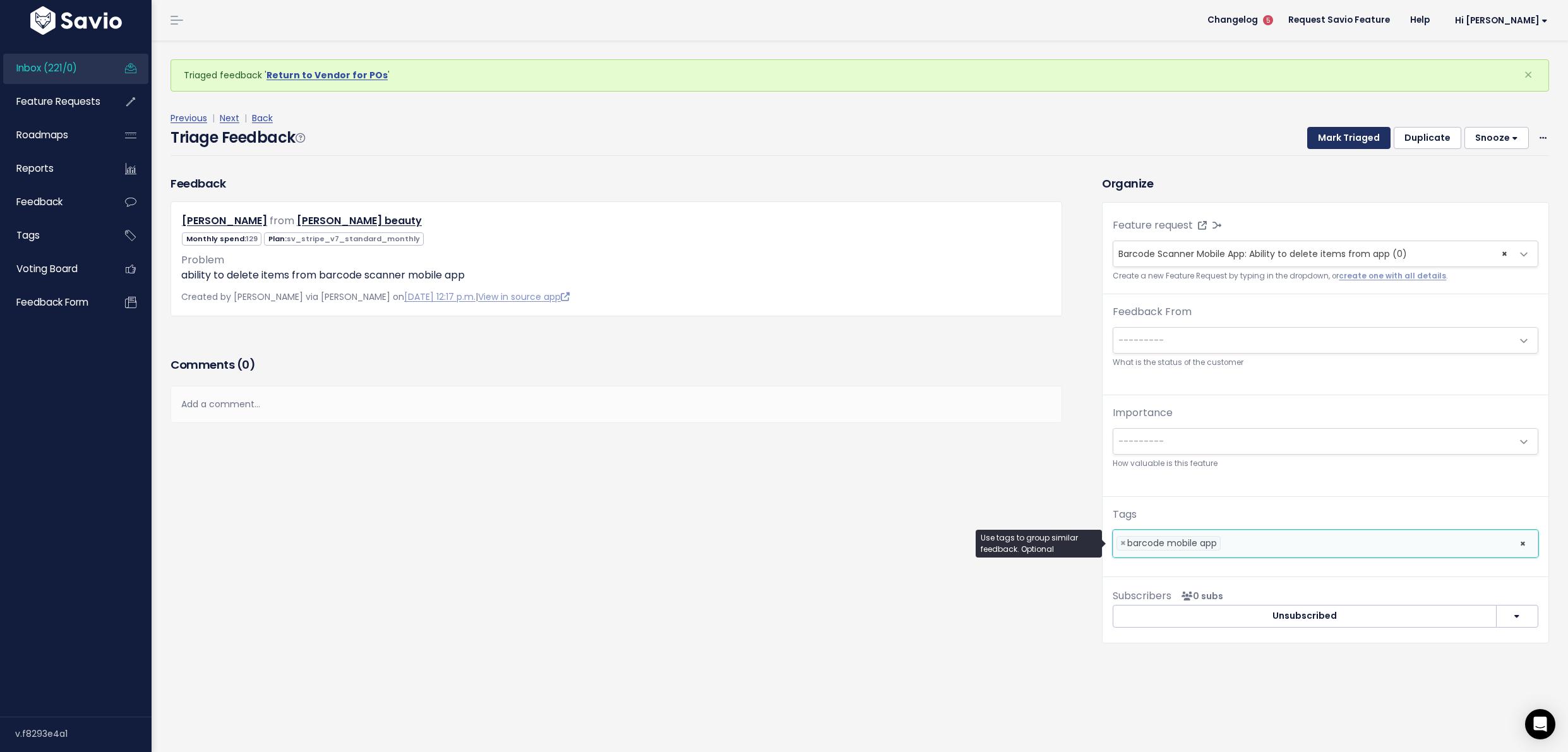
click at [1329, 136] on button "Mark Triaged" at bounding box center [1348, 138] width 83 height 23
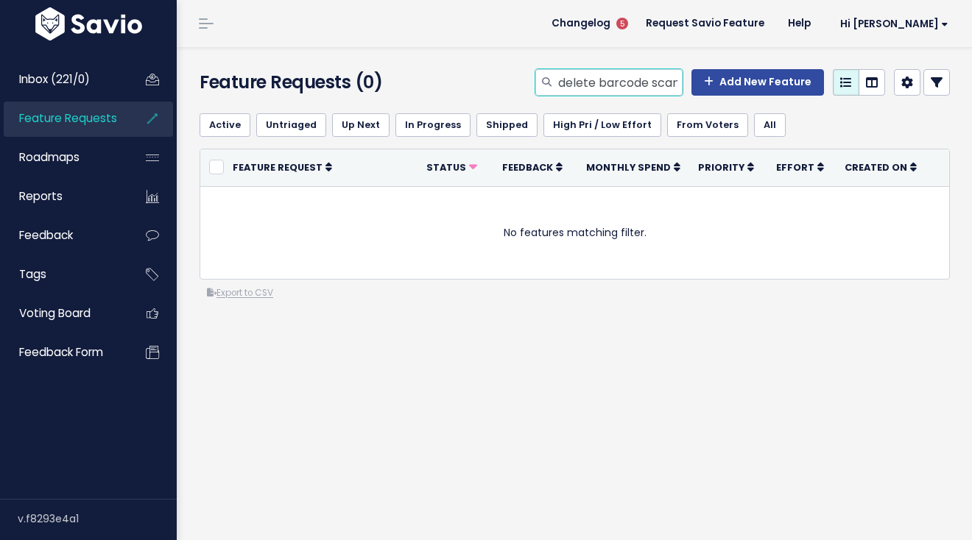
click at [588, 73] on input "delete barcode scanner" at bounding box center [620, 82] width 126 height 27
type input "mobile"
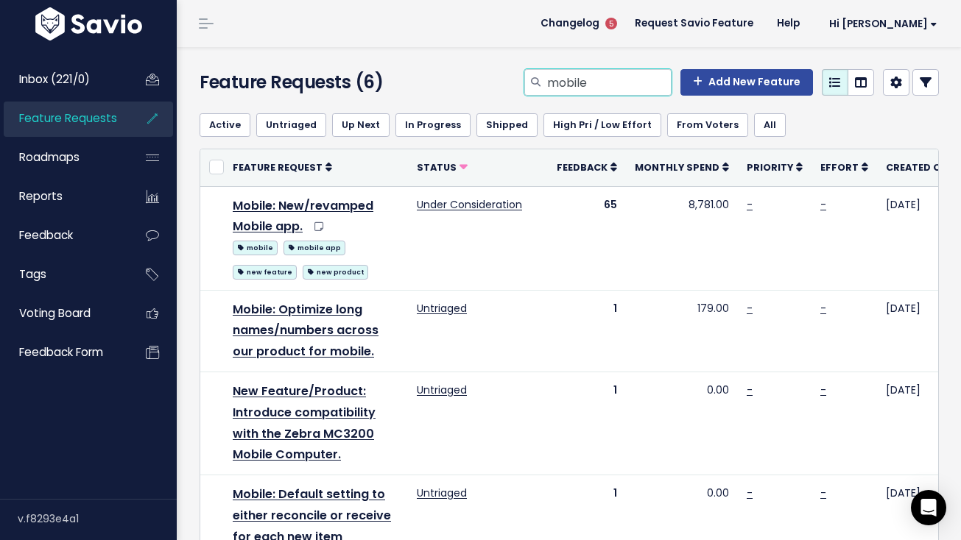
click at [579, 72] on input "mobile" at bounding box center [609, 82] width 126 height 27
click at [580, 72] on input "mobile" at bounding box center [609, 82] width 126 height 27
type input "images clover"
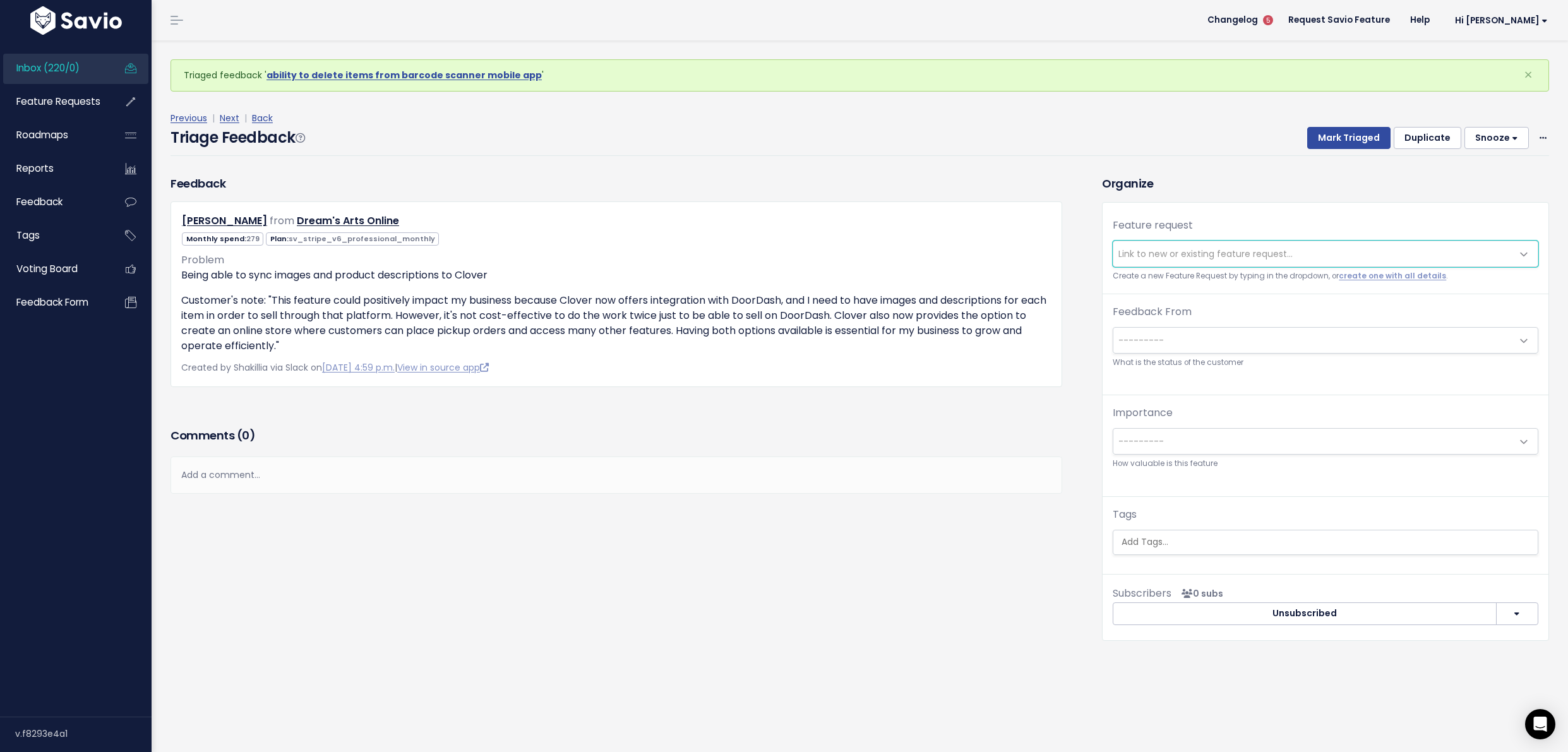
click at [1197, 261] on span "Link to new or existing feature request..." at bounding box center [1312, 253] width 399 height 25
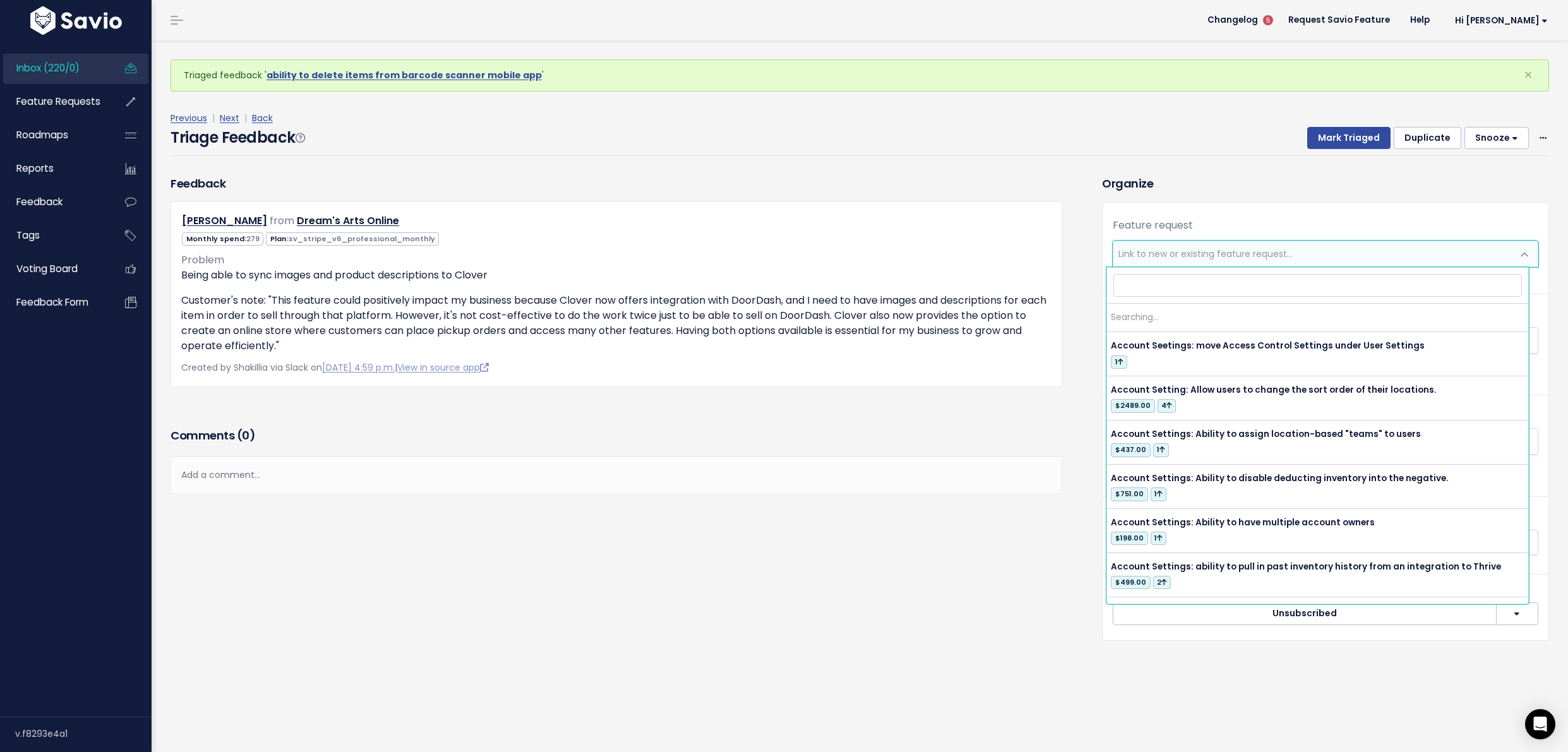
click at [1188, 253] on span "Link to new or existing feature request..." at bounding box center [1205, 254] width 174 height 13
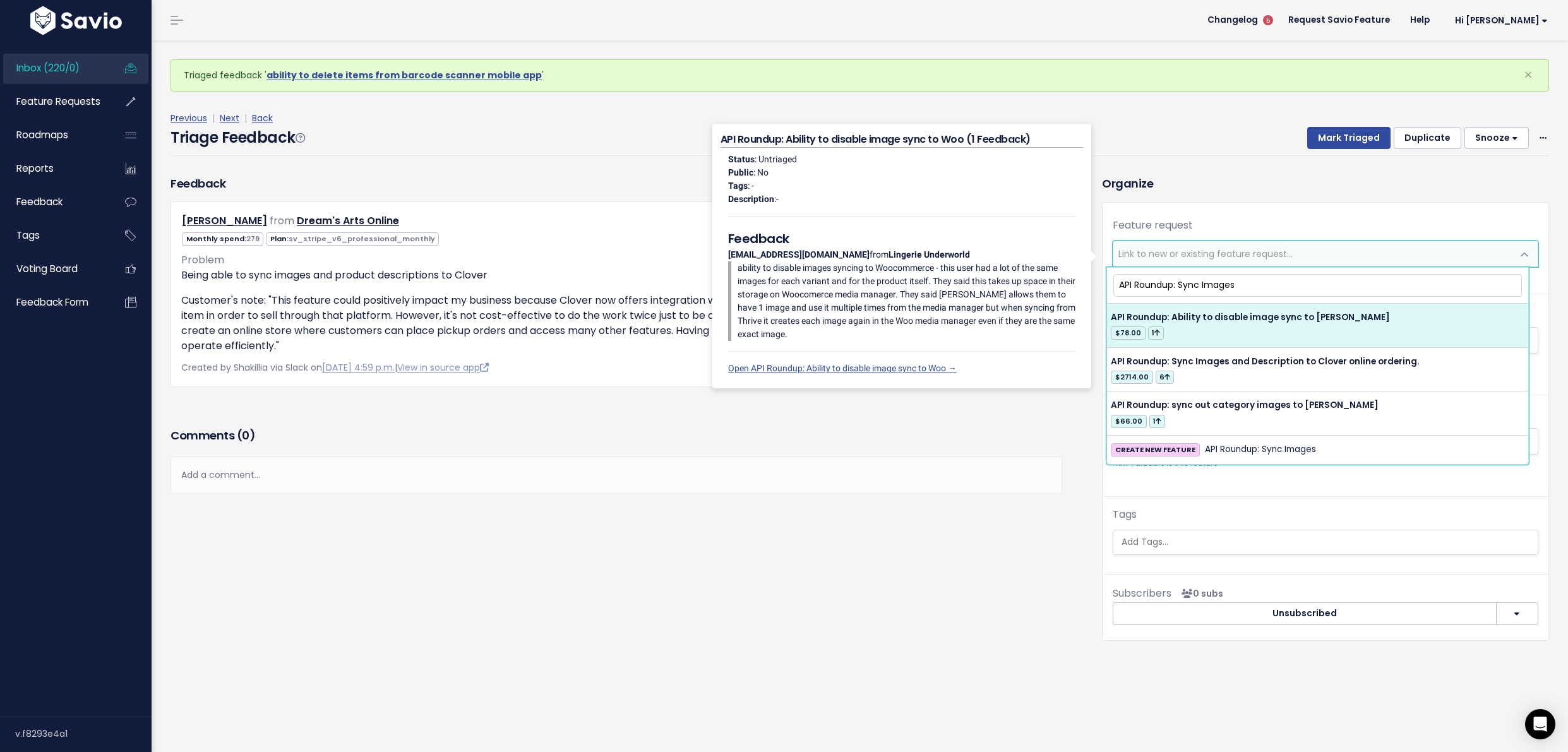
type input "API Roundup: Sync Images"
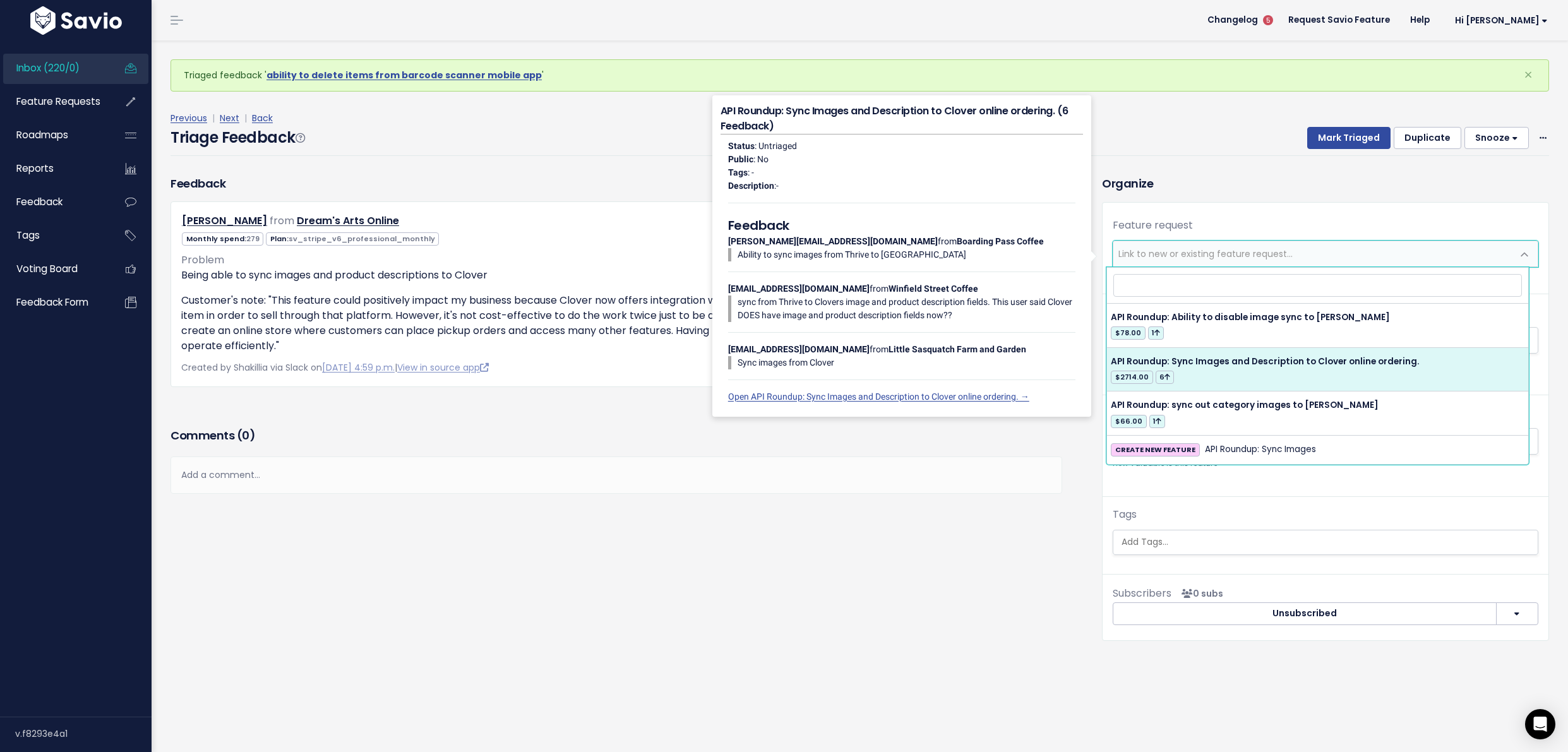
select select "37151"
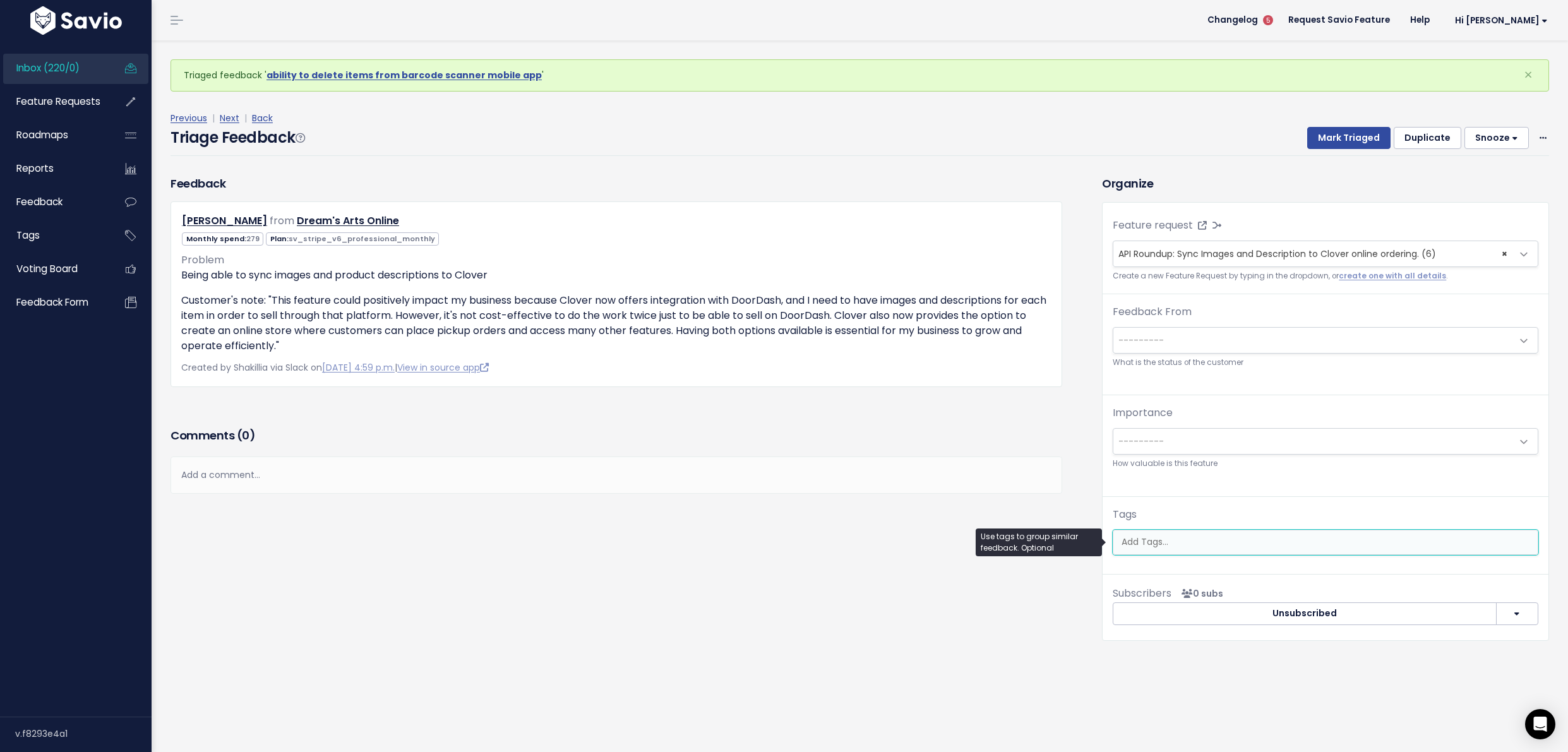
click at [1197, 539] on input "search" at bounding box center [1325, 541] width 418 height 13
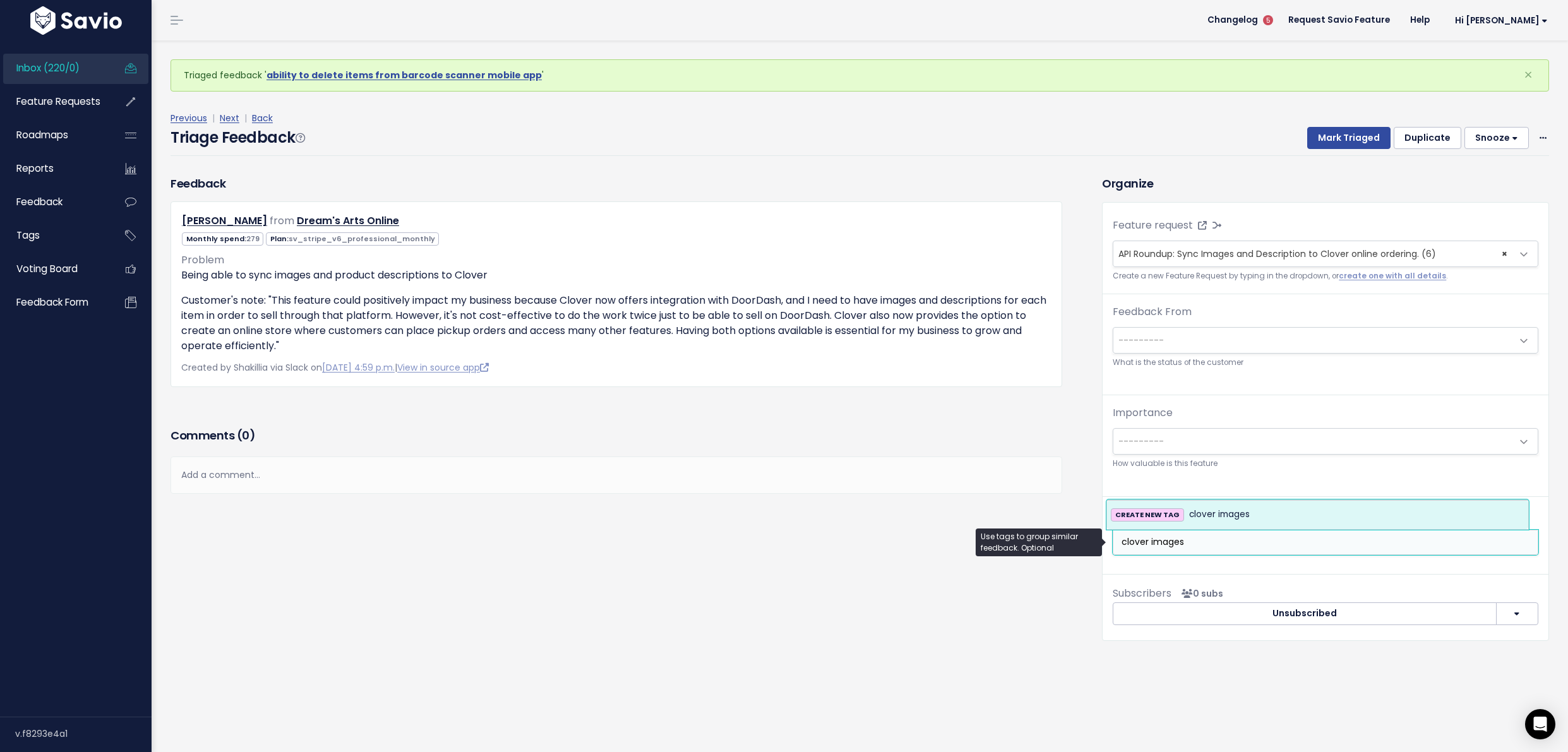
type input "clover images"
click at [1215, 514] on span "clover images" at bounding box center [1220, 514] width 61 height 15
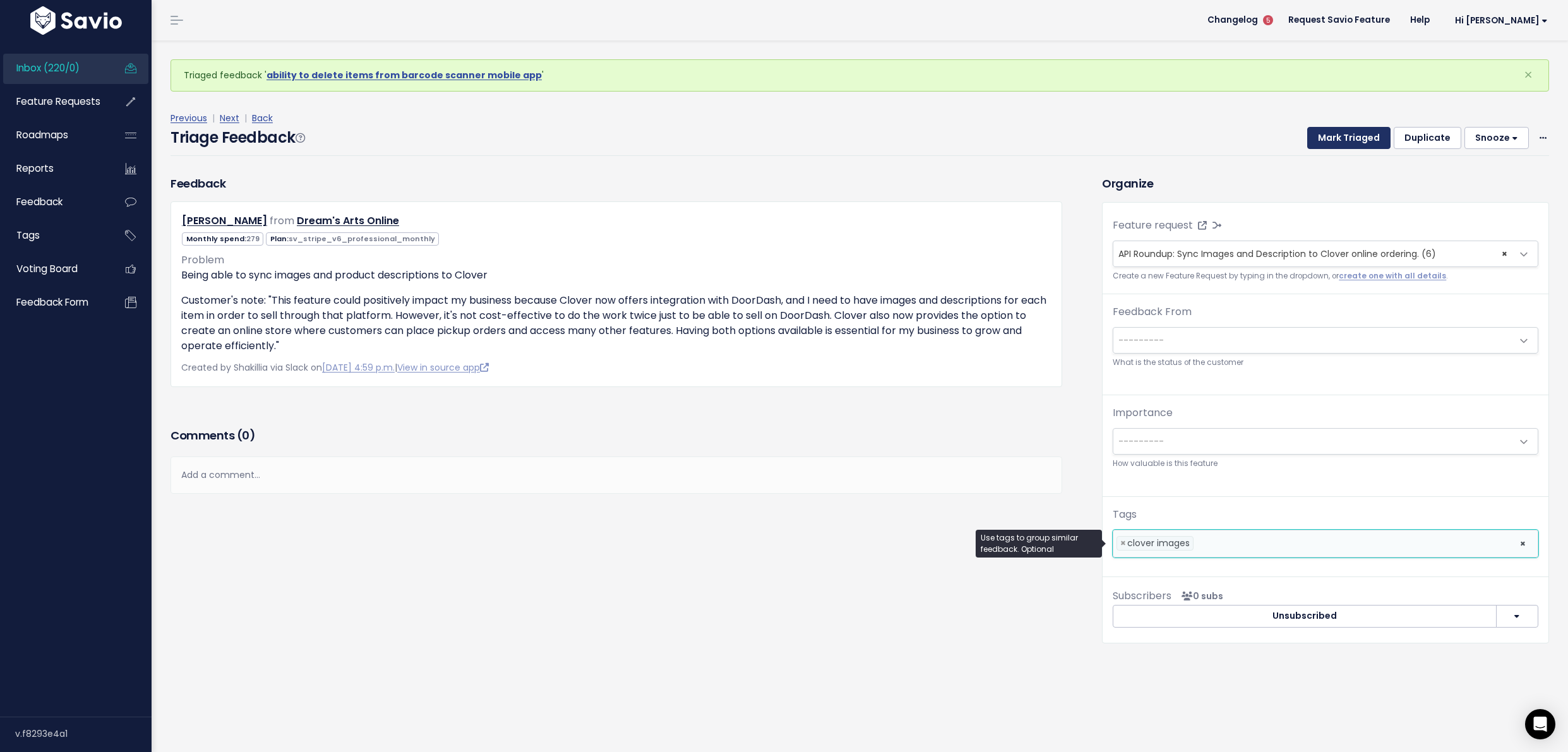
click at [1356, 138] on button "Mark Triaged" at bounding box center [1348, 138] width 83 height 23
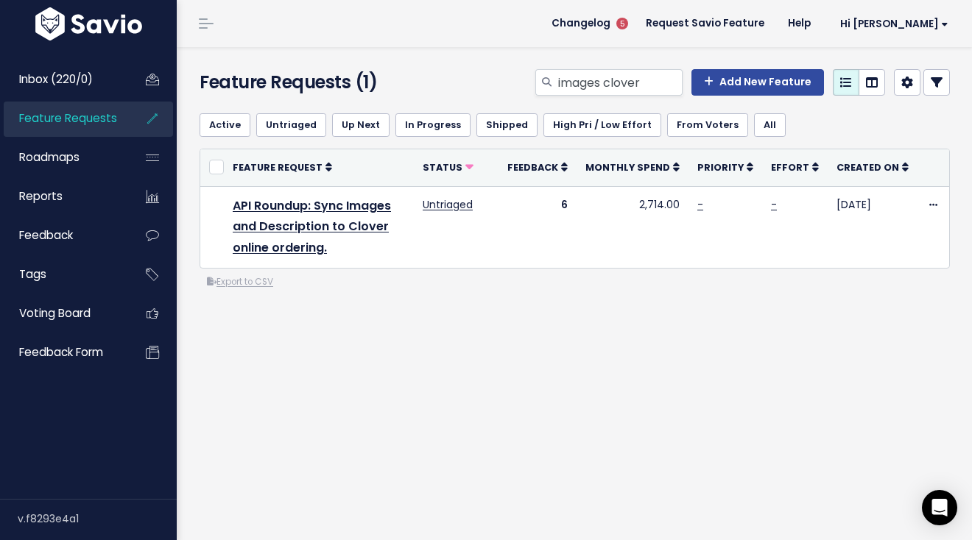
click at [599, 104] on div "Active Untriaged Up Next In Progress Shipped High Pri / Low Effort From [GEOGRA…" at bounding box center [575, 125] width 750 height 47
click at [619, 92] on input "images clover" at bounding box center [620, 82] width 126 height 27
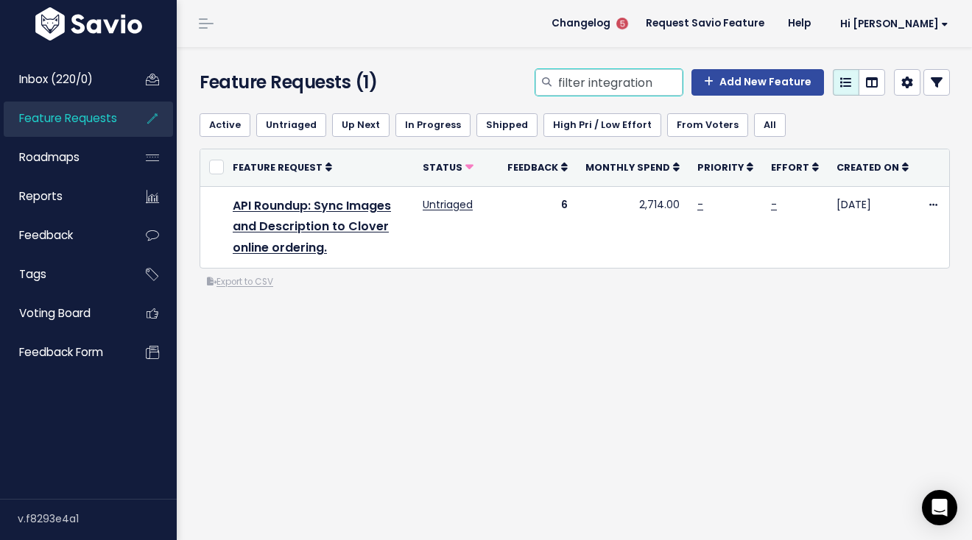
type input "filter integration"
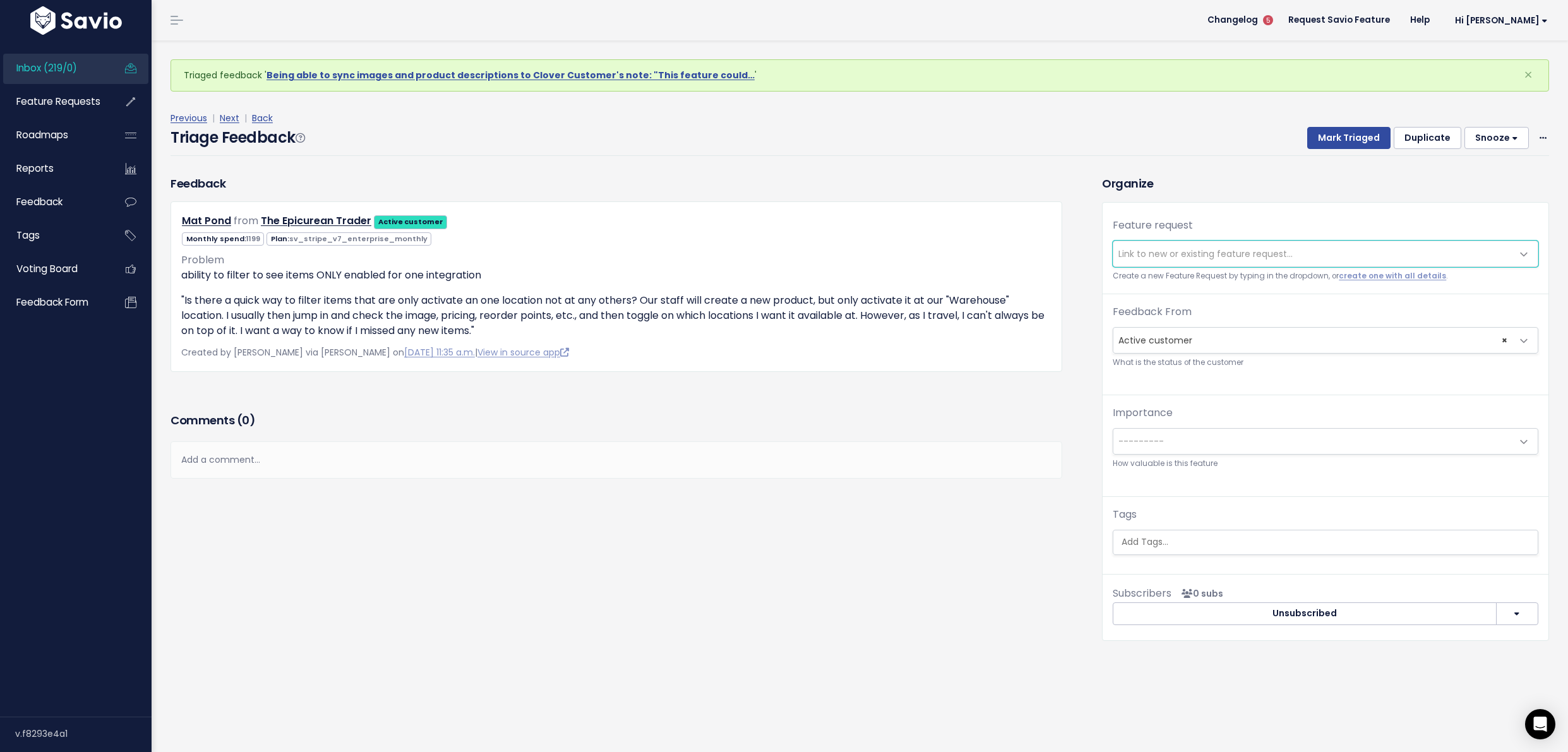
click at [1213, 253] on span "Link to new or existing feature request..." at bounding box center [1205, 254] width 174 height 13
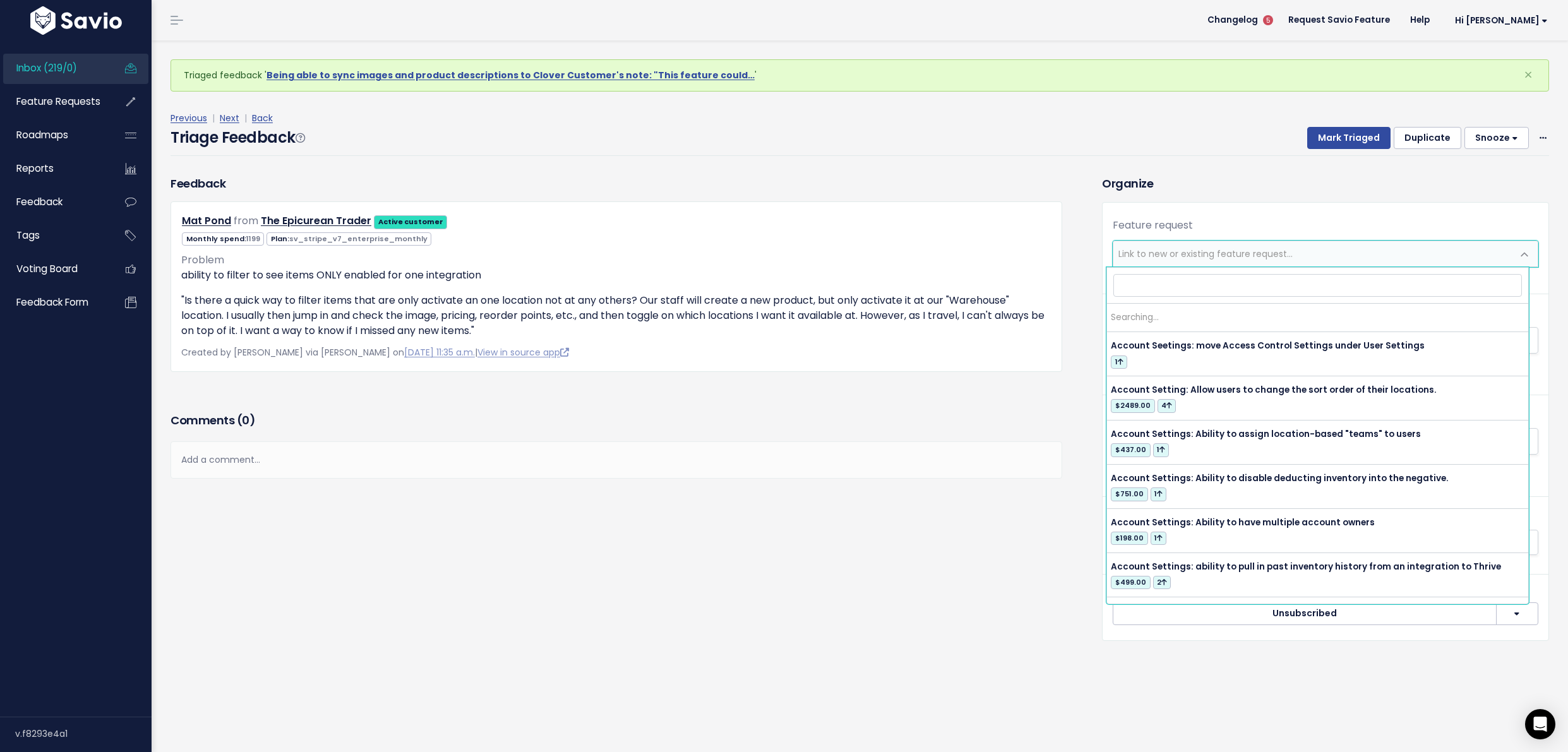
click at [1213, 253] on span "Link to new or existing feature request..." at bounding box center [1205, 254] width 174 height 13
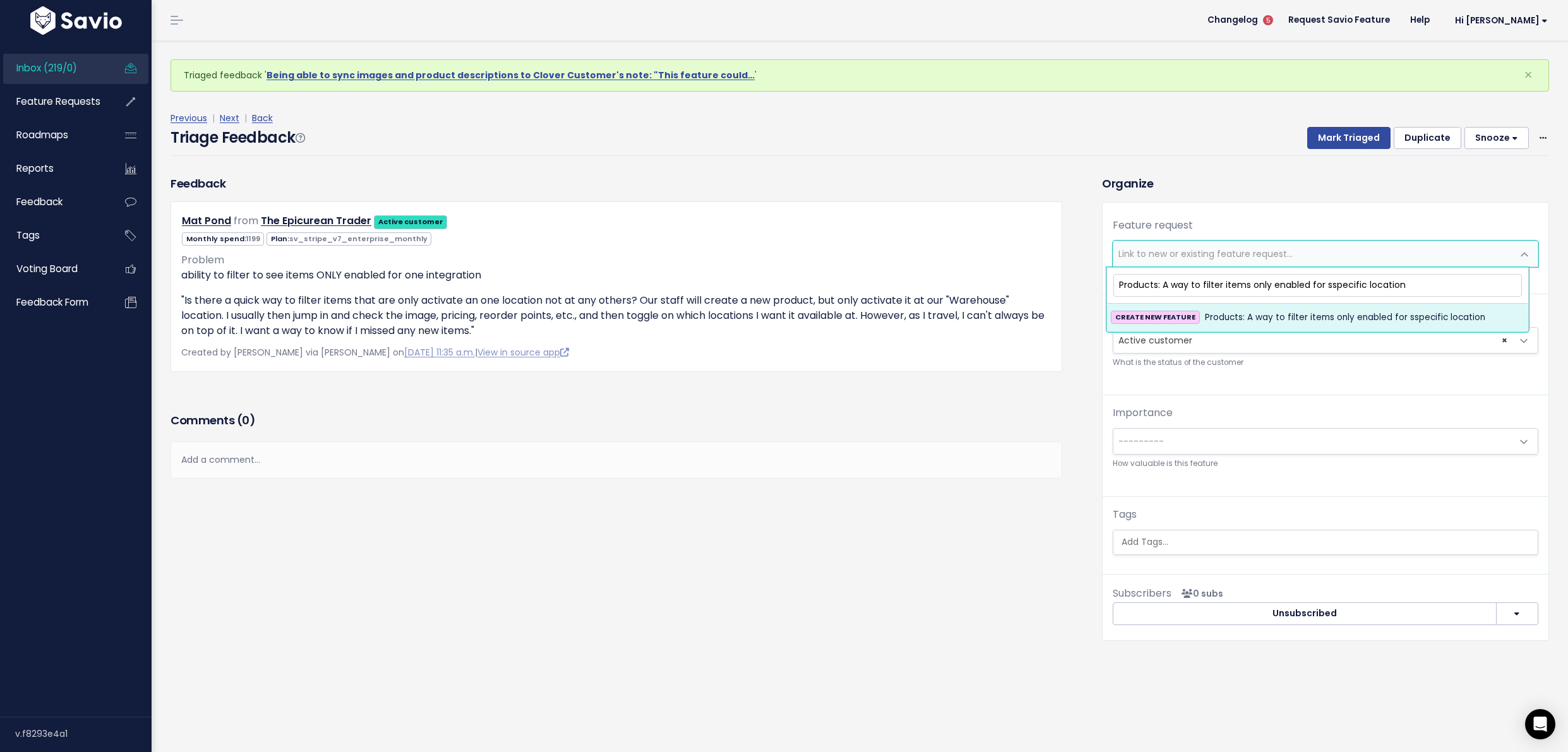
click at [1331, 279] on input "Products: A way to filter items only enabled for sspecific location" at bounding box center [1318, 286] width 408 height 22
type input "Products: A way to filter items only enabled for specific location"
click at [1249, 537] on input "search" at bounding box center [1325, 541] width 418 height 13
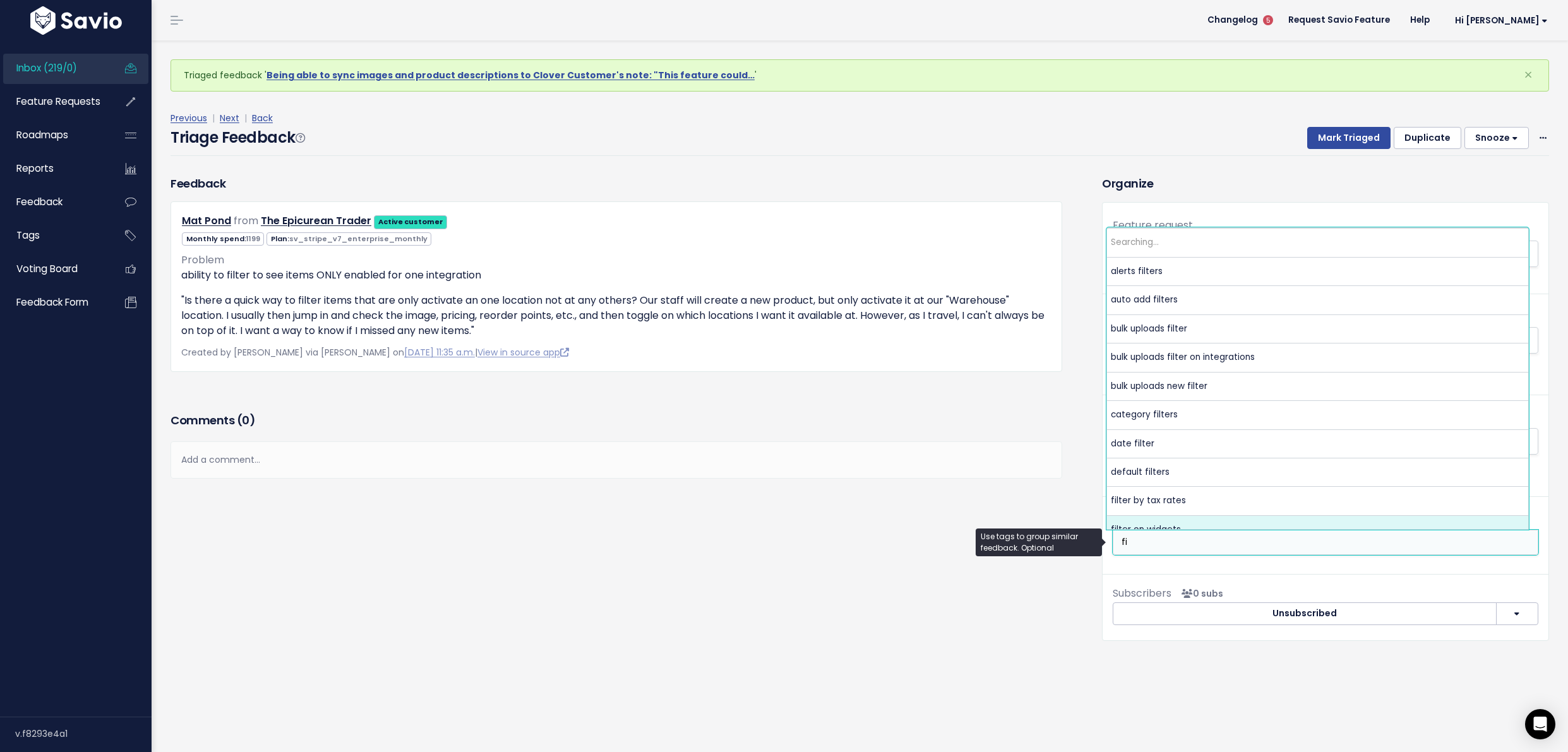
type input "f"
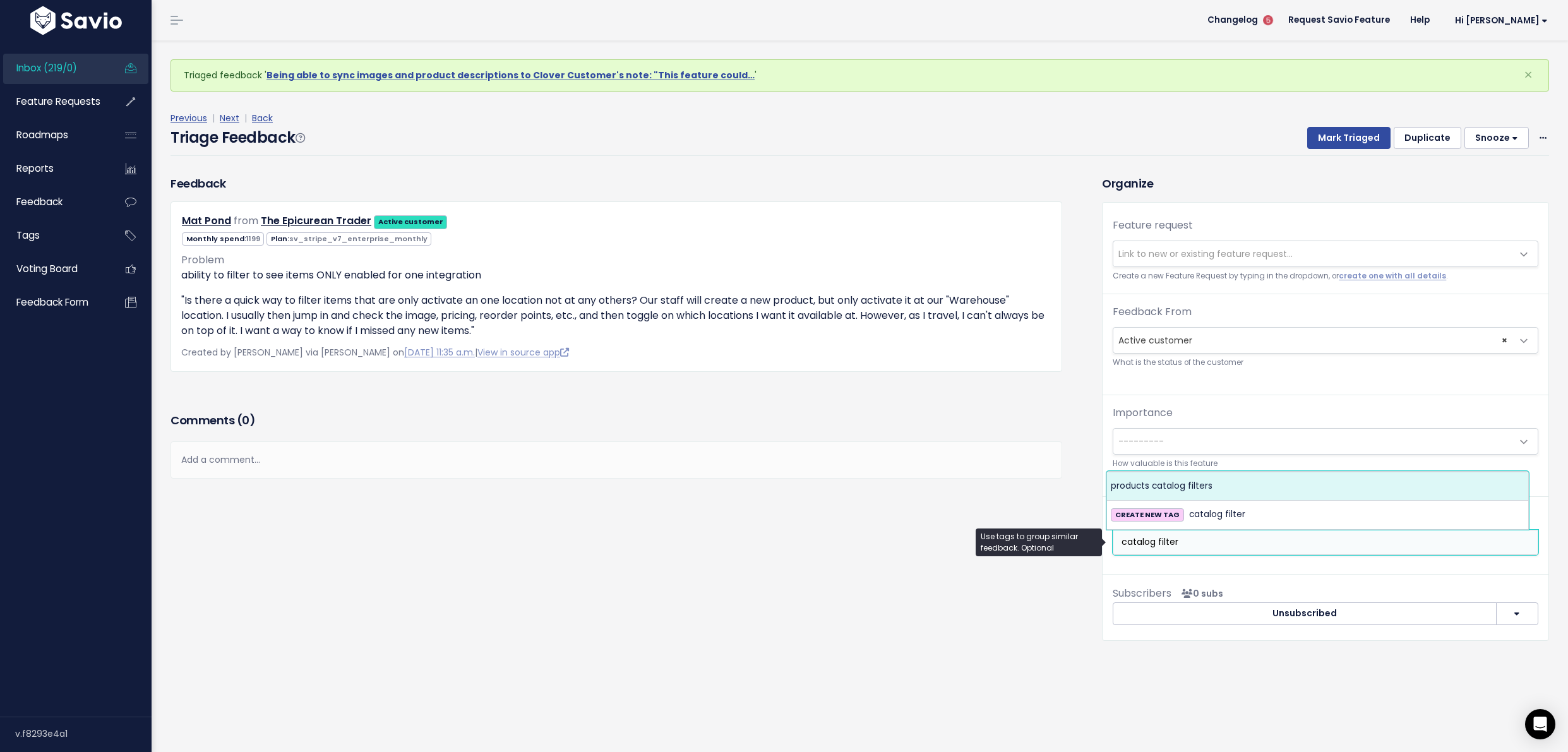
type input "catalog filter"
select select "5887"
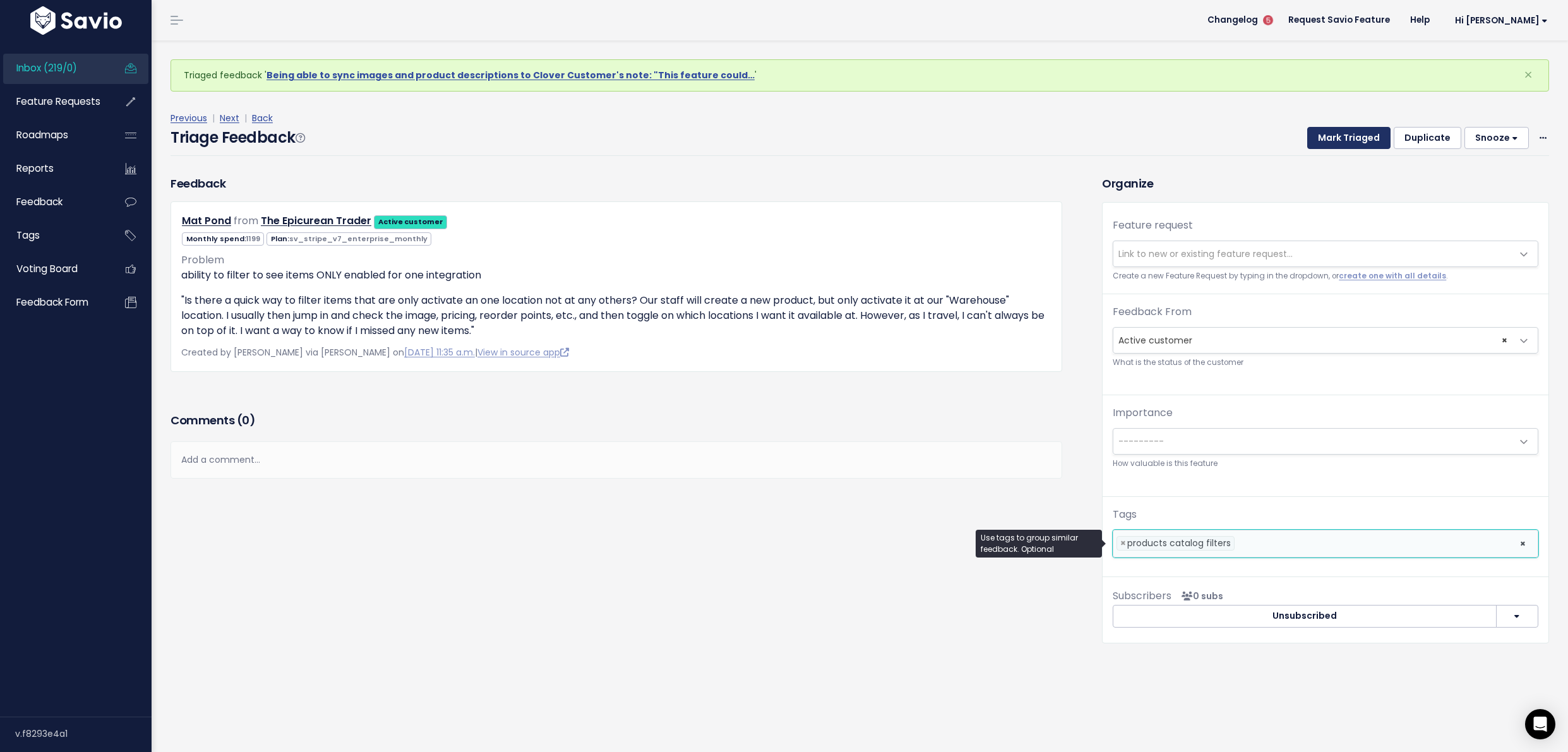
click at [1347, 136] on button "Mark Triaged" at bounding box center [1348, 138] width 83 height 23
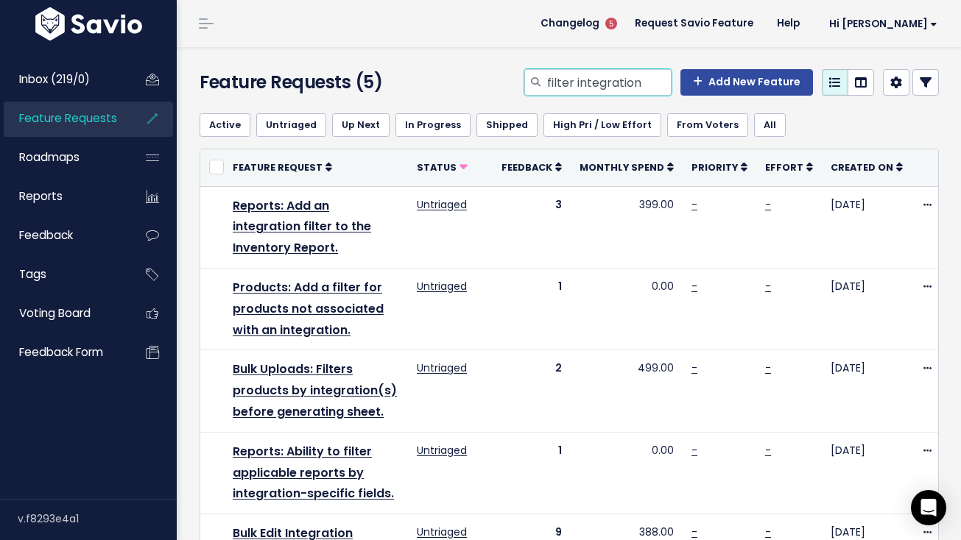
click at [635, 74] on input "filter integration" at bounding box center [609, 82] width 126 height 27
type input "accordion"
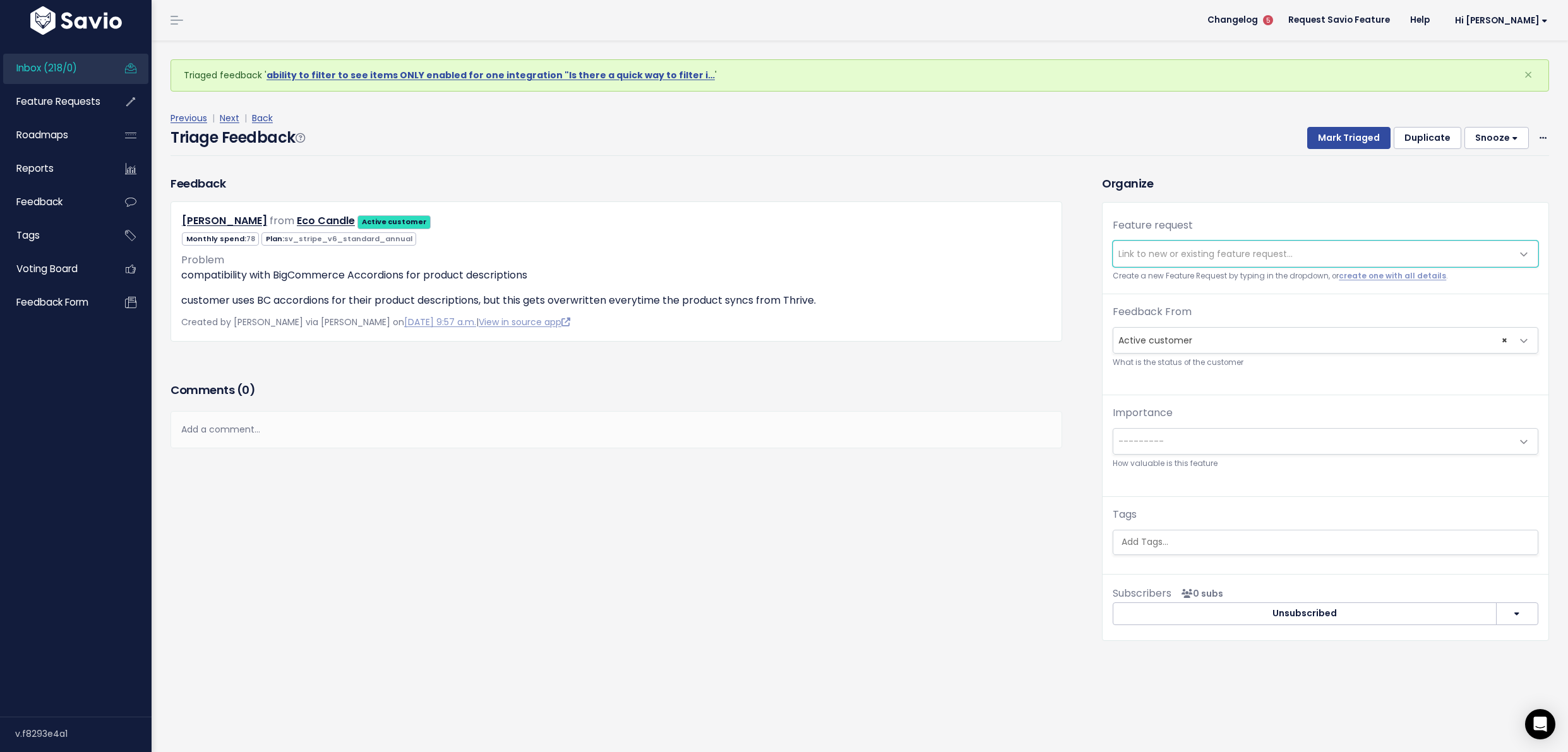
click at [1221, 250] on span "Link to new or existing feature request..." at bounding box center [1205, 254] width 174 height 13
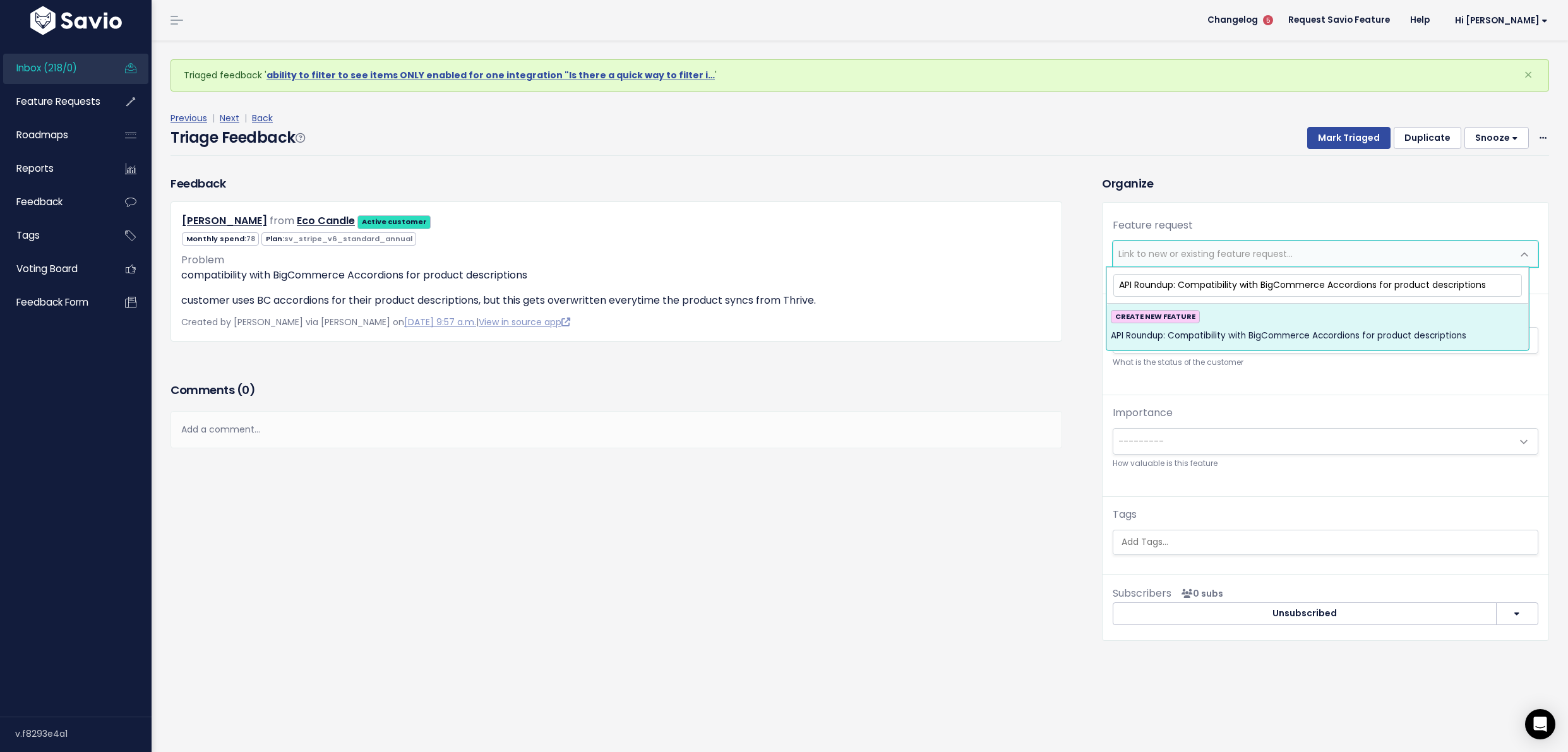
type input "API Roundup: Compatibility with BigCommerce Accordions for product descriptions"
click at [1389, 319] on div "CREATE NEW FEATURE API Roundup: Compatibility with BigCommerce Accordions for p…" at bounding box center [1318, 328] width 413 height 34
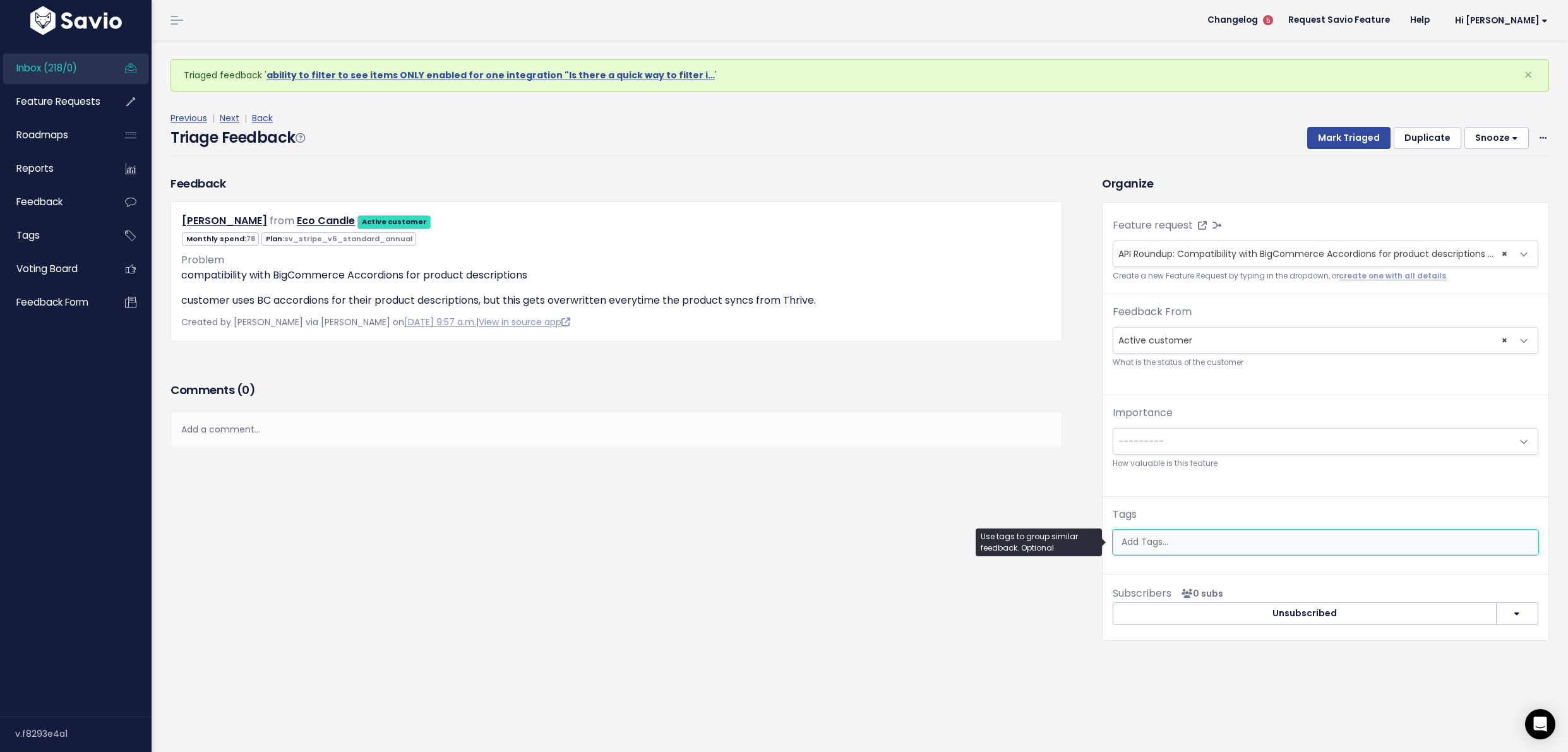
click at [1217, 539] on input "search" at bounding box center [1325, 541] width 418 height 13
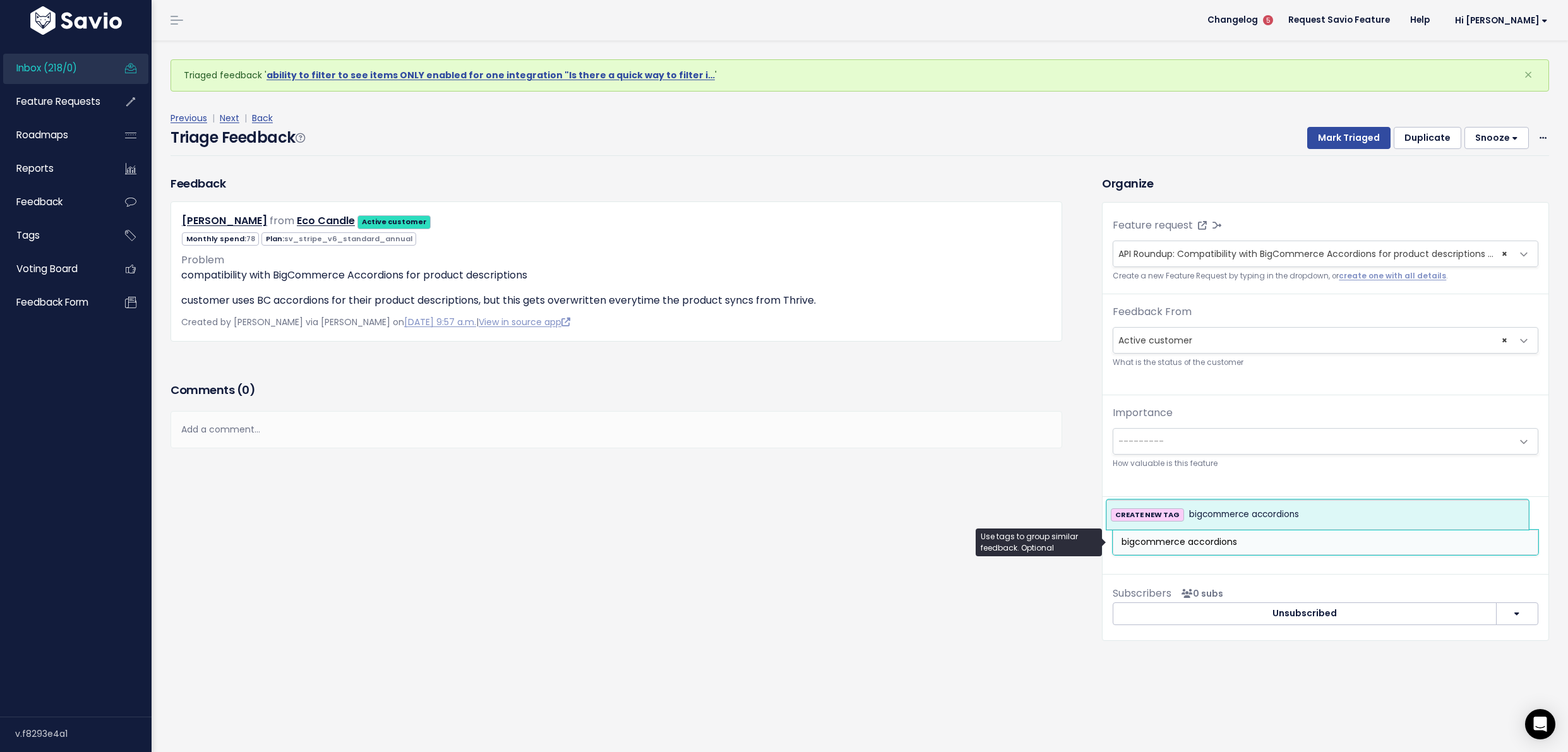
type input "bigcommerce accordions"
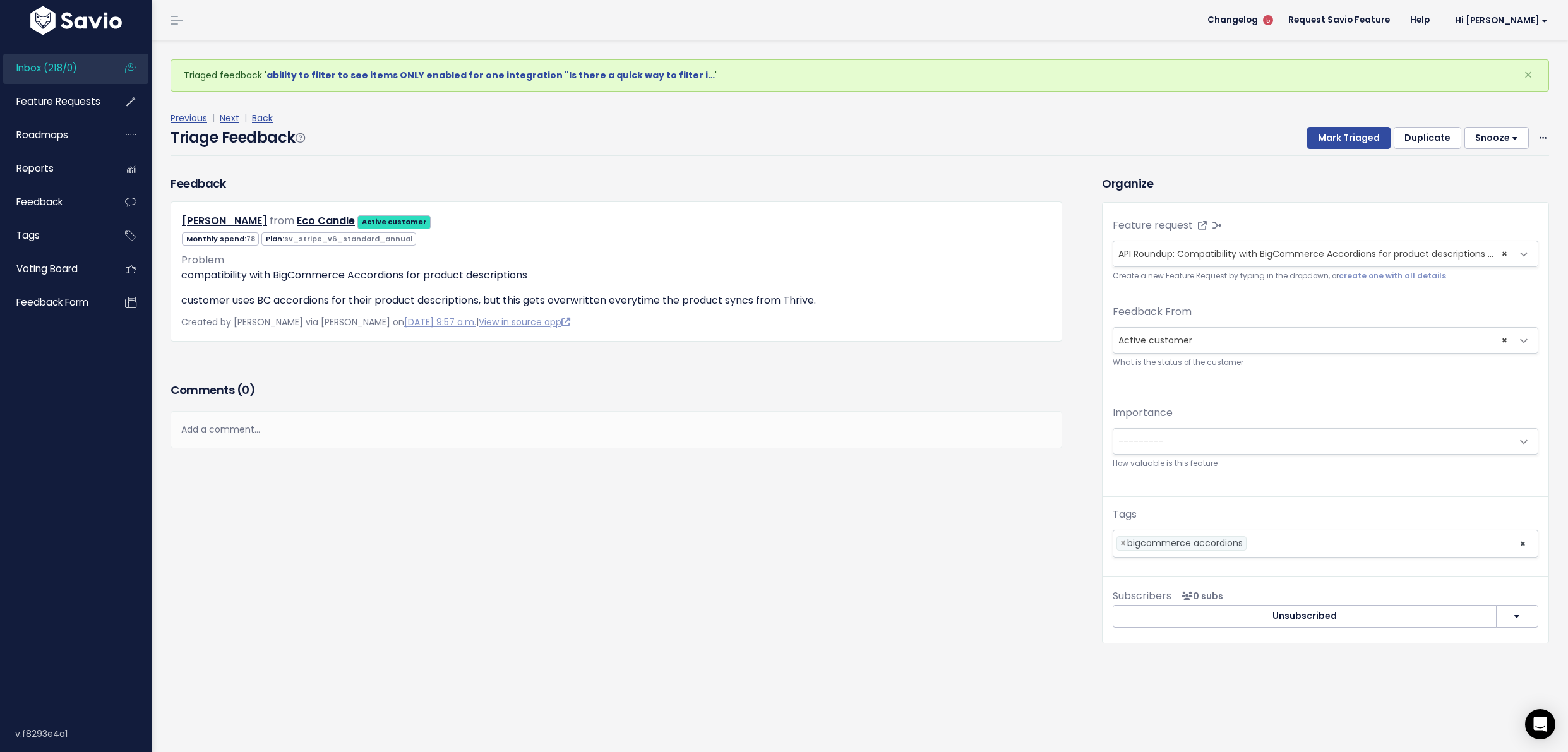
click at [1355, 123] on div "Previous | Next | Back" at bounding box center [860, 118] width 1379 height 15
drag, startPoint x: 1347, startPoint y: 136, endPoint x: 1322, endPoint y: 148, distance: 27.7
click at [1348, 136] on button "Mark Triaged" at bounding box center [1348, 138] width 83 height 23
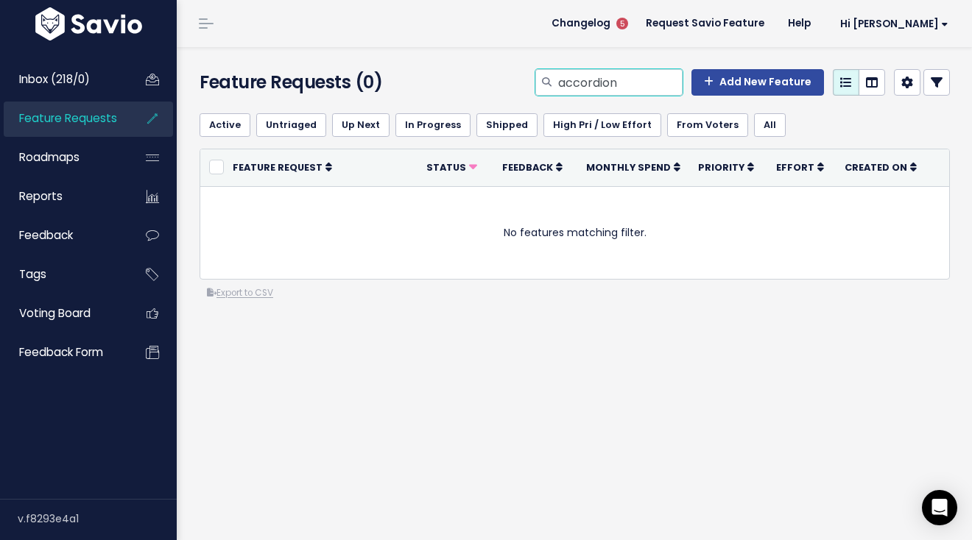
click at [580, 77] on input "accordion" at bounding box center [620, 82] width 126 height 27
type input "product description bigcommerce"
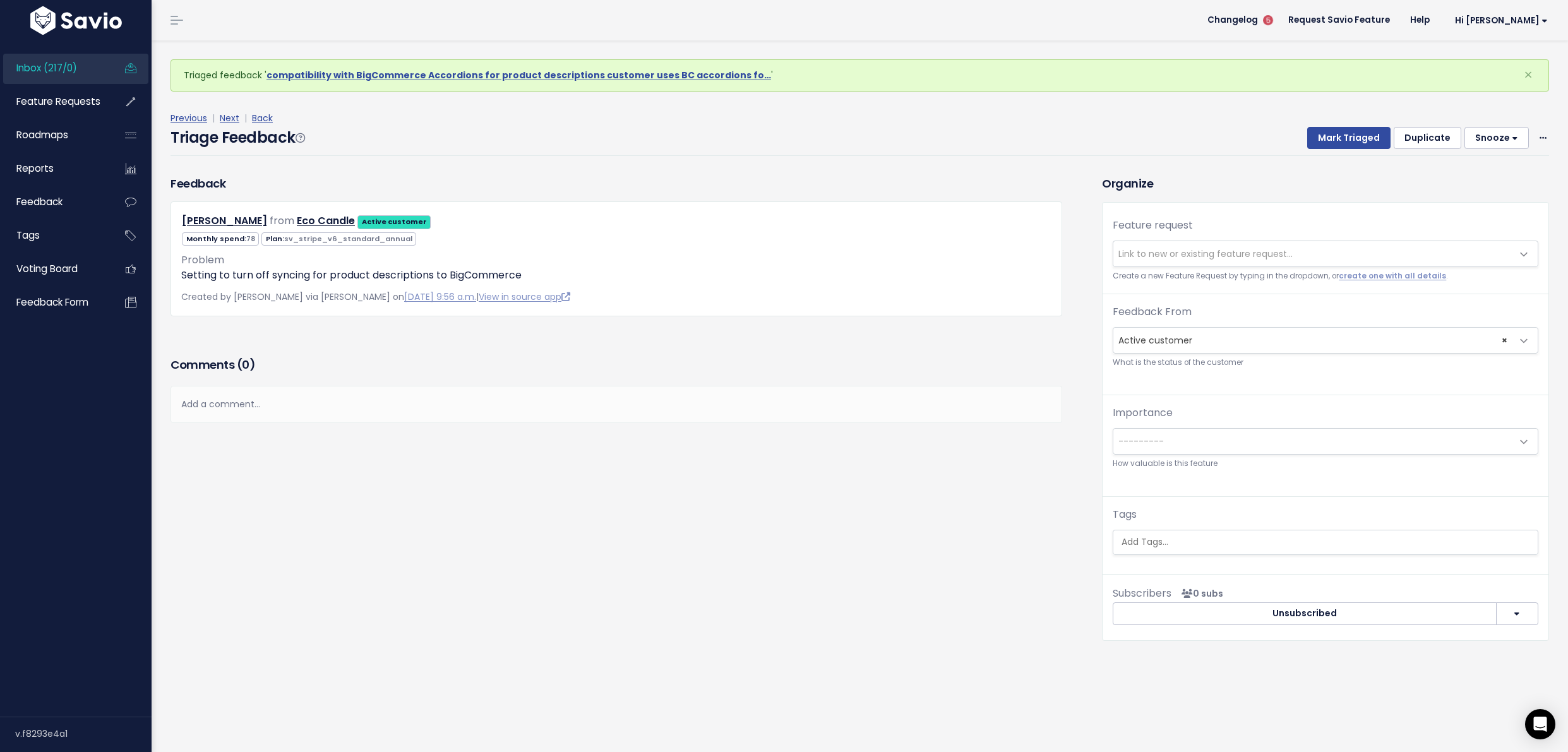
click at [1182, 252] on span "Link to new or existing feature request..." at bounding box center [1205, 254] width 174 height 13
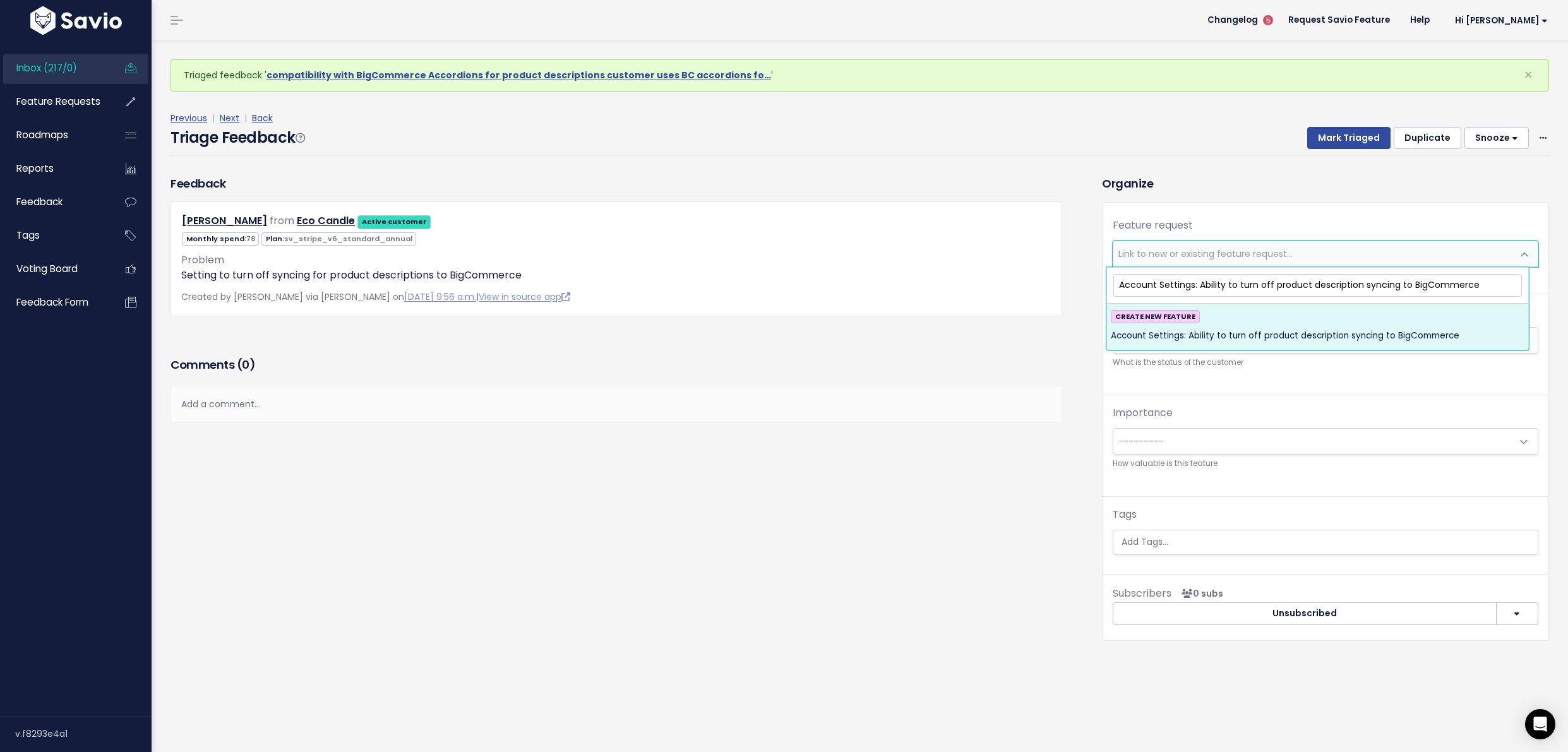
type input "Account Settings: Ability to turn off product description syncing to BigCommerce"
click at [1253, 336] on span "Account Settings: Ability to turn off product description syncing to BigCommerce" at bounding box center [1285, 336] width 348 height 15
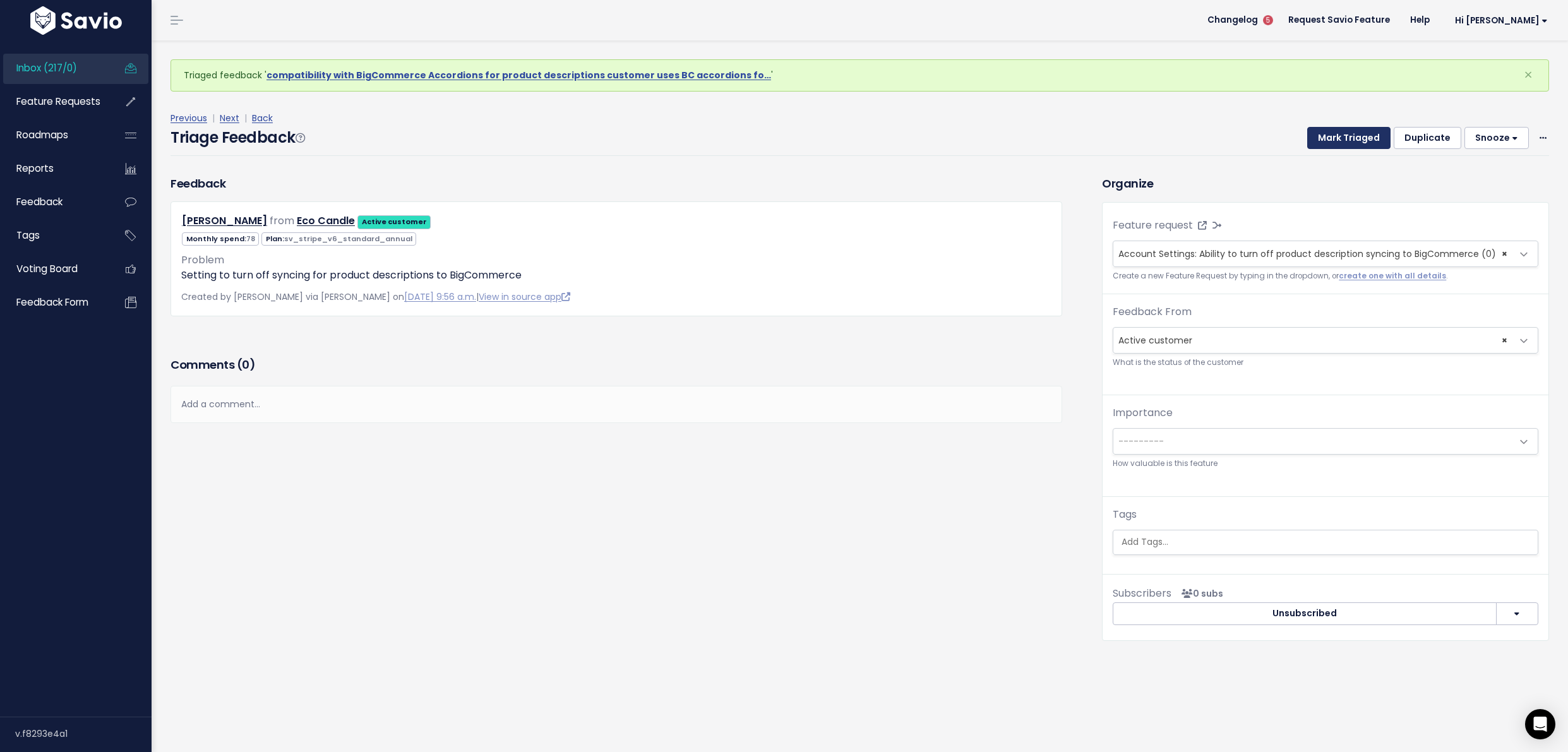
click at [1336, 135] on button "Mark Triaged" at bounding box center [1348, 138] width 83 height 23
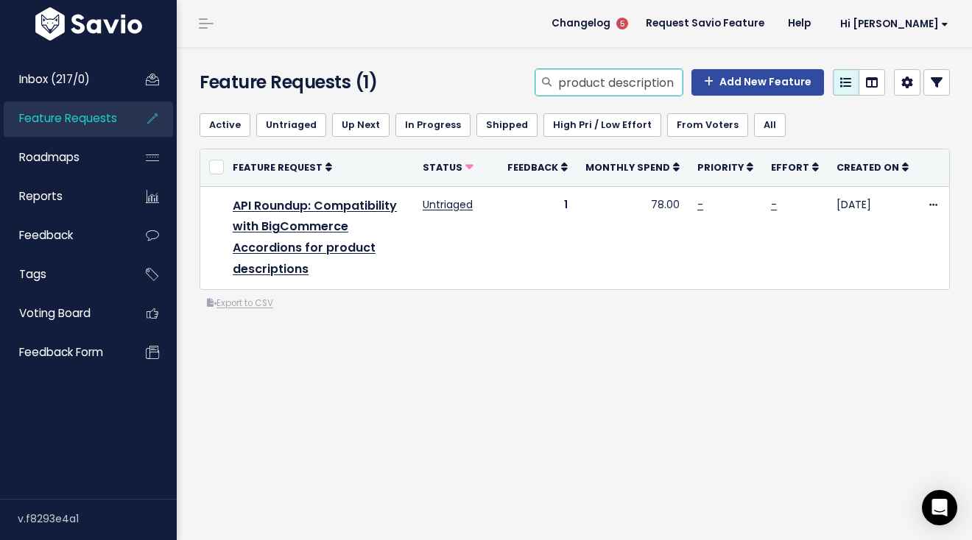
click at [615, 75] on input "product description bigcommerce" at bounding box center [620, 82] width 126 height 27
type input "dark mode"
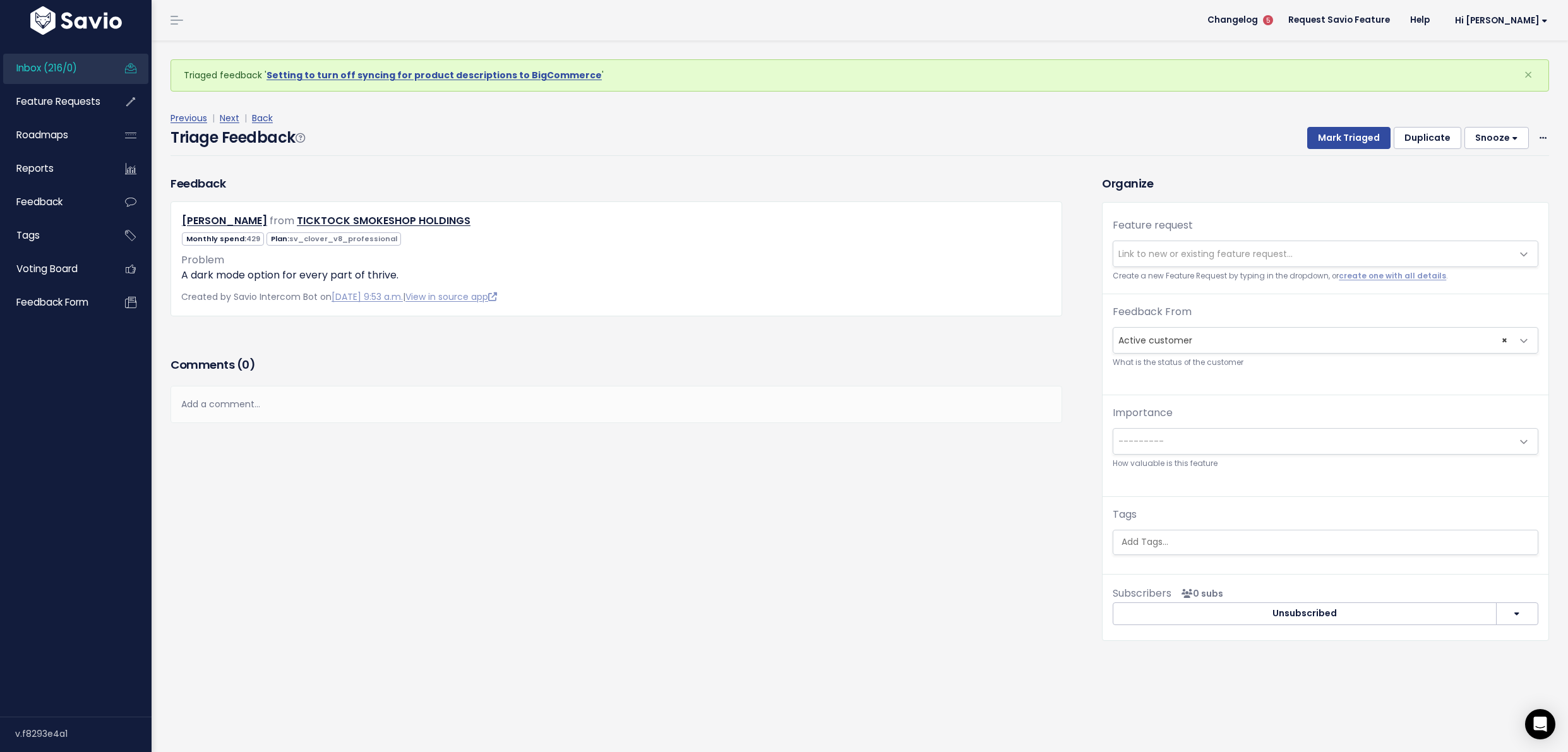
click at [1158, 245] on span "Link to new or existing feature request..." at bounding box center [1312, 253] width 399 height 25
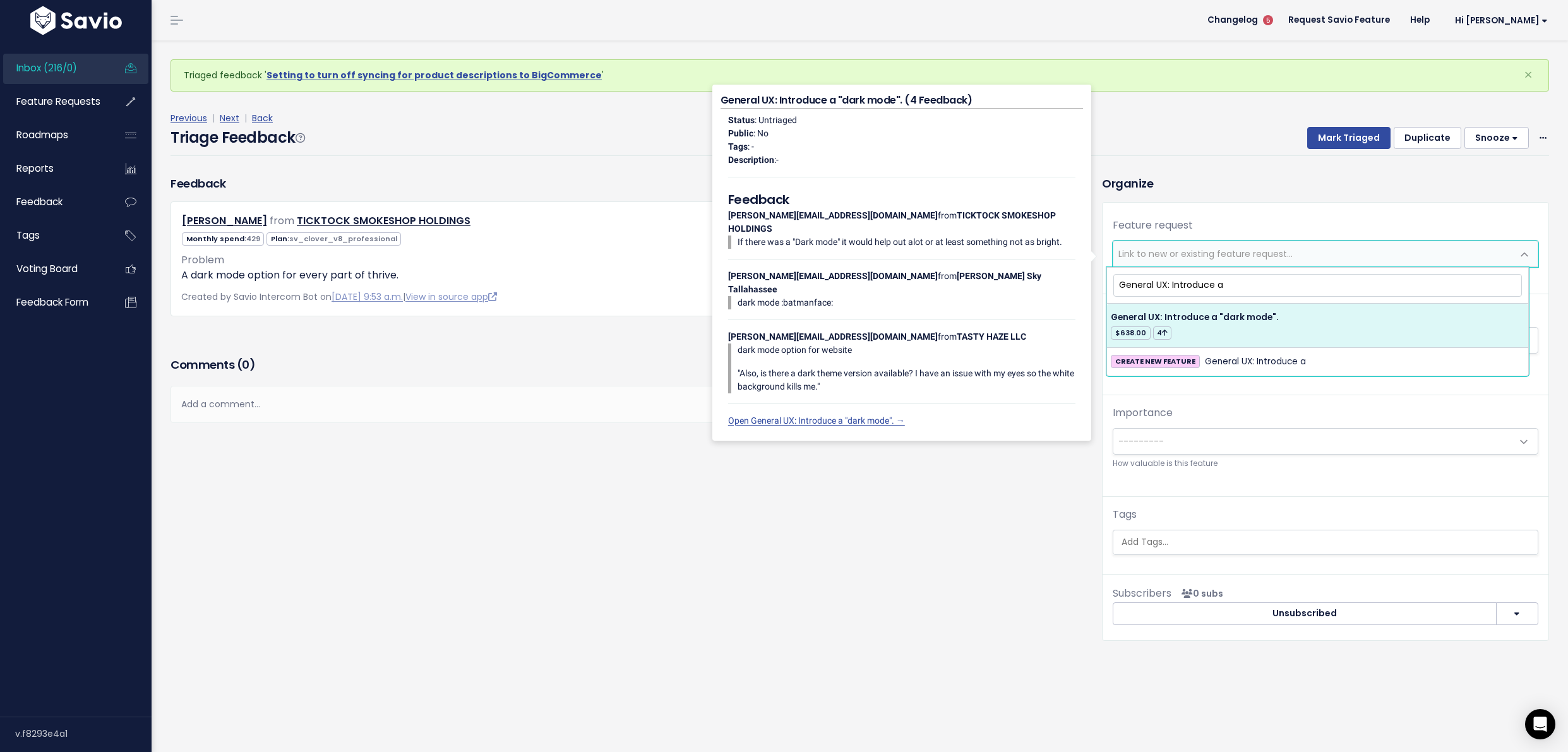
type input "General UX: Introduce a"
select select "27127"
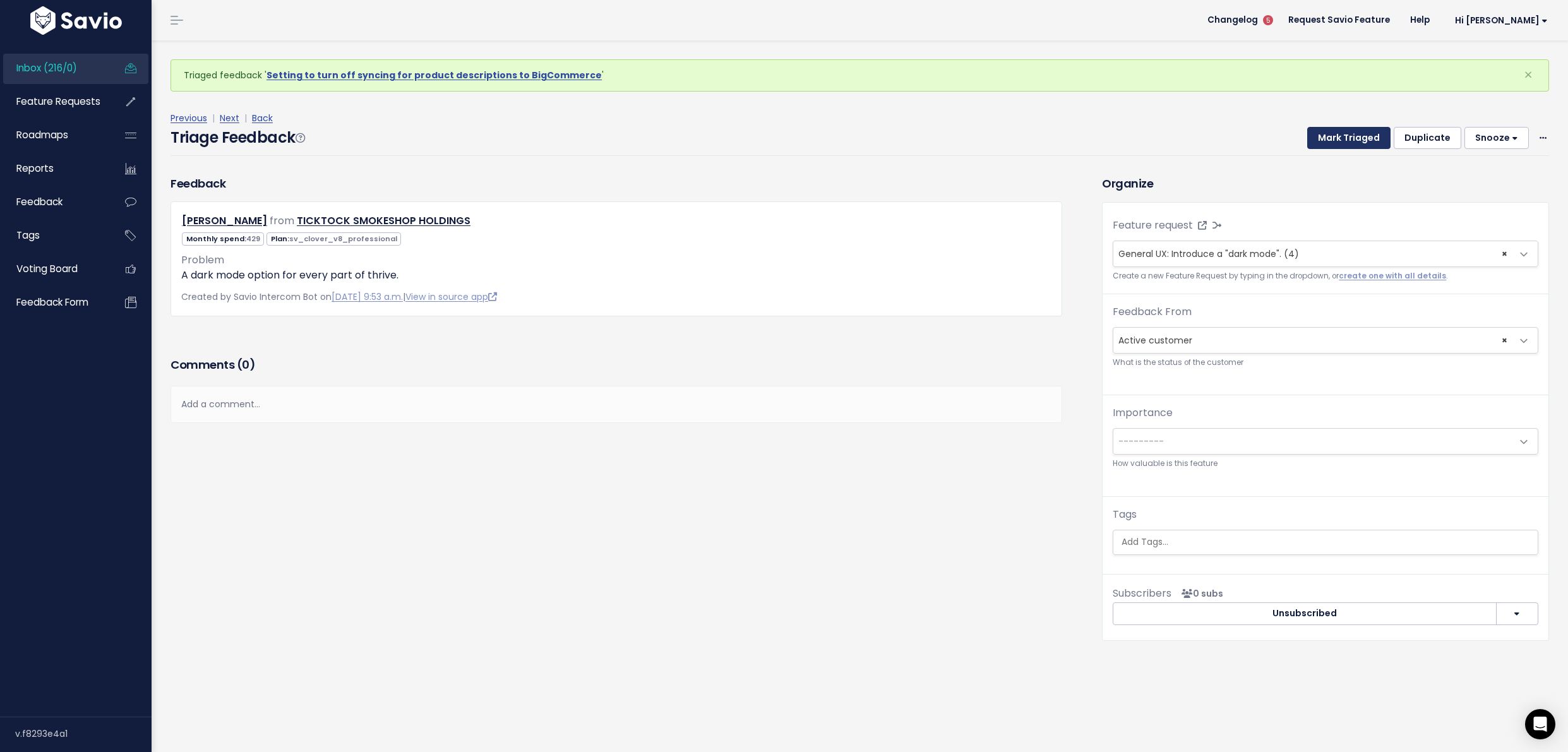
click at [1315, 138] on button "Mark Triaged" at bounding box center [1348, 138] width 83 height 23
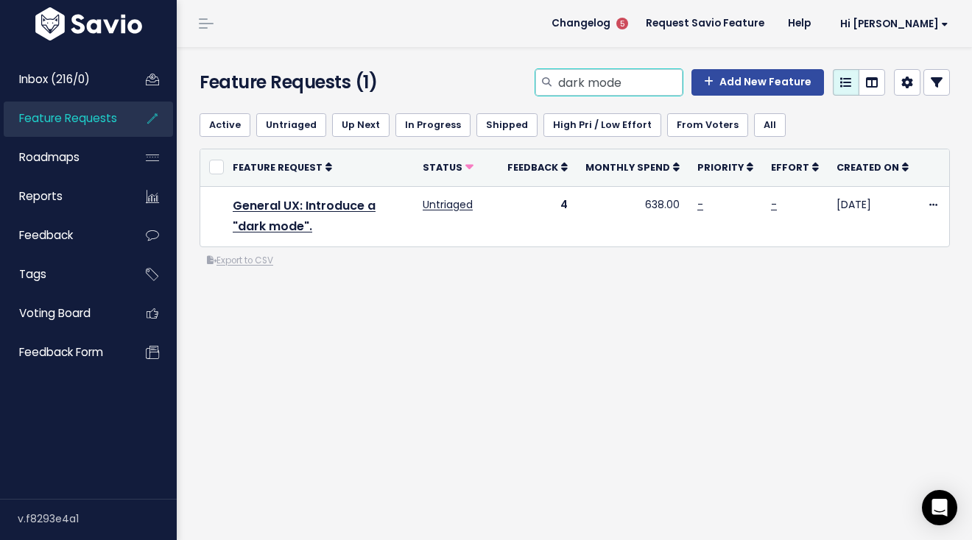
click at [608, 82] on input "dark mode" at bounding box center [620, 82] width 126 height 27
type input "dropshipping"
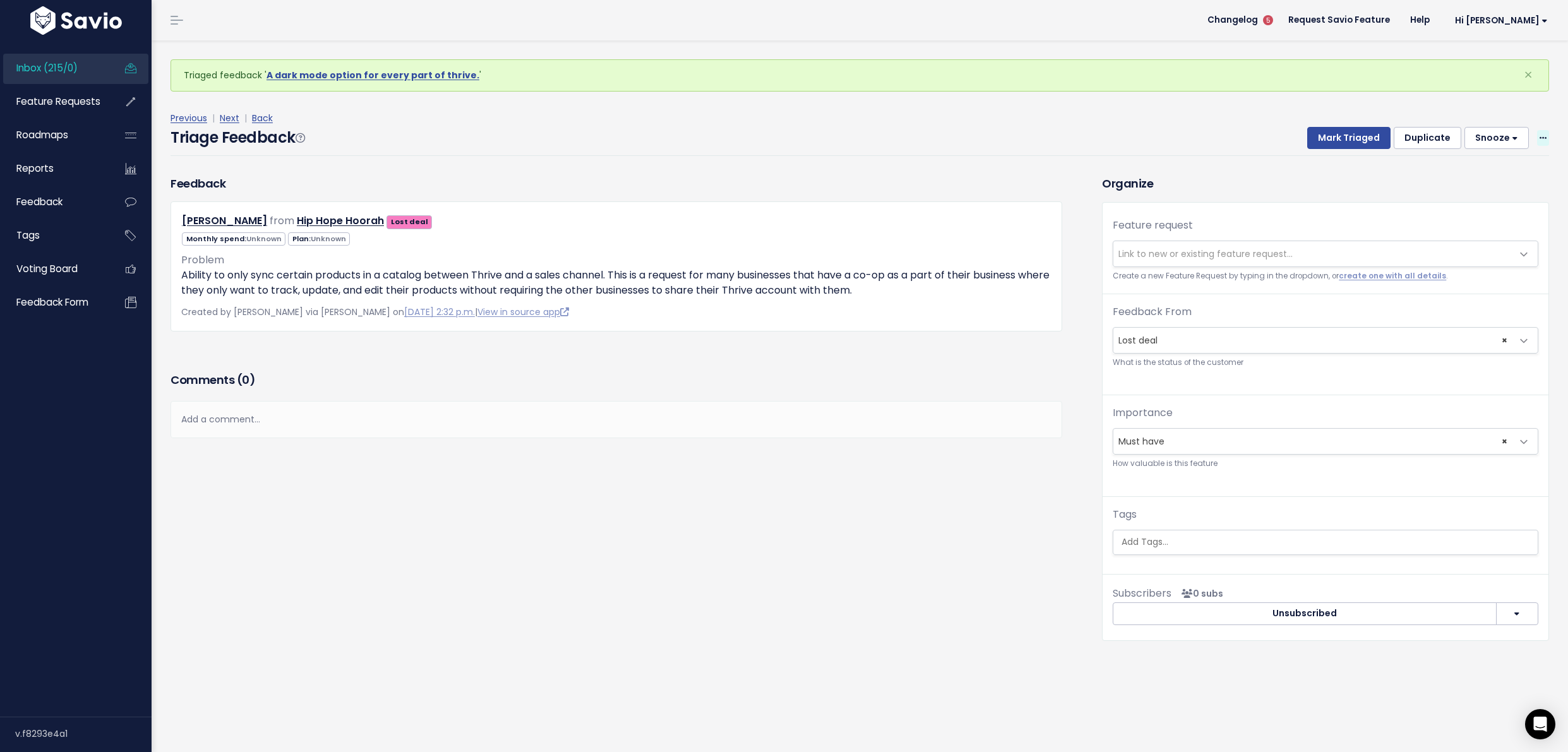
click at [1540, 138] on icon at bounding box center [1543, 139] width 7 height 9
click at [1448, 193] on link "Delete" at bounding box center [1493, 196] width 91 height 25
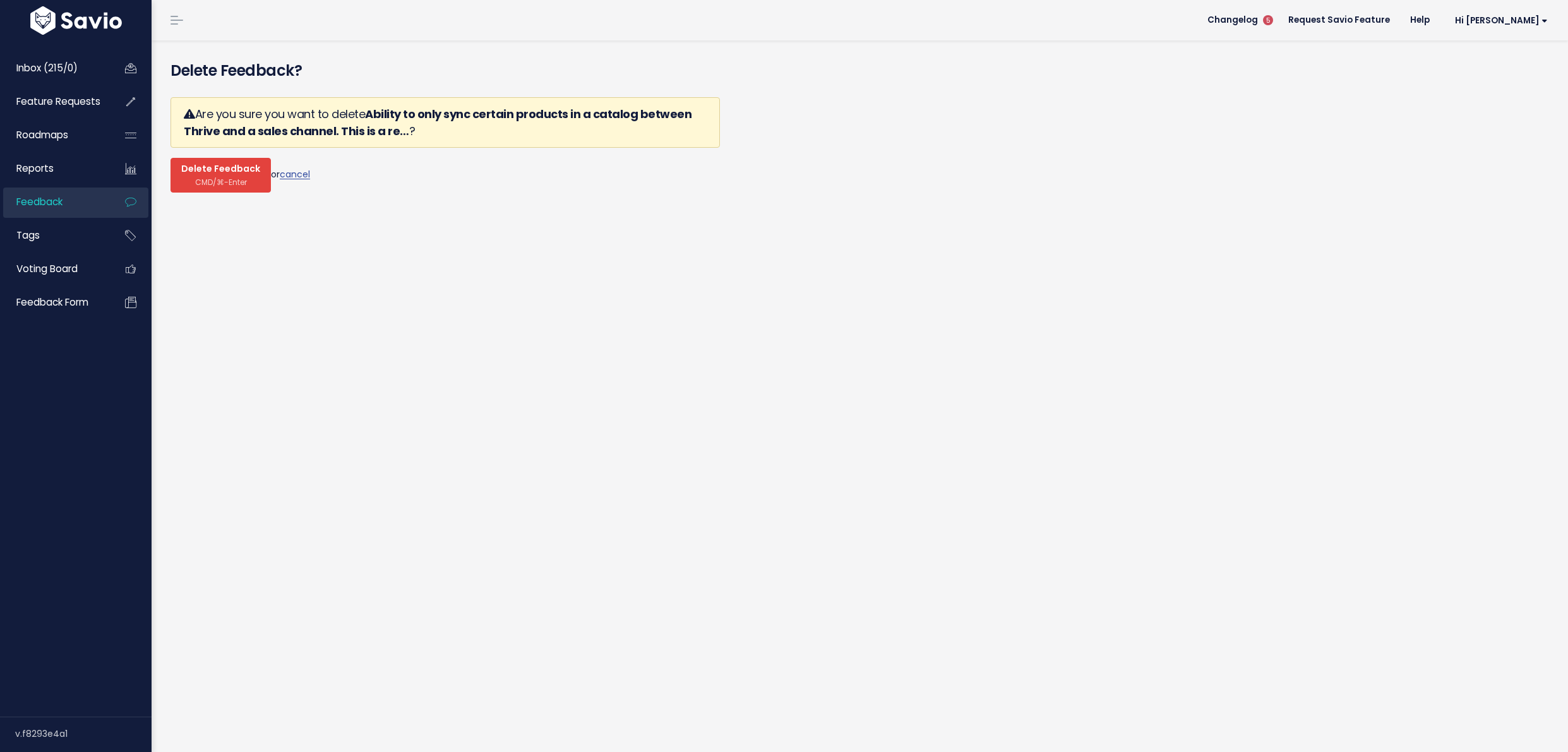
click at [185, 177] on button "Delete Feedback CMD/⌘-Enter" at bounding box center [220, 175] width 100 height 35
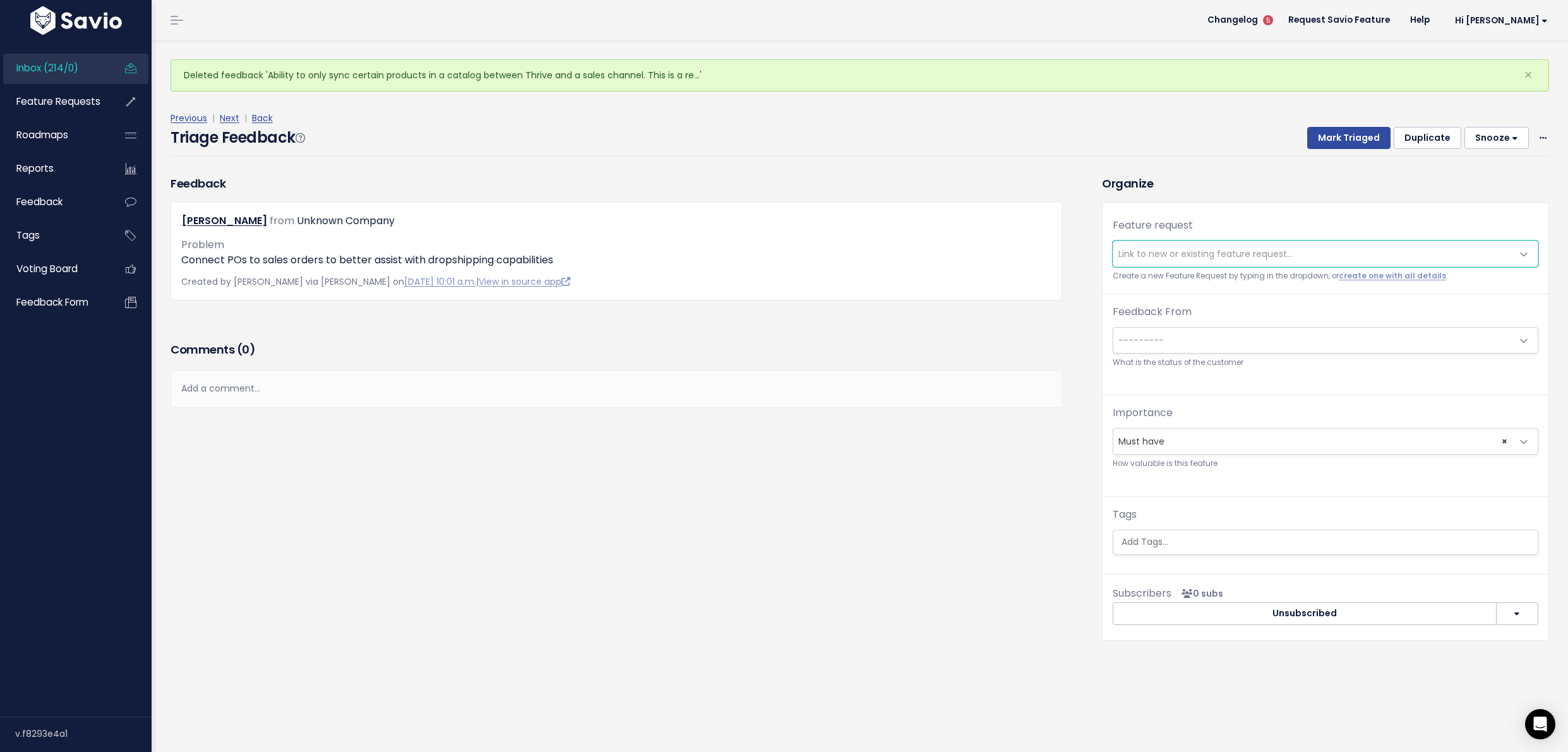
click at [1159, 253] on span "Link to new or existing feature request..." at bounding box center [1205, 254] width 174 height 13
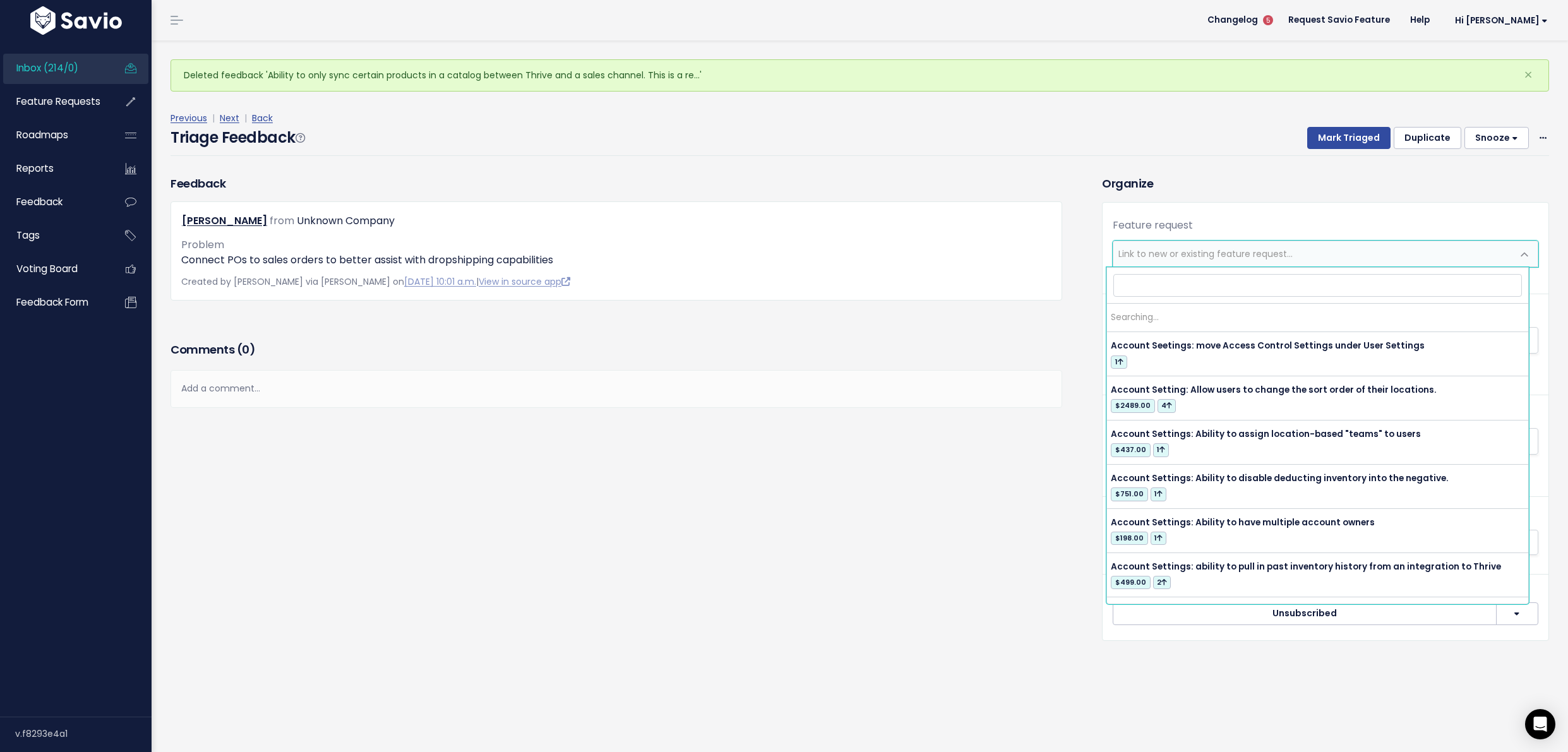
click at [1159, 253] on span "Link to new or existing feature request..." at bounding box center [1205, 254] width 174 height 13
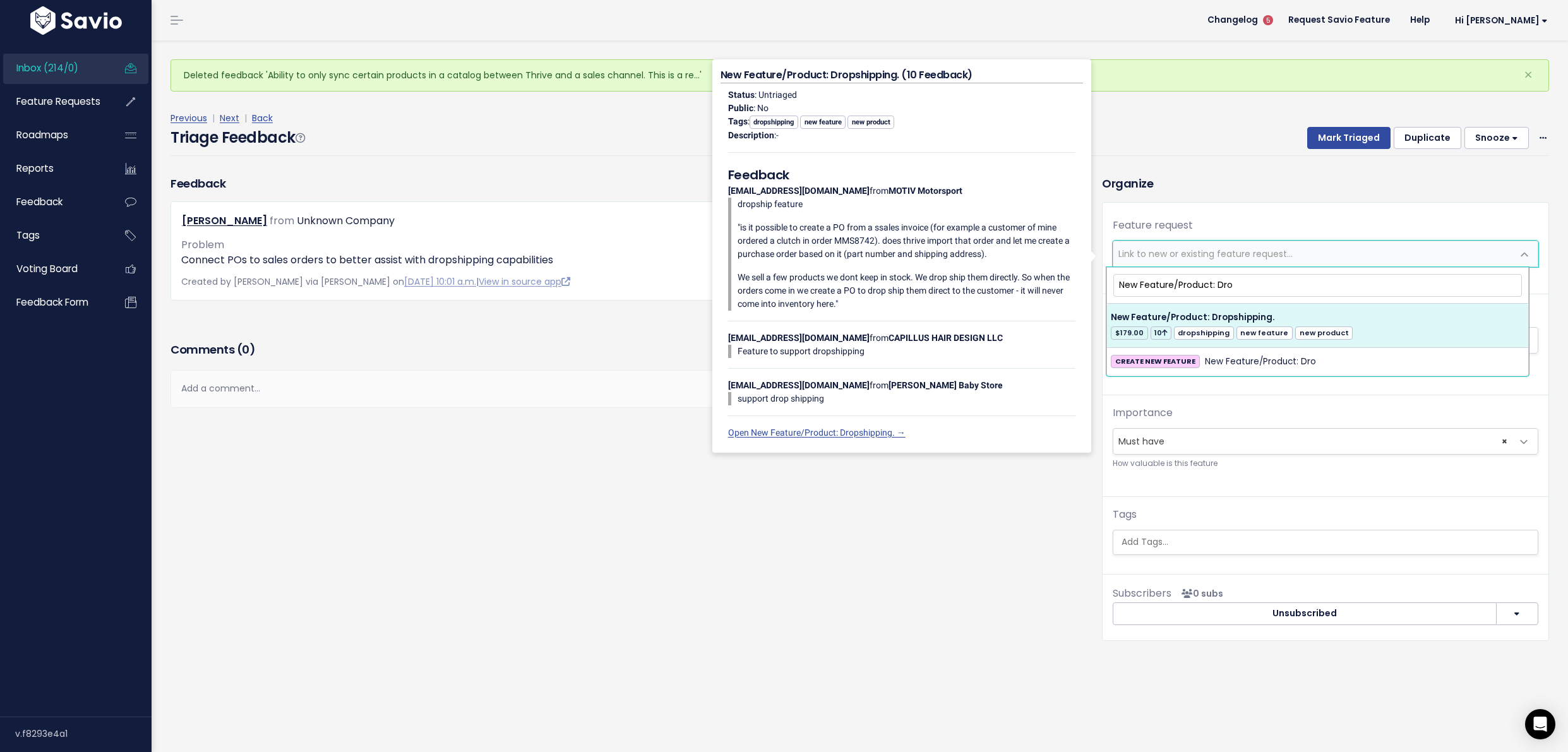
type input "New Feature/Product: Dro"
select select "20480"
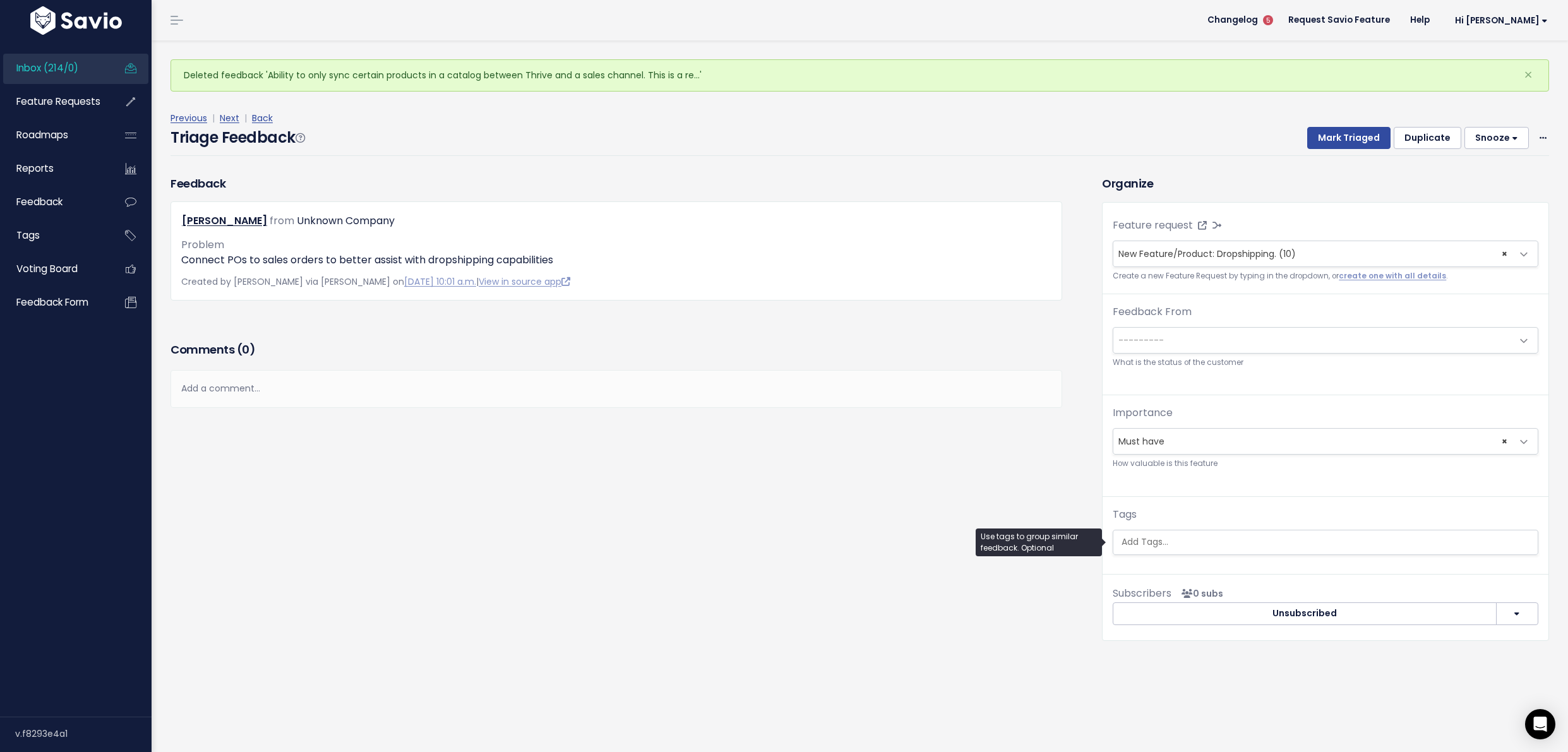
click at [1200, 547] on input "search" at bounding box center [1325, 541] width 418 height 13
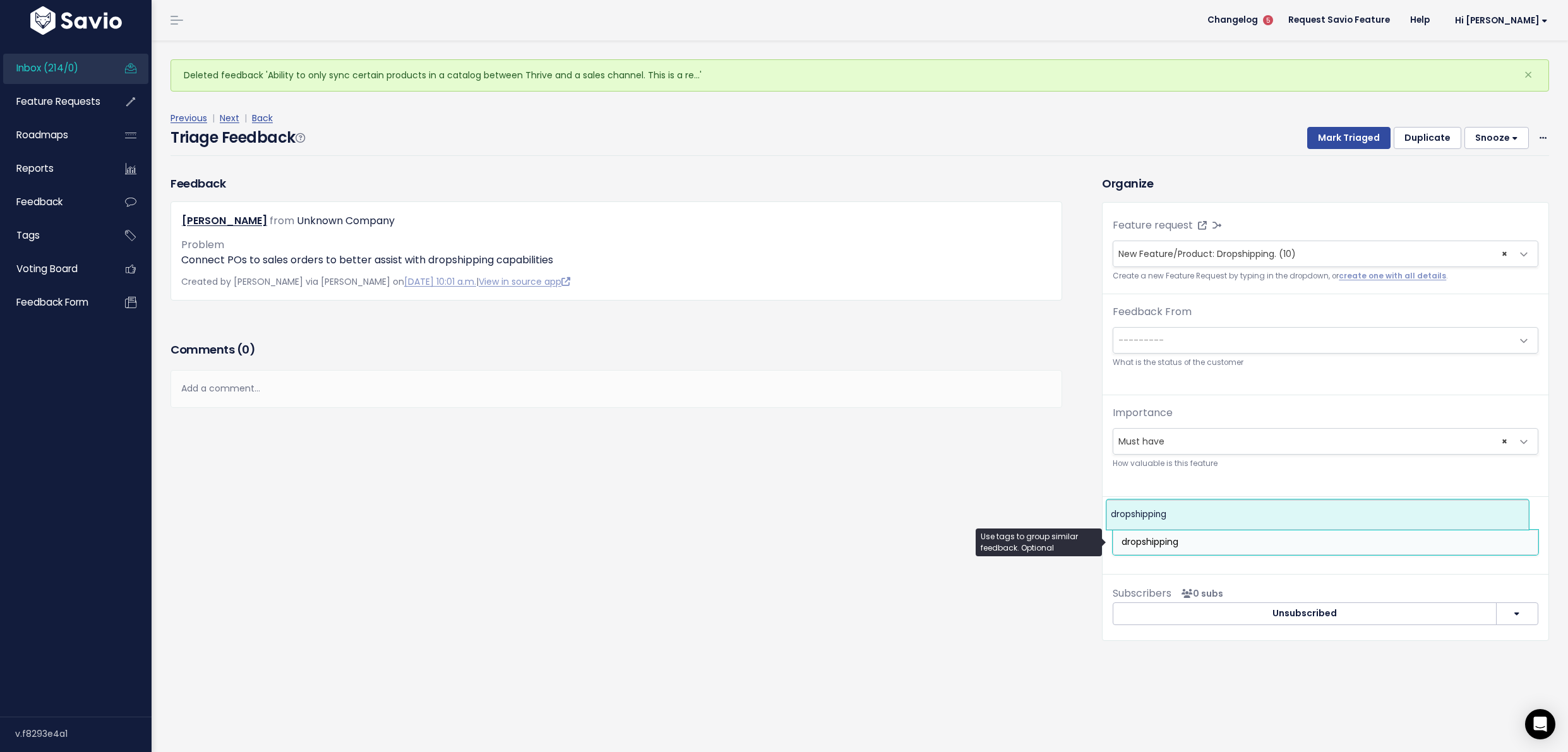
type input "dropshipping"
select select "5834"
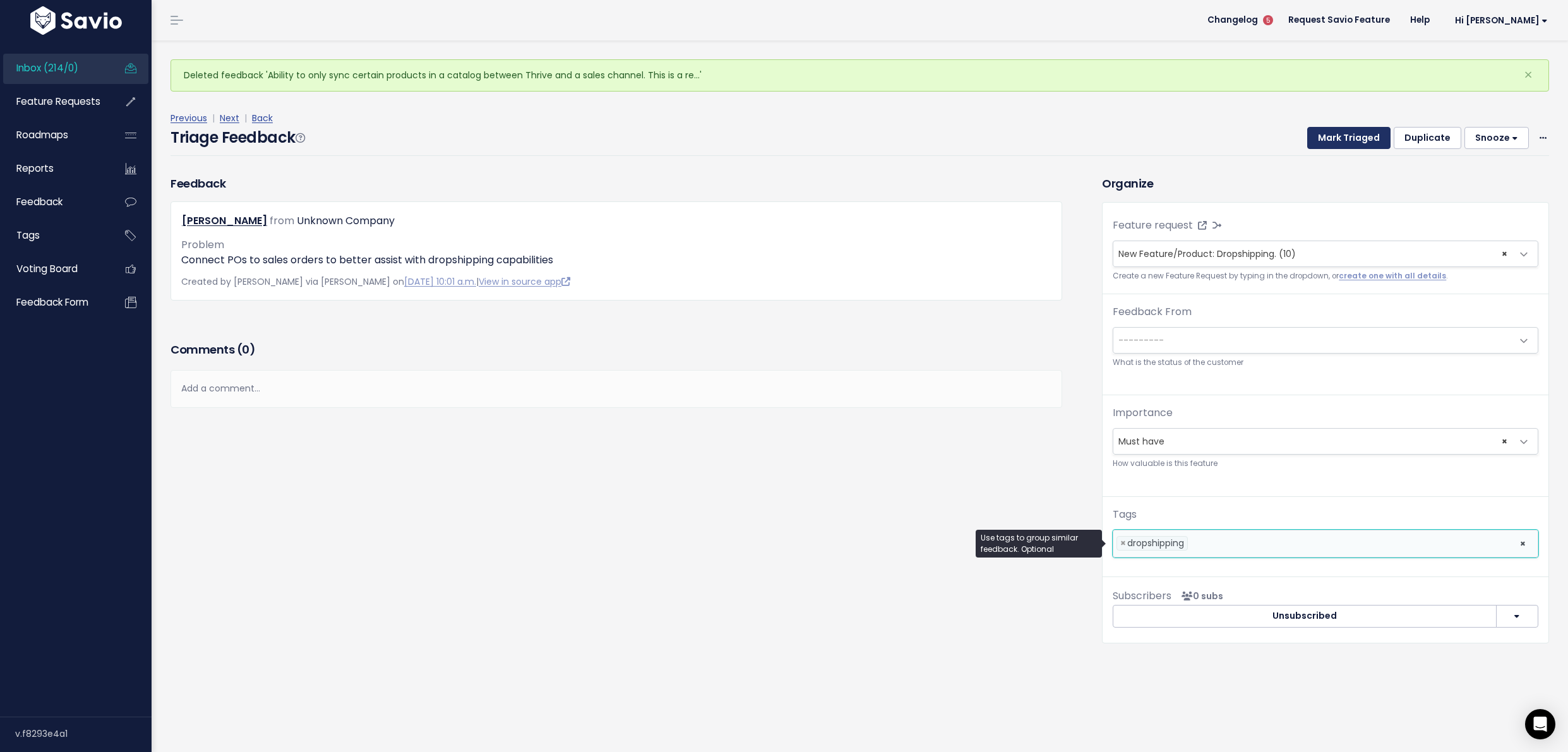
click at [1332, 138] on button "Mark Triaged" at bounding box center [1348, 138] width 83 height 23
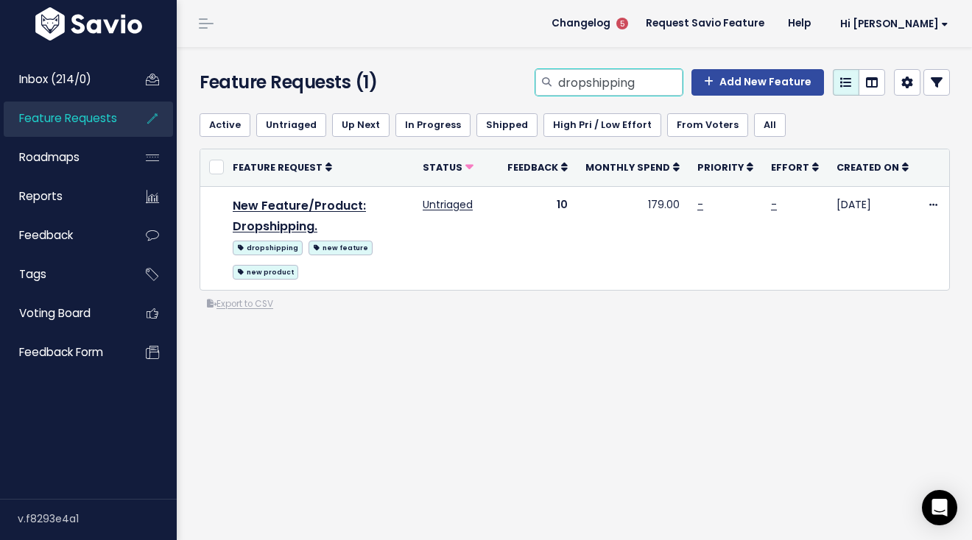
click at [590, 81] on input "dropshipping" at bounding box center [620, 82] width 126 height 27
type input "permissions"
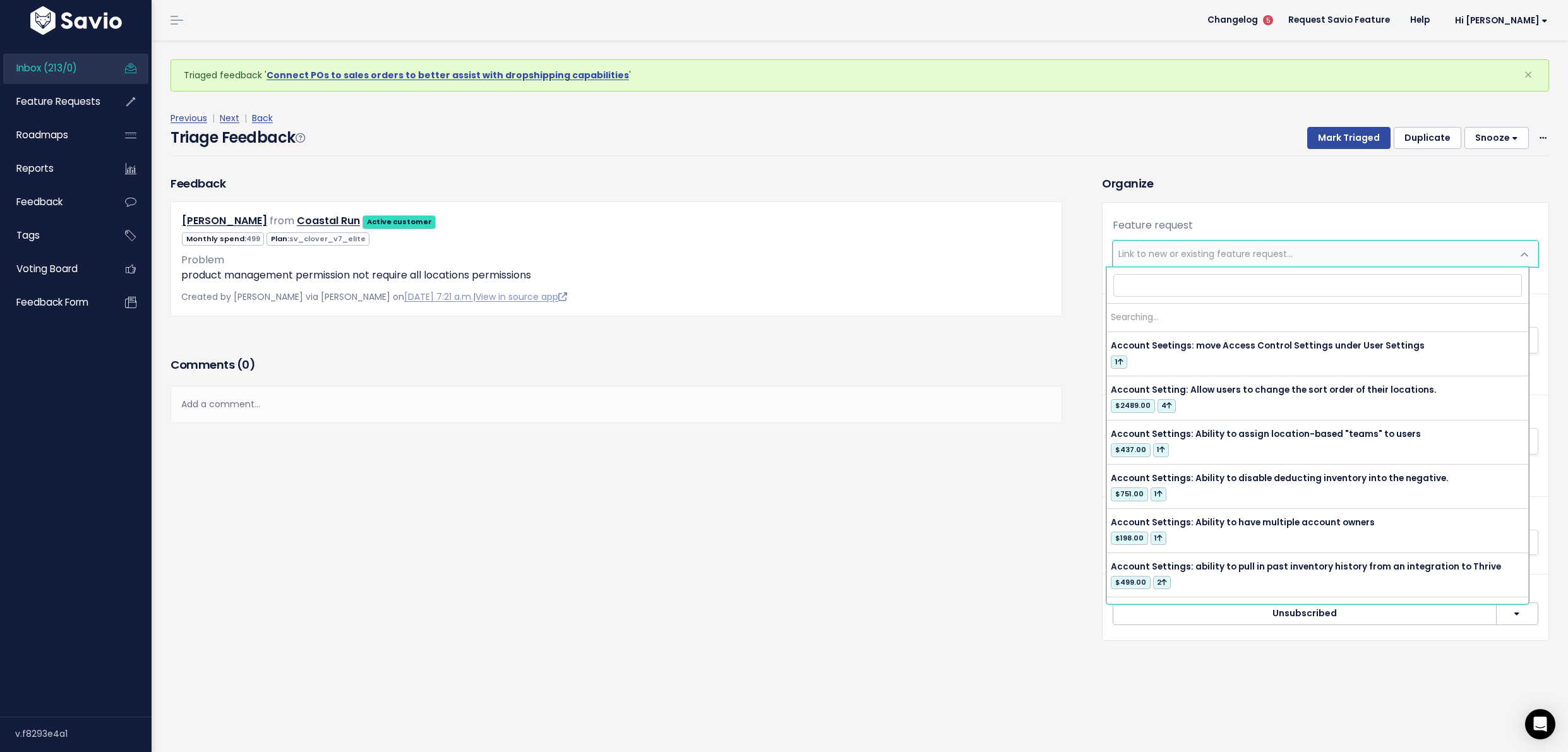
click at [1170, 262] on span "Link to new or existing feature request..." at bounding box center [1312, 253] width 399 height 25
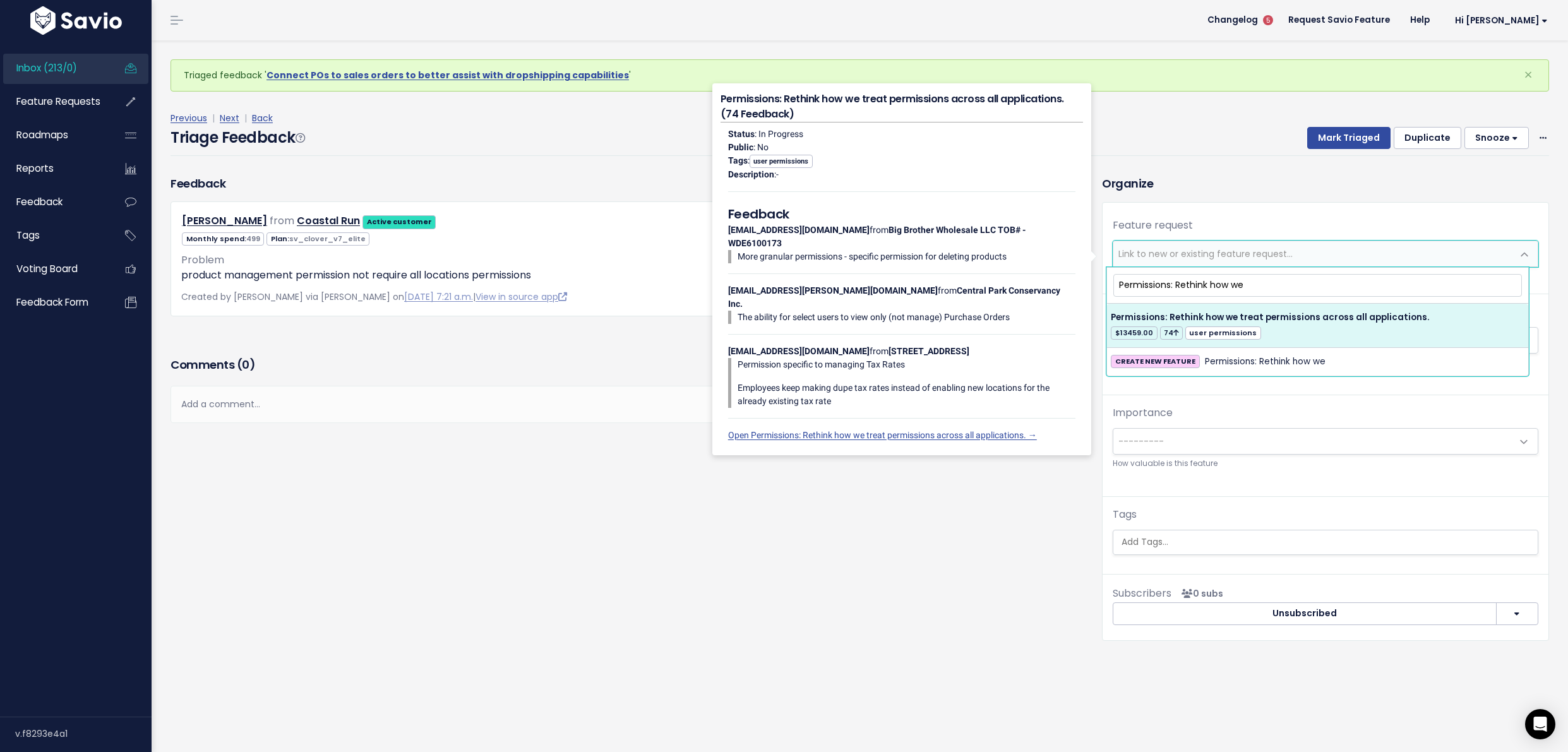
type input "Permissions: Rethink how we"
select select "11991"
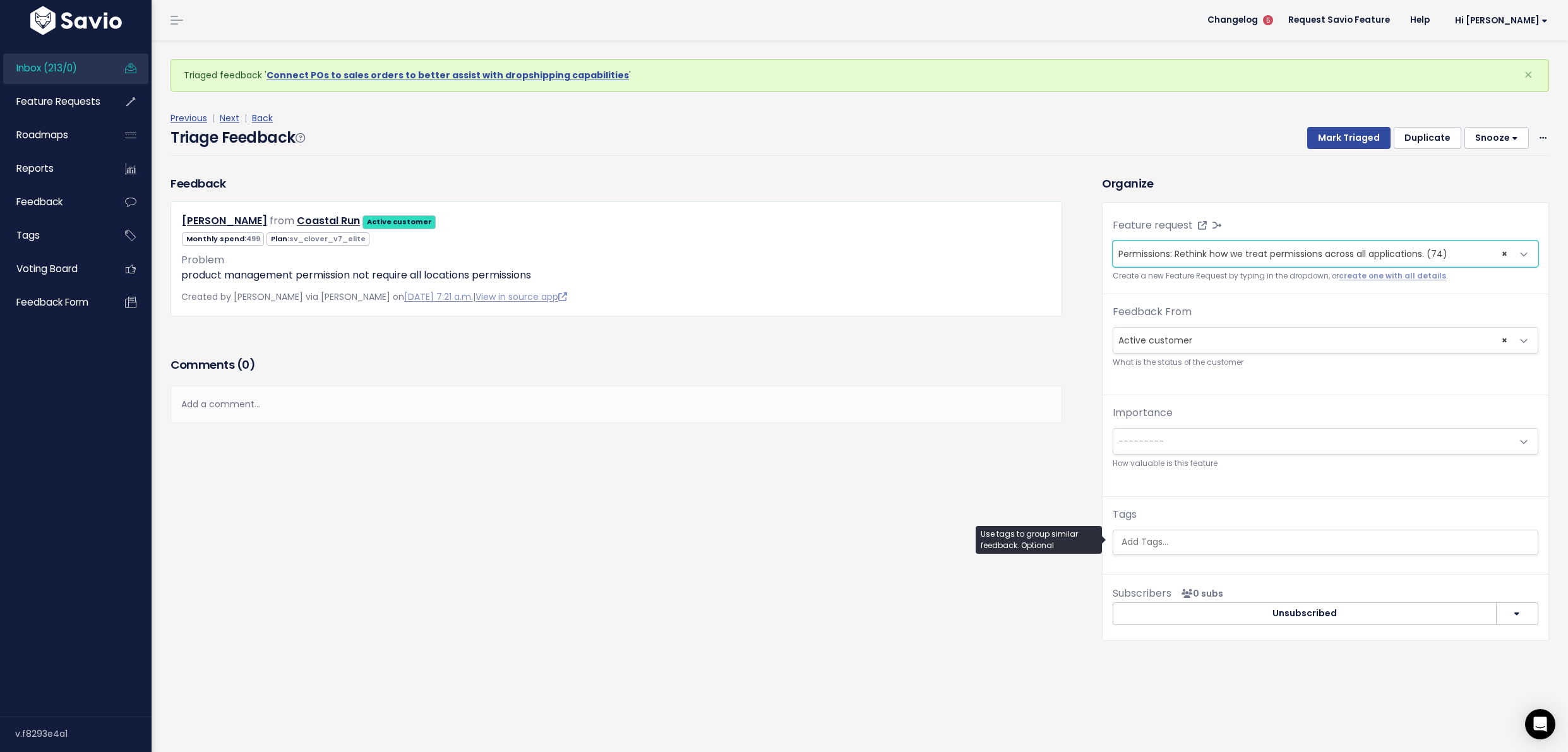
scroll to position [4, 0]
click at [1204, 540] on input "search" at bounding box center [1325, 541] width 418 height 13
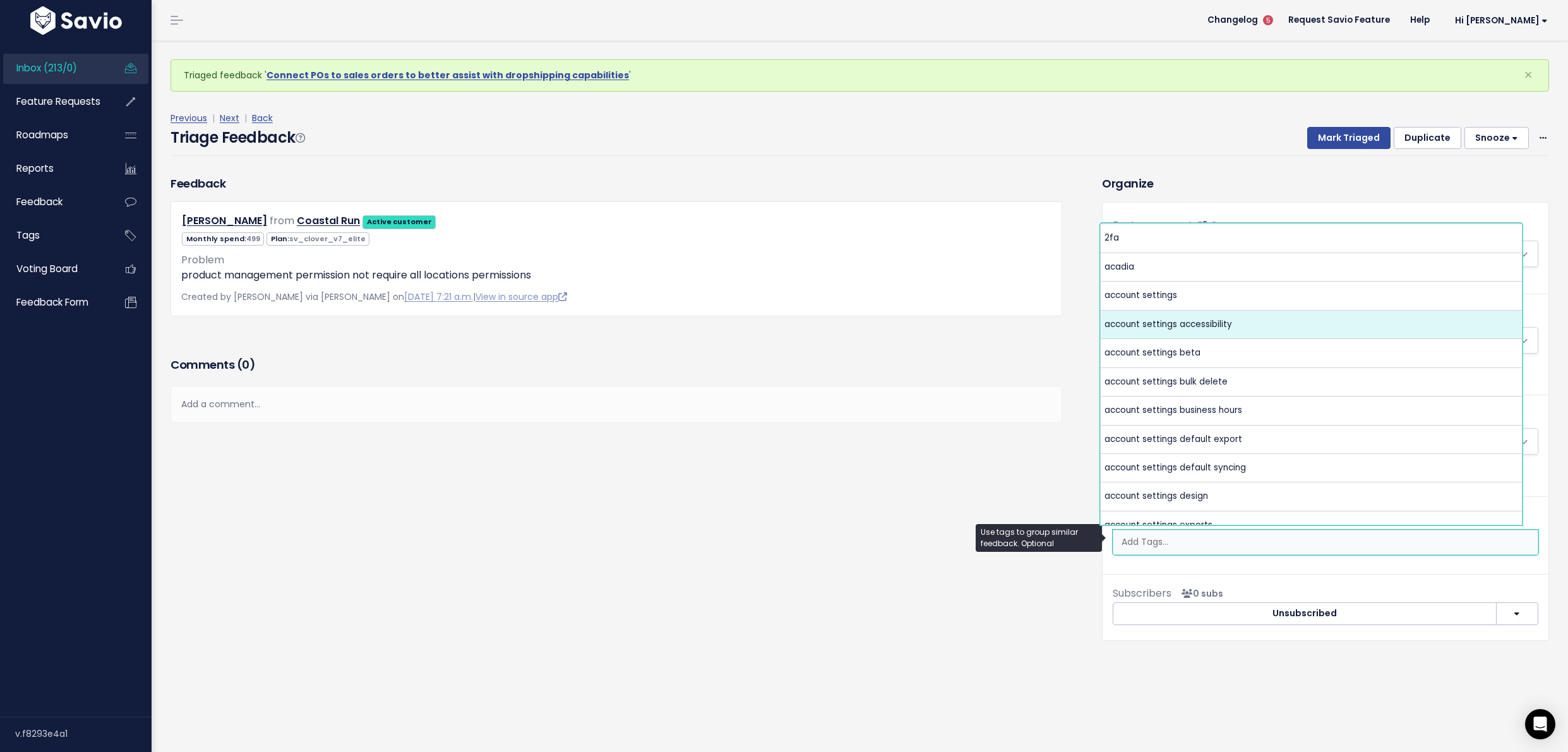
click at [1060, 360] on div "Comments ( 0 ) Add a comment... | | | | Add a comment... xxxxxxxxxx These are n…" at bounding box center [617, 388] width 911 height 69
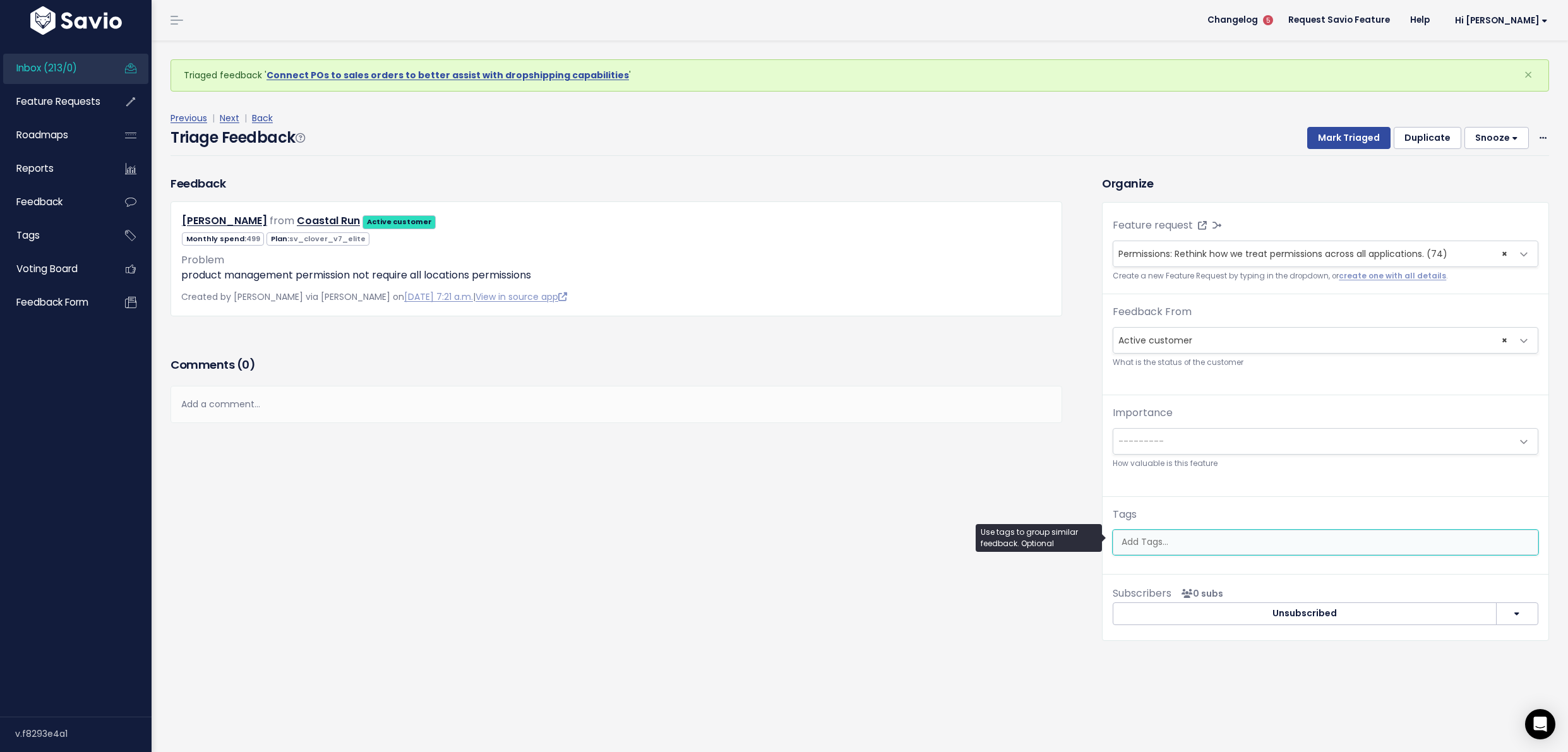
click at [1141, 539] on input "search" at bounding box center [1325, 541] width 418 height 13
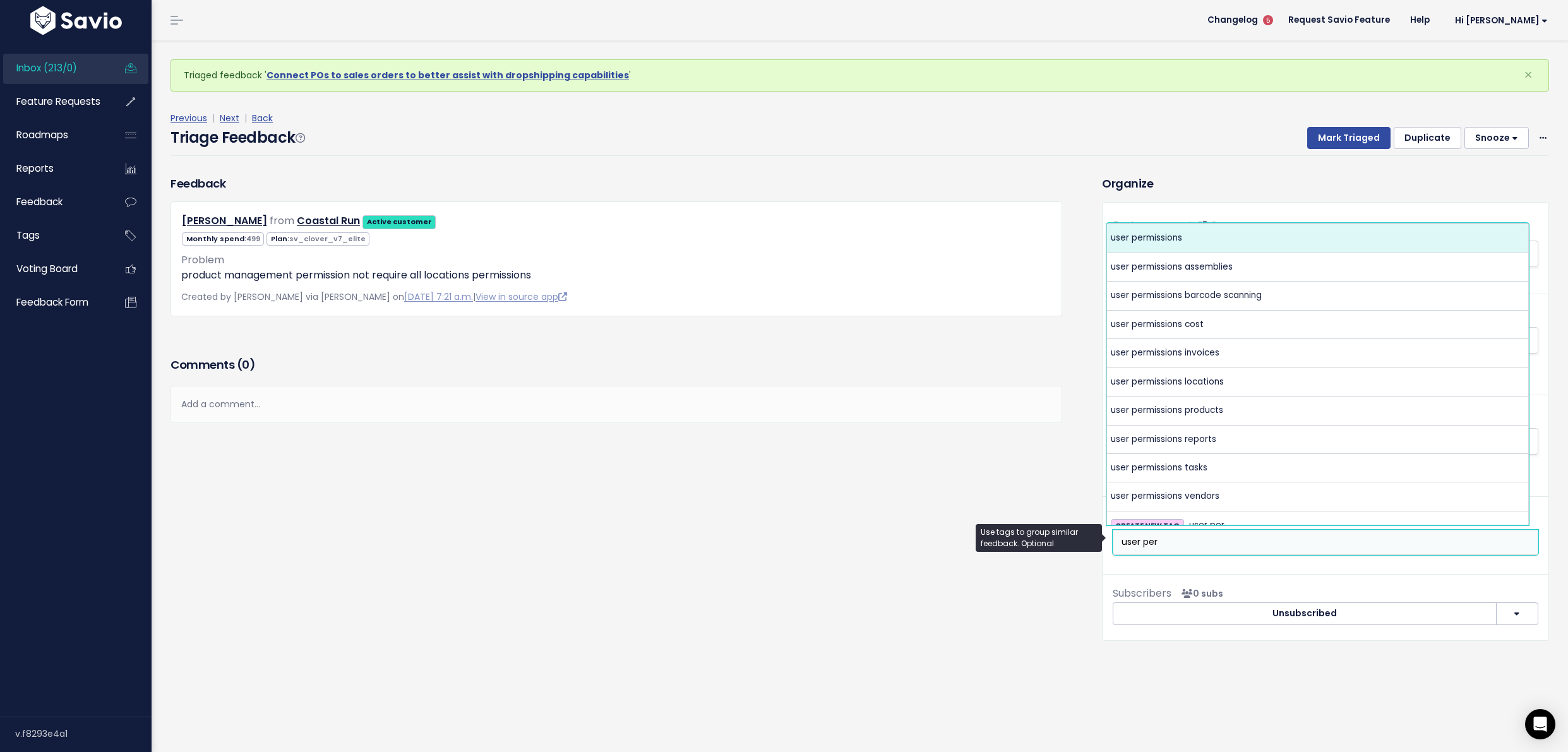
type input "user per"
select select "5879"
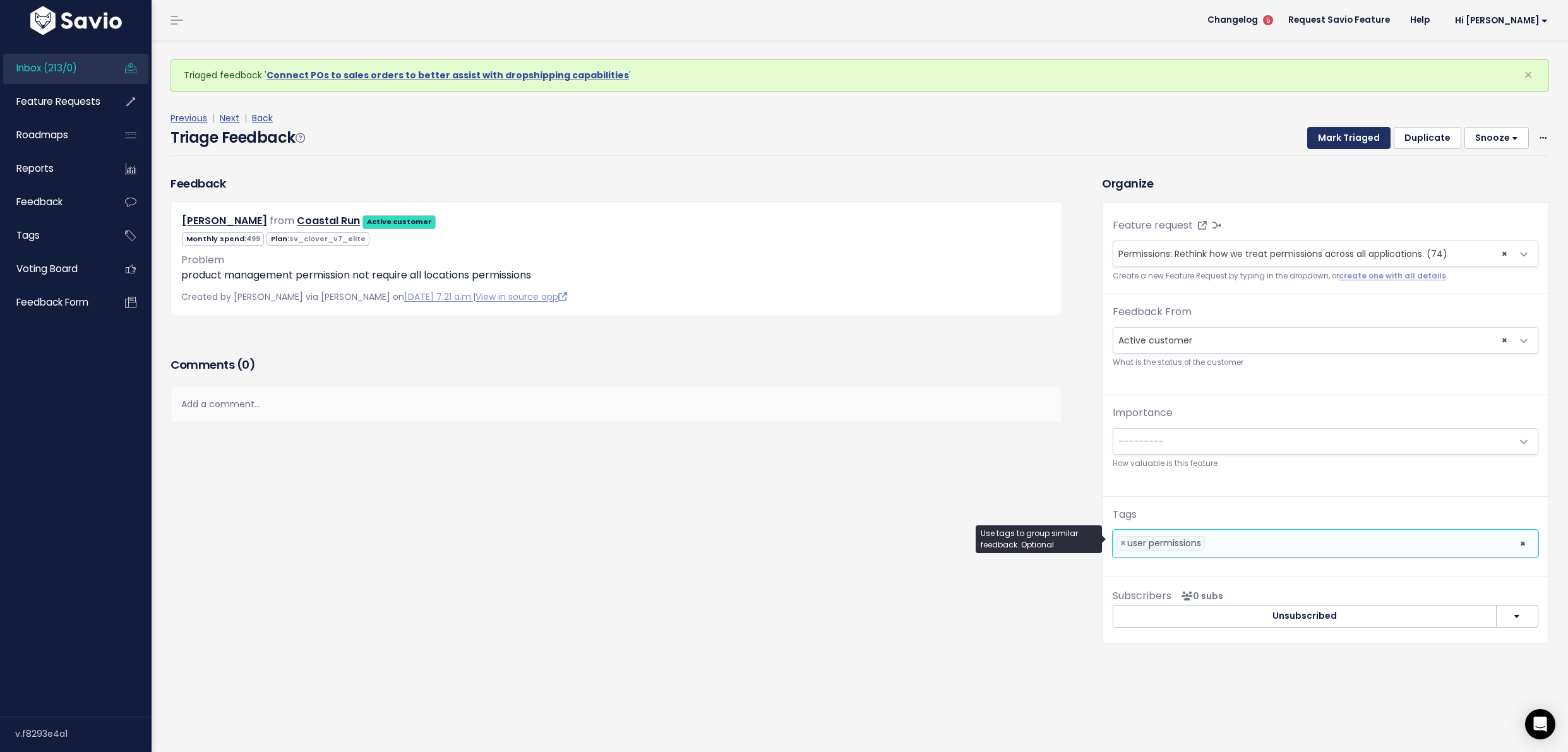
click at [1325, 130] on button "Mark Triaged" at bounding box center [1348, 138] width 83 height 23
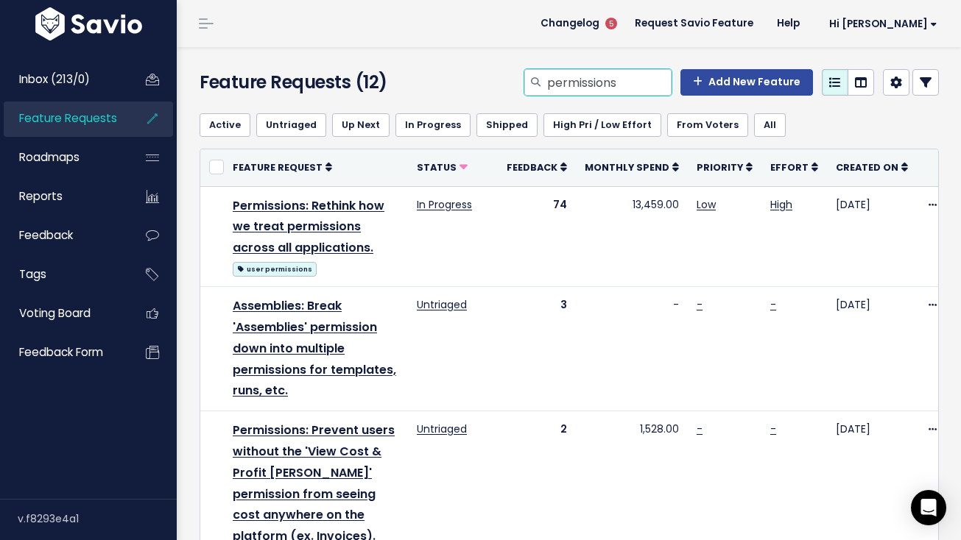
click at [591, 82] on input "permissions" at bounding box center [609, 82] width 126 height 27
click at [592, 82] on input "permissions" at bounding box center [609, 82] width 126 height 27
click at [594, 81] on input "permissidons" at bounding box center [609, 82] width 126 height 27
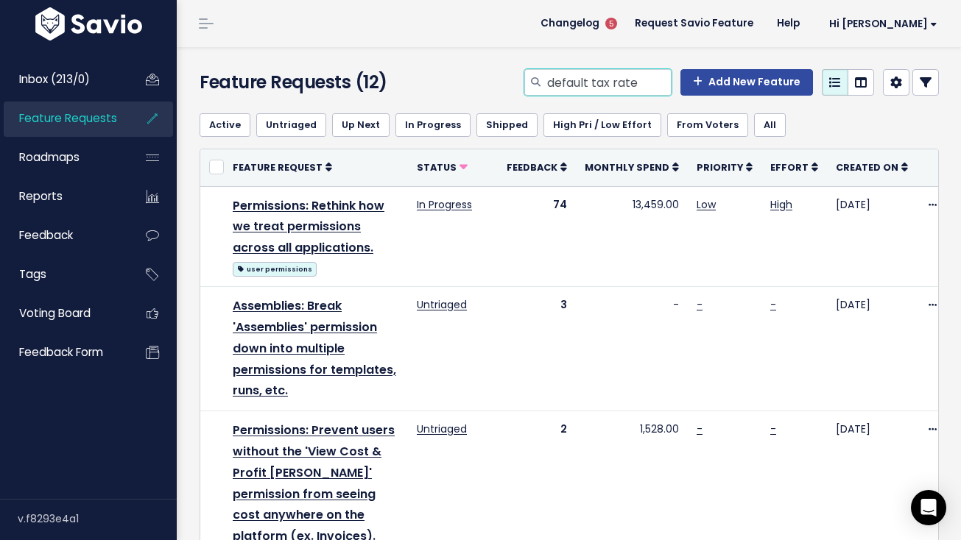
type input "default tax rate"
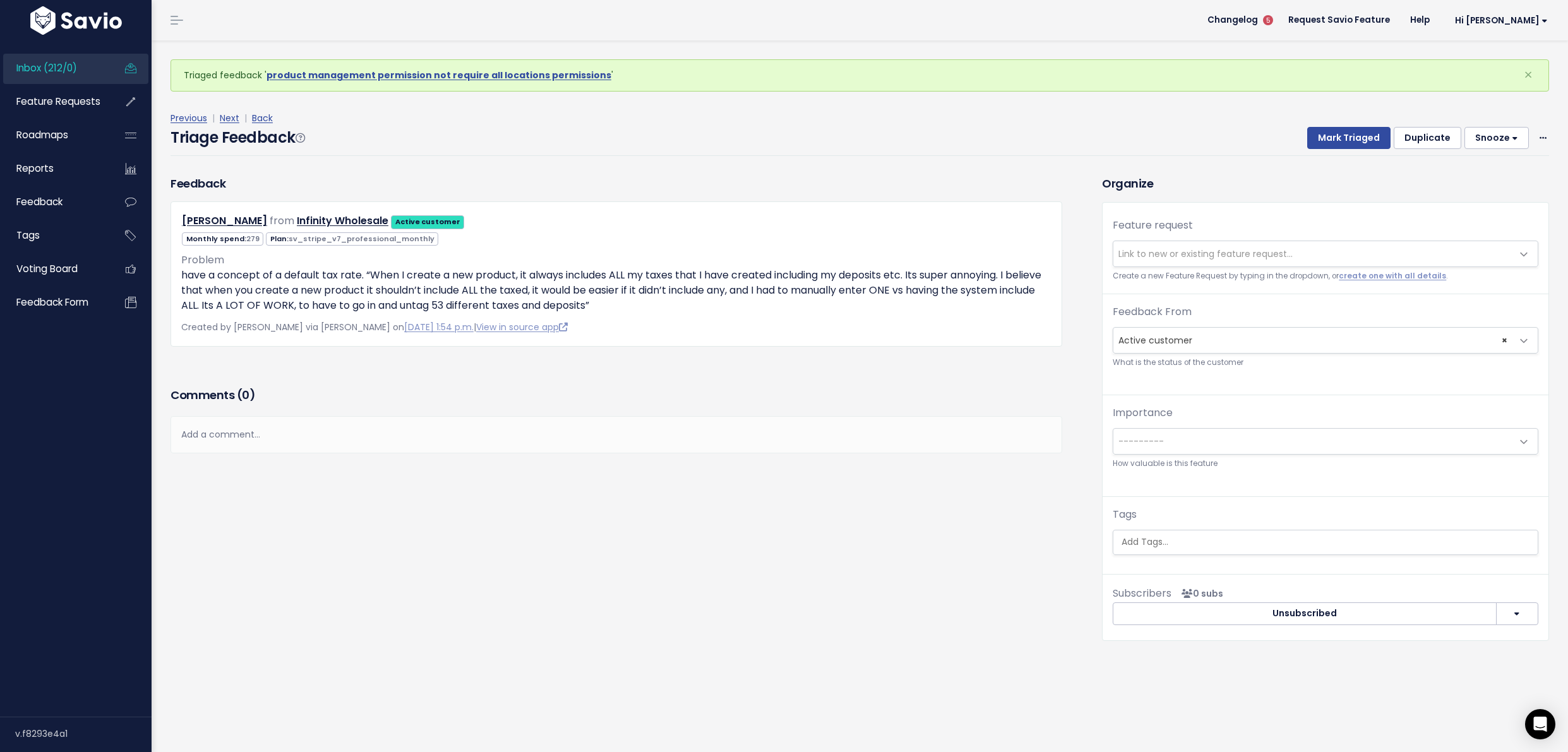
click at [1181, 256] on span "Link to new or existing feature request..." at bounding box center [1205, 254] width 174 height 13
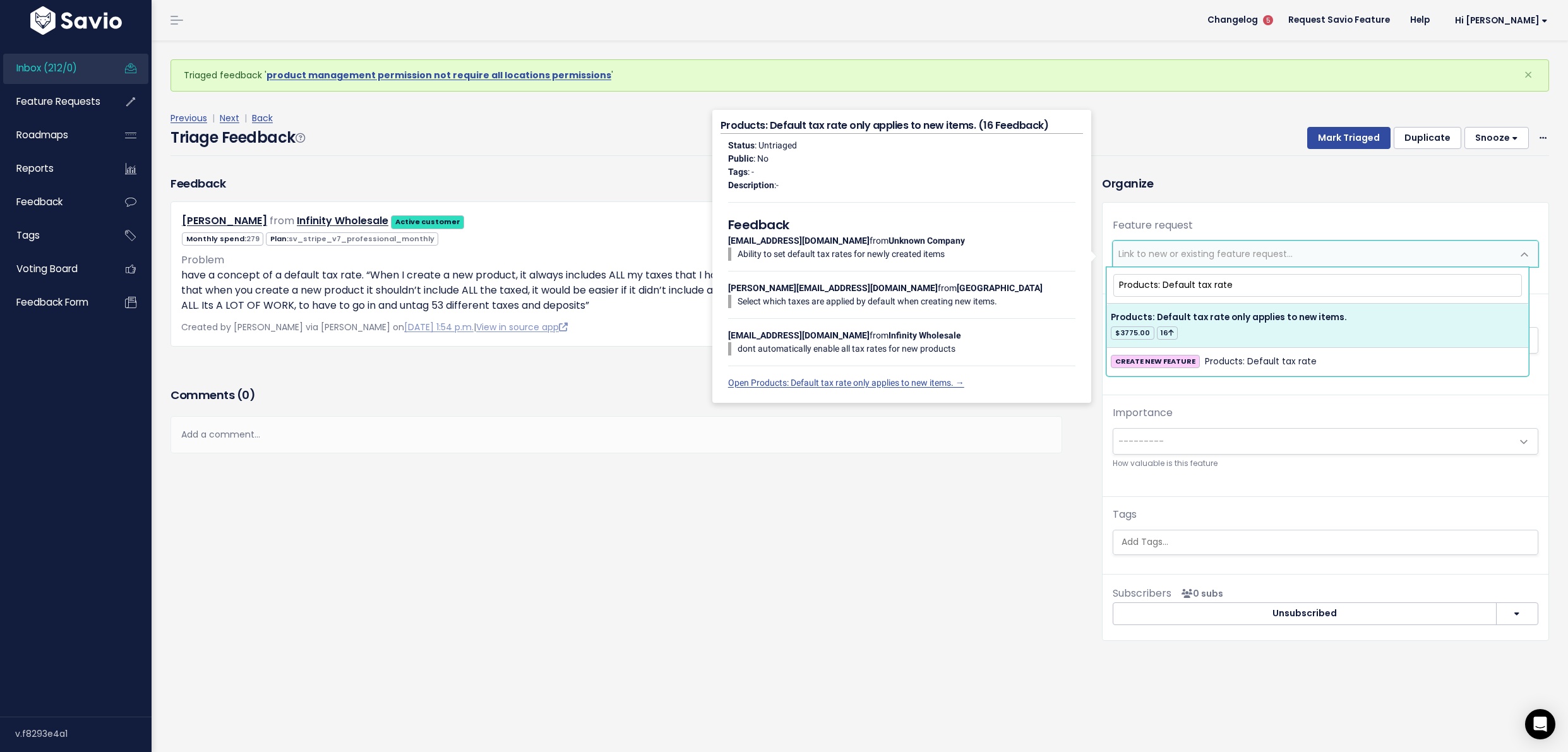
type input "Products: Default tax rate"
select select "37107"
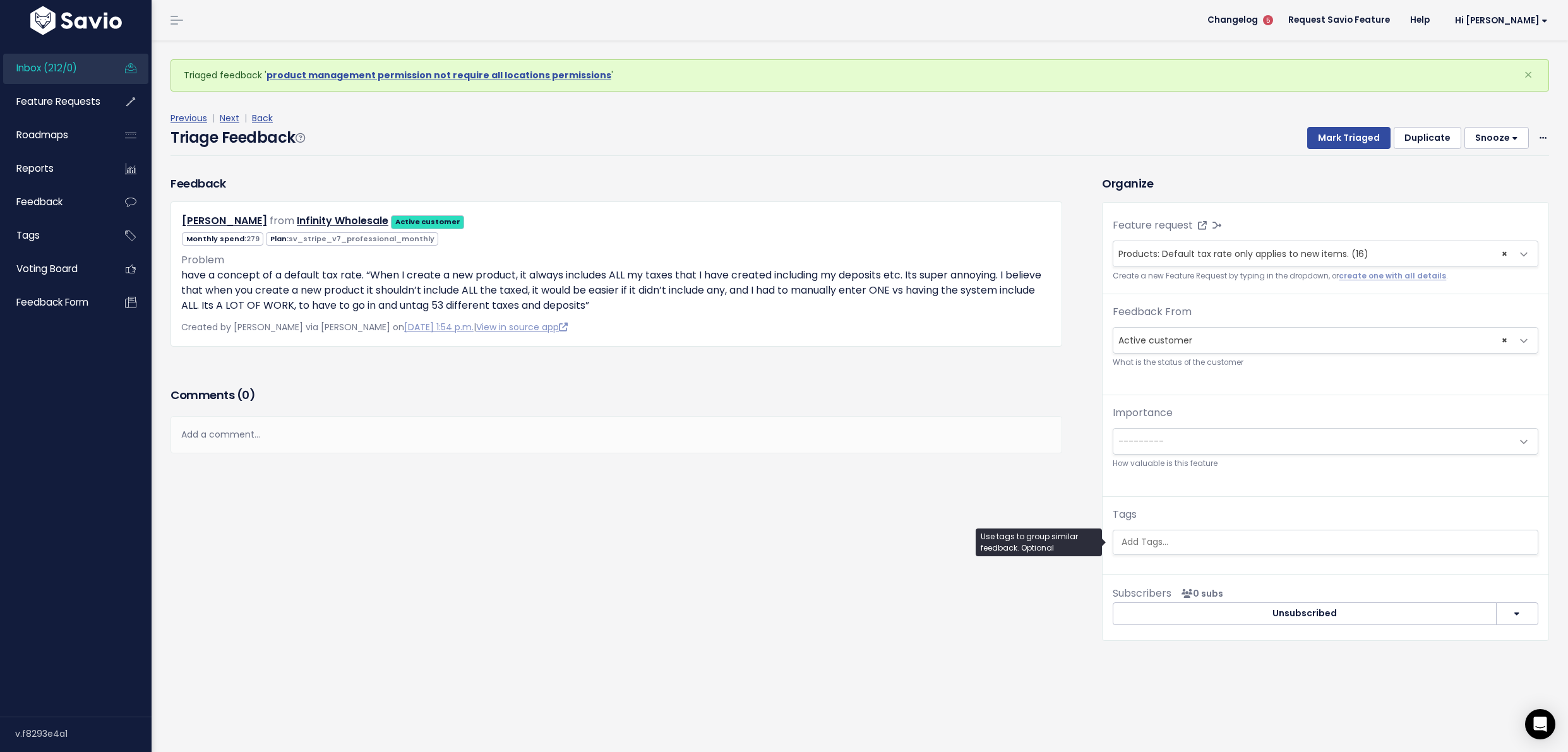
click at [1182, 549] on ul at bounding box center [1325, 543] width 425 height 24
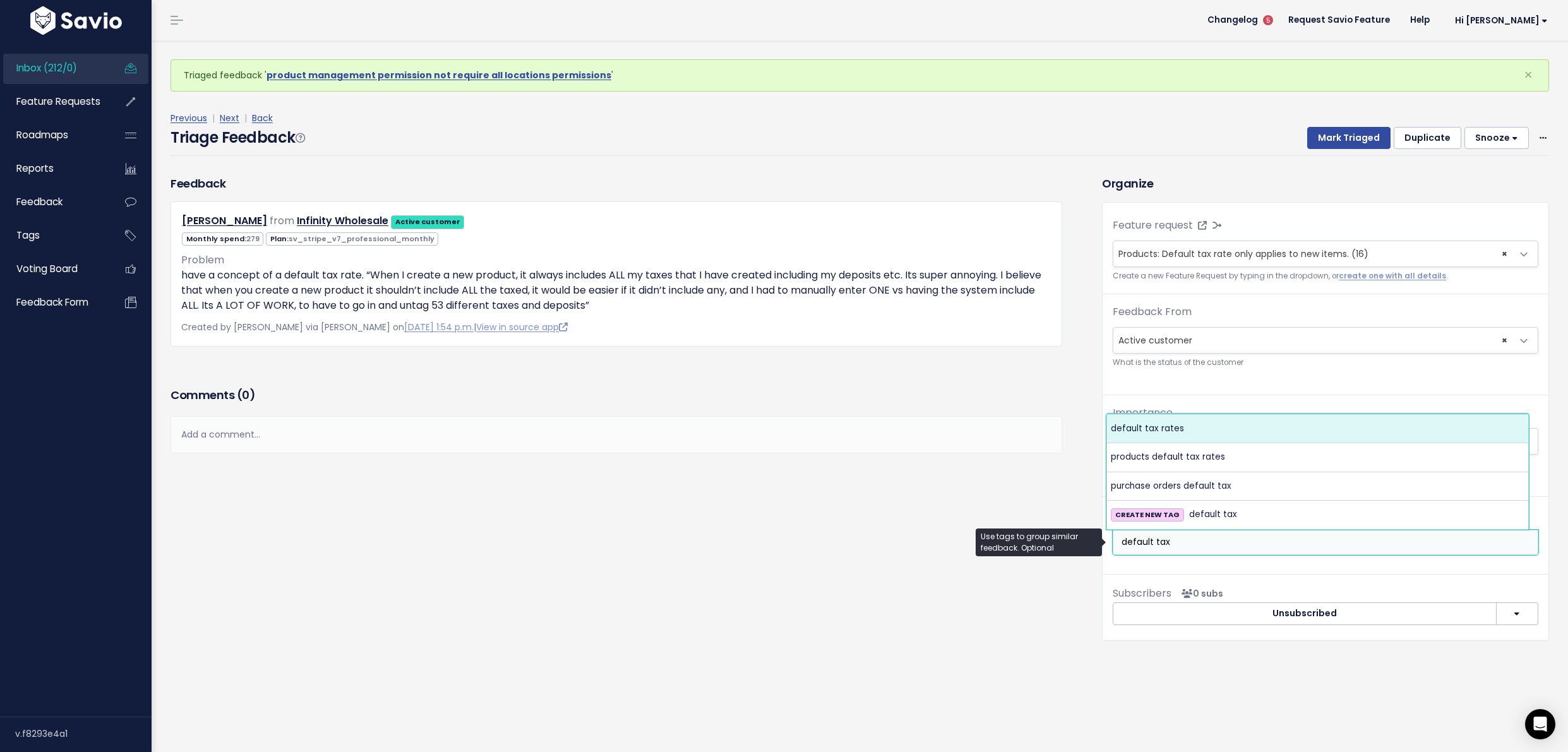
type input "default tax"
select select "5874"
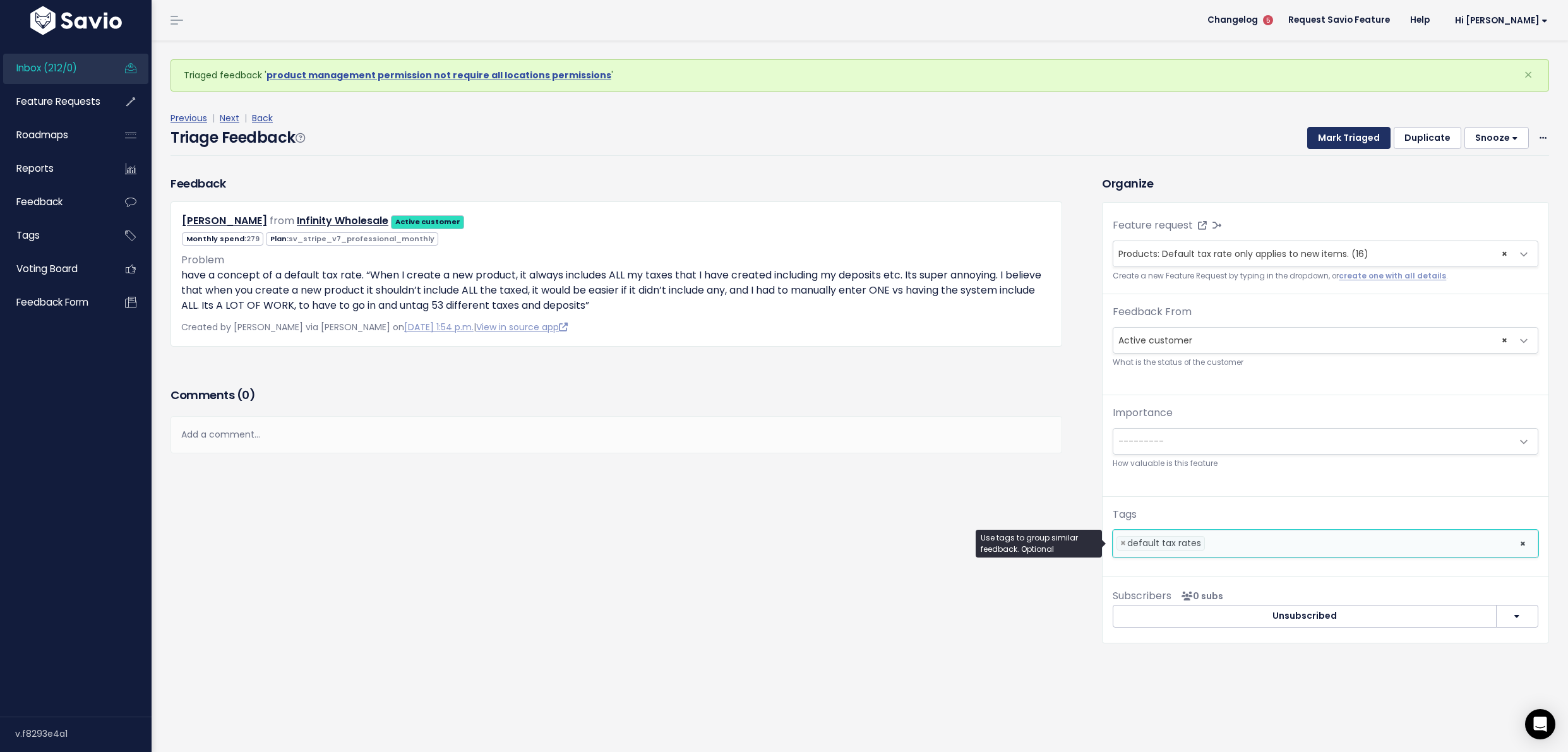
click at [1344, 133] on button "Mark Triaged" at bounding box center [1348, 138] width 83 height 23
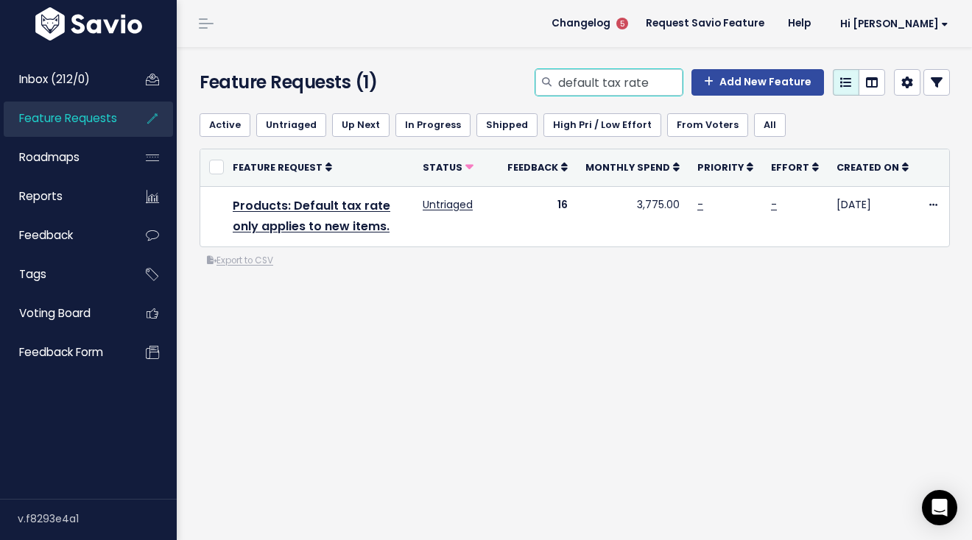
click at [627, 77] on input "default tax rate" at bounding box center [620, 82] width 126 height 27
type input "forecast report"
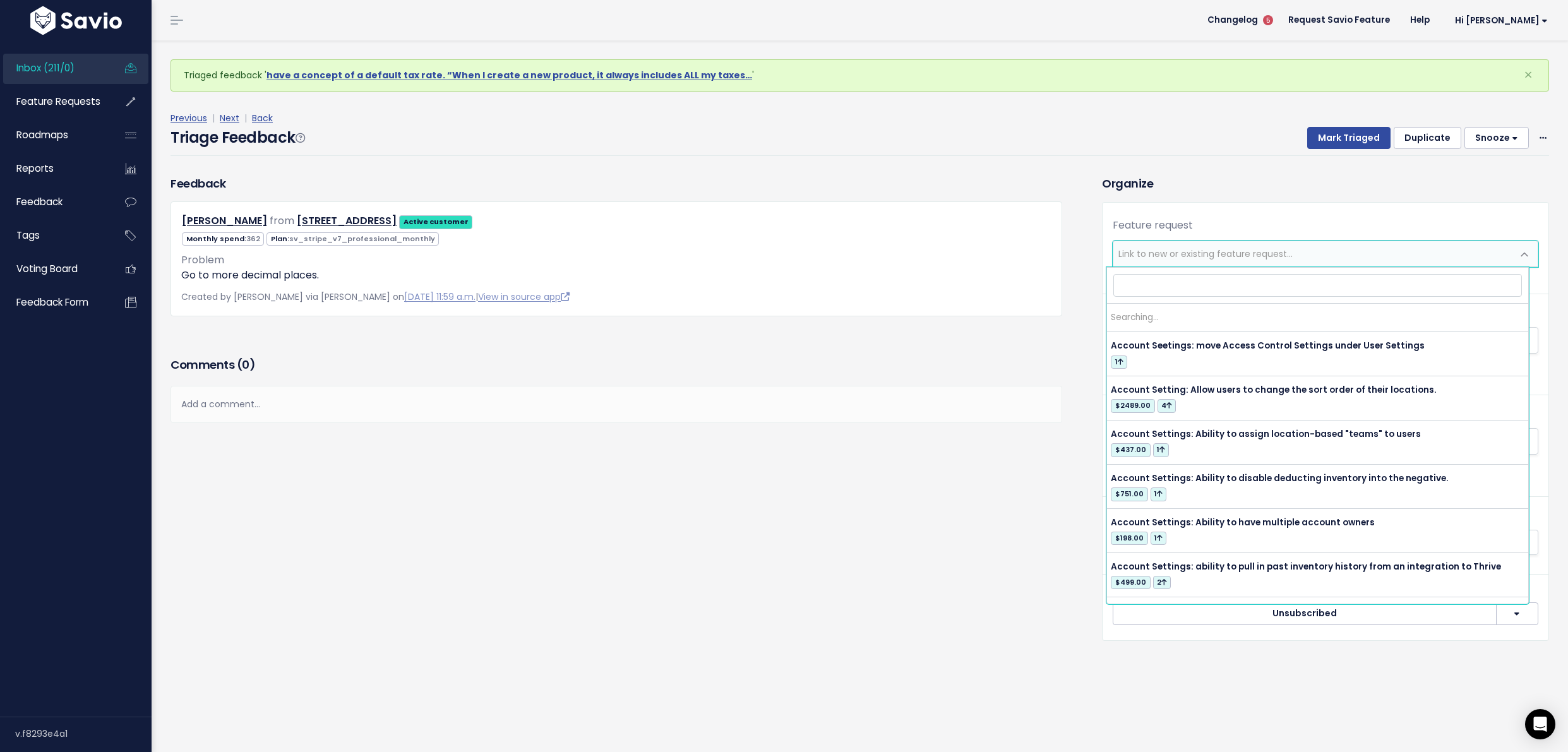
click at [1208, 248] on span "Link to new or existing feature request..." at bounding box center [1205, 254] width 174 height 13
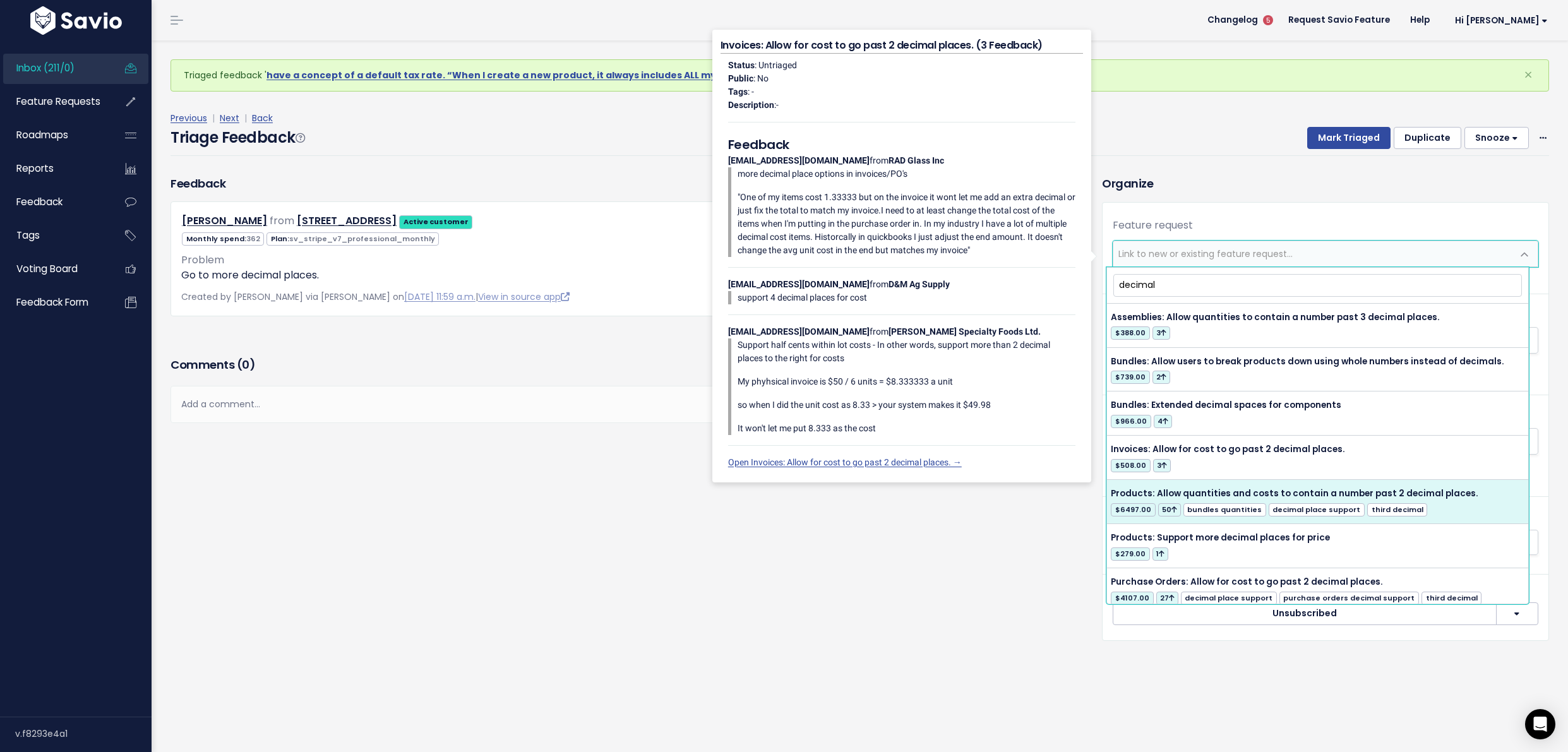
type input "decimal"
select select "20610"
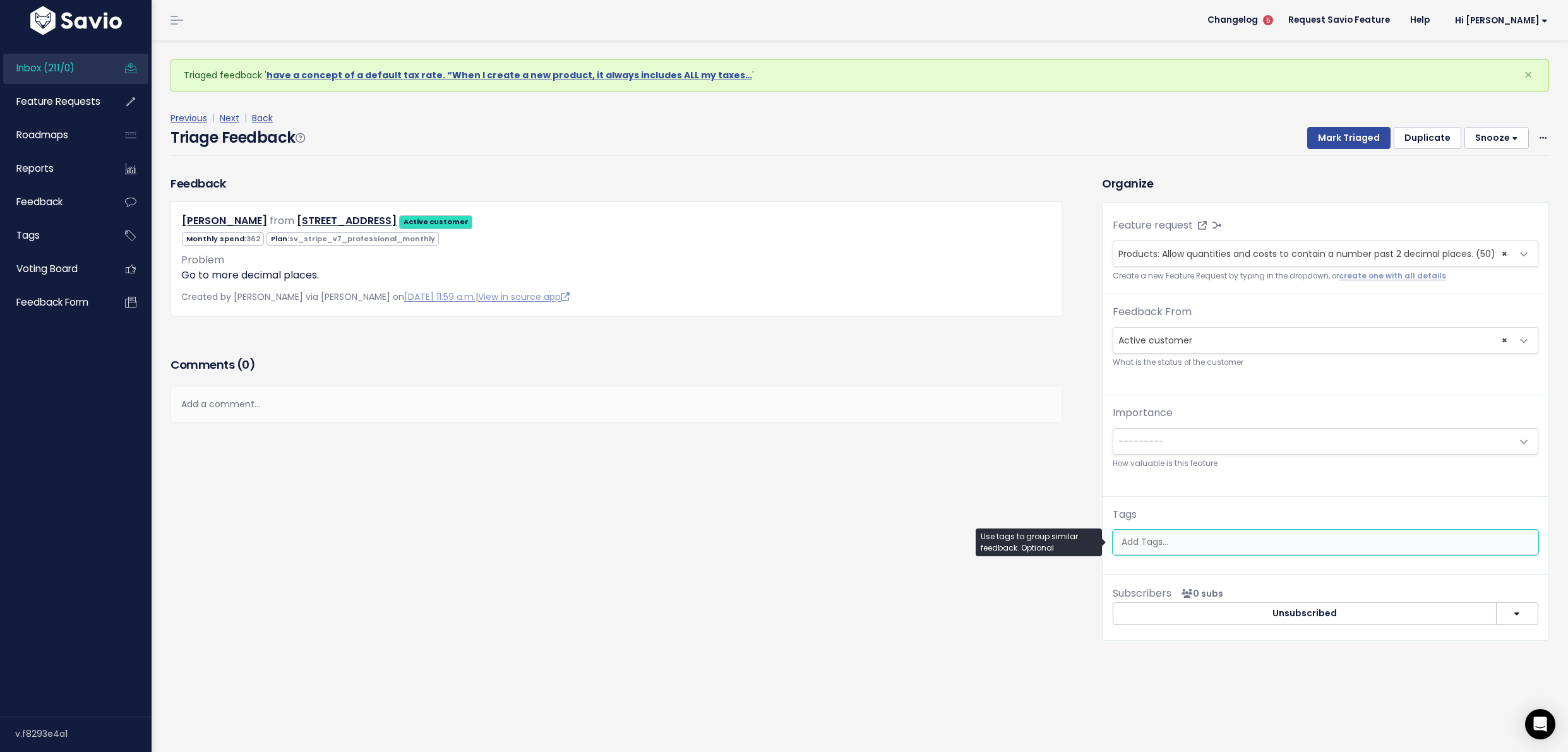
click at [1182, 535] on input "search" at bounding box center [1325, 541] width 418 height 13
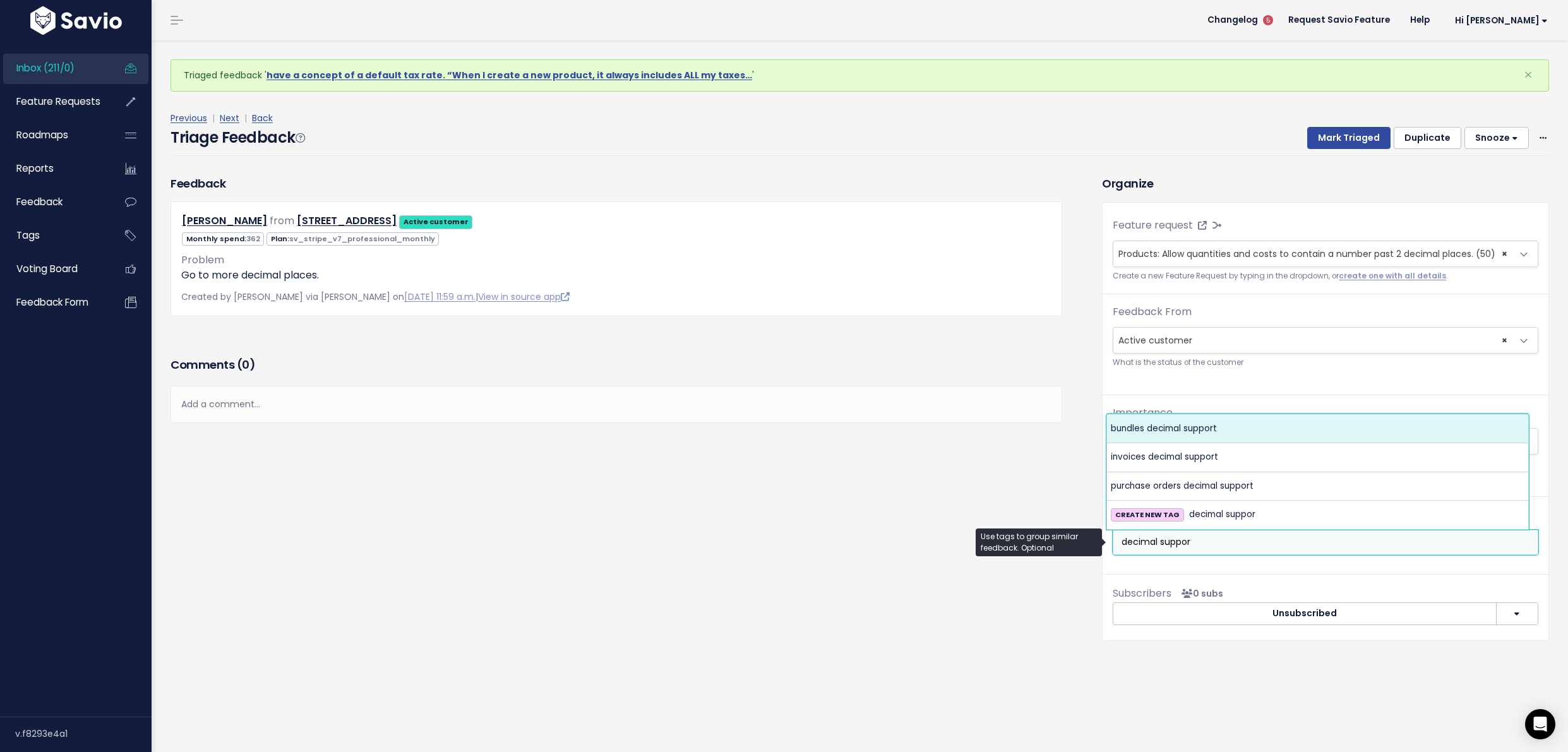
type input "decimal suppor"
select select "6961"
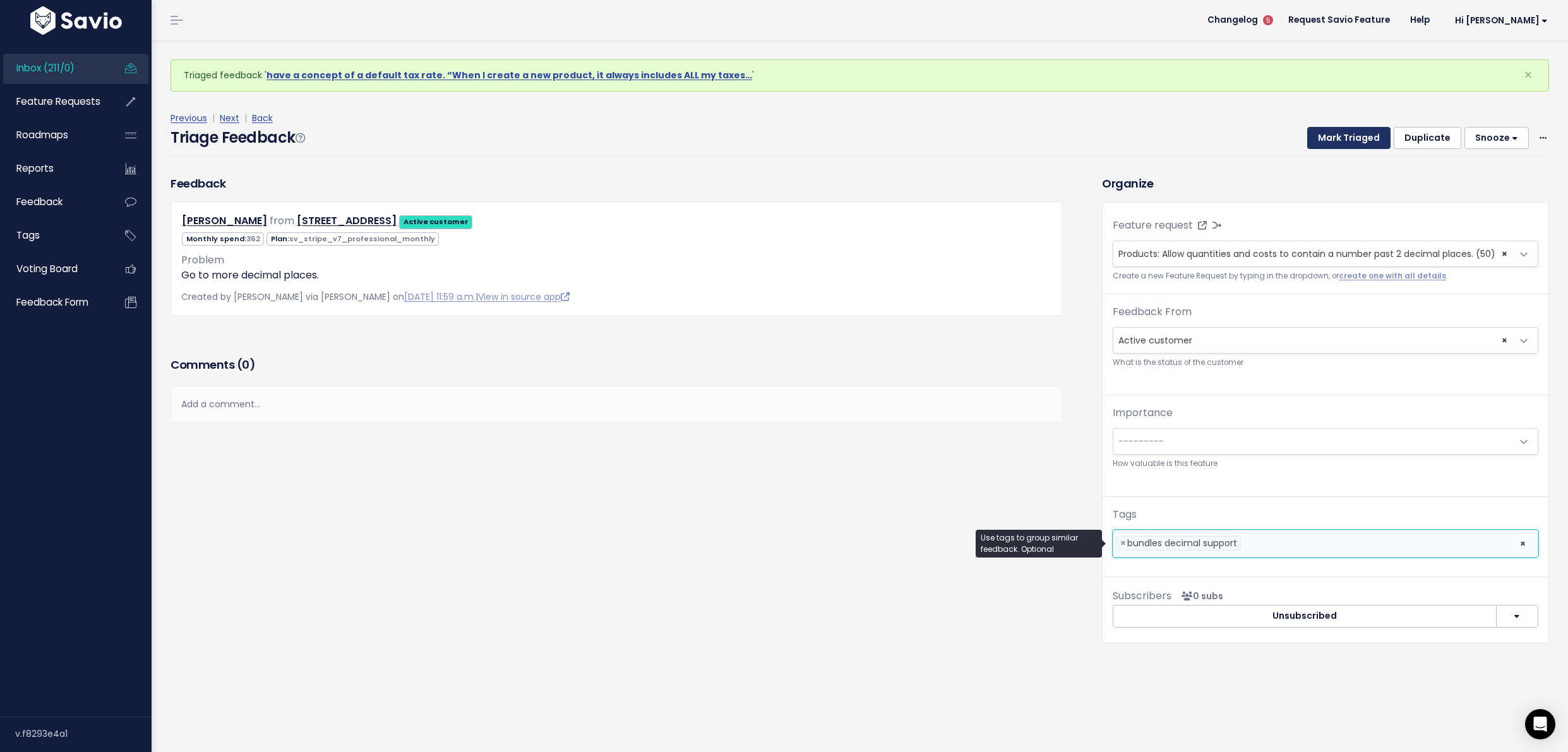
click at [1320, 143] on button "Mark Triaged" at bounding box center [1348, 138] width 83 height 23
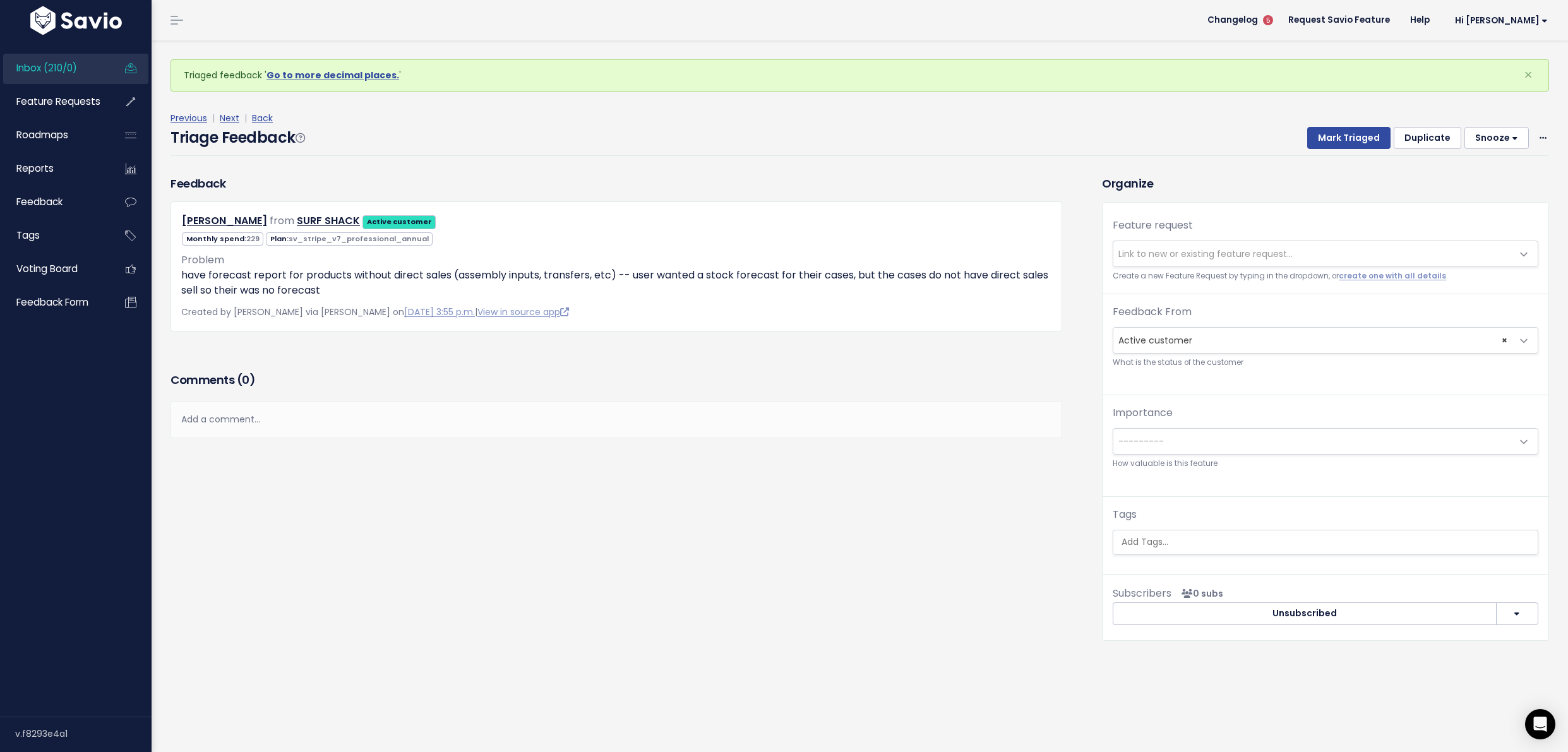
click at [1144, 253] on span "Link to new or existing feature request..." at bounding box center [1205, 254] width 174 height 13
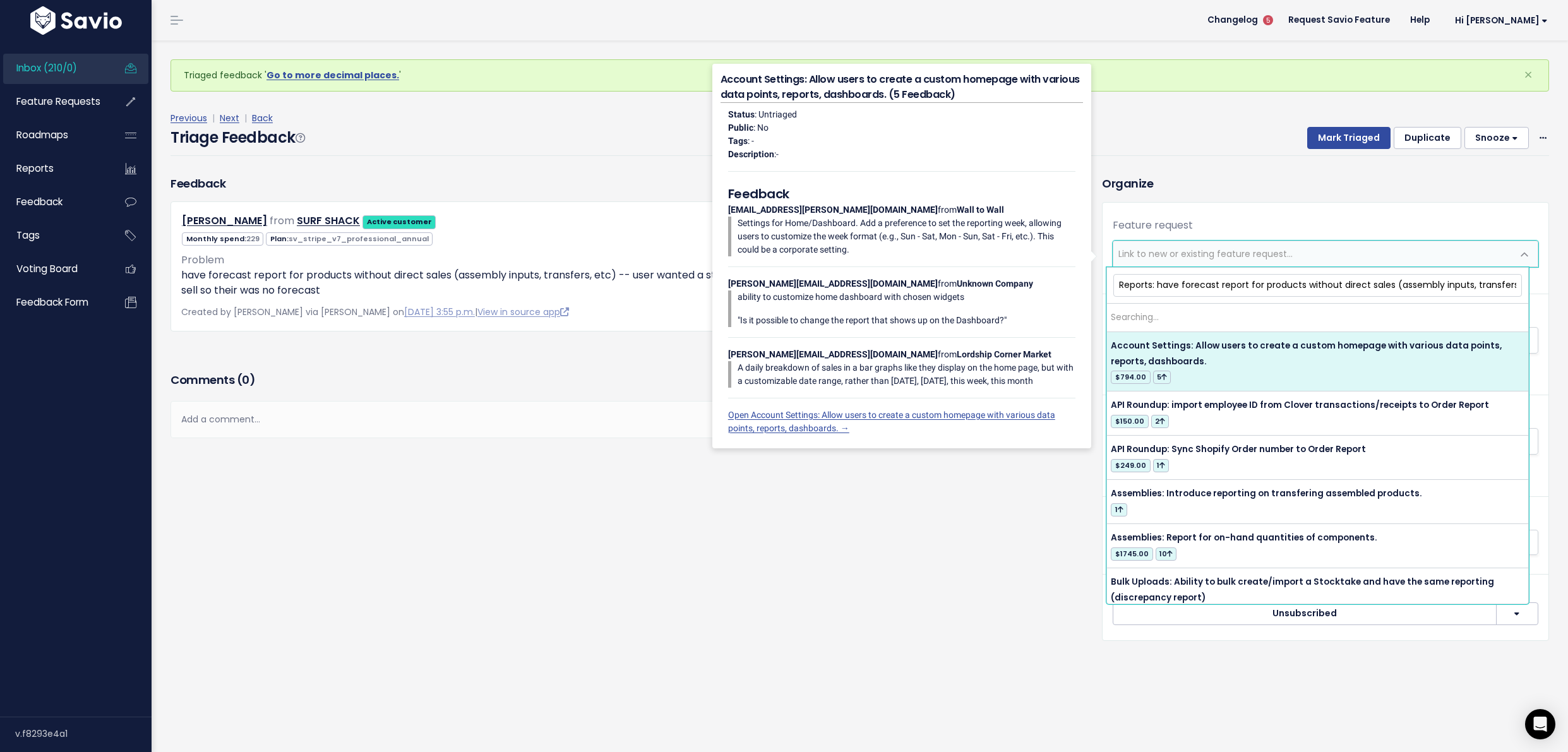
scroll to position [0, 20]
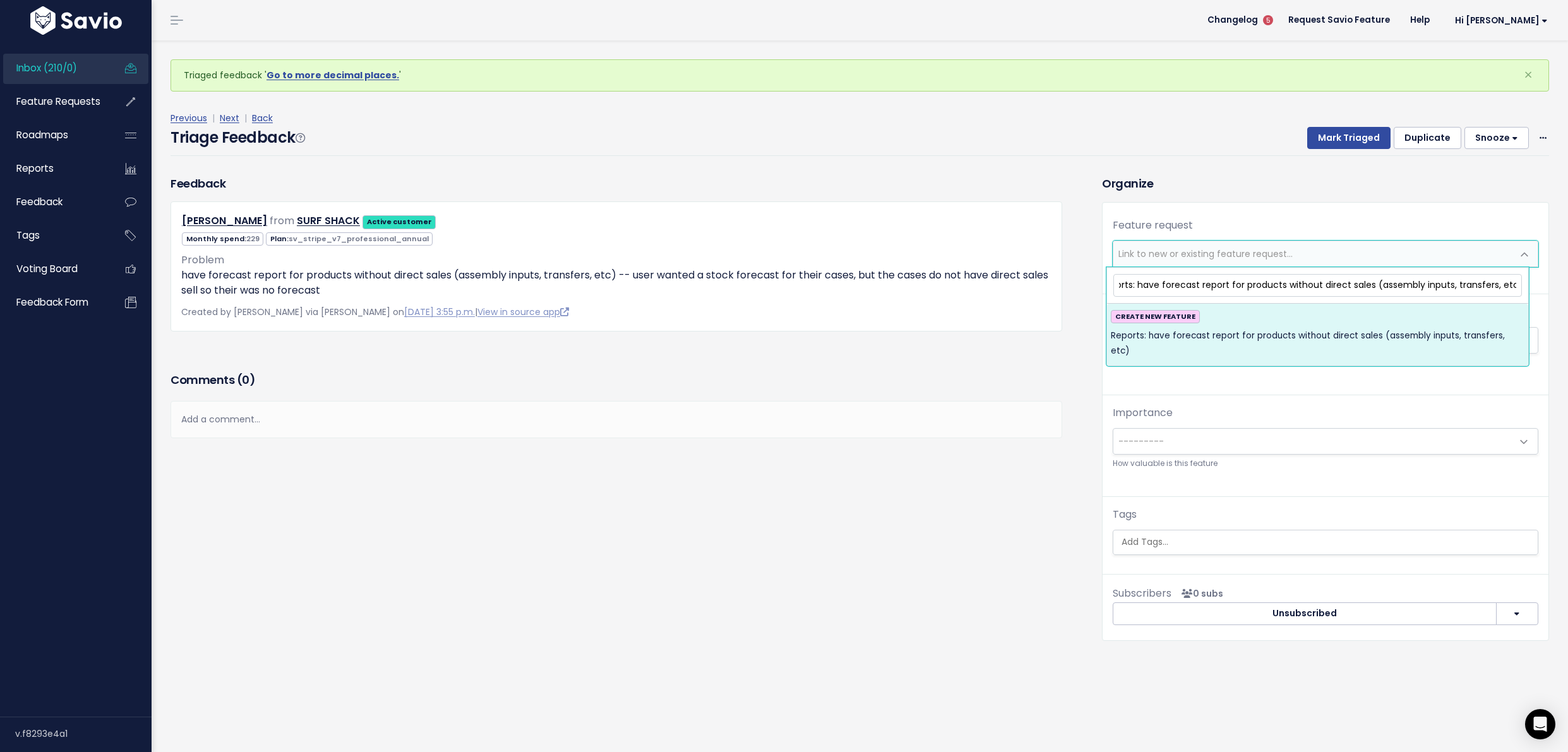
type input "Reports: have forecast report for products without direct sales (assembly input…"
click at [1239, 337] on span "Reports: have forecast report for products without direct sales (assembly input…" at bounding box center [1318, 344] width 413 height 31
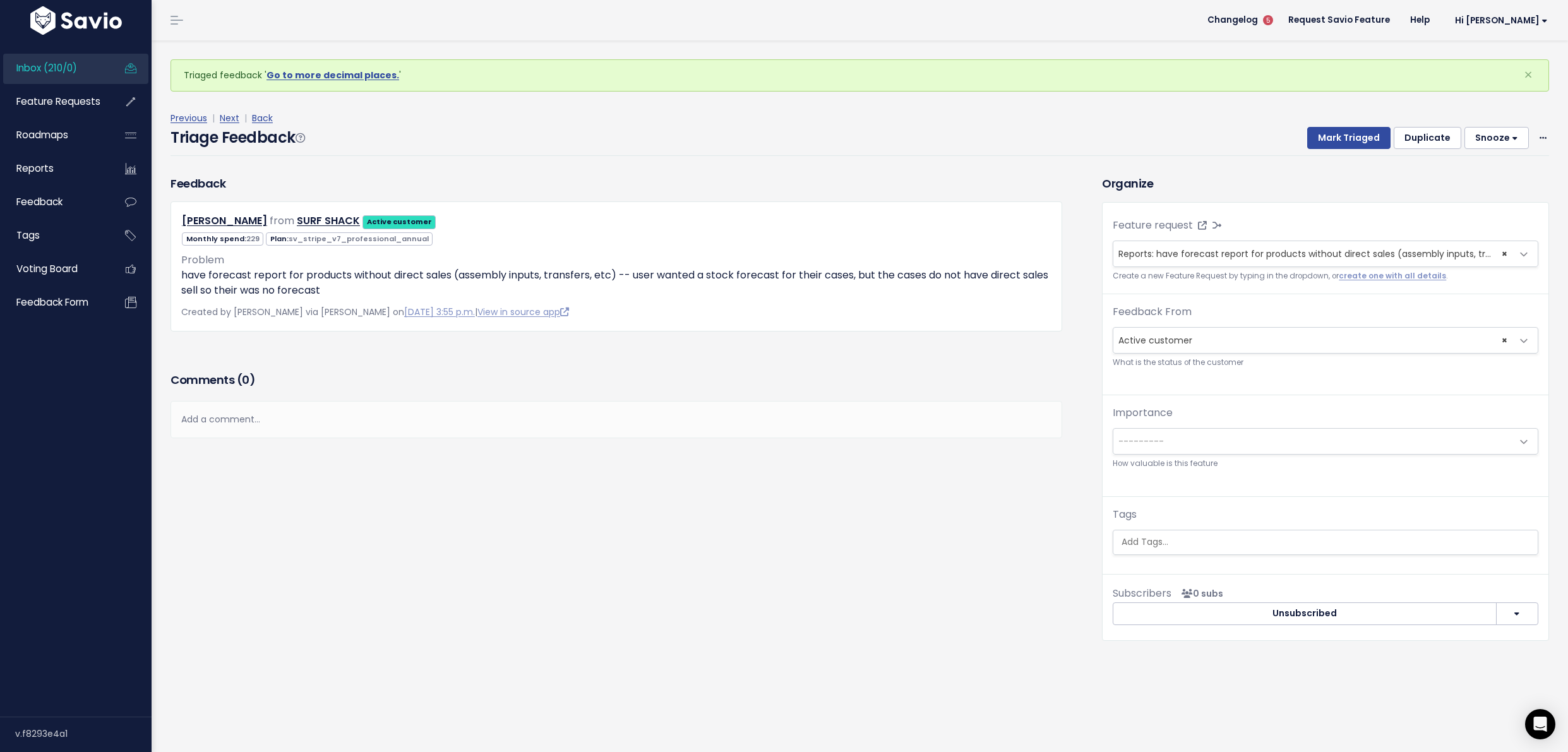
click at [1212, 548] on input "search" at bounding box center [1325, 541] width 418 height 13
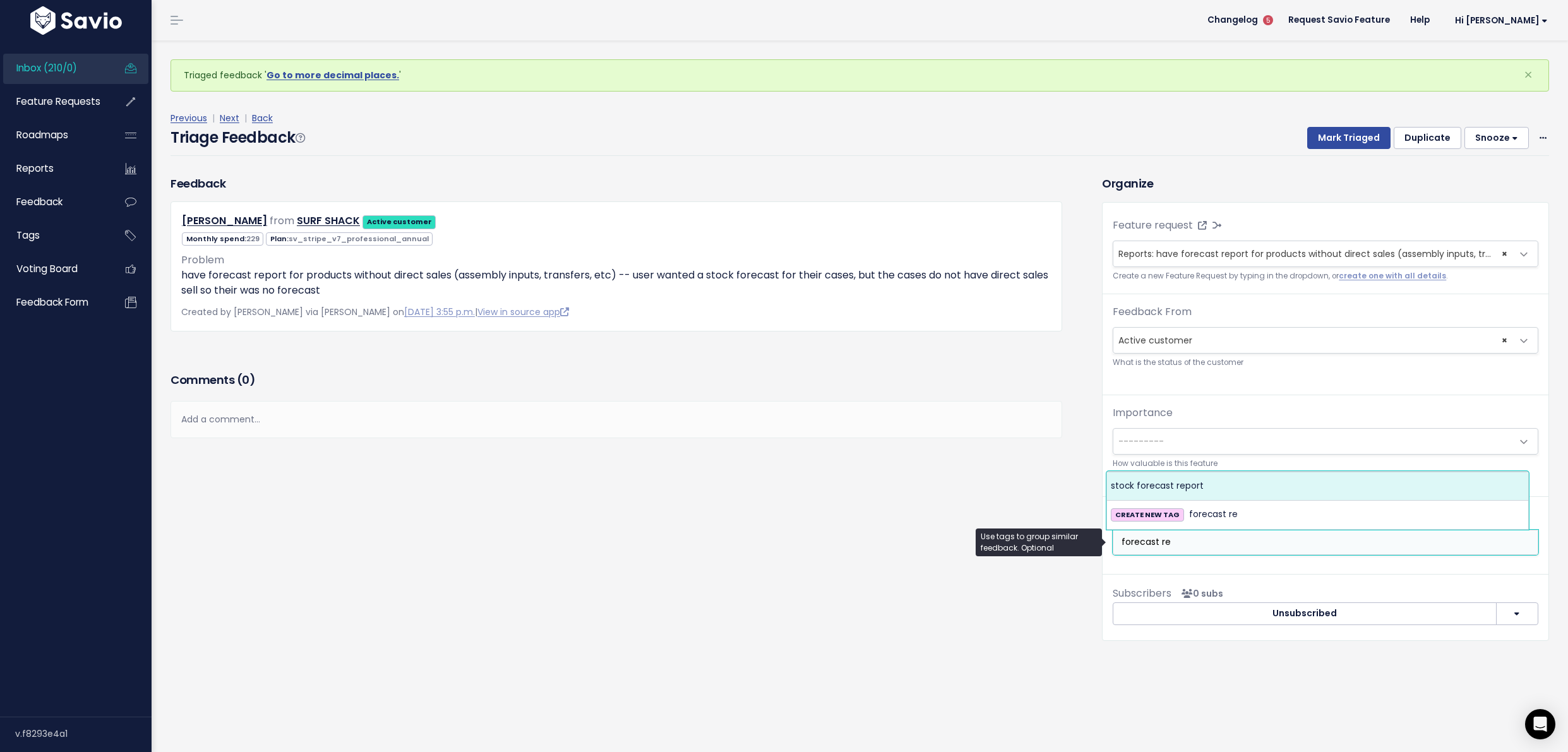
type input "forecast re"
select select "3926"
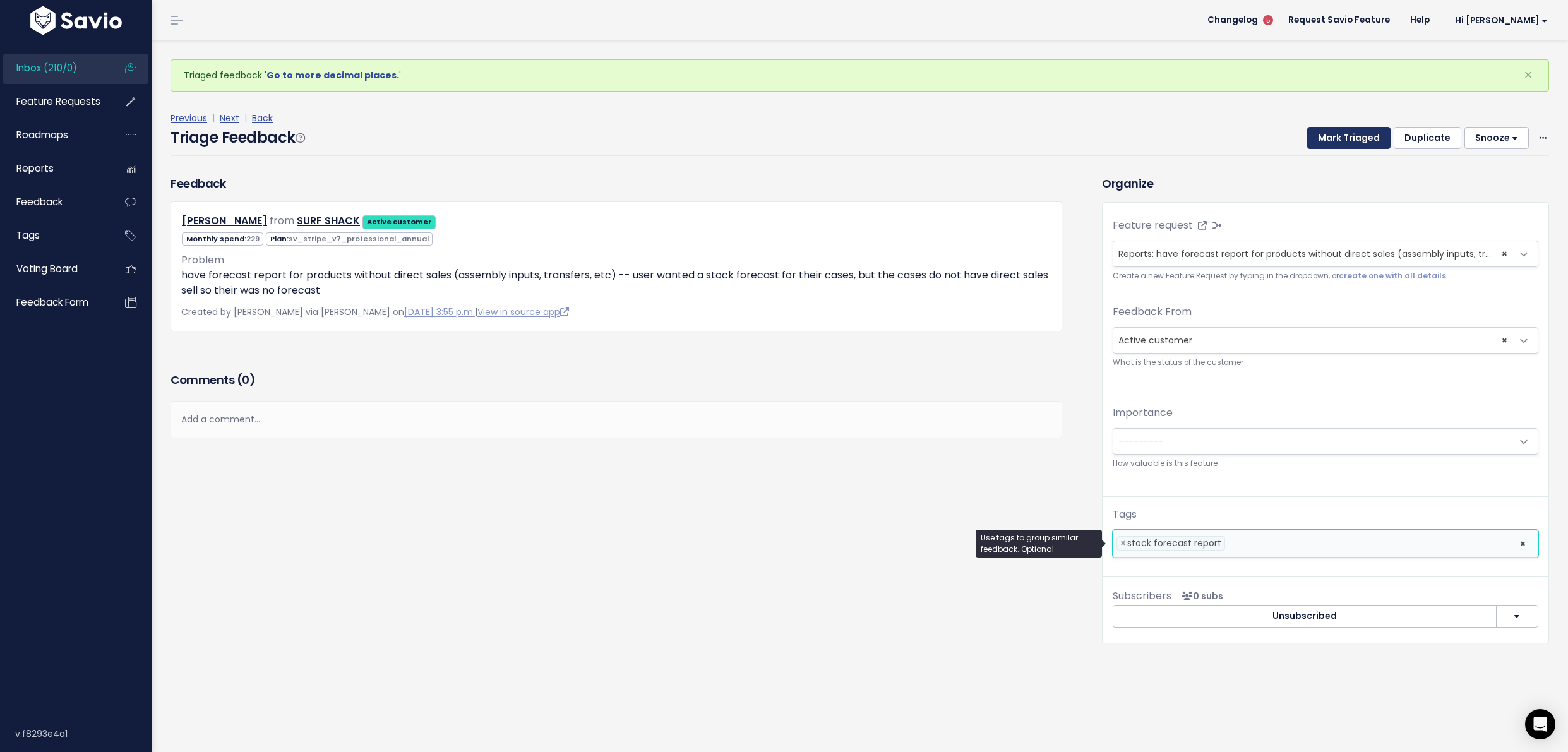
click at [1342, 145] on button "Mark Triaged" at bounding box center [1348, 138] width 83 height 23
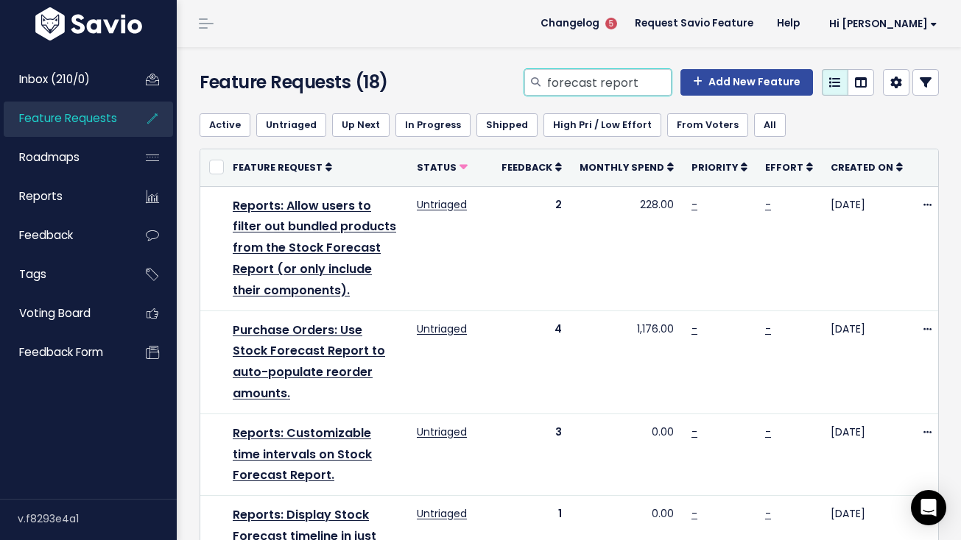
click at [613, 85] on input "forecast report" at bounding box center [609, 82] width 126 height 27
type input "donation"
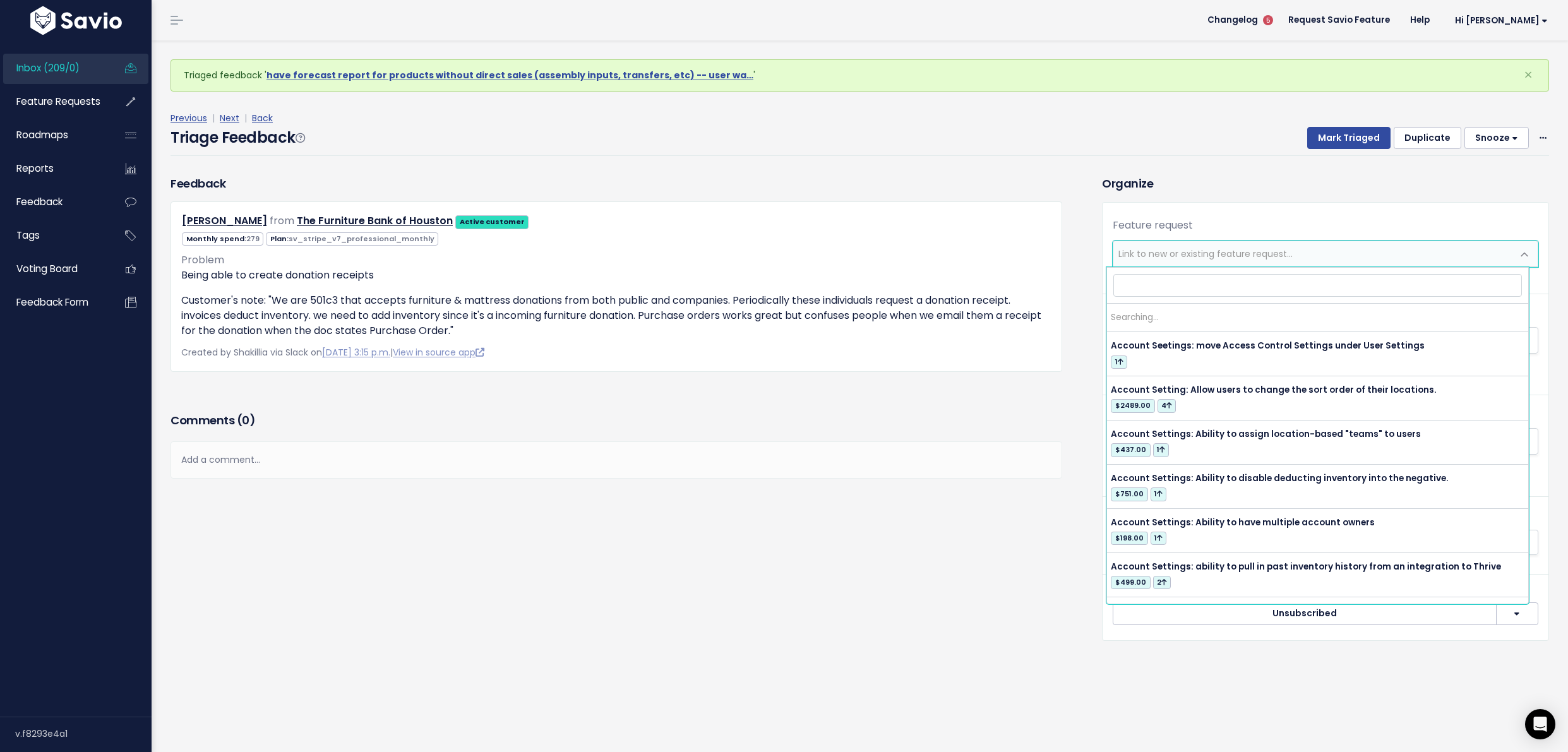
click at [1201, 262] on span "Link to new or existing feature request..." at bounding box center [1312, 253] width 399 height 25
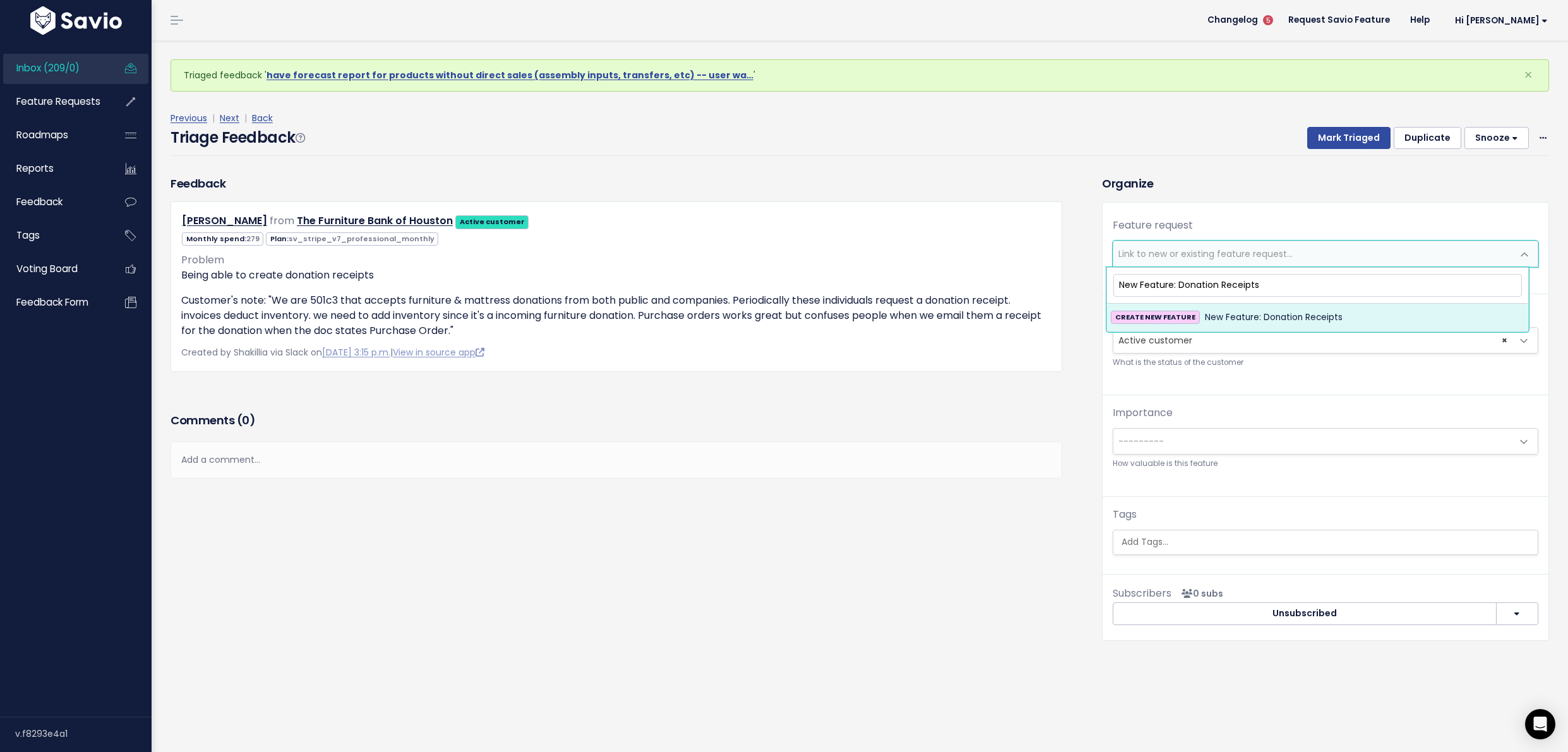
type input "New Feature: Donation Receipts"
click at [1357, 319] on div "CREATE NEW FEATURE New Feature: Donation Receipts" at bounding box center [1318, 318] width 413 height 15
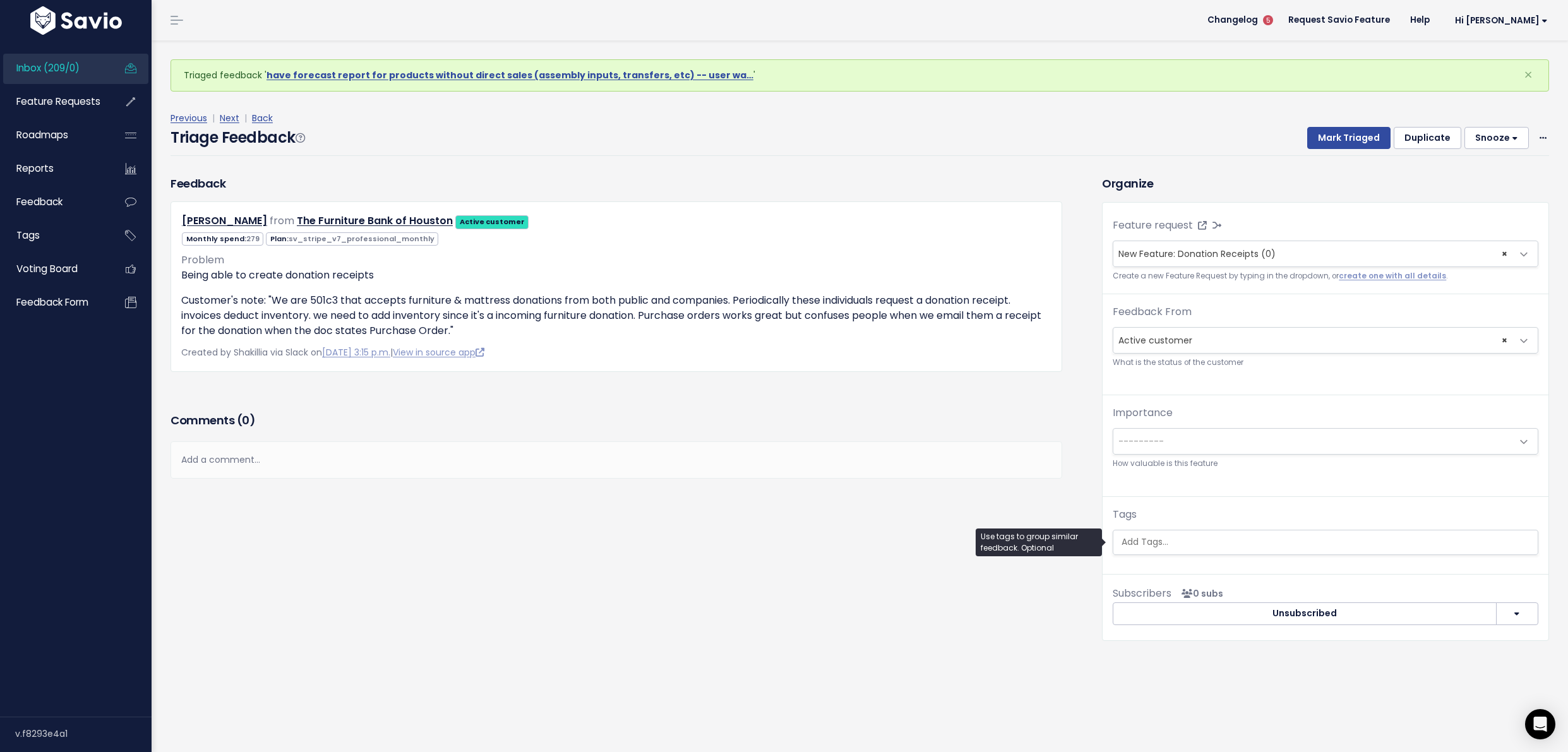
click at [1253, 547] on input "search" at bounding box center [1325, 541] width 418 height 13
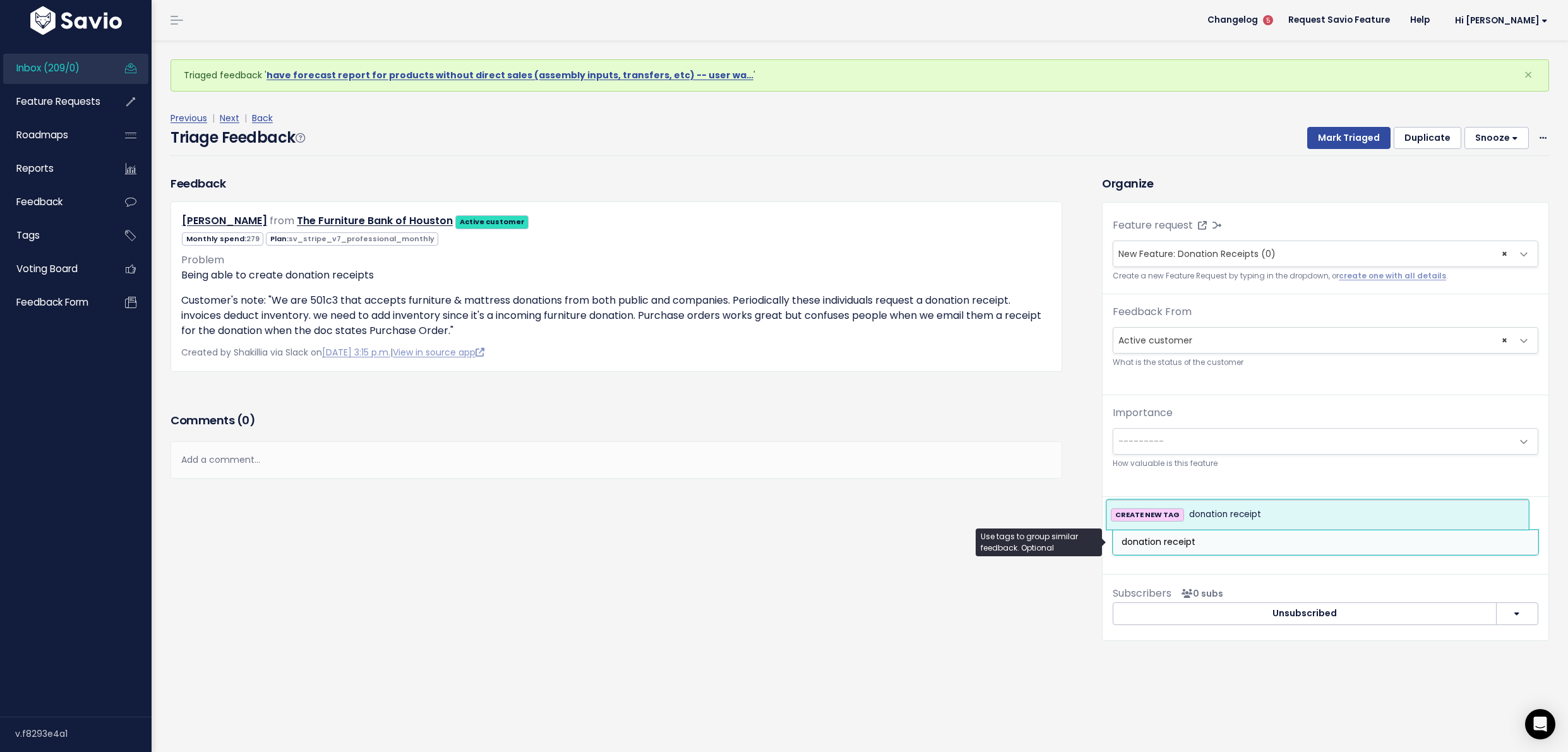
type input "donation receipt"
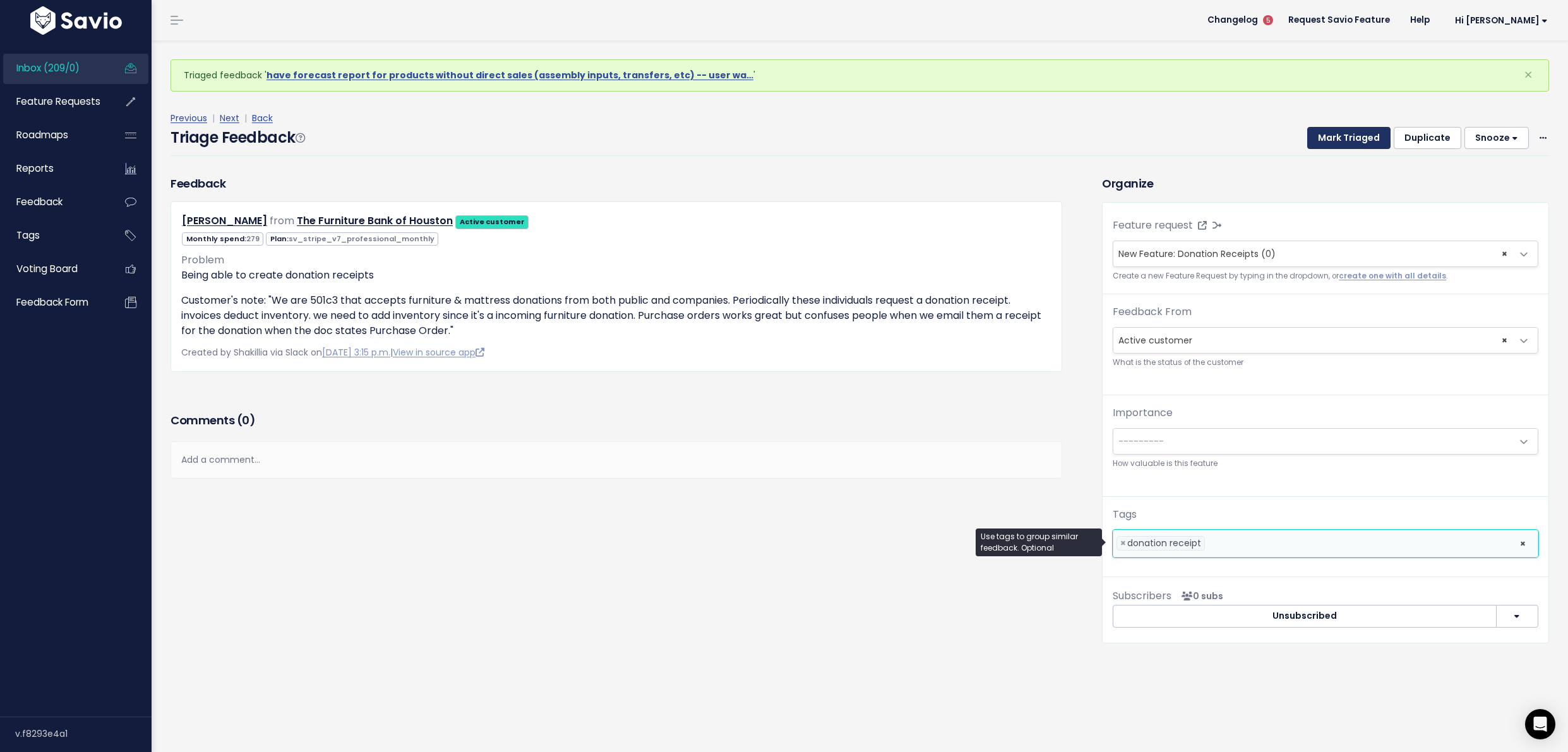
click at [1320, 135] on button "Mark Triaged" at bounding box center [1348, 138] width 83 height 23
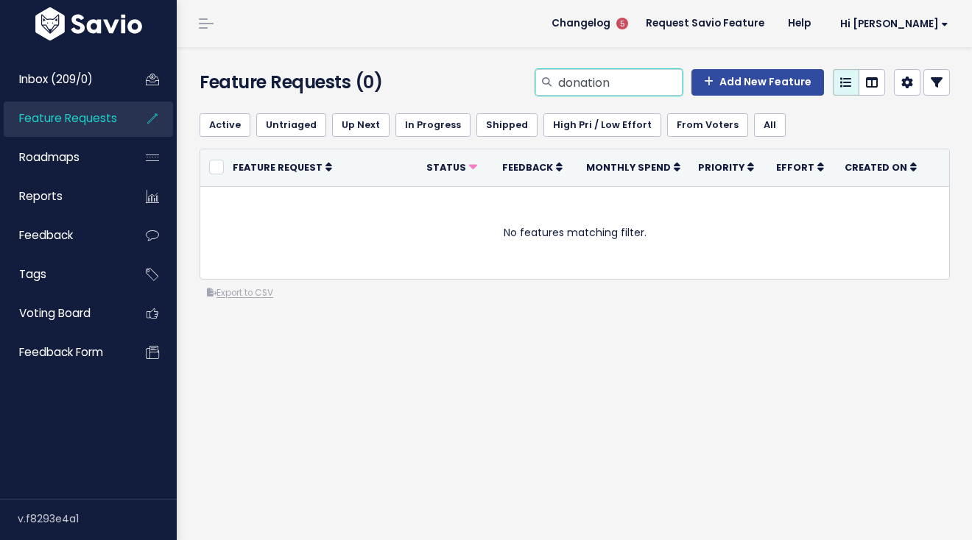
click at [614, 83] on input "donation" at bounding box center [620, 82] width 126 height 27
click at [579, 79] on input "donation" at bounding box center [620, 82] width 126 height 27
type input "in transit remaining"
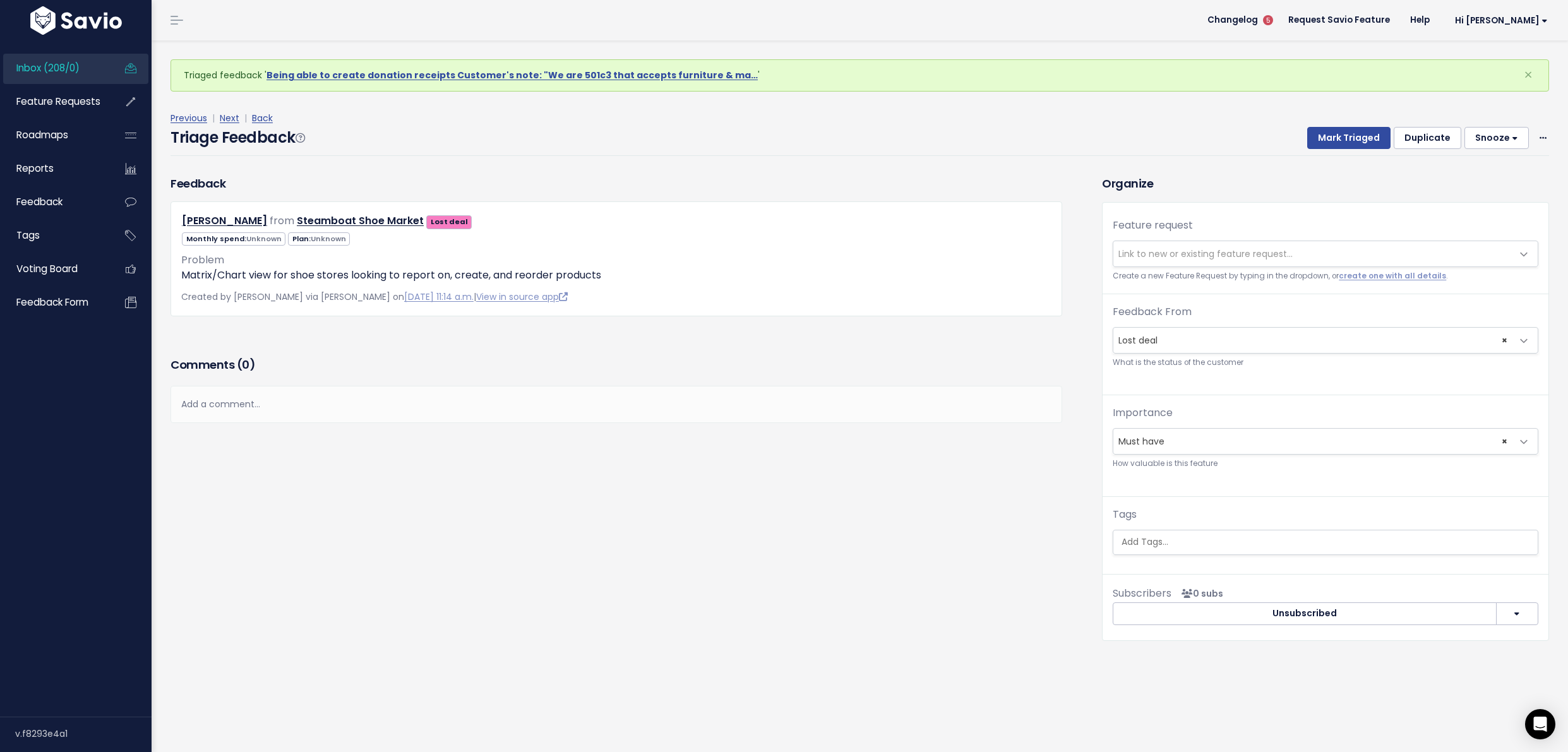
click at [267, 410] on div "Add a comment..." at bounding box center [617, 404] width 892 height 37
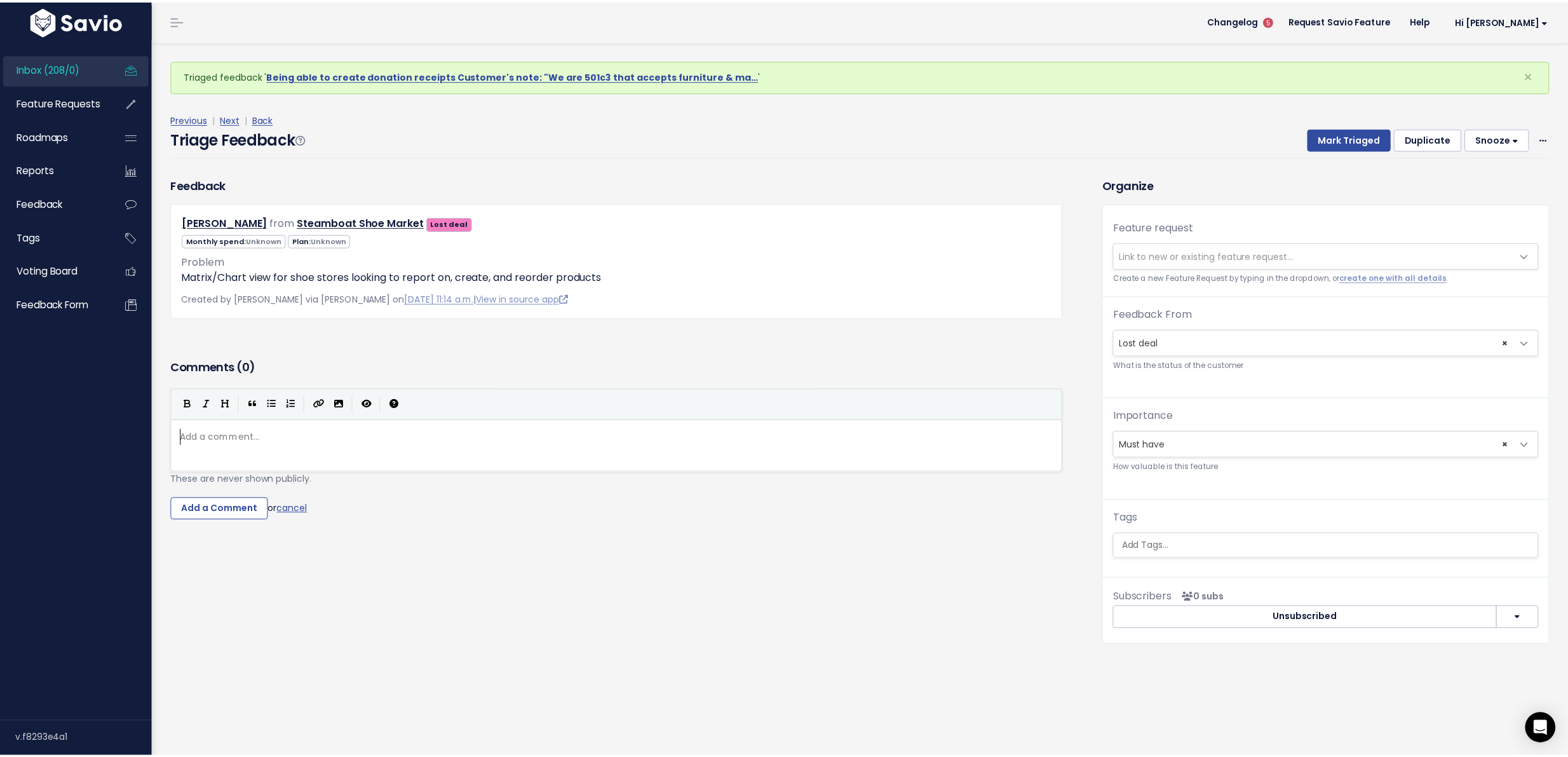
scroll to position [4, 0]
click at [226, 515] on input "Add a Comment" at bounding box center [220, 509] width 98 height 23
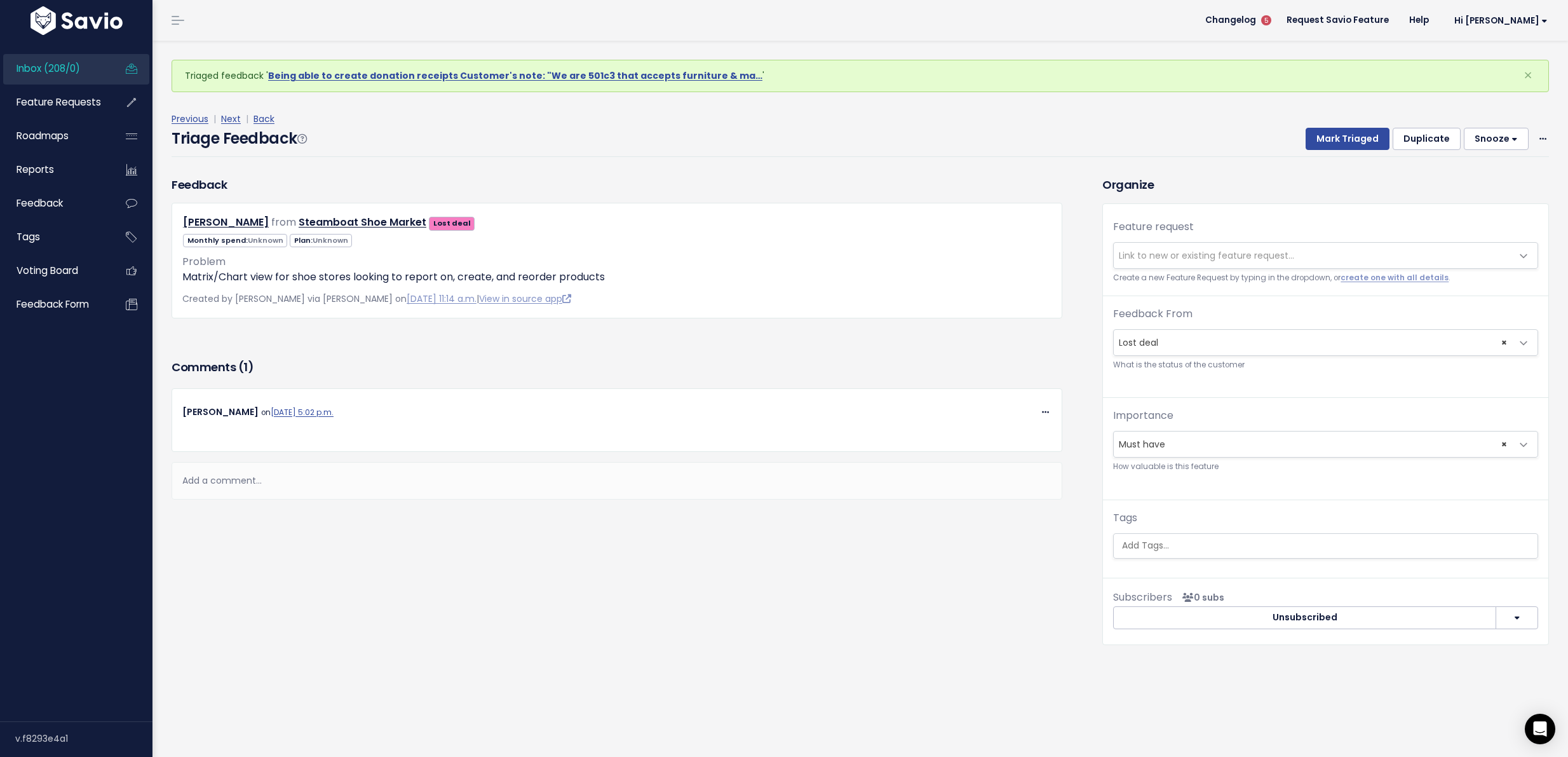
click at [1213, 256] on span "Link to new or existing feature request..." at bounding box center [1206, 255] width 175 height 13
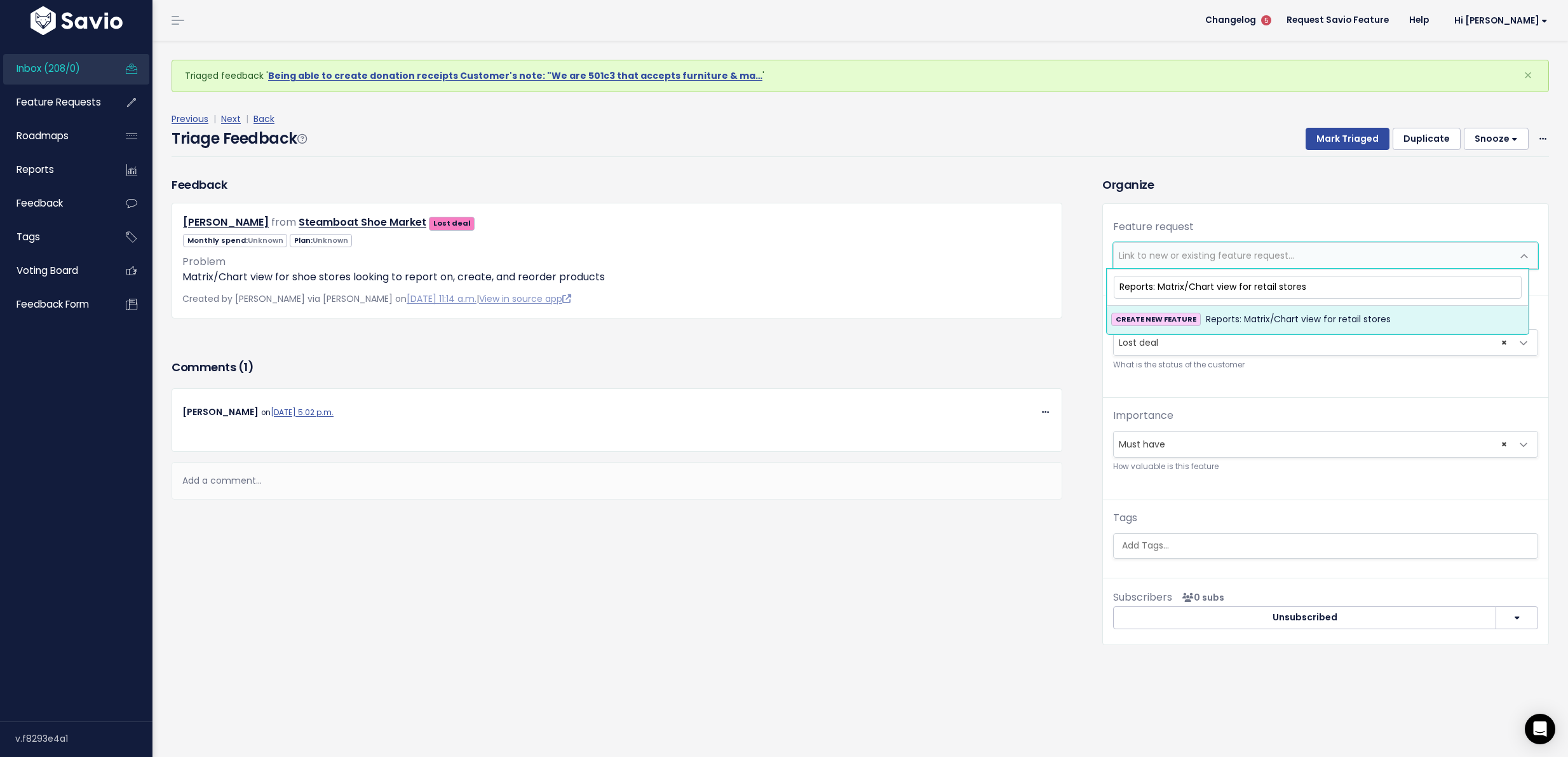
type input "Reports: Matrix/Chart view for retail stores"
click at [1280, 315] on span "Reports: Matrix/Chart view for retail stores" at bounding box center [1299, 320] width 185 height 16
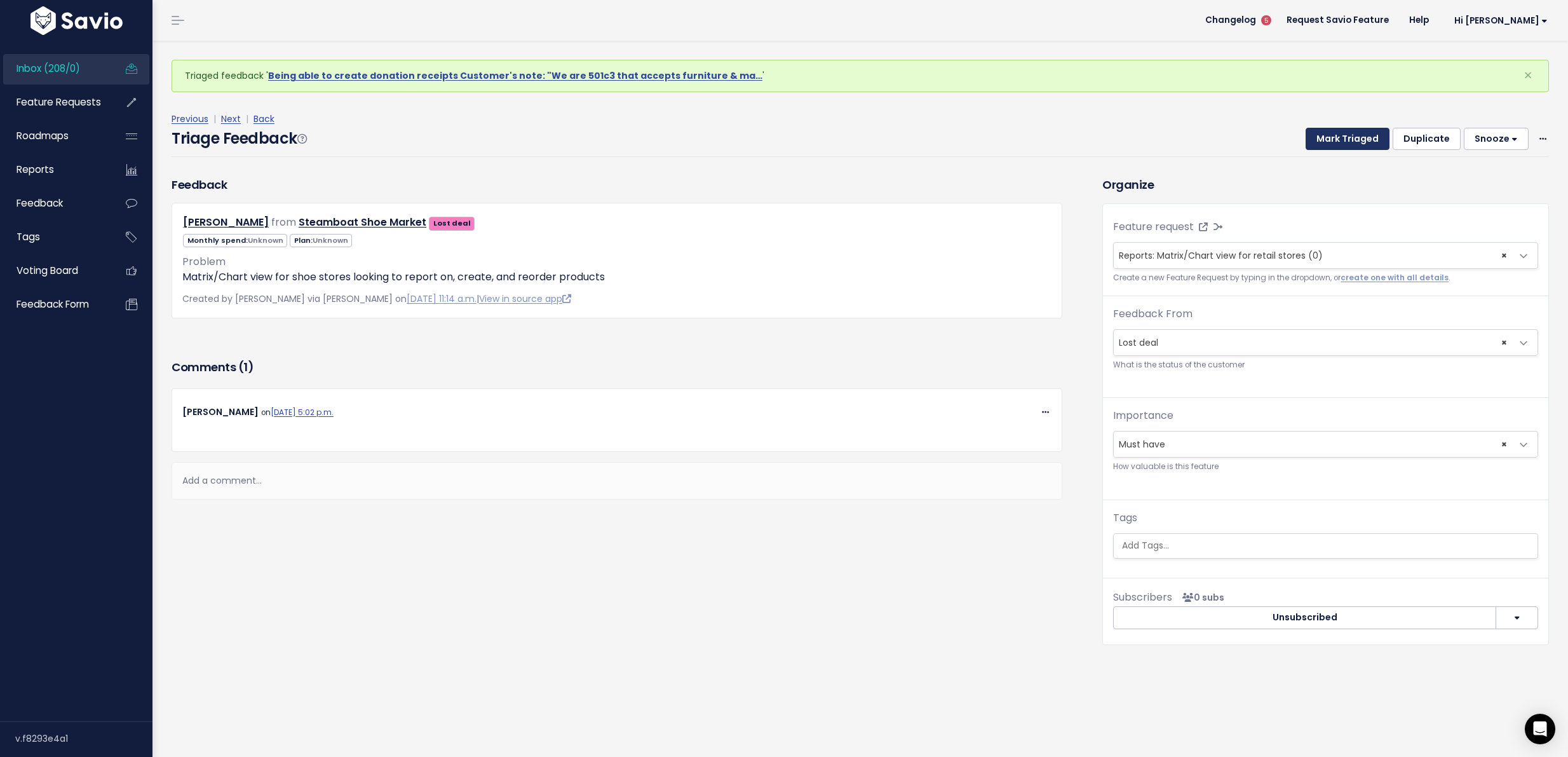
click at [1325, 130] on button "Mark Triaged" at bounding box center [1347, 139] width 84 height 23
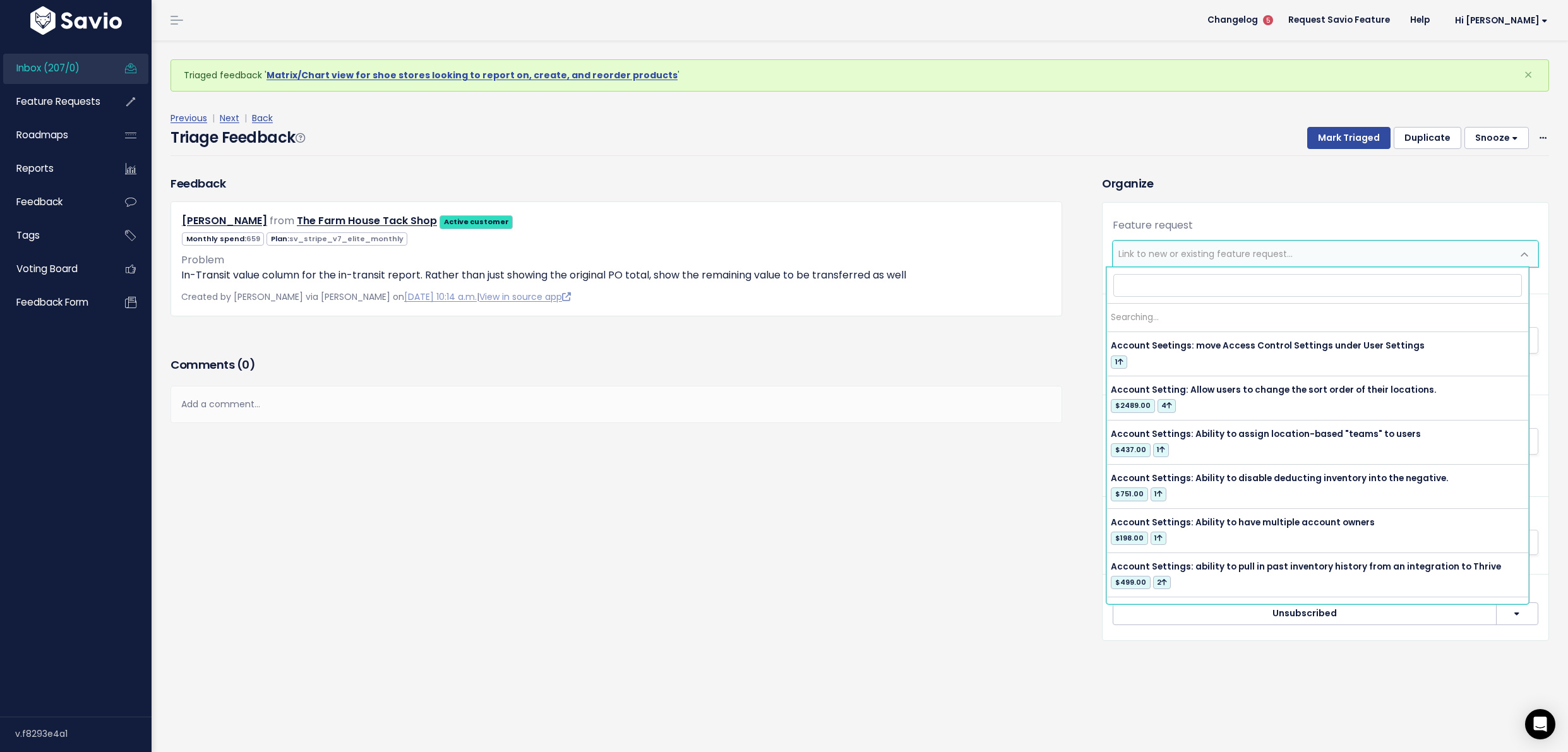
click at [1125, 260] on span "Link to new or existing feature request..." at bounding box center [1312, 253] width 399 height 25
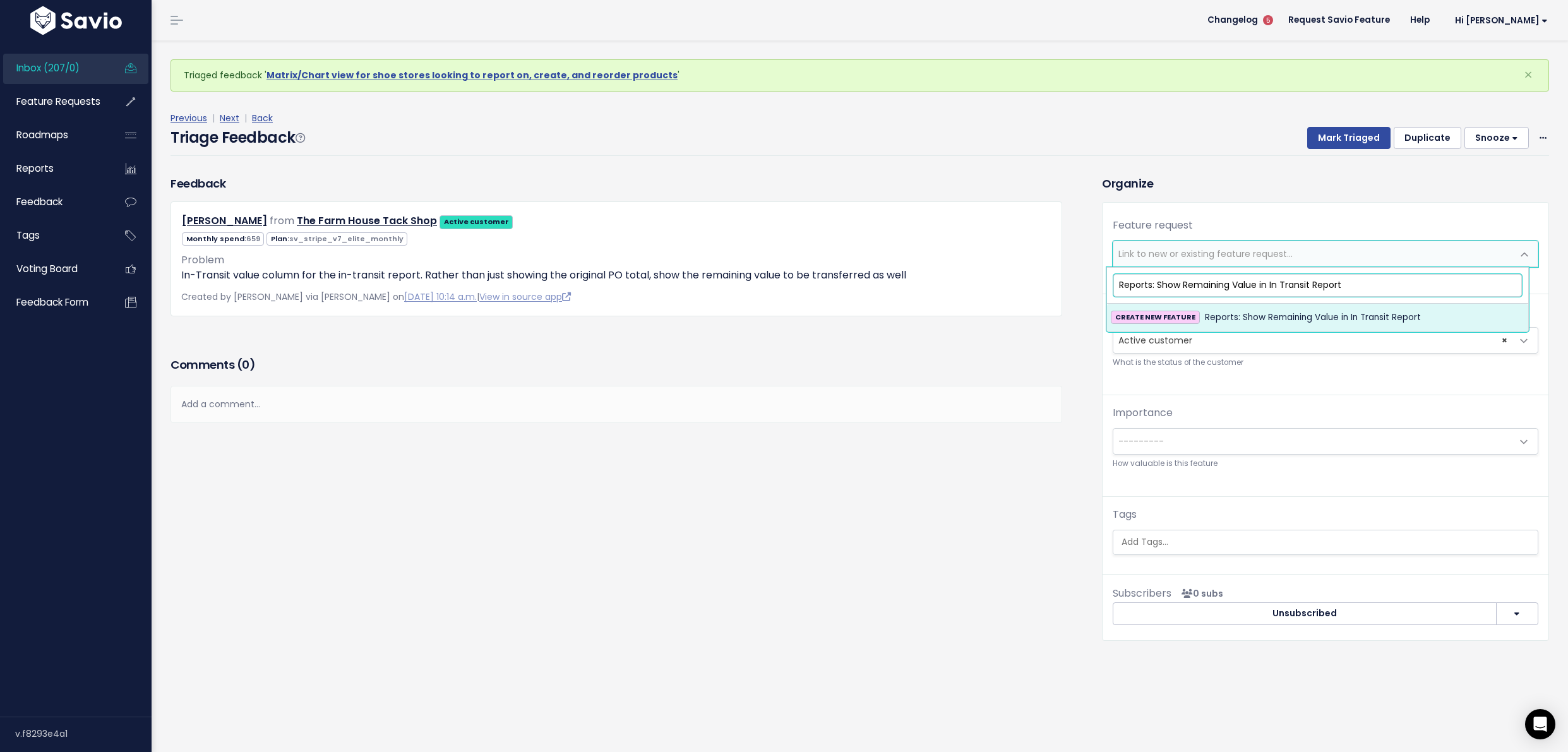
type input "Reports: Show Remaining Value in In Transit Report"
click at [1212, 320] on span "Reports: Show Remaining Value in In Transit Report" at bounding box center [1313, 318] width 216 height 15
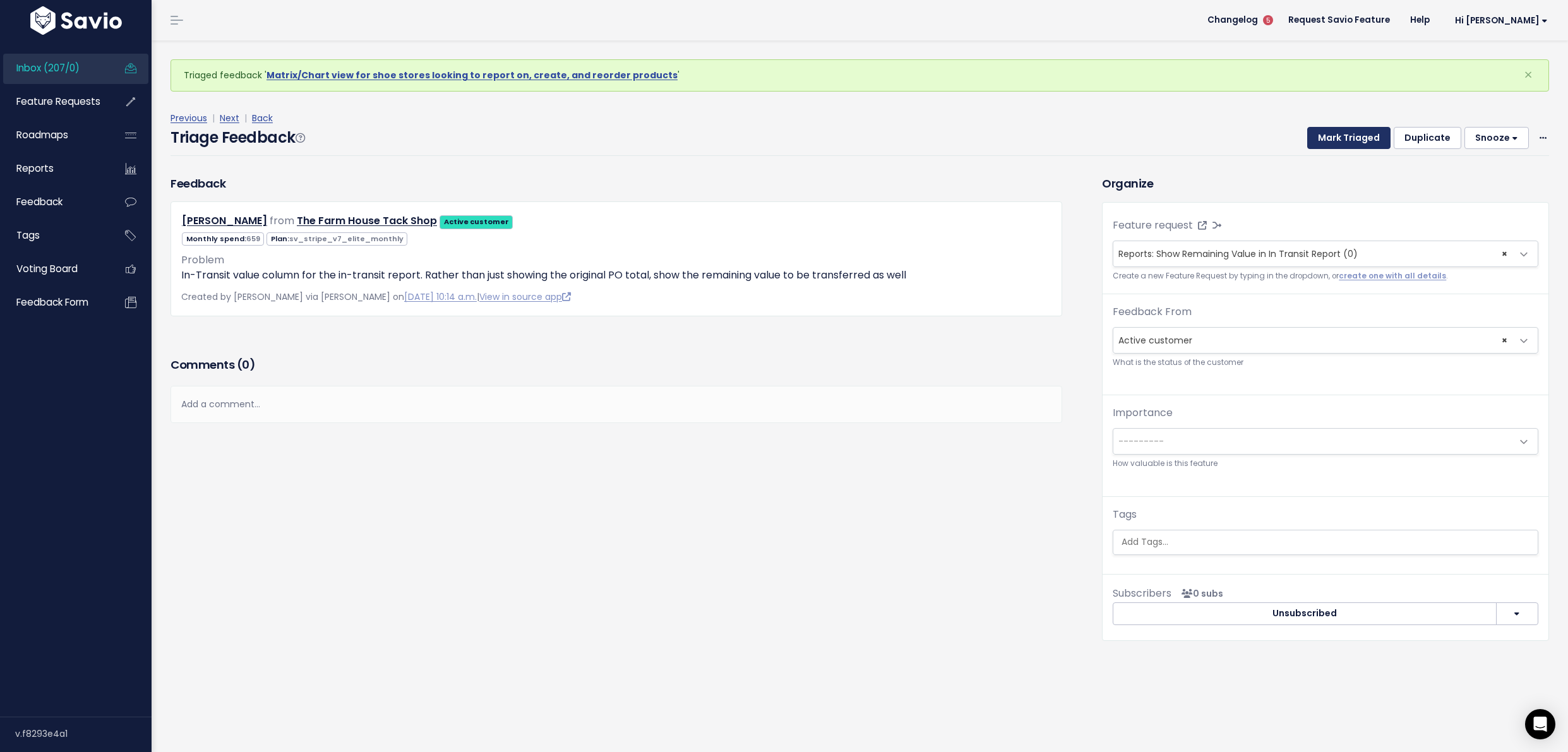
click at [1329, 133] on button "Mark Triaged" at bounding box center [1348, 138] width 83 height 23
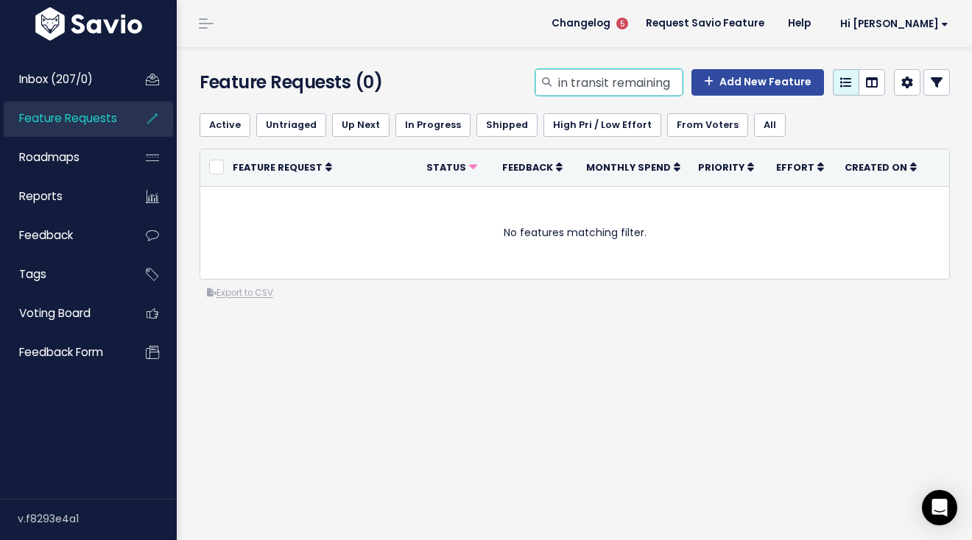
click at [593, 79] on input "in transit remaining" at bounding box center [620, 82] width 126 height 27
type input "completed po"
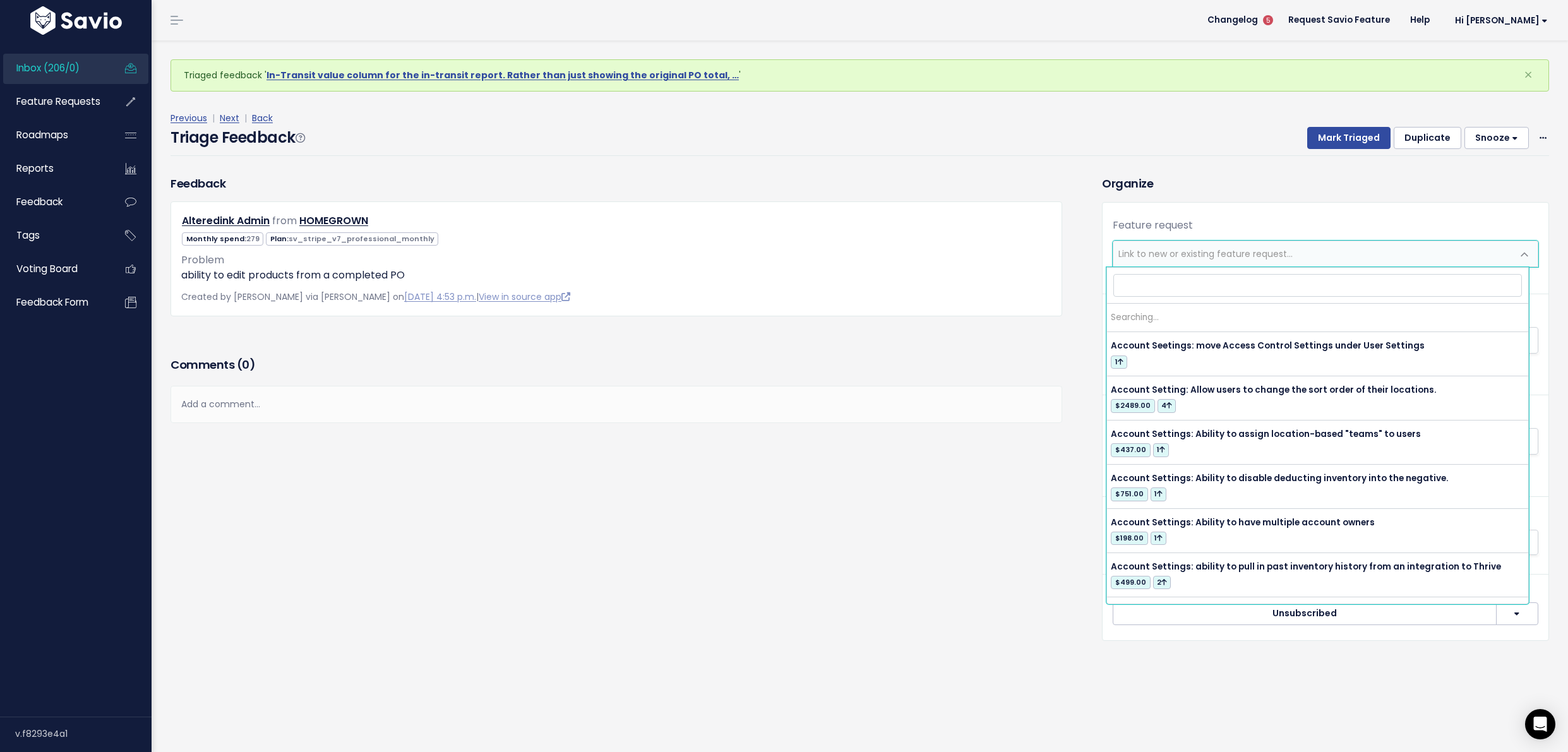
click at [1154, 262] on span "Link to new or existing feature request..." at bounding box center [1312, 253] width 399 height 25
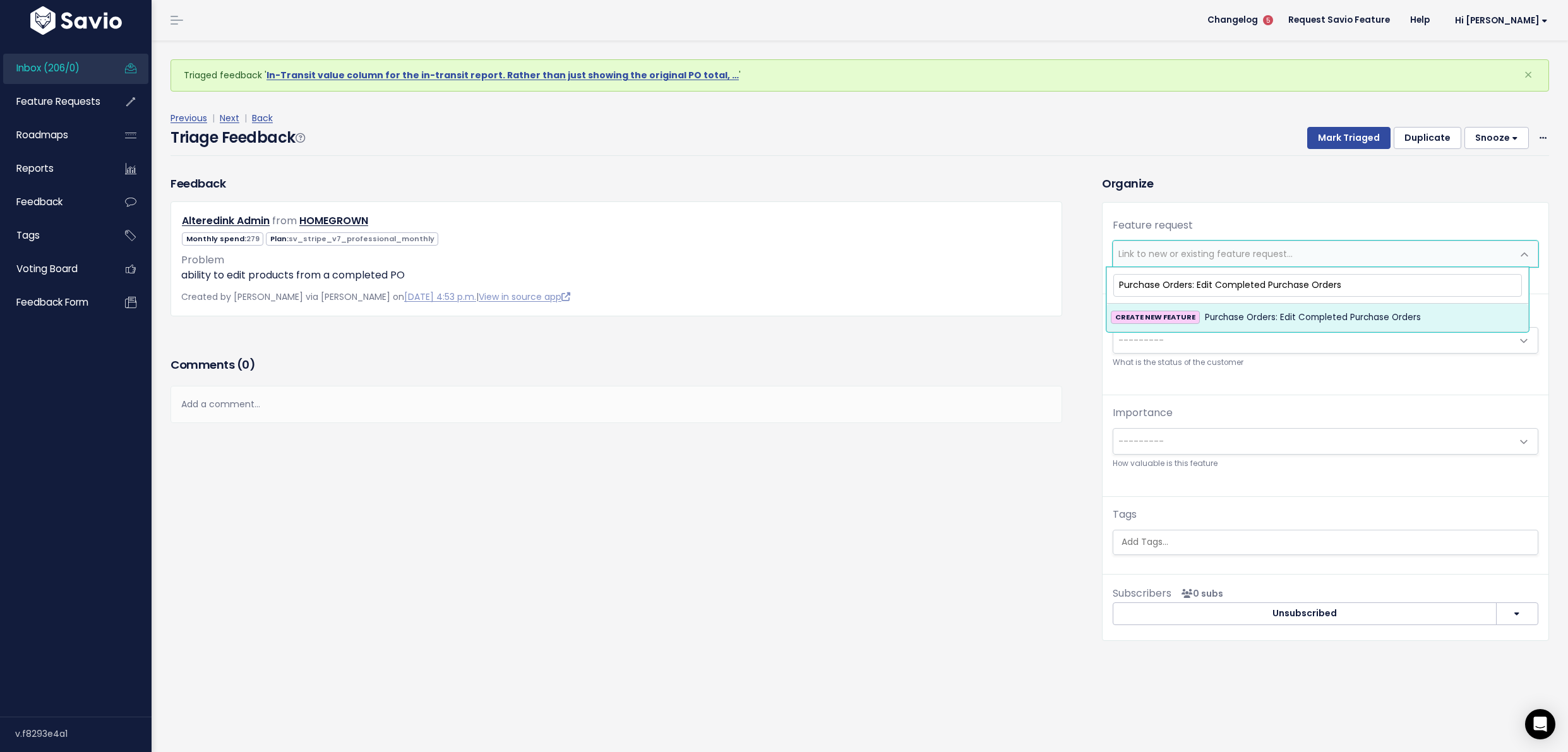
type input "Purchase Orders: Edit Completed Purchase Orders"
click at [1230, 317] on span "Purchase Orders: Edit Completed Purchase Orders" at bounding box center [1313, 318] width 216 height 15
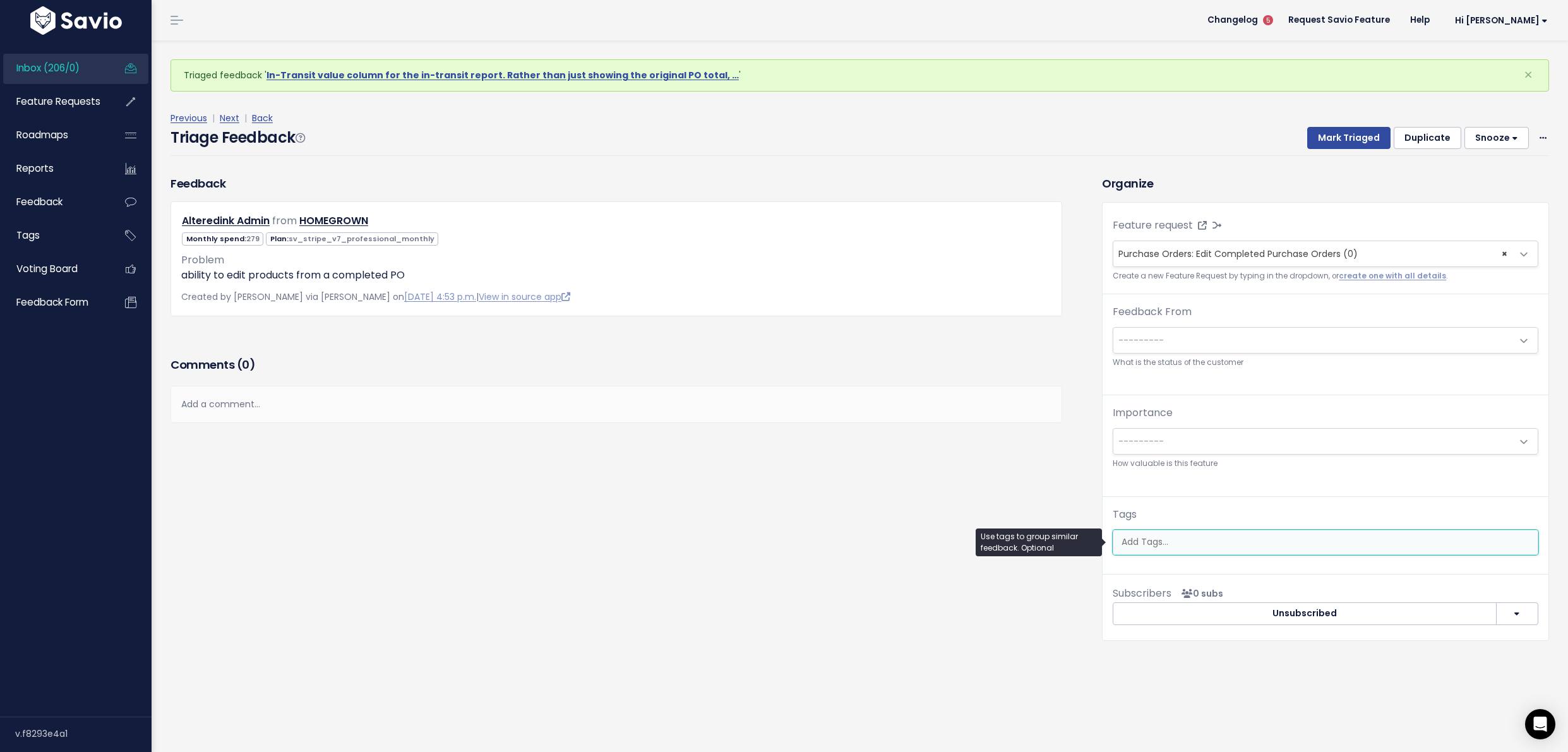
click at [1209, 552] on ul at bounding box center [1325, 543] width 425 height 24
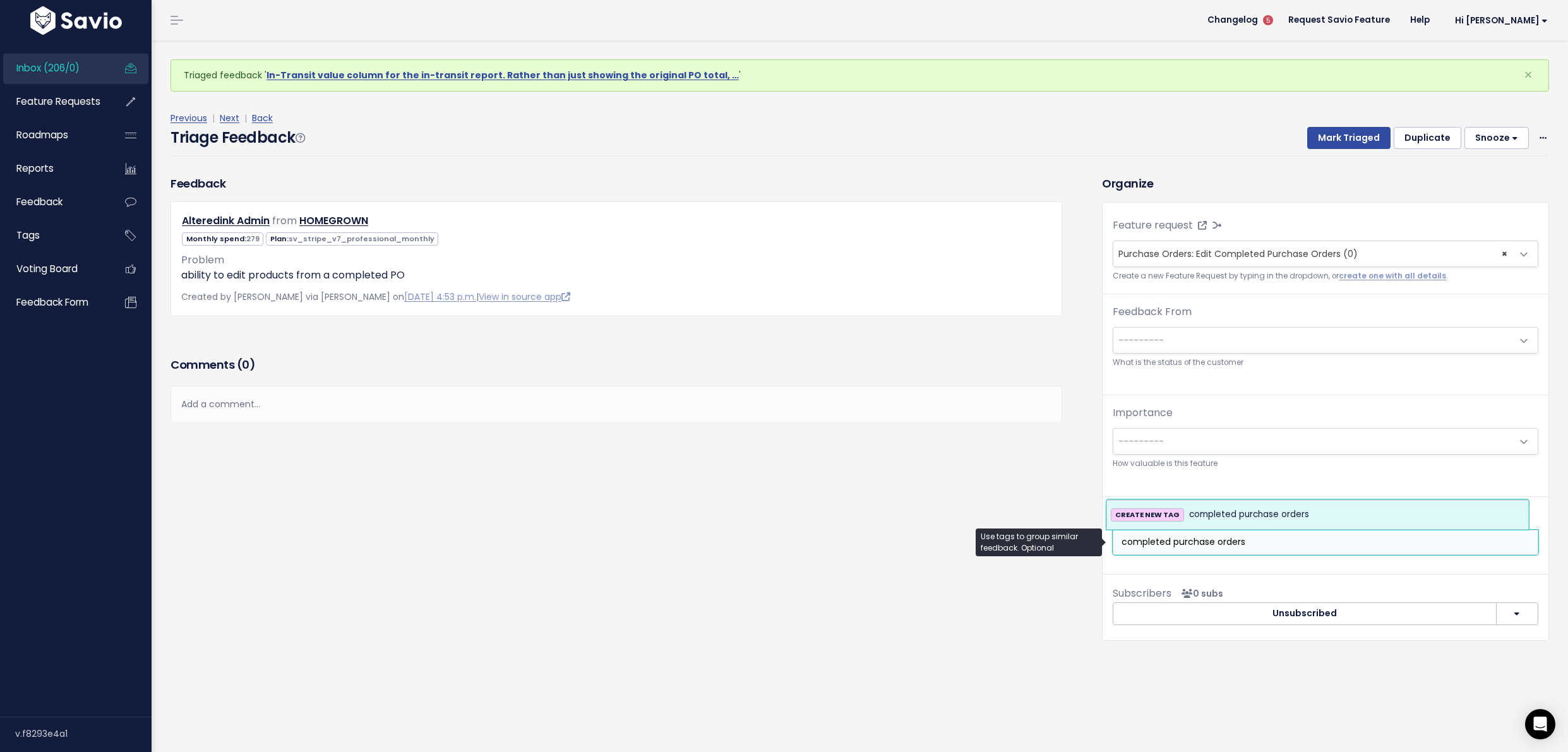
type input "completed purchase orders"
click at [1286, 516] on span "completed purchase orders" at bounding box center [1250, 514] width 120 height 15
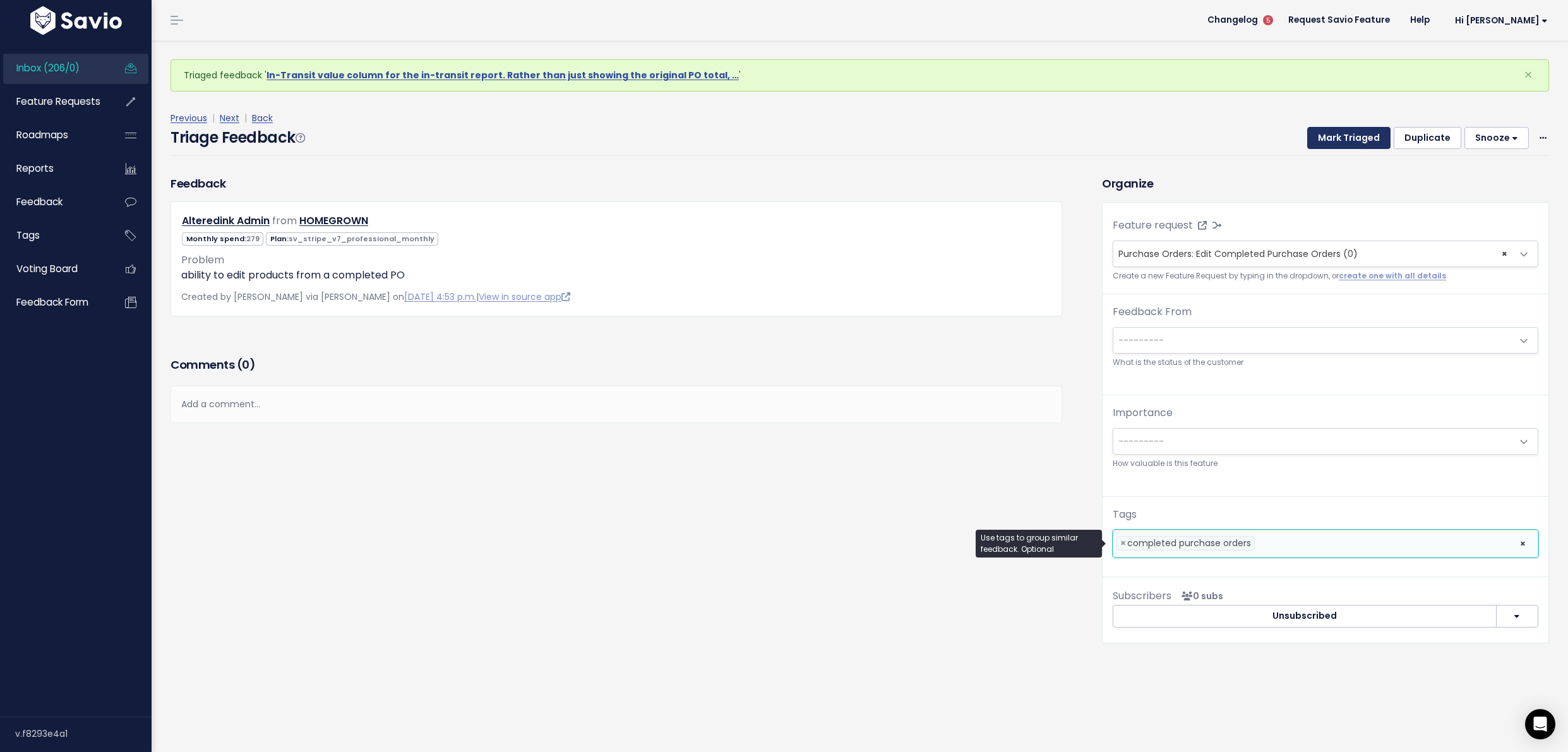
click at [1334, 143] on button "Mark Triaged" at bounding box center [1348, 138] width 83 height 23
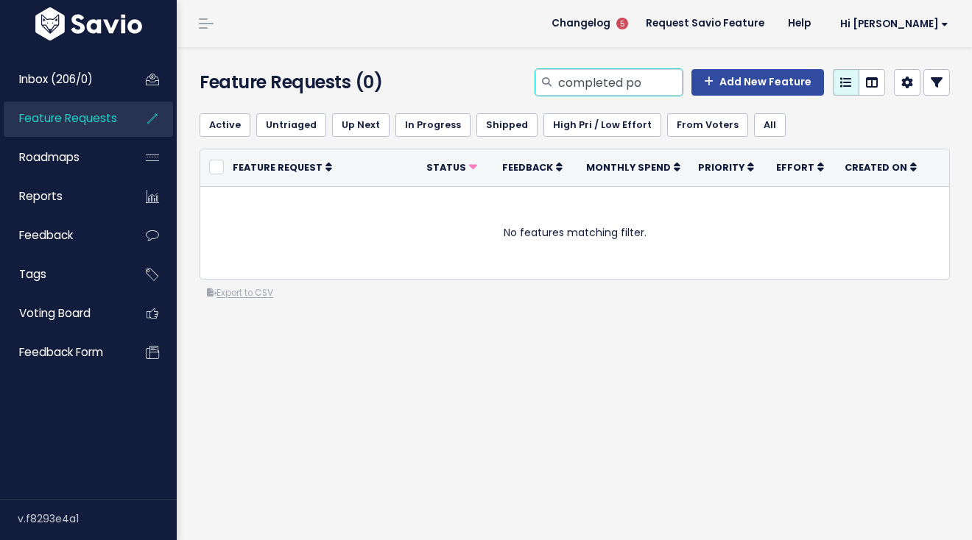
drag, startPoint x: 621, startPoint y: 84, endPoint x: 641, endPoint y: 85, distance: 19.9
click at [641, 85] on input "completed po" at bounding box center [620, 82] width 126 height 27
type input "completed purchase order"
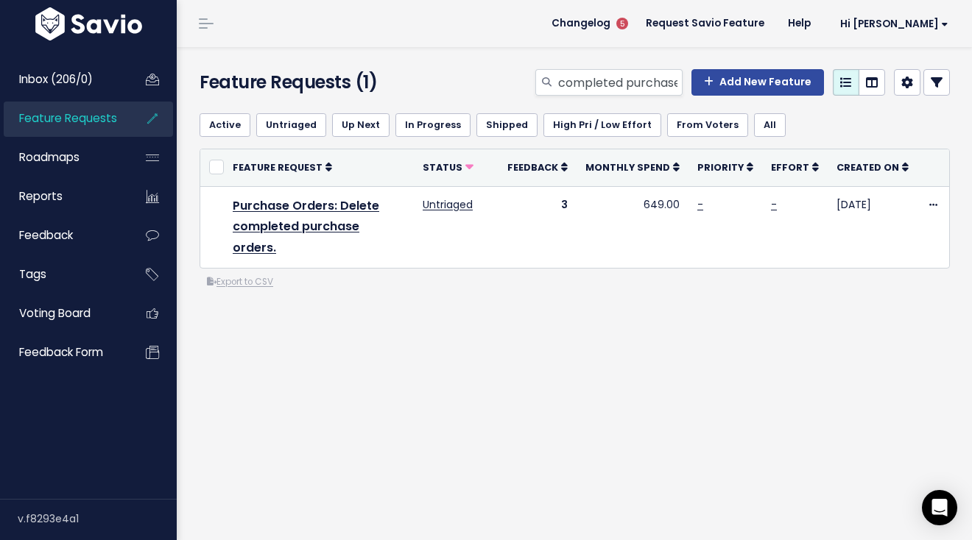
click at [655, 99] on div "completed purchase order Add New Feature" at bounding box center [703, 85] width 515 height 32
click at [652, 92] on input "completed purchase order" at bounding box center [620, 82] width 126 height 27
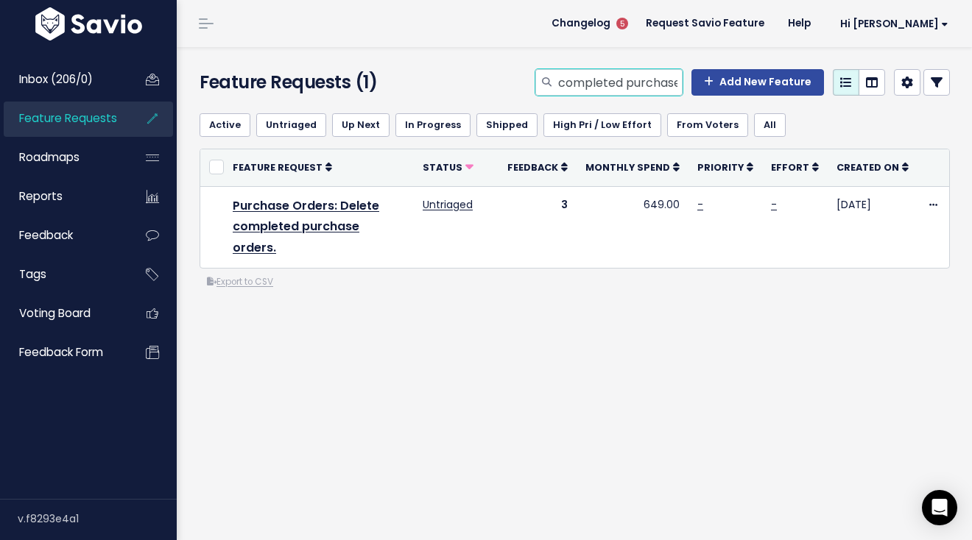
click at [652, 92] on input "completed purchase order" at bounding box center [620, 82] width 126 height 27
type input "stocktake reasons"
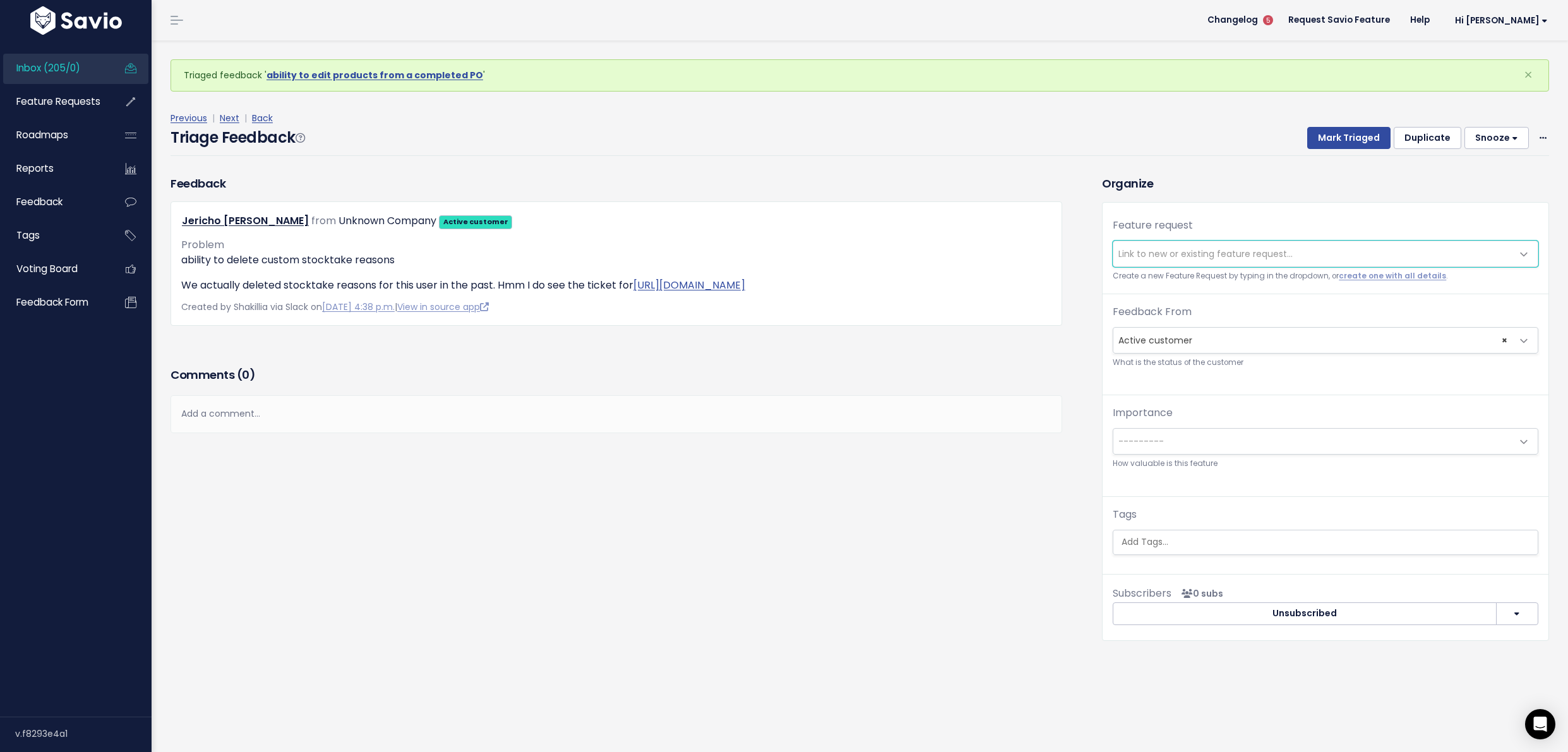
click at [1295, 256] on span "Link to new or existing feature request..." at bounding box center [1312, 253] width 399 height 25
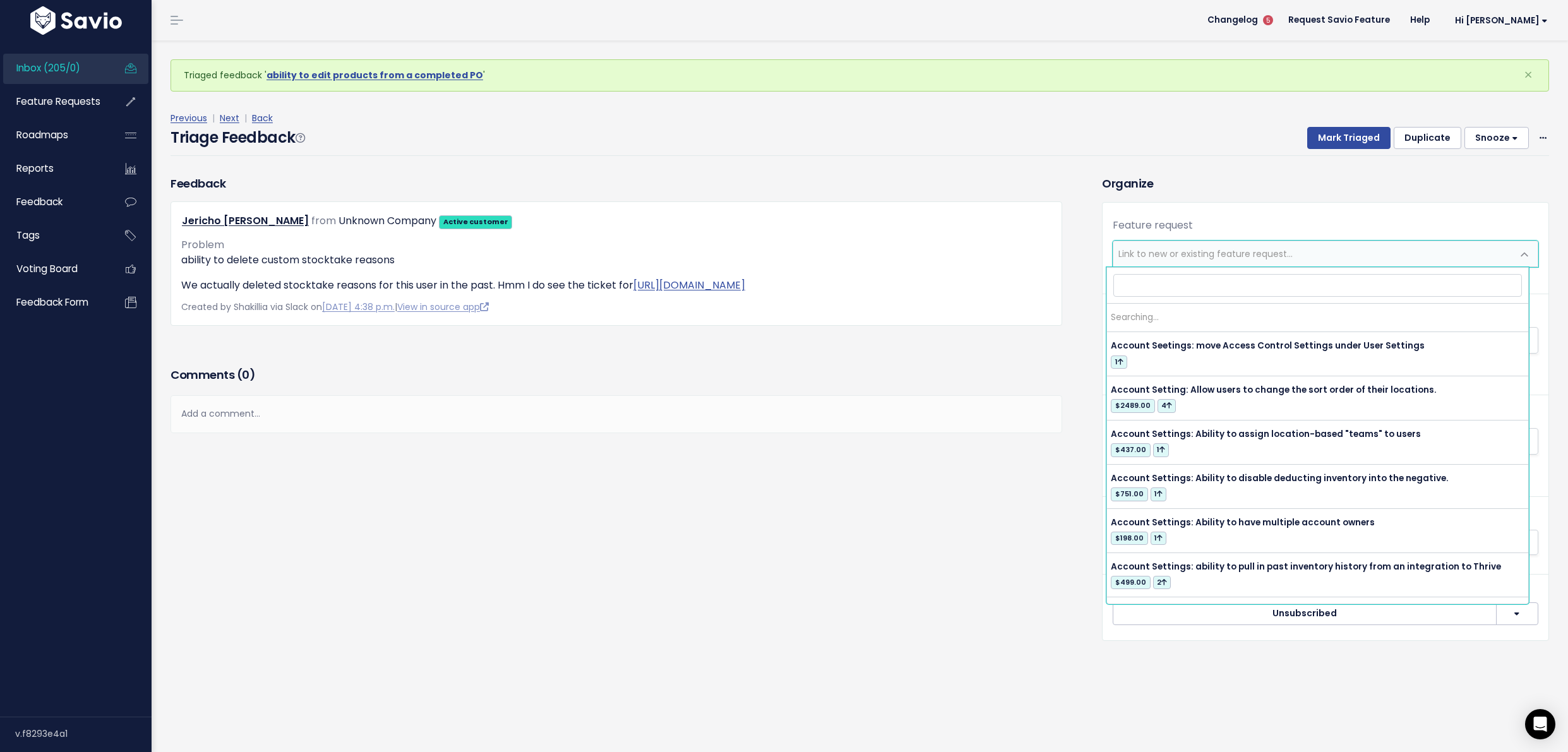
click at [1295, 256] on span "Link to new or existing feature request..." at bounding box center [1312, 253] width 399 height 25
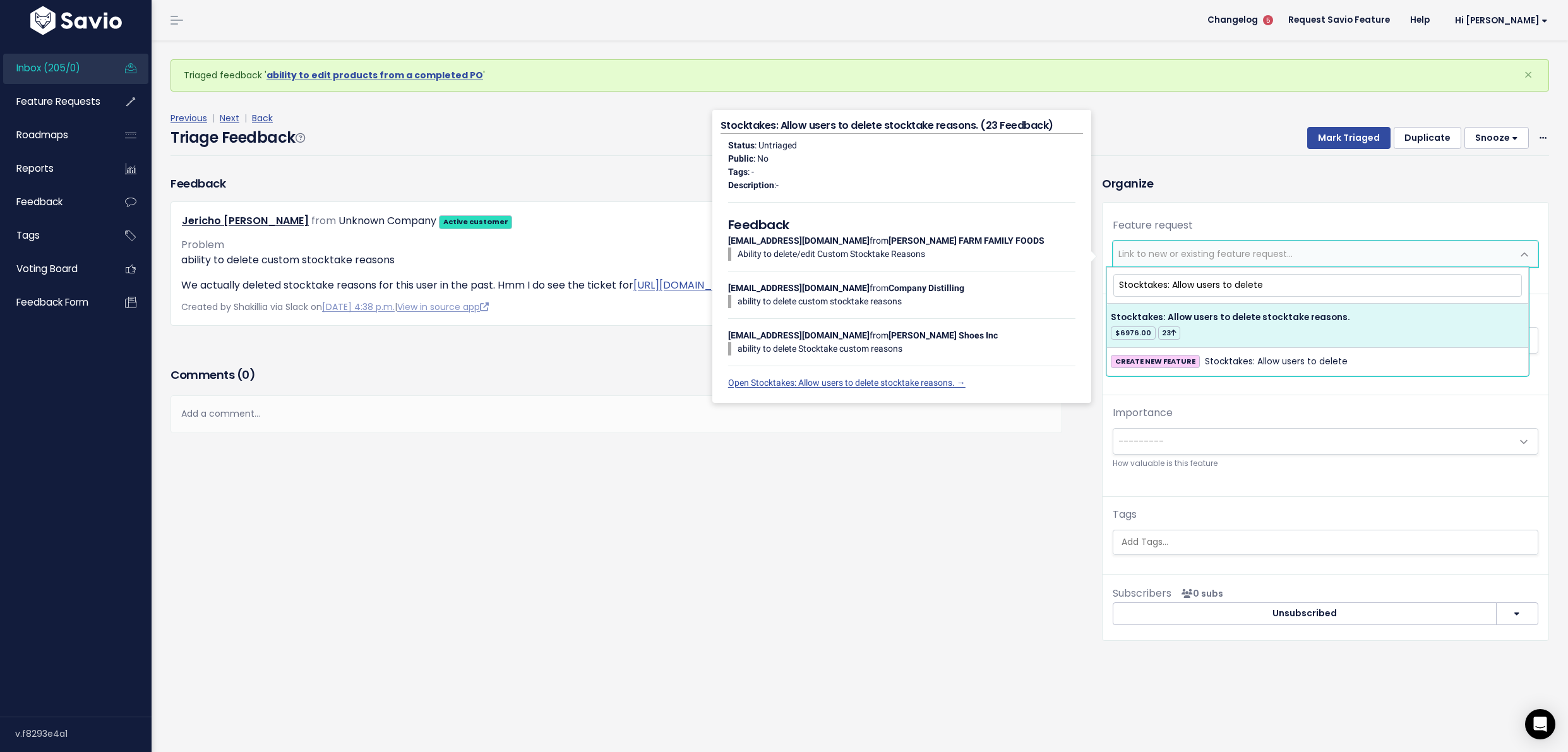
type input "Stocktakes: Allow users to delete"
select select "21681"
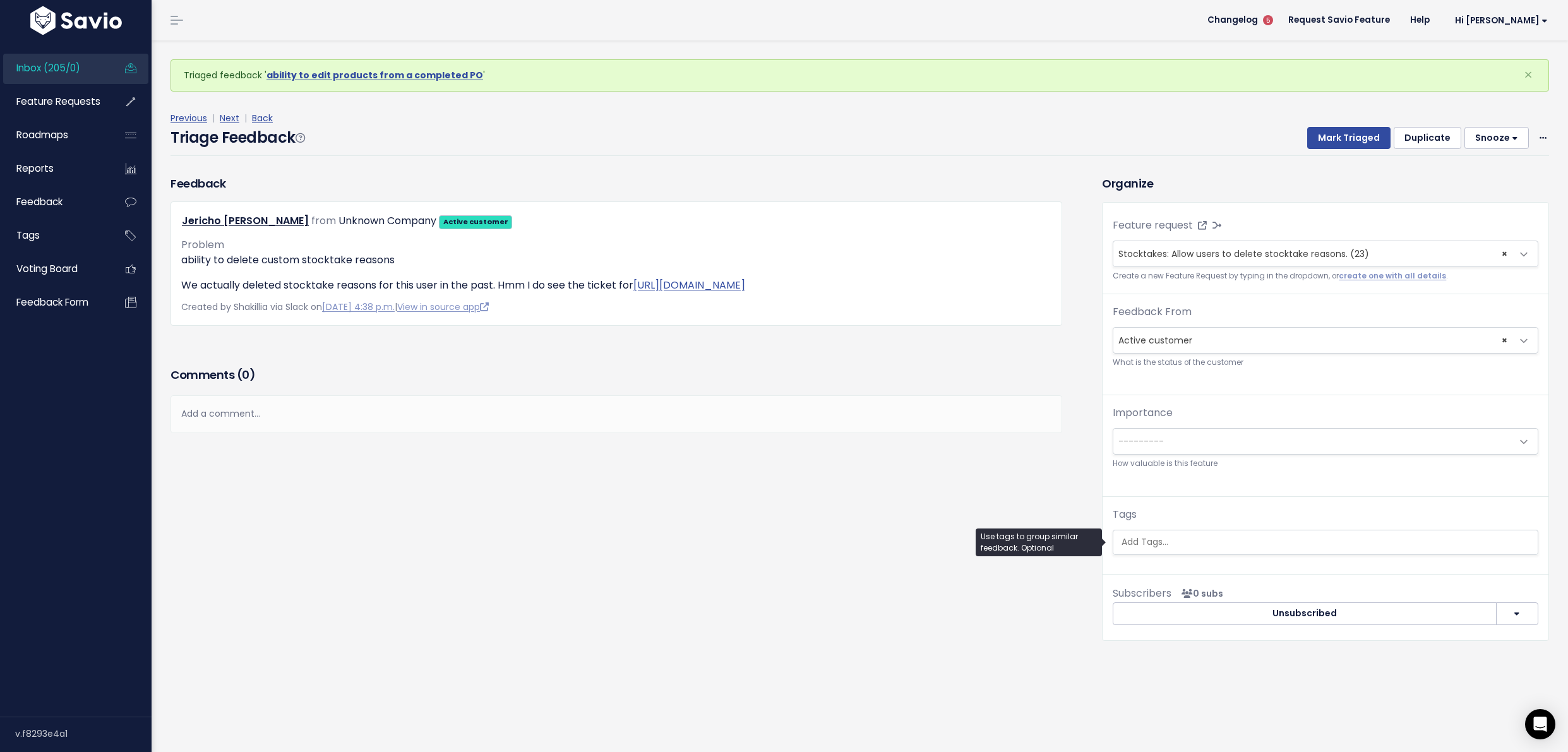
click at [1159, 554] on span at bounding box center [1325, 542] width 425 height 25
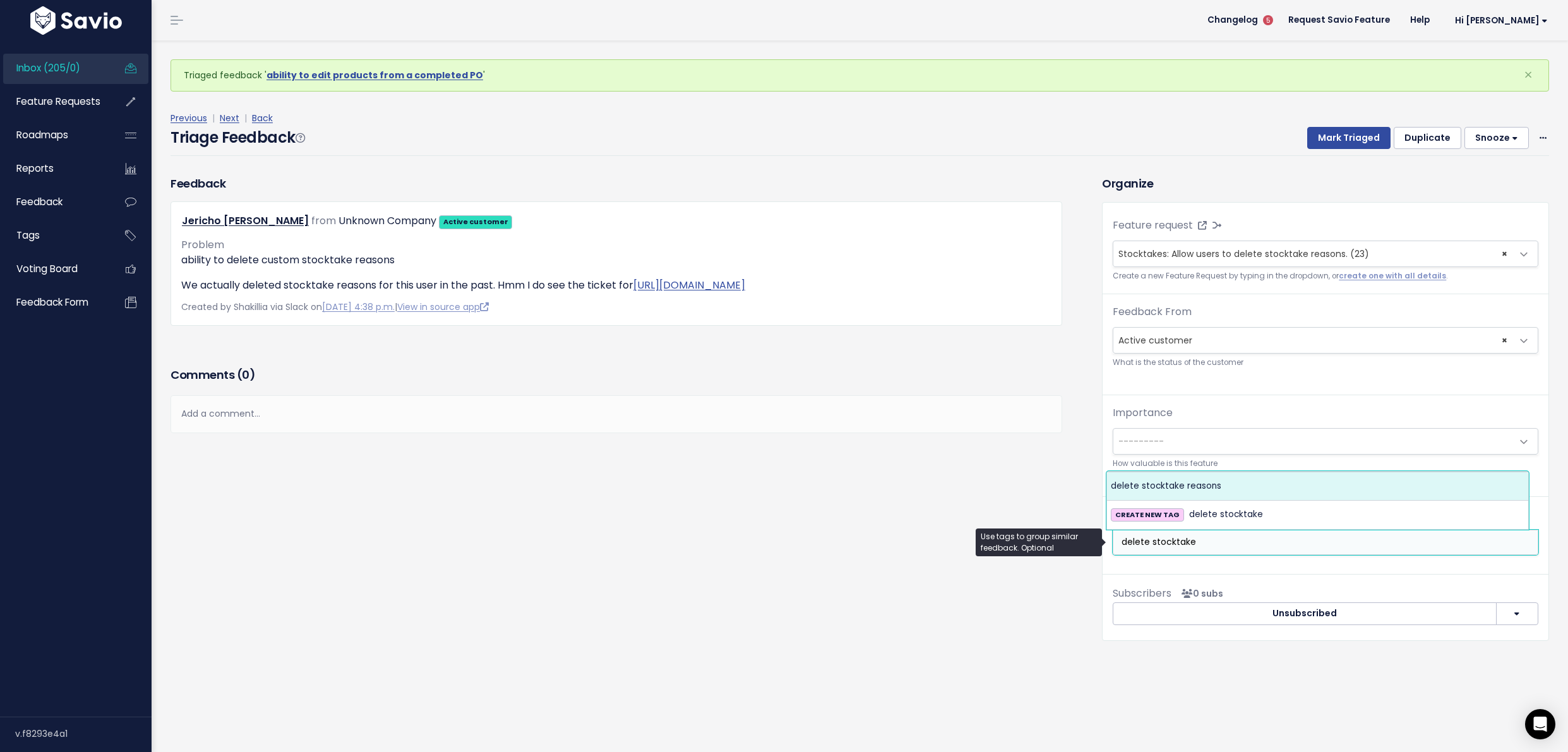
type input "delete stocktake"
select select "7612"
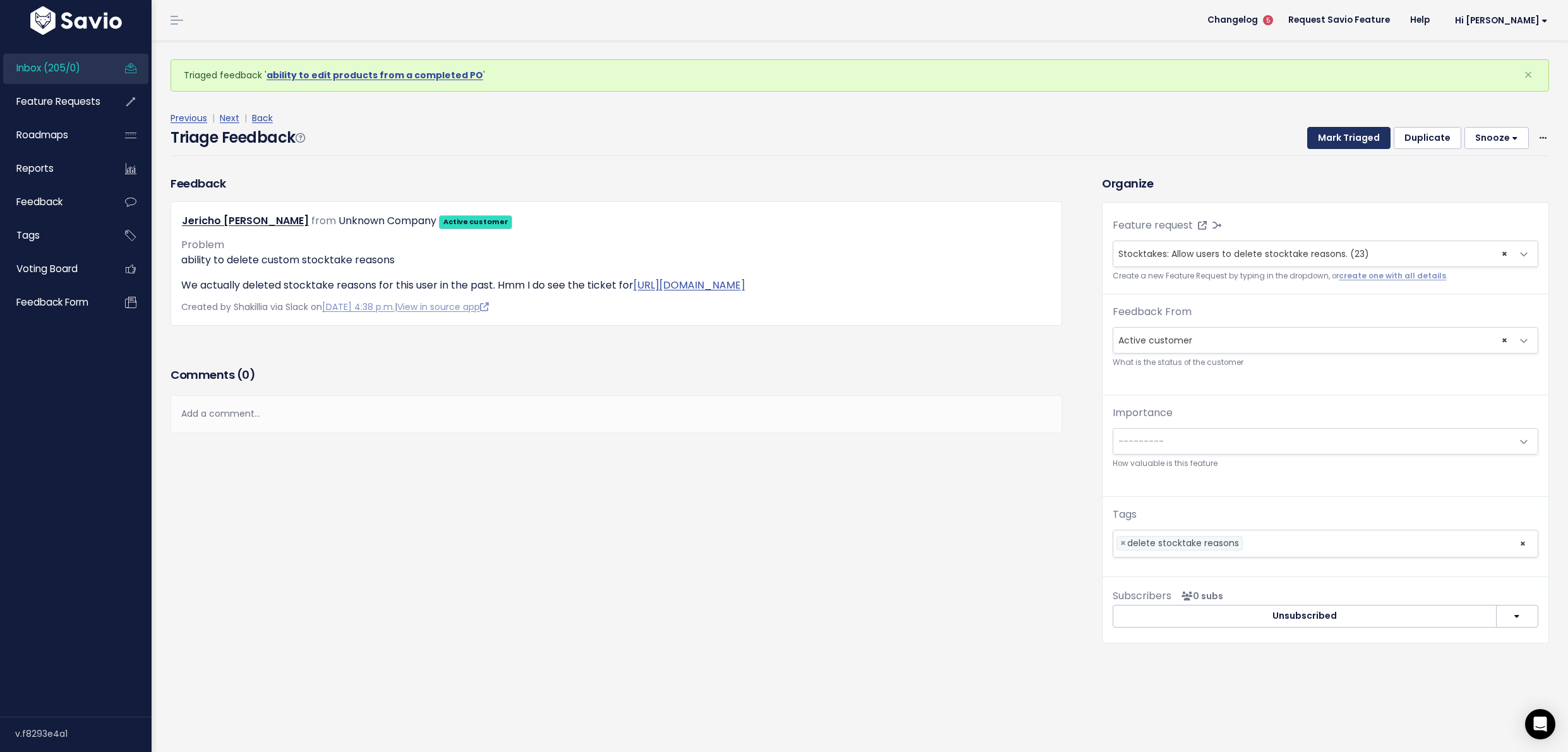
click at [1337, 140] on button "Mark Triaged" at bounding box center [1348, 138] width 83 height 23
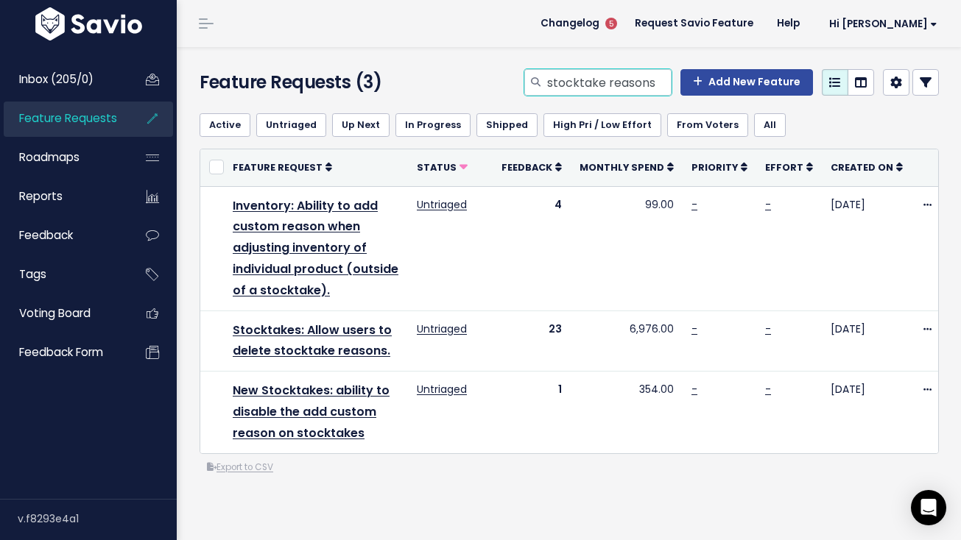
click at [635, 78] on input "stocktake reasons" at bounding box center [609, 82] width 126 height 27
type input "mobile"
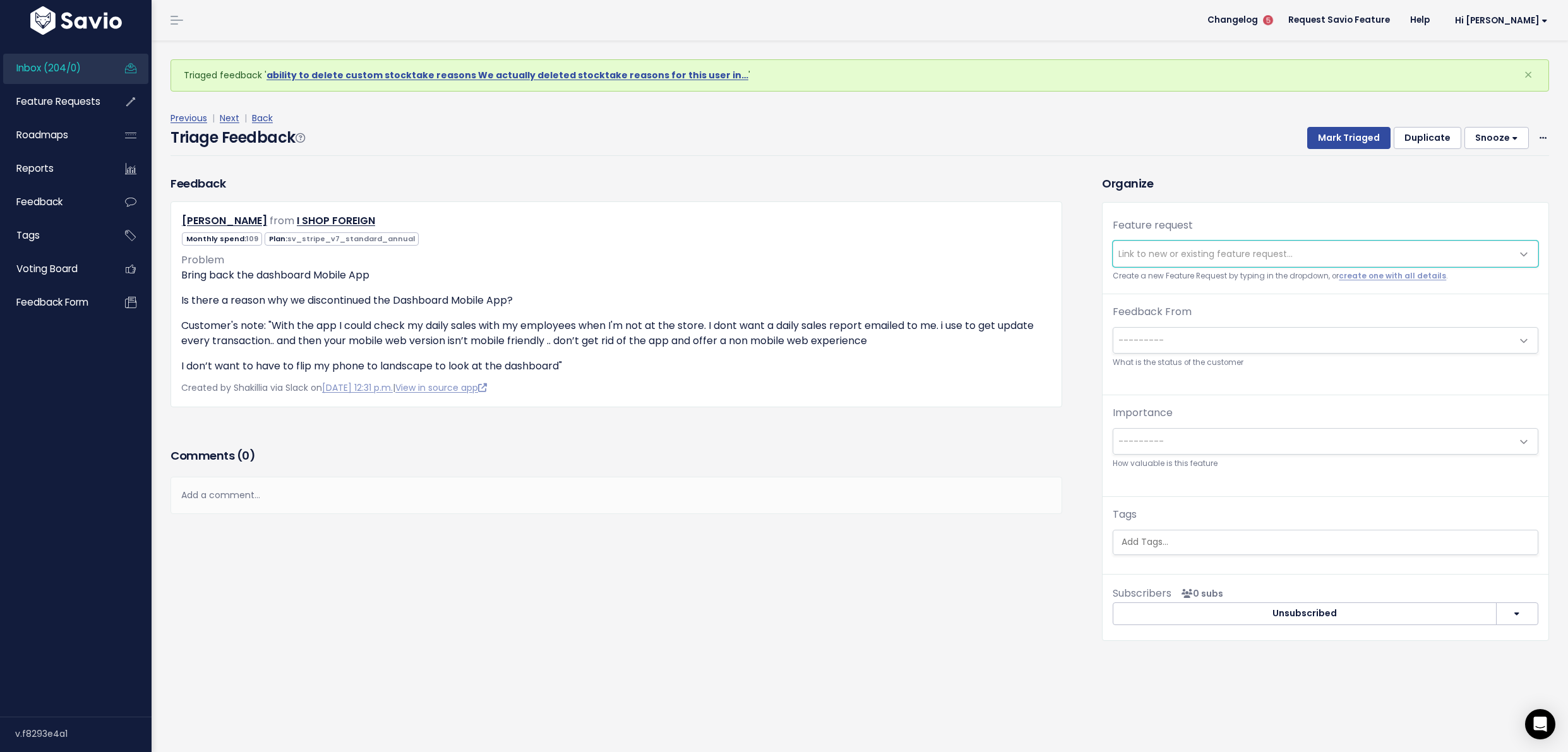
click at [1125, 260] on span "Link to new or existing feature request..." at bounding box center [1205, 254] width 174 height 13
click at [1126, 258] on span "Link to new or existing feature request..." at bounding box center [1205, 254] width 174 height 13
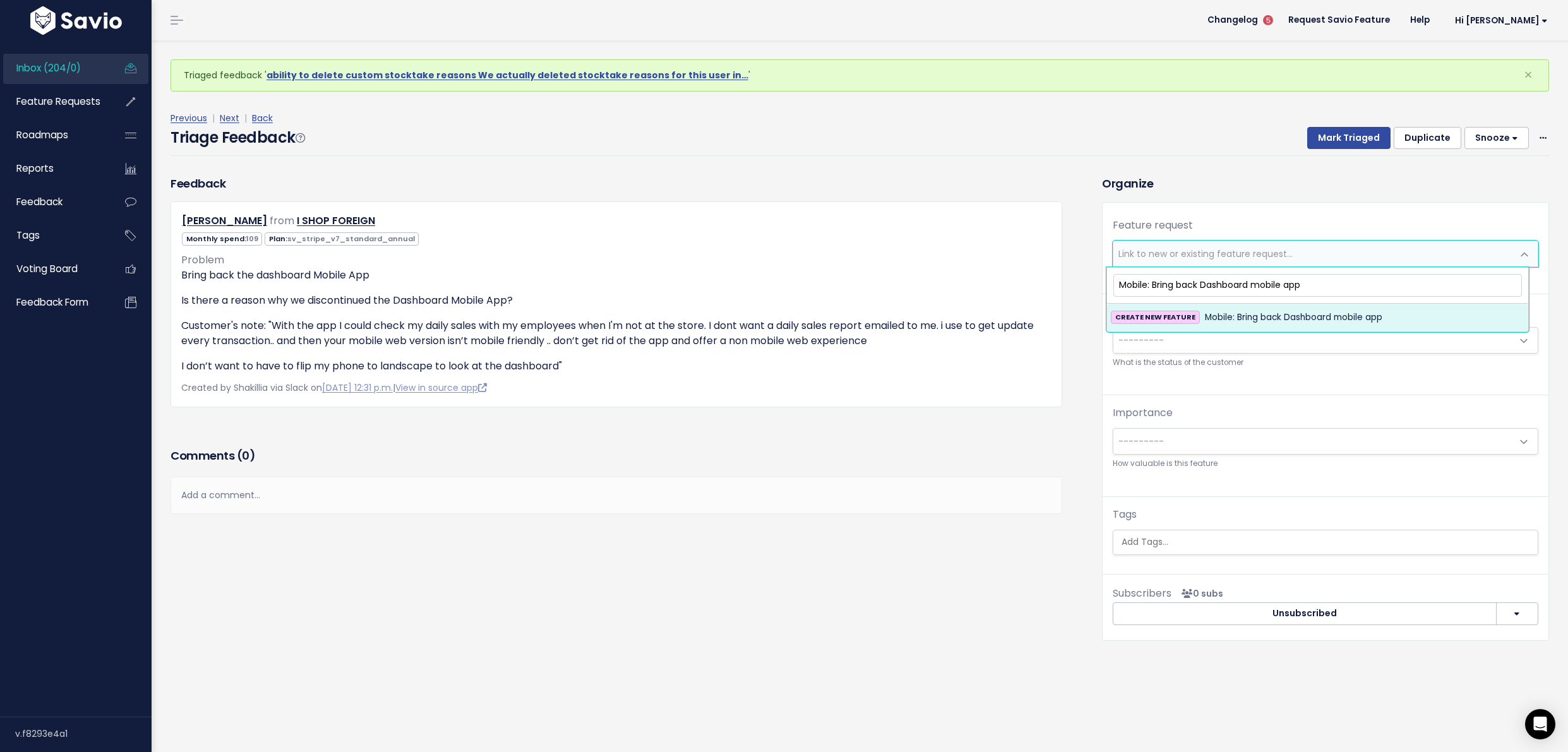
type input "Mobile: Bring back Dashboard mobile app"
click at [1318, 312] on span "Mobile: Bring back Dashboard mobile app" at bounding box center [1294, 318] width 178 height 15
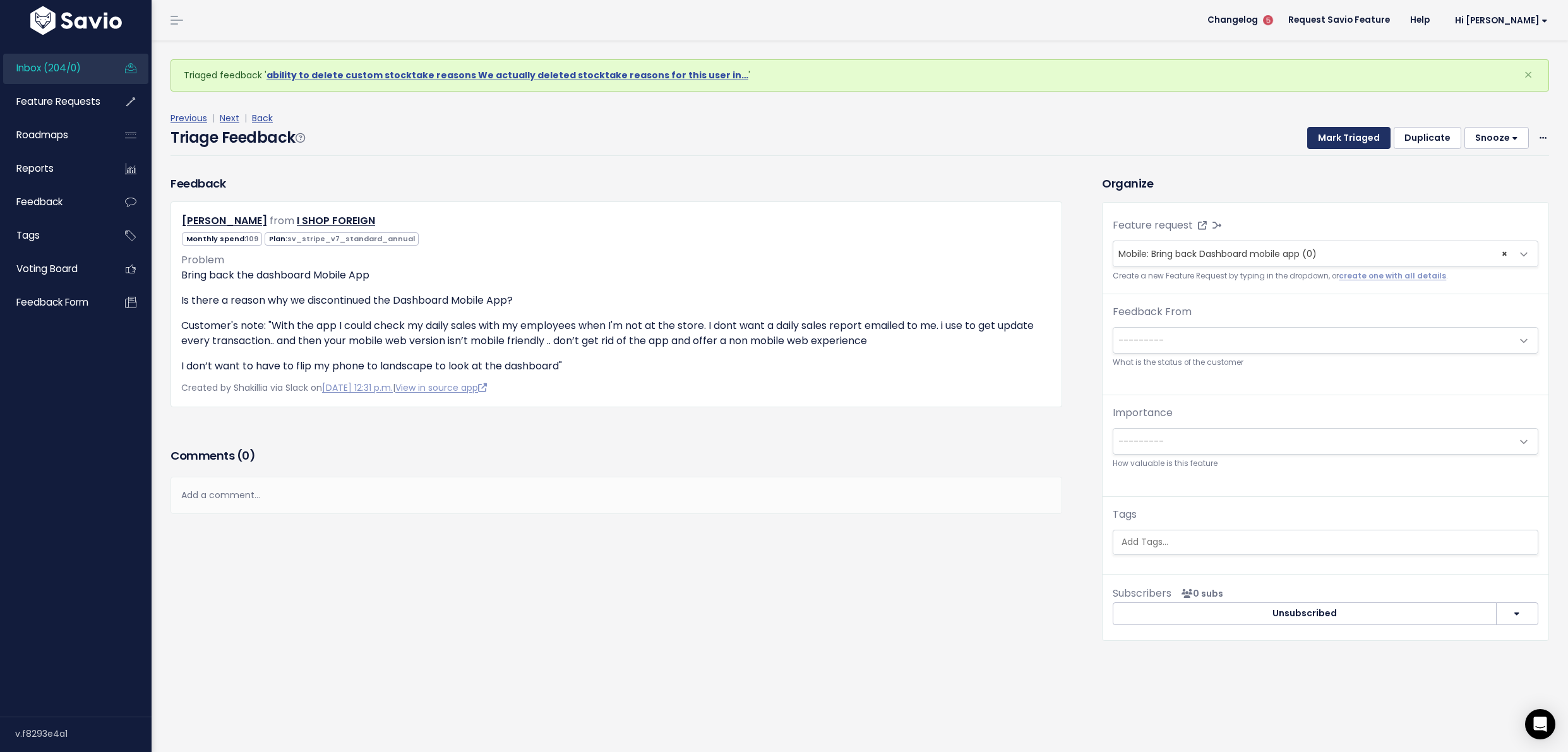
click at [1319, 143] on button "Mark Triaged" at bounding box center [1348, 138] width 83 height 23
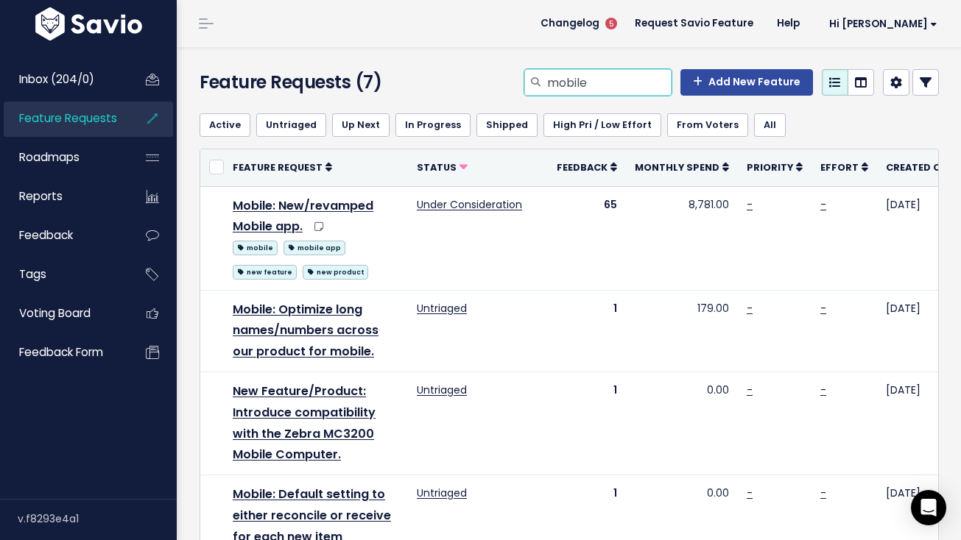
click at [555, 80] on input "mobile" at bounding box center [609, 82] width 126 height 27
type input "bottle deposit"
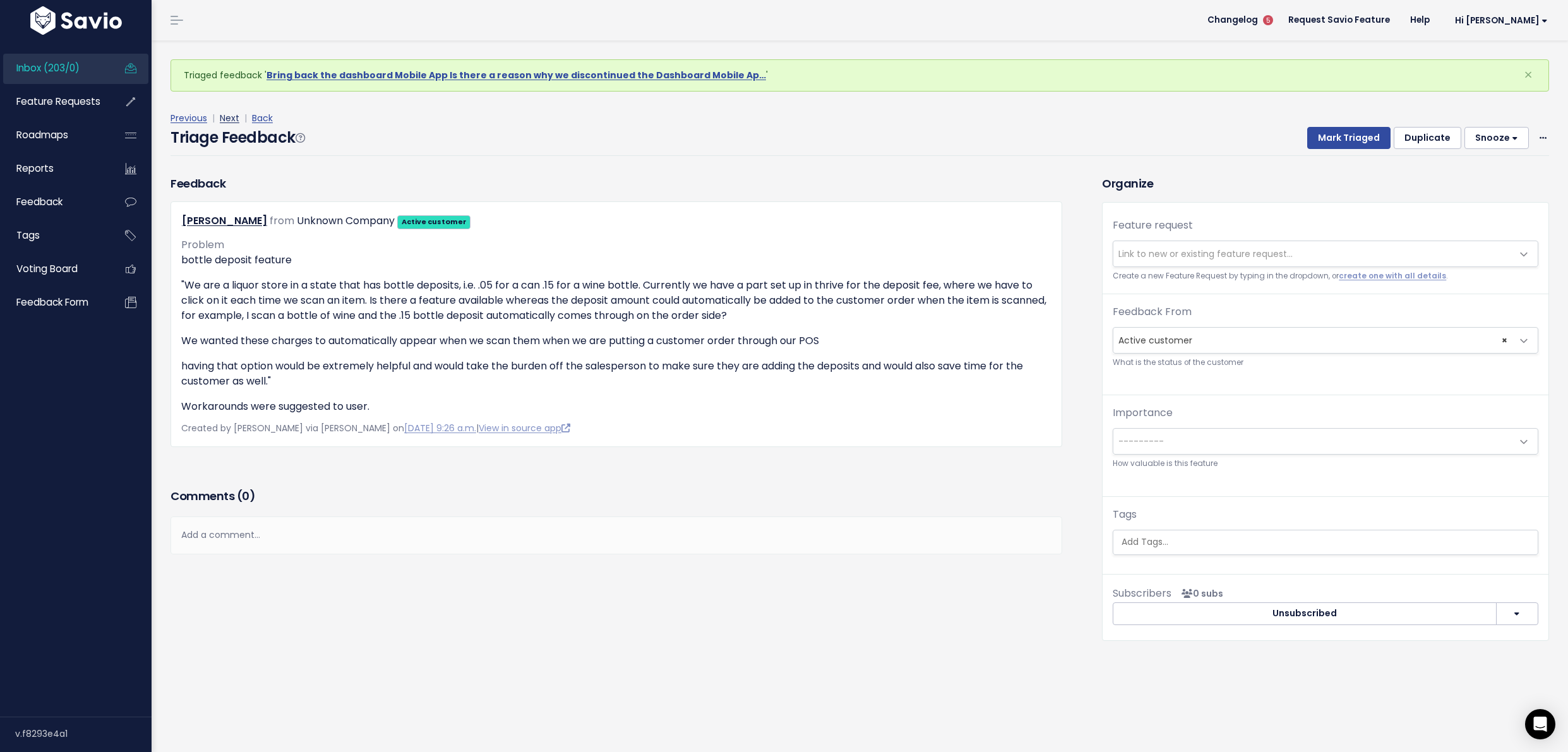
click at [226, 122] on link "Next" at bounding box center [229, 117] width 20 height 13
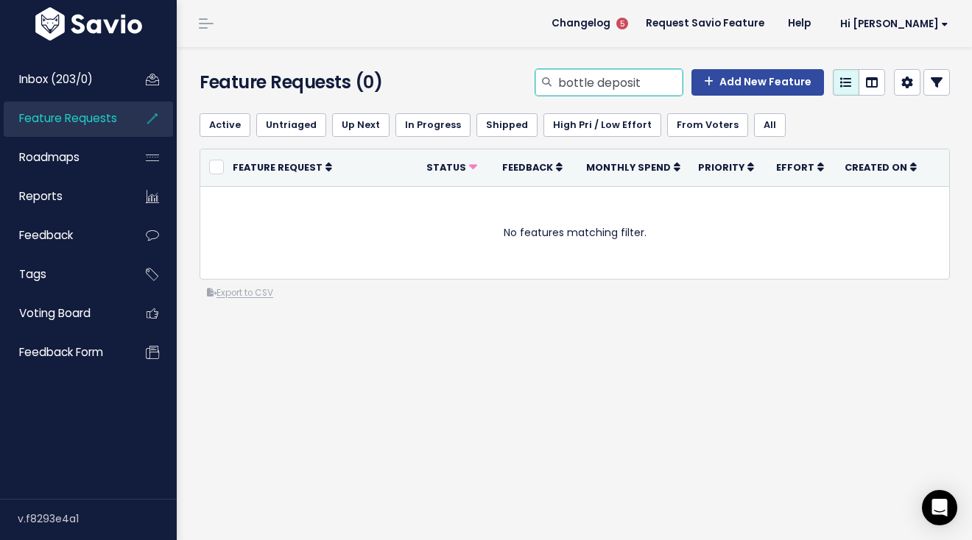
click at [598, 88] on input "bottle deposit" at bounding box center [620, 82] width 126 height 27
type input "tax type"
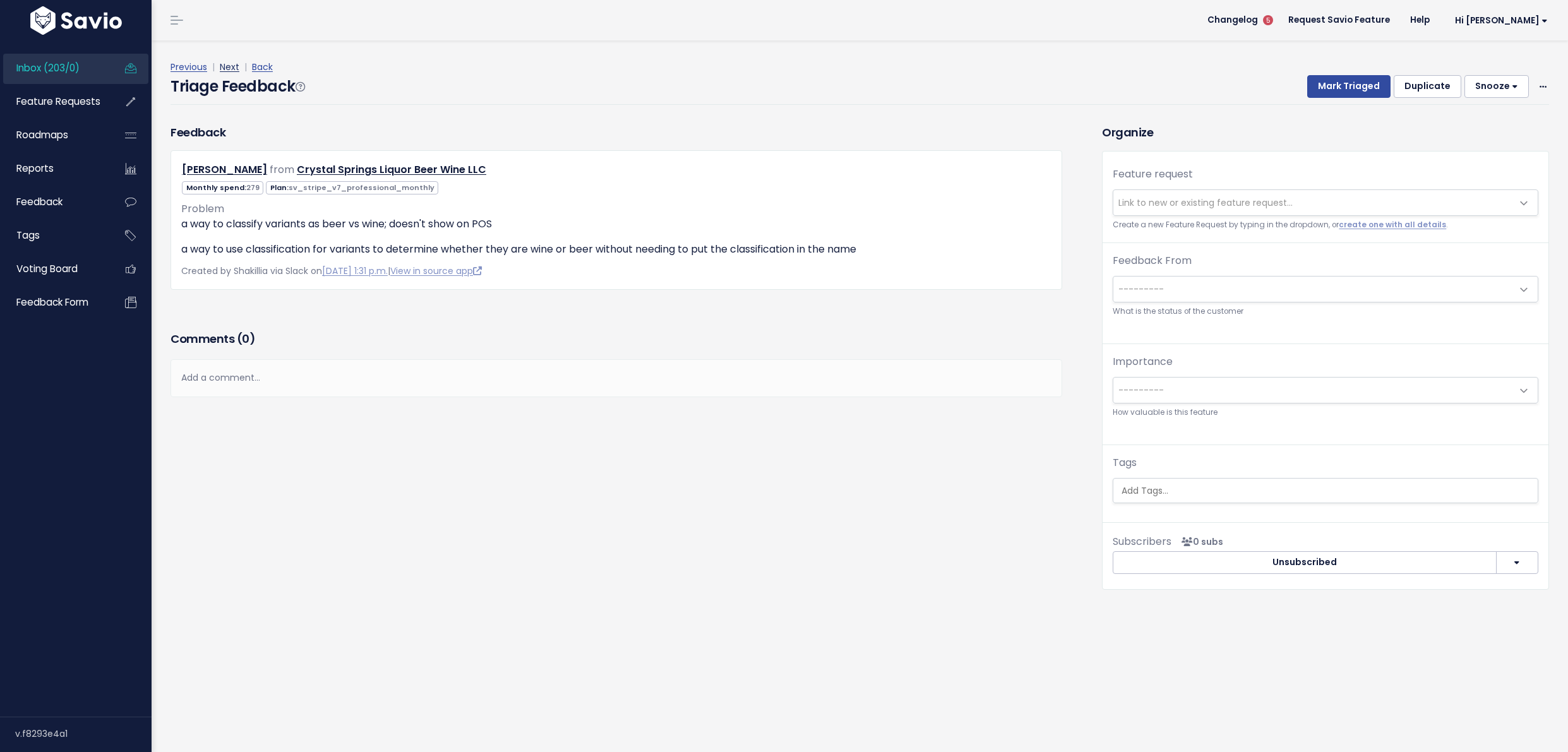
click at [224, 70] on link "Next" at bounding box center [229, 67] width 20 height 13
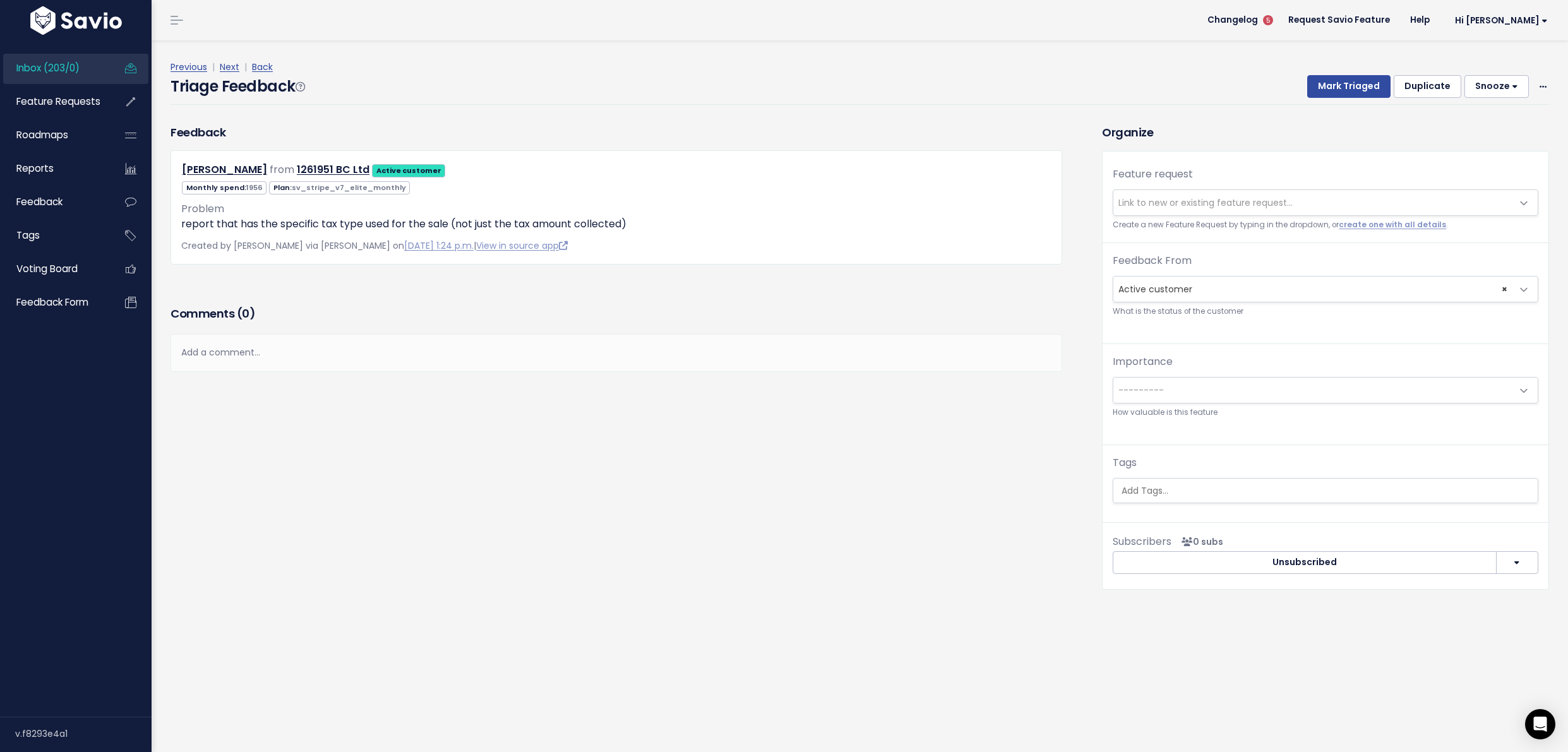
click at [1175, 208] on span "Link to new or existing feature request..." at bounding box center [1205, 202] width 174 height 13
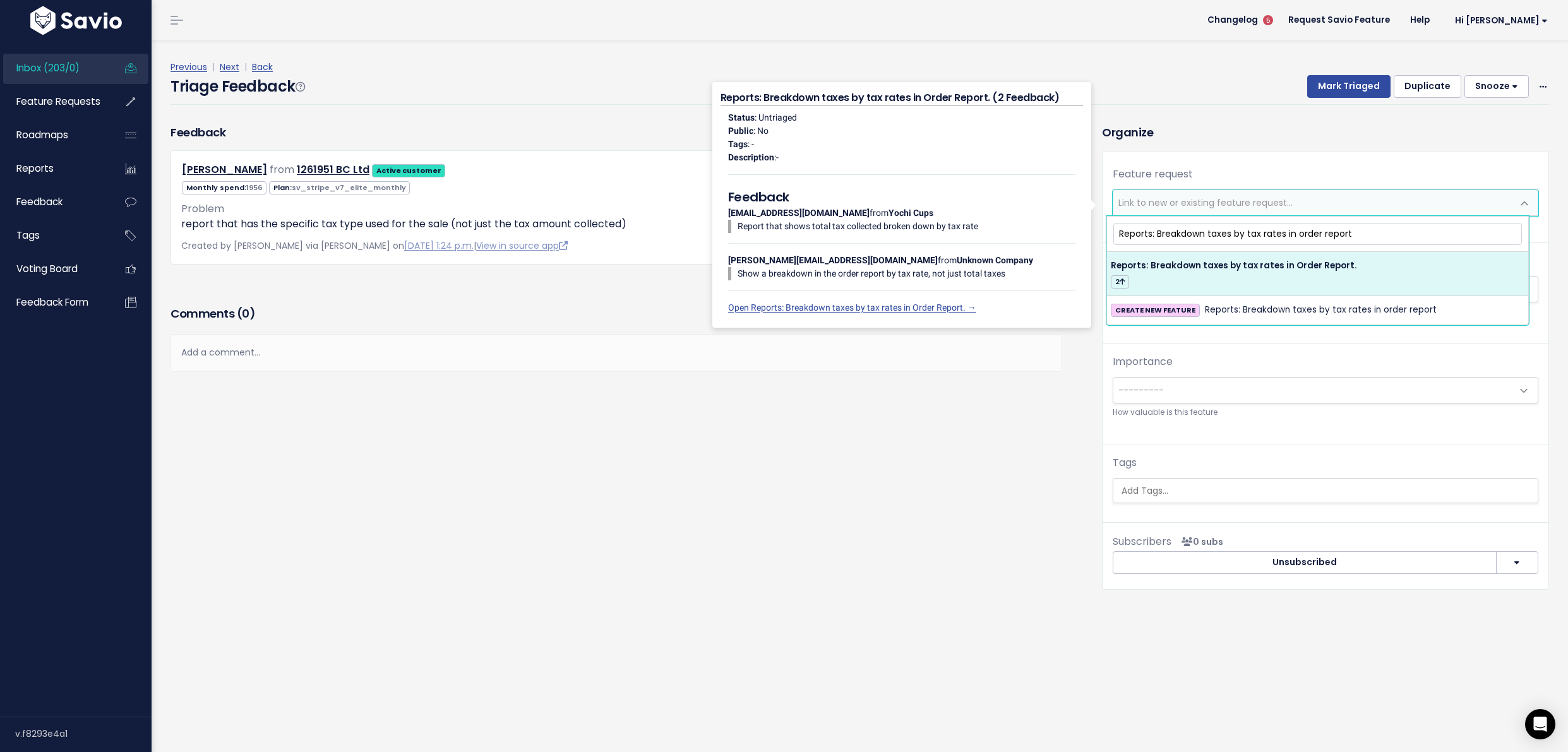
type input "Reports: Breakdown taxes by tax rates in order report"
select select "29970"
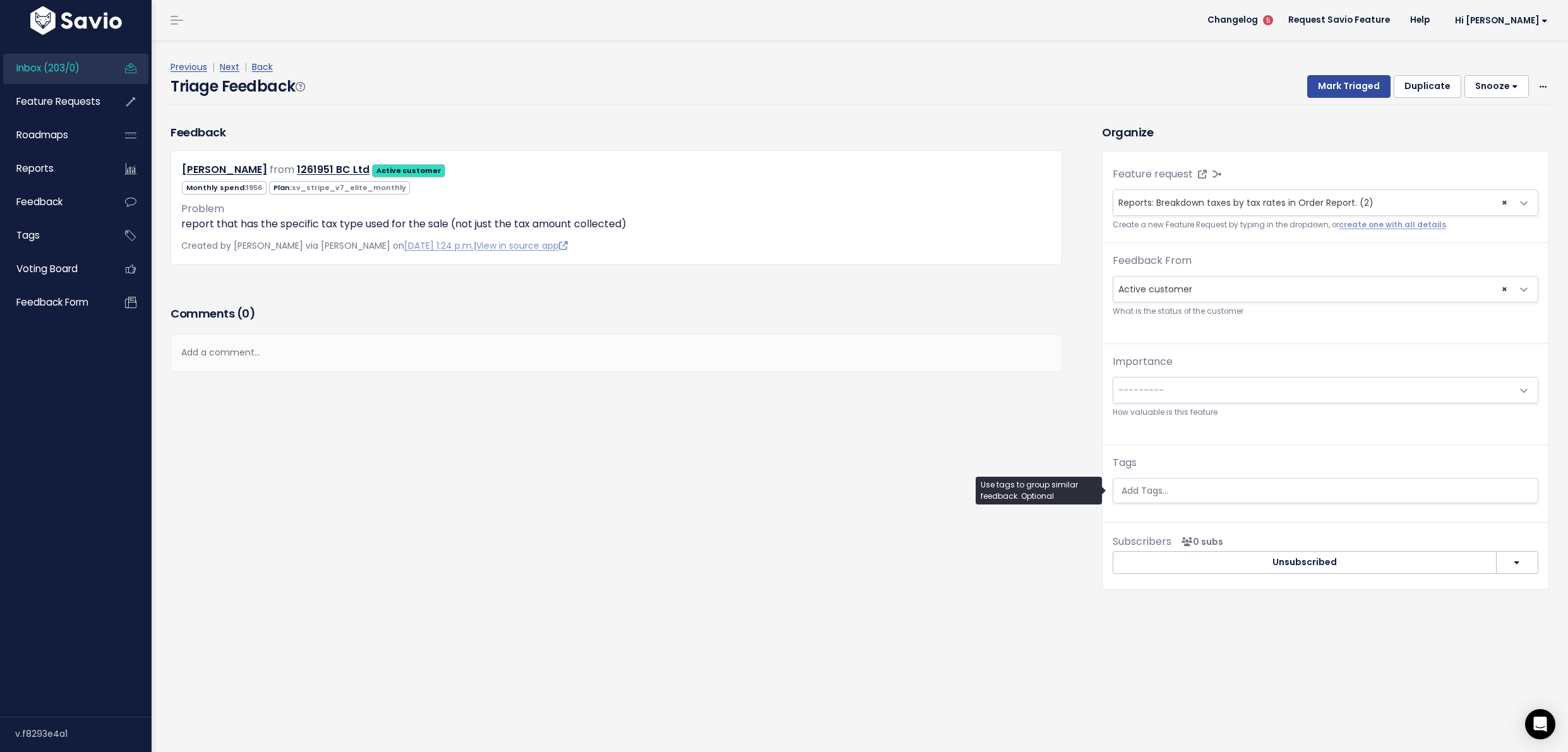
click at [1203, 484] on input "search" at bounding box center [1327, 490] width 421 height 13
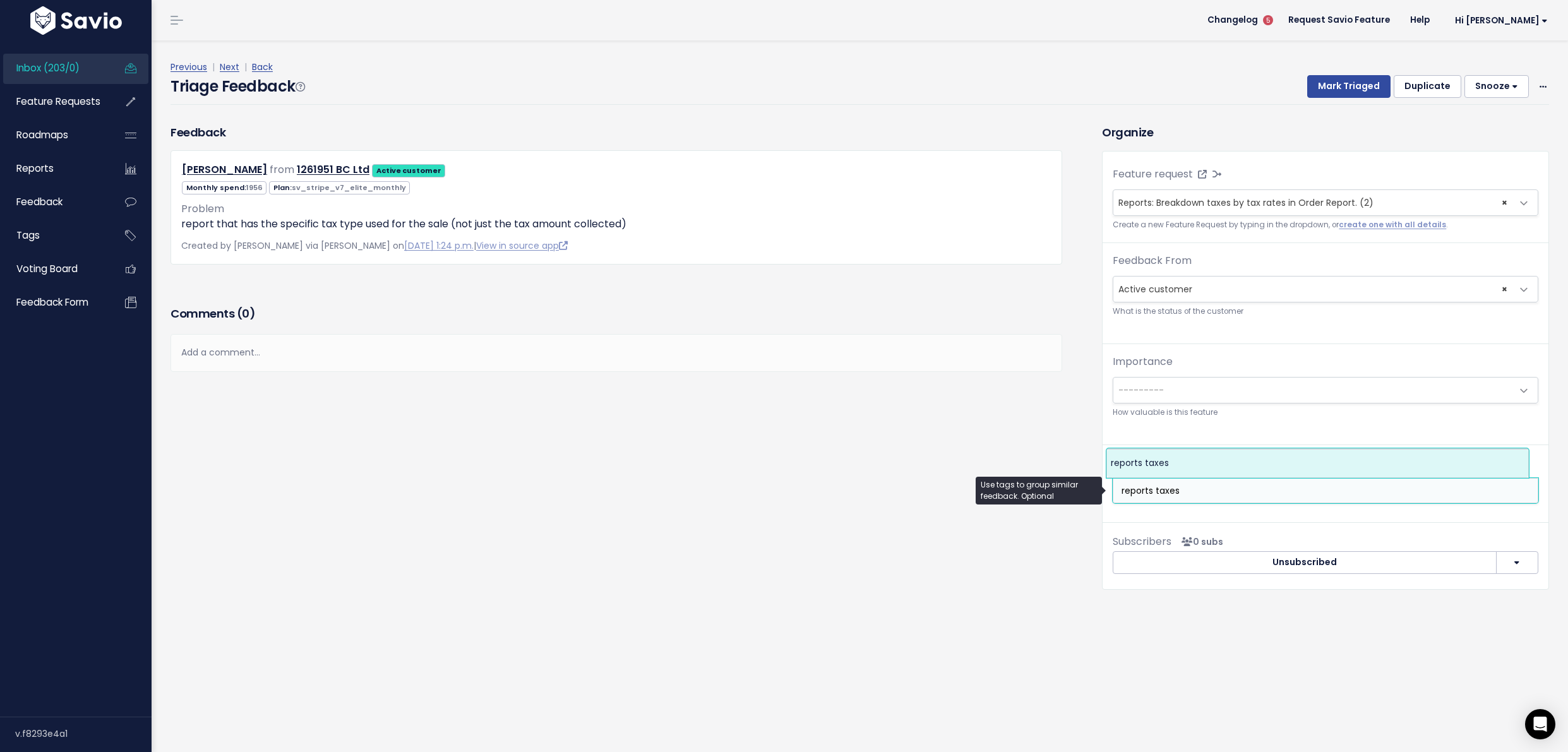
type input "reports taxes"
select select "7607"
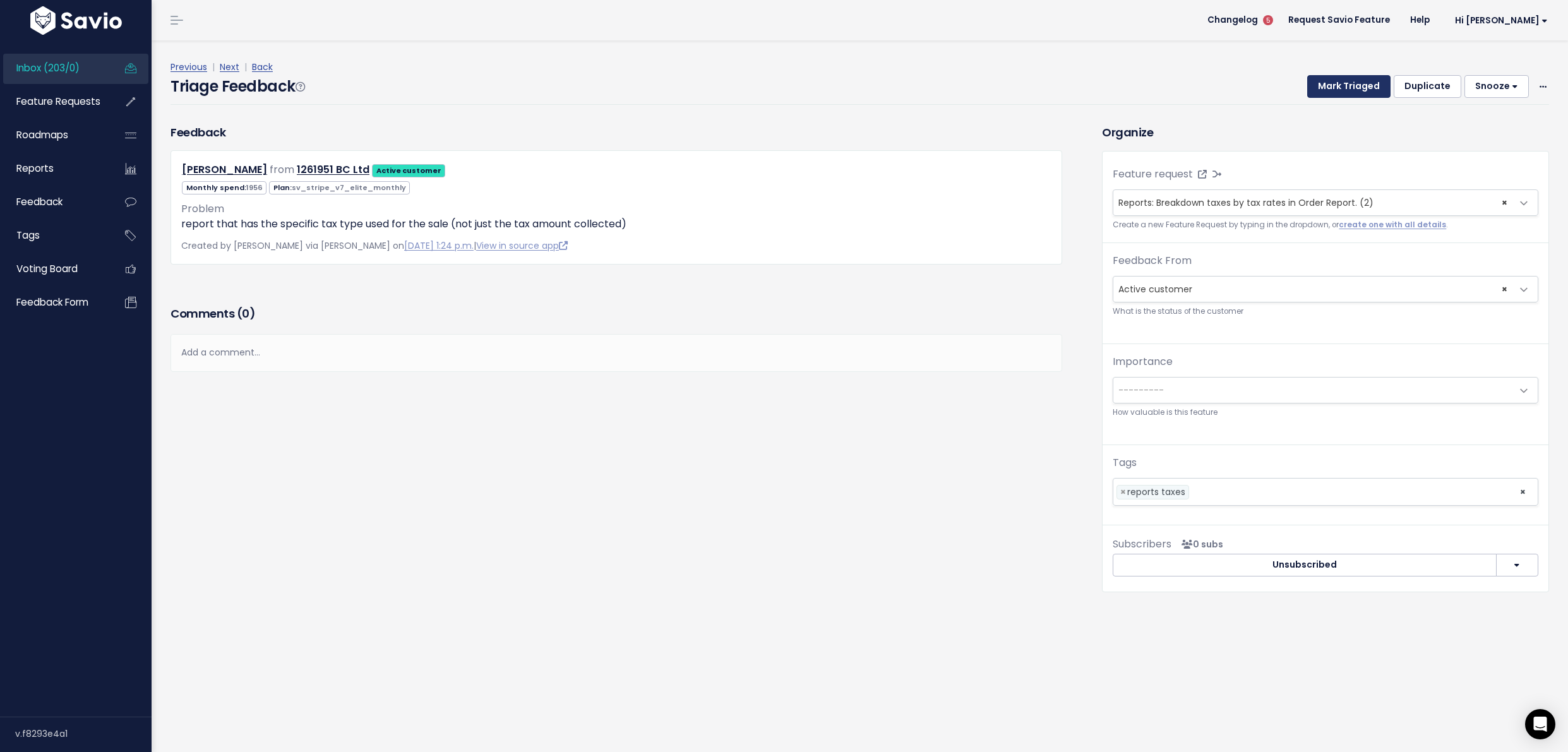
click at [1351, 83] on button "Mark Triaged" at bounding box center [1348, 87] width 83 height 23
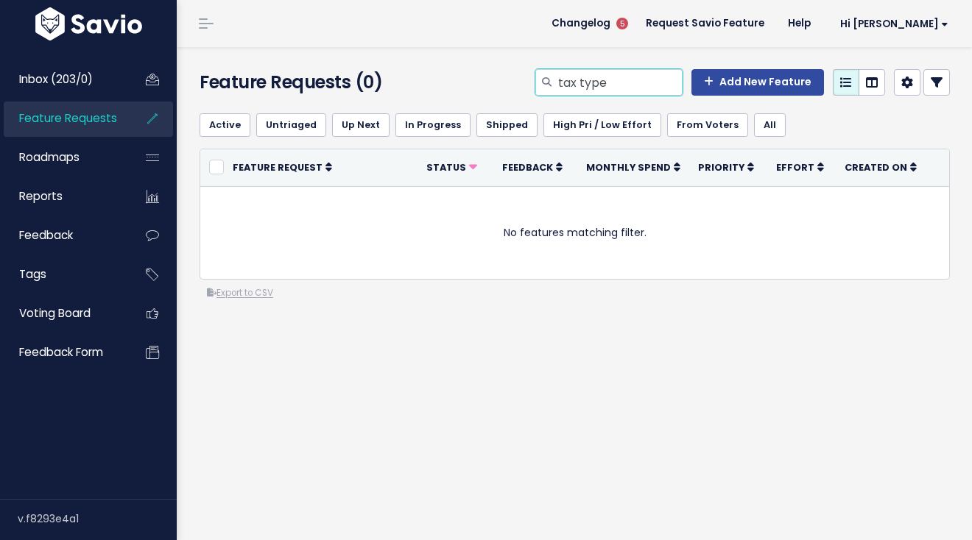
click at [603, 84] on input "tax type" at bounding box center [620, 82] width 126 height 27
click at [620, 89] on input "tax type" at bounding box center [620, 82] width 126 height 27
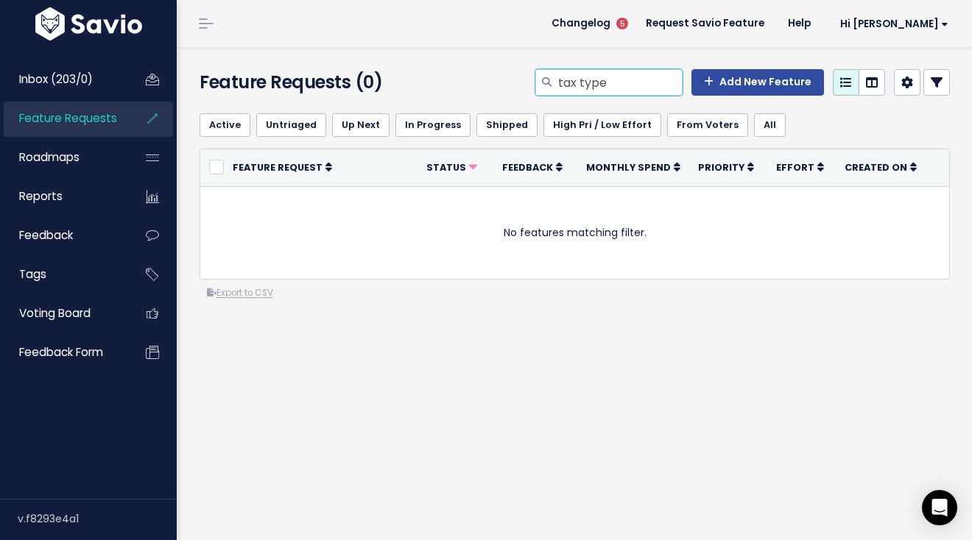
click at [620, 89] on input "tax type" at bounding box center [620, 82] width 126 height 27
type input "order report tax"
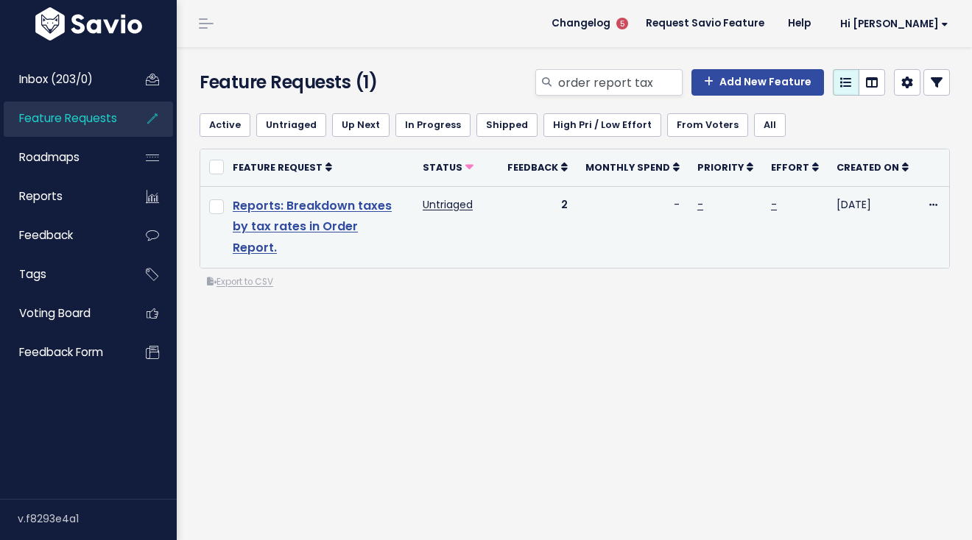
click at [334, 204] on link "Reports: Breakdown taxes by tax rates in Order Report." at bounding box center [312, 227] width 159 height 60
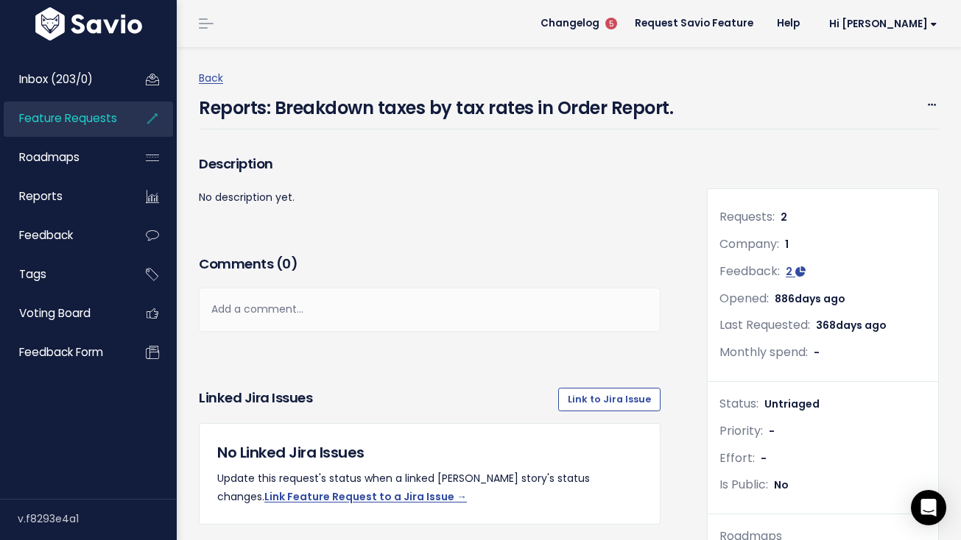
click at [71, 109] on link "Feature Requests" at bounding box center [63, 119] width 119 height 34
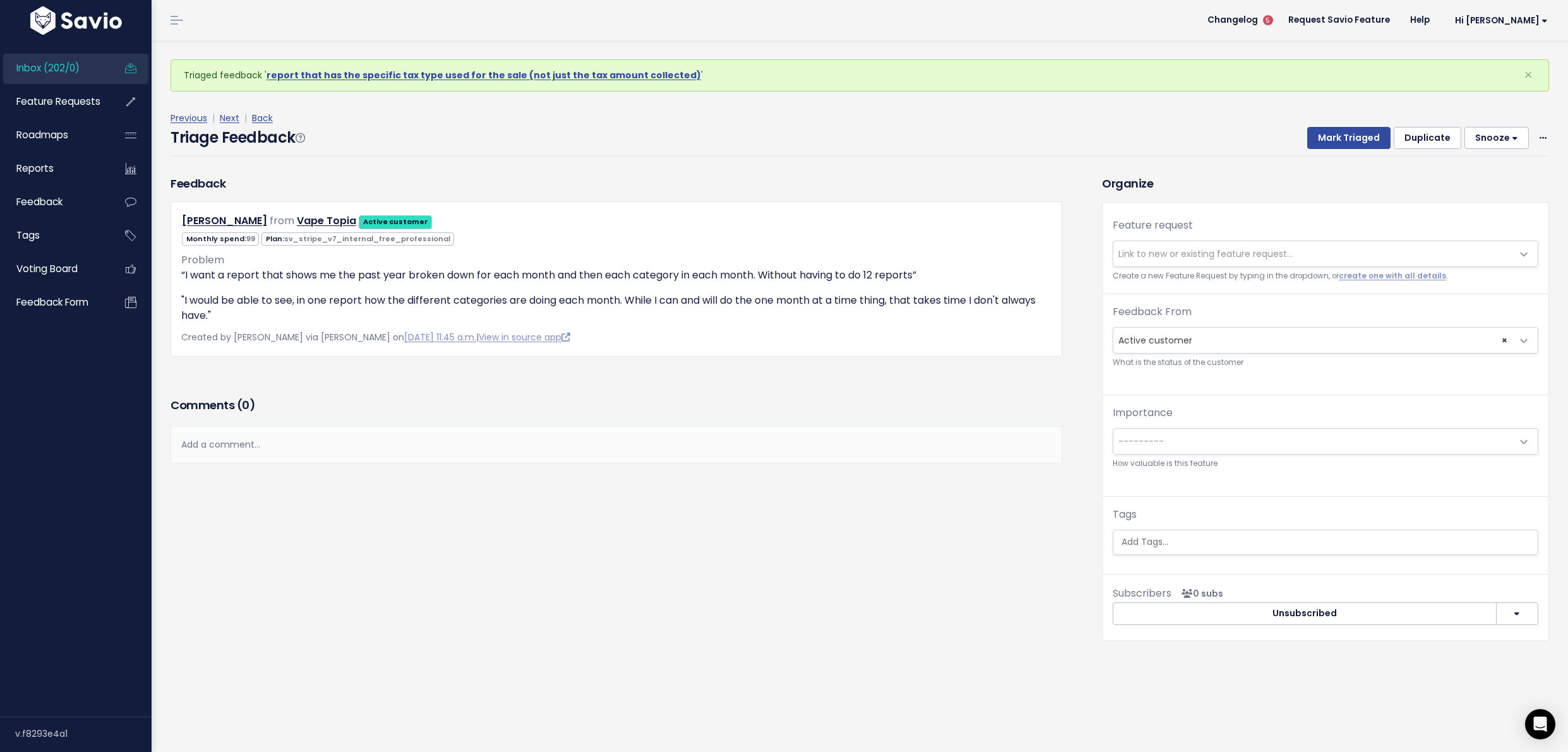
click at [1148, 262] on span "Link to new or existing feature request..." at bounding box center [1312, 253] width 399 height 25
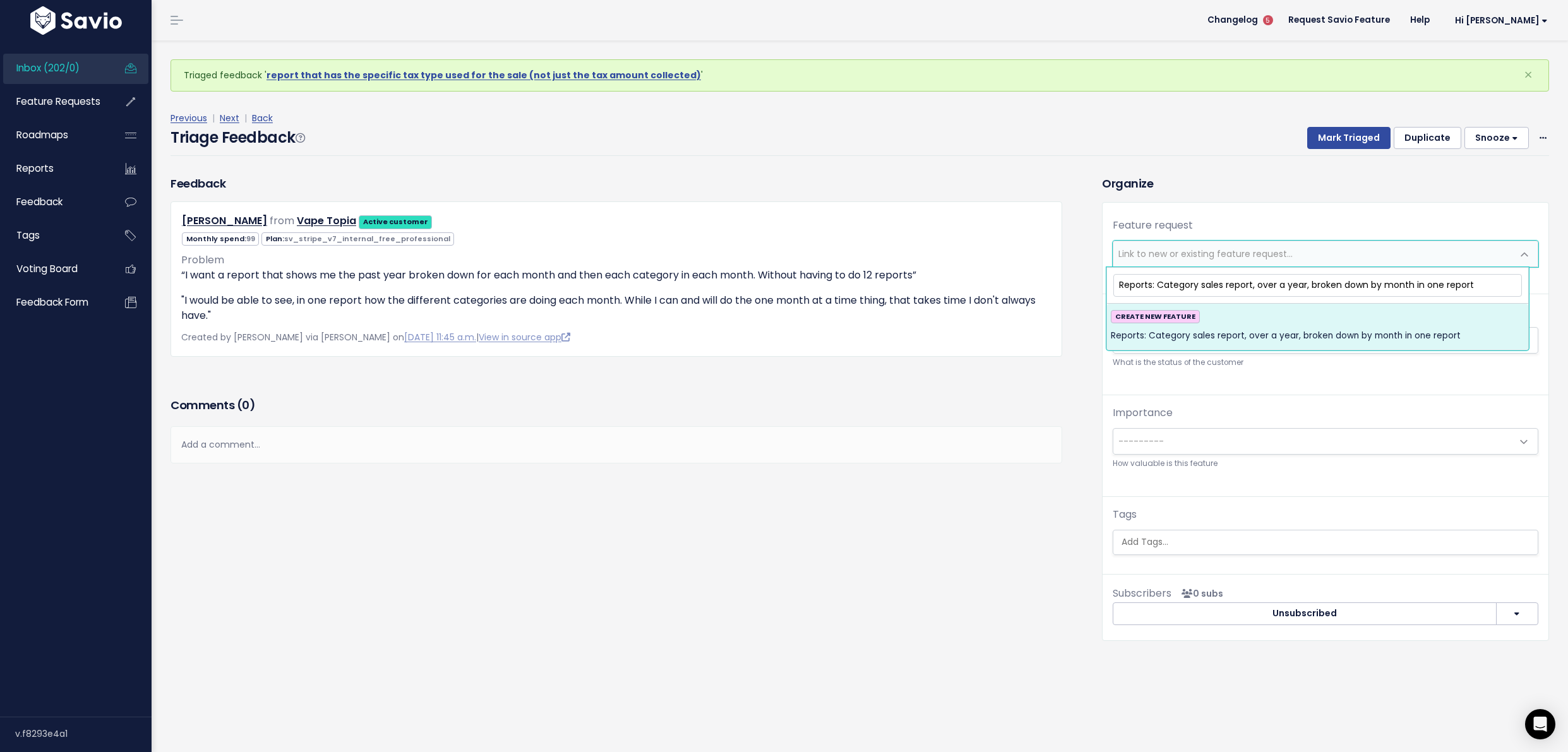
type input "Reports: Category sales report, over a year, broken down by month in one report"
click at [1346, 314] on div "CREATE NEW FEATURE Reports: Category sales report, over a year, broken down by …" at bounding box center [1318, 328] width 413 height 34
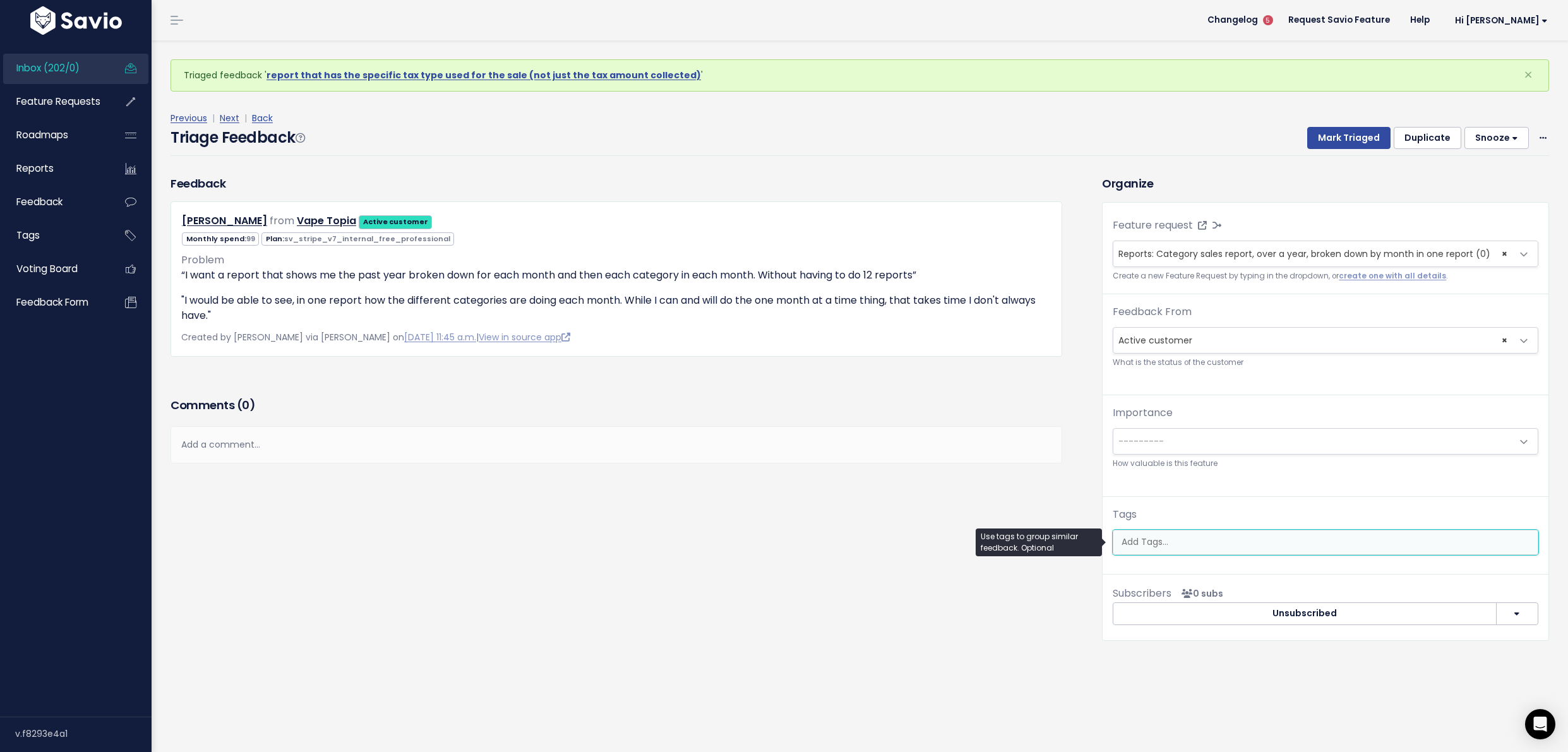
click at [1204, 547] on input "search" at bounding box center [1325, 541] width 418 height 13
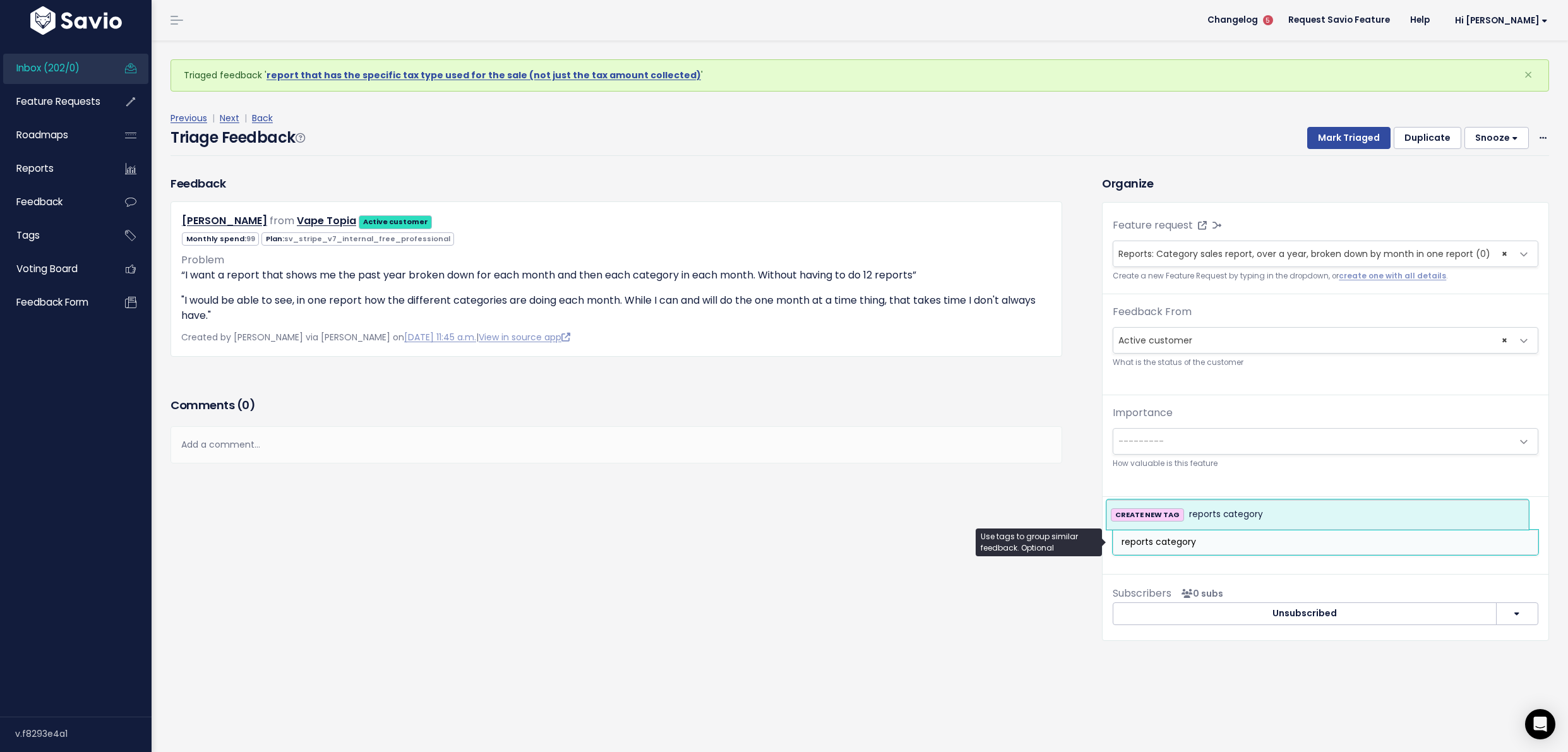
type input "reports category"
click at [1247, 520] on span "reports category" at bounding box center [1227, 514] width 74 height 15
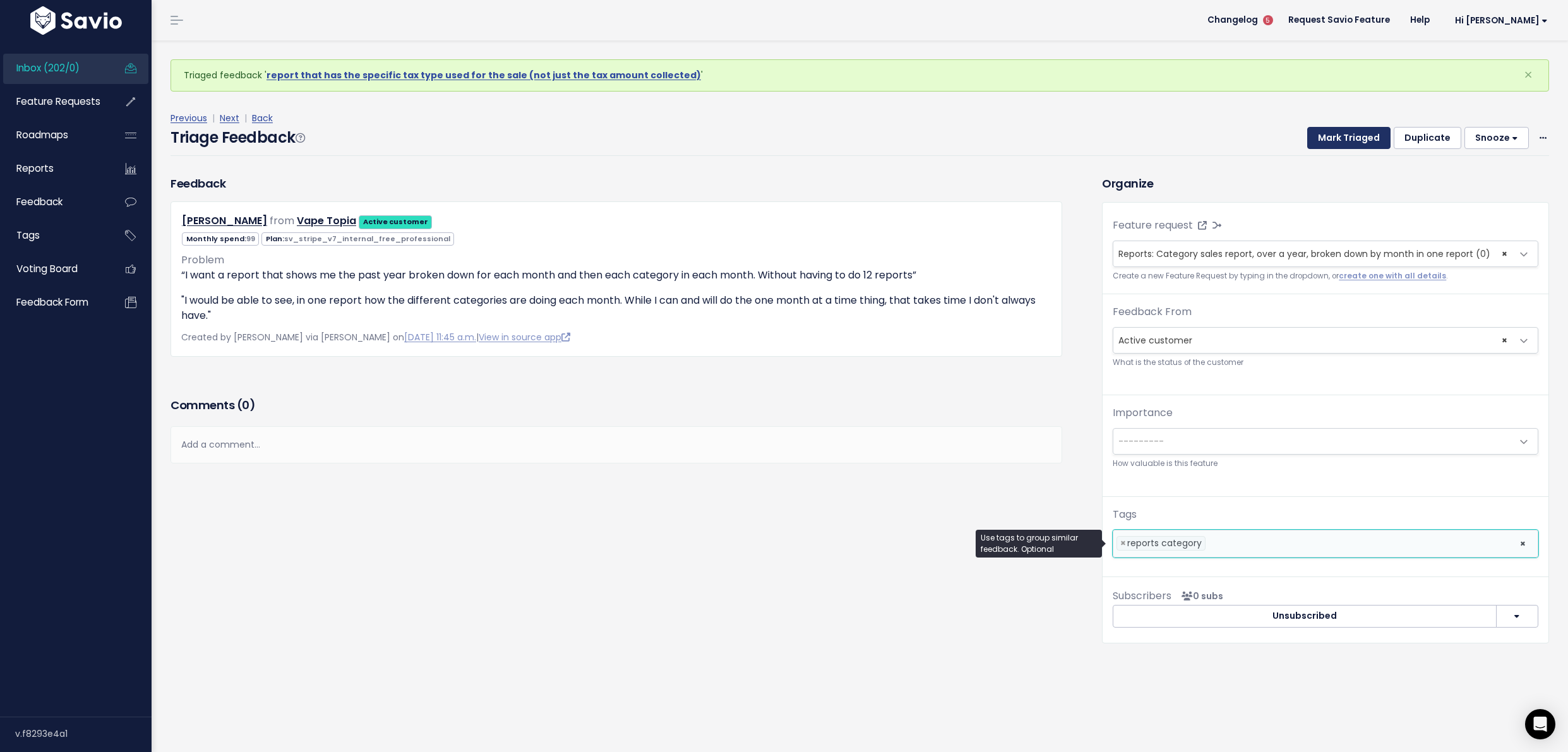
click at [1344, 133] on button "Mark Triaged" at bounding box center [1348, 138] width 83 height 23
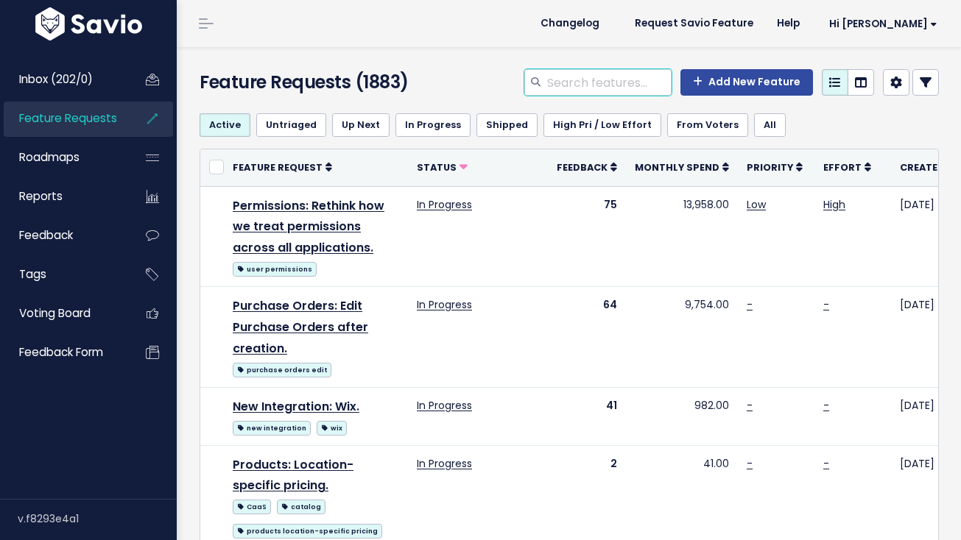
click at [572, 77] on input "search" at bounding box center [609, 82] width 126 height 27
type input "x"
type input "sales report month"
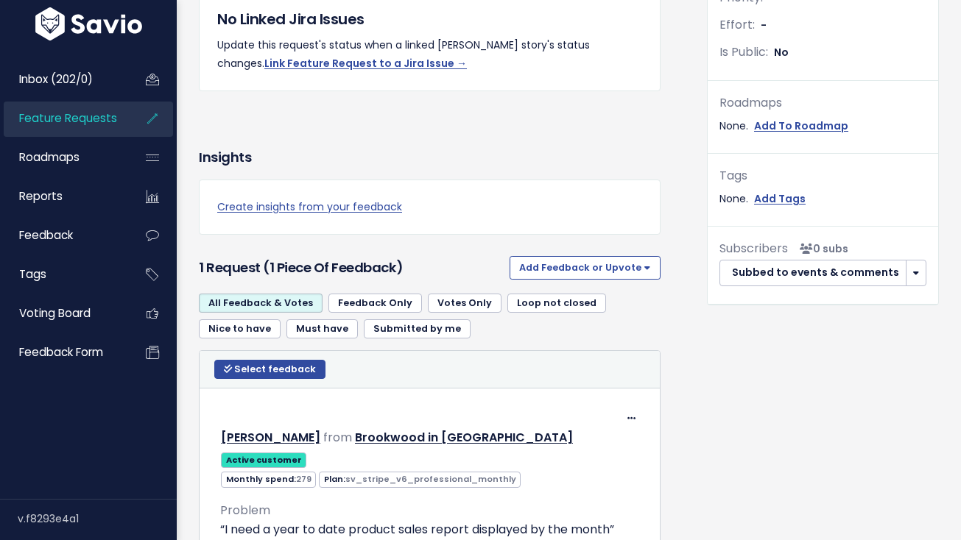
scroll to position [588, 0]
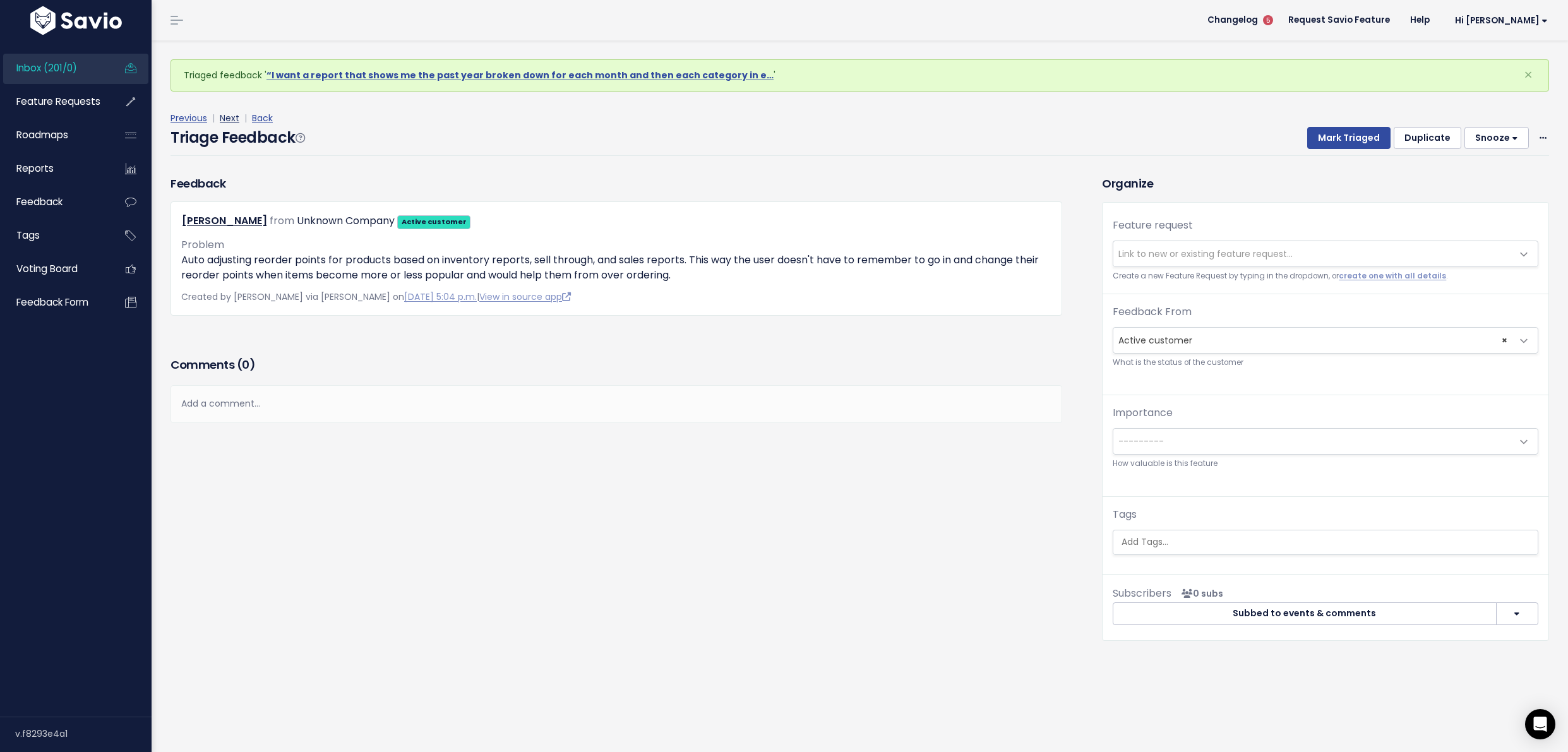
click at [228, 114] on link "Next" at bounding box center [229, 117] width 20 height 13
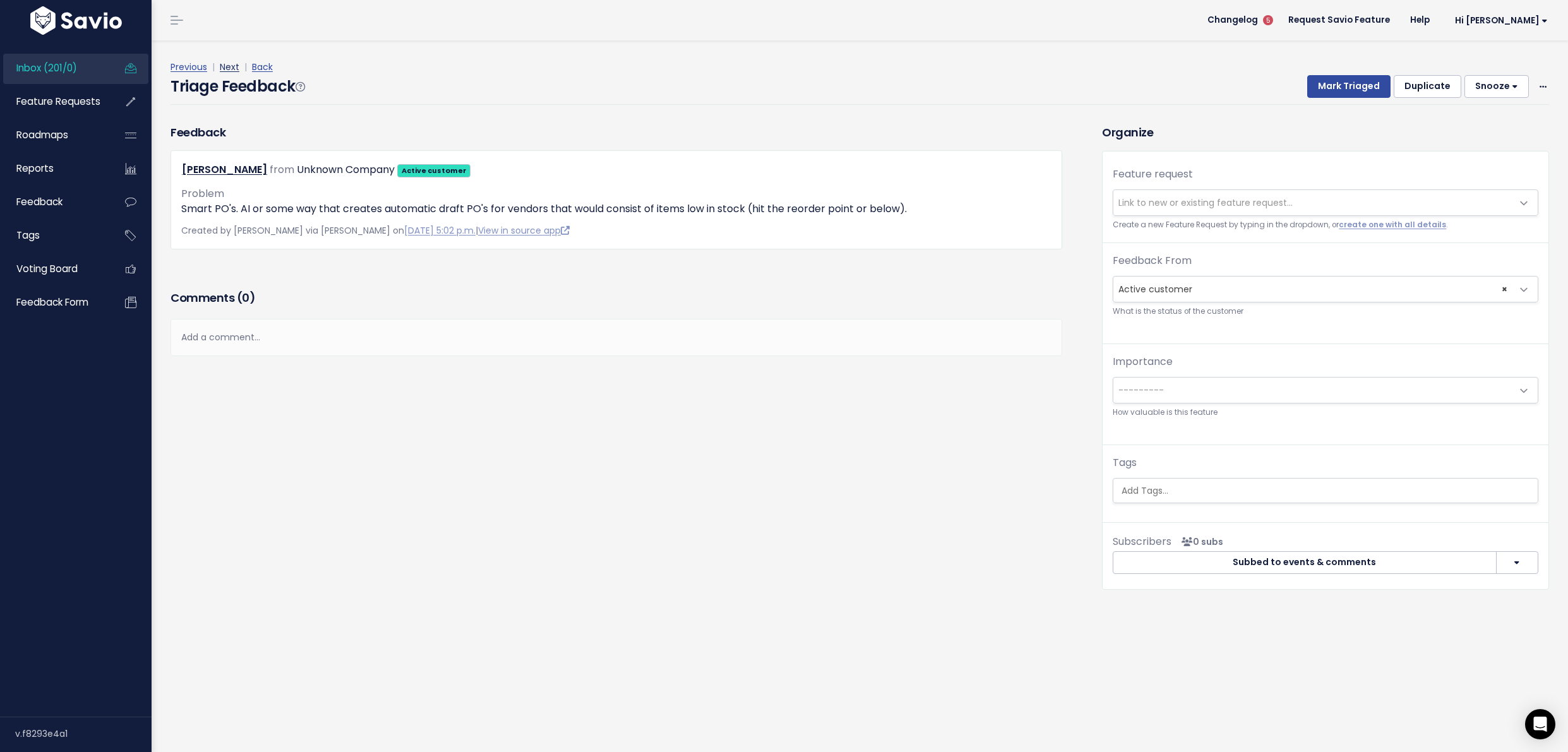
click at [233, 71] on link "Next" at bounding box center [229, 67] width 20 height 13
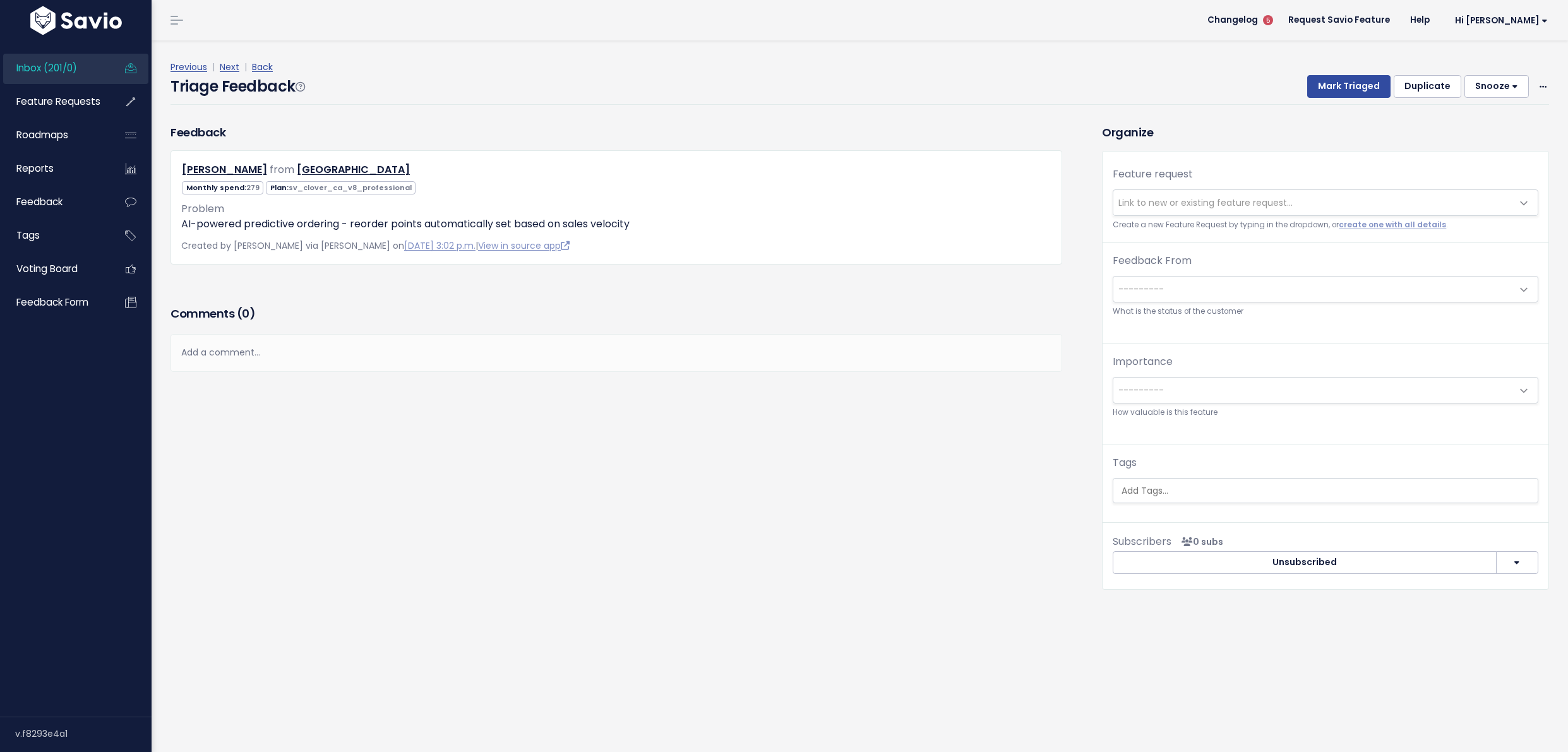
click at [228, 74] on div "Previous | Next | Back" at bounding box center [860, 67] width 1379 height 15
click at [230, 67] on link "Next" at bounding box center [229, 67] width 20 height 13
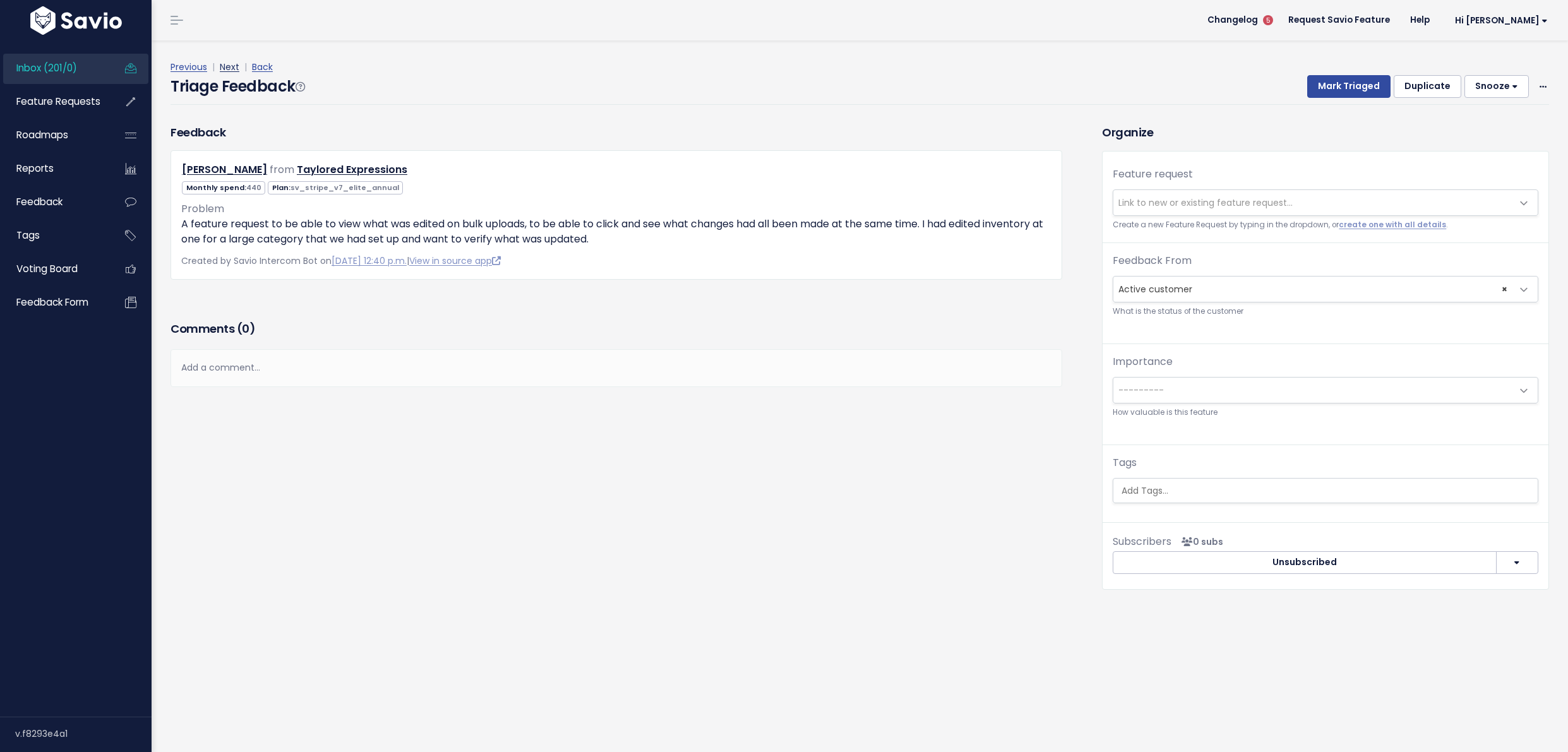
click at [232, 65] on link "Next" at bounding box center [229, 67] width 20 height 13
click at [232, 62] on link "Next" at bounding box center [229, 67] width 20 height 13
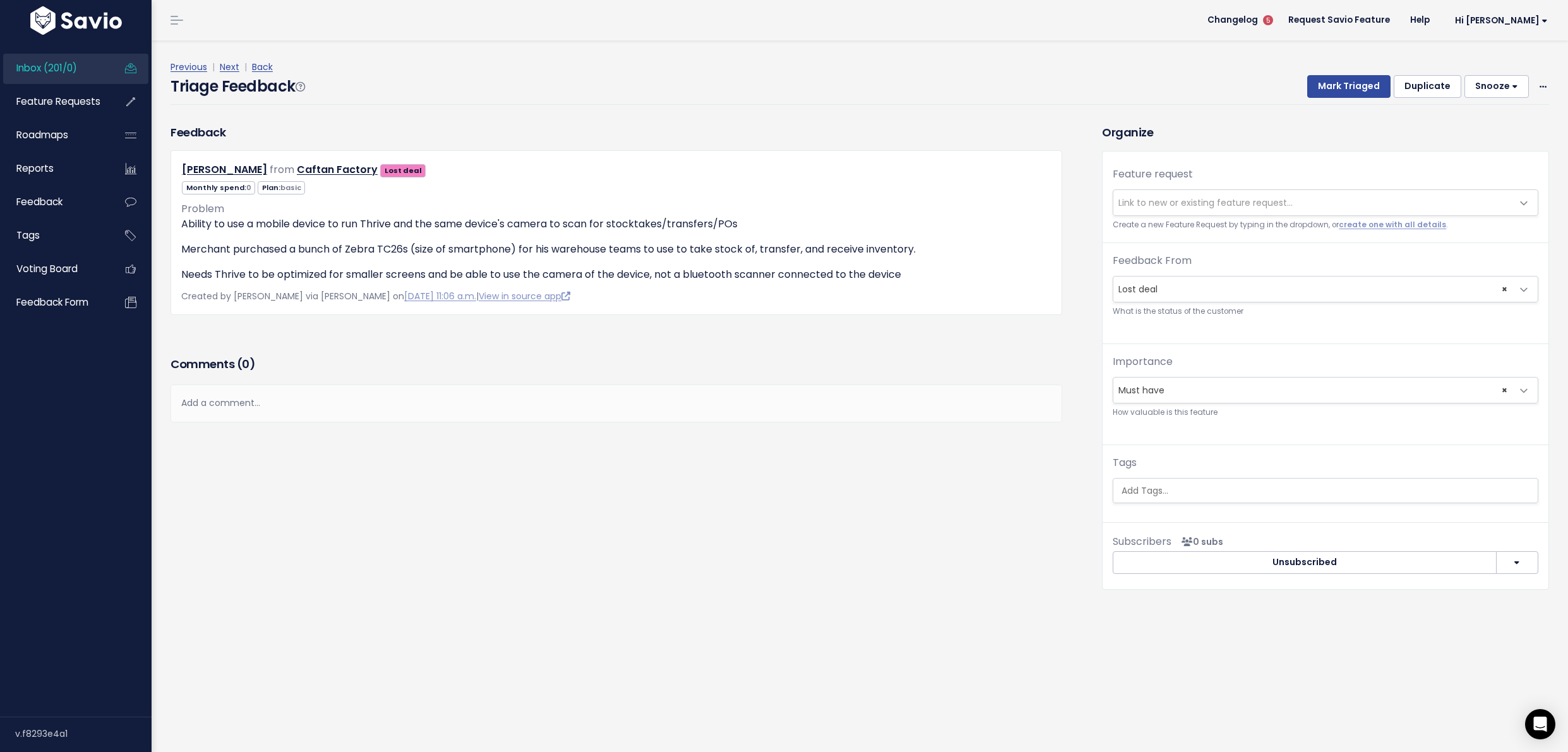
click at [1204, 208] on span "Link to new or existing feature request..." at bounding box center [1205, 202] width 174 height 13
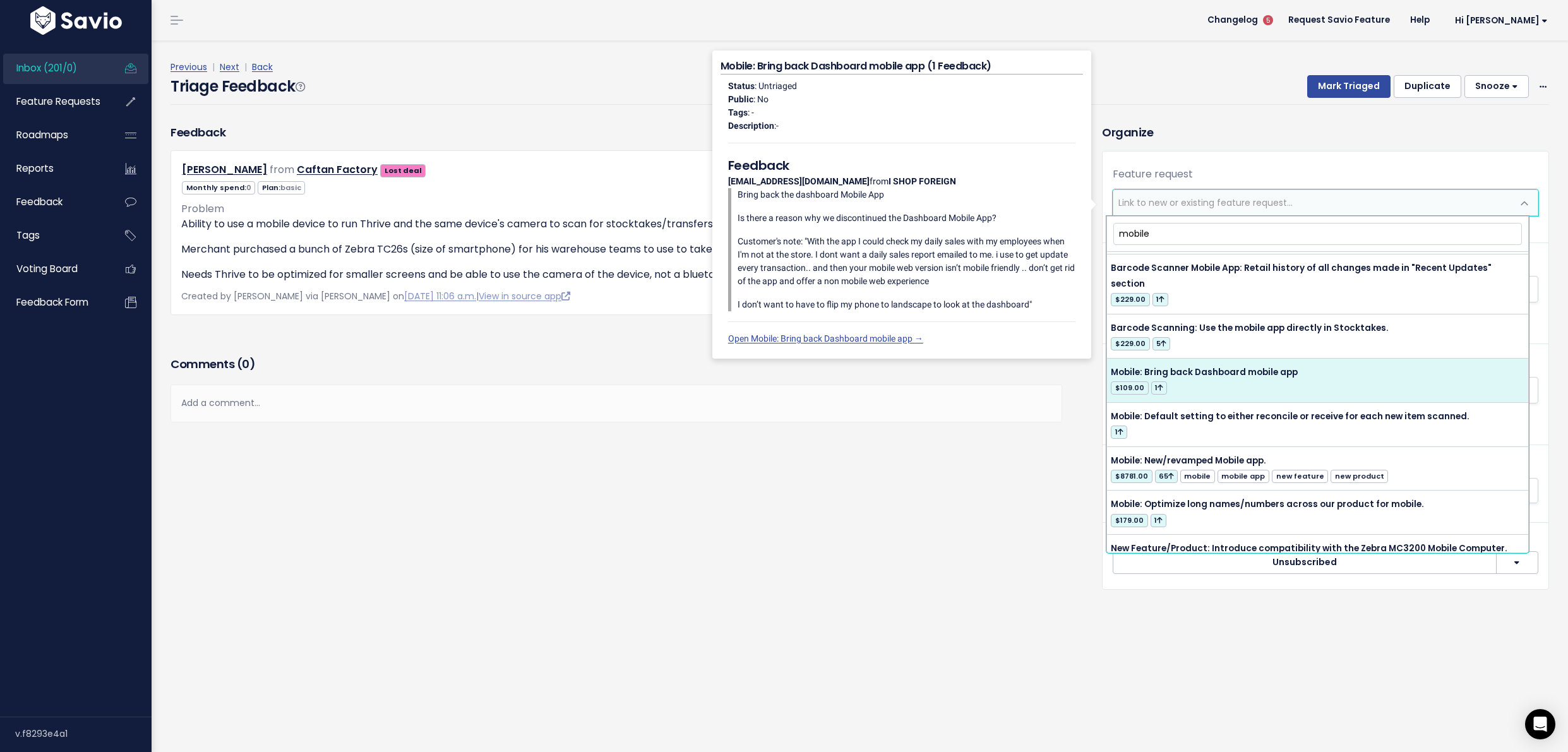
scroll to position [81, 0]
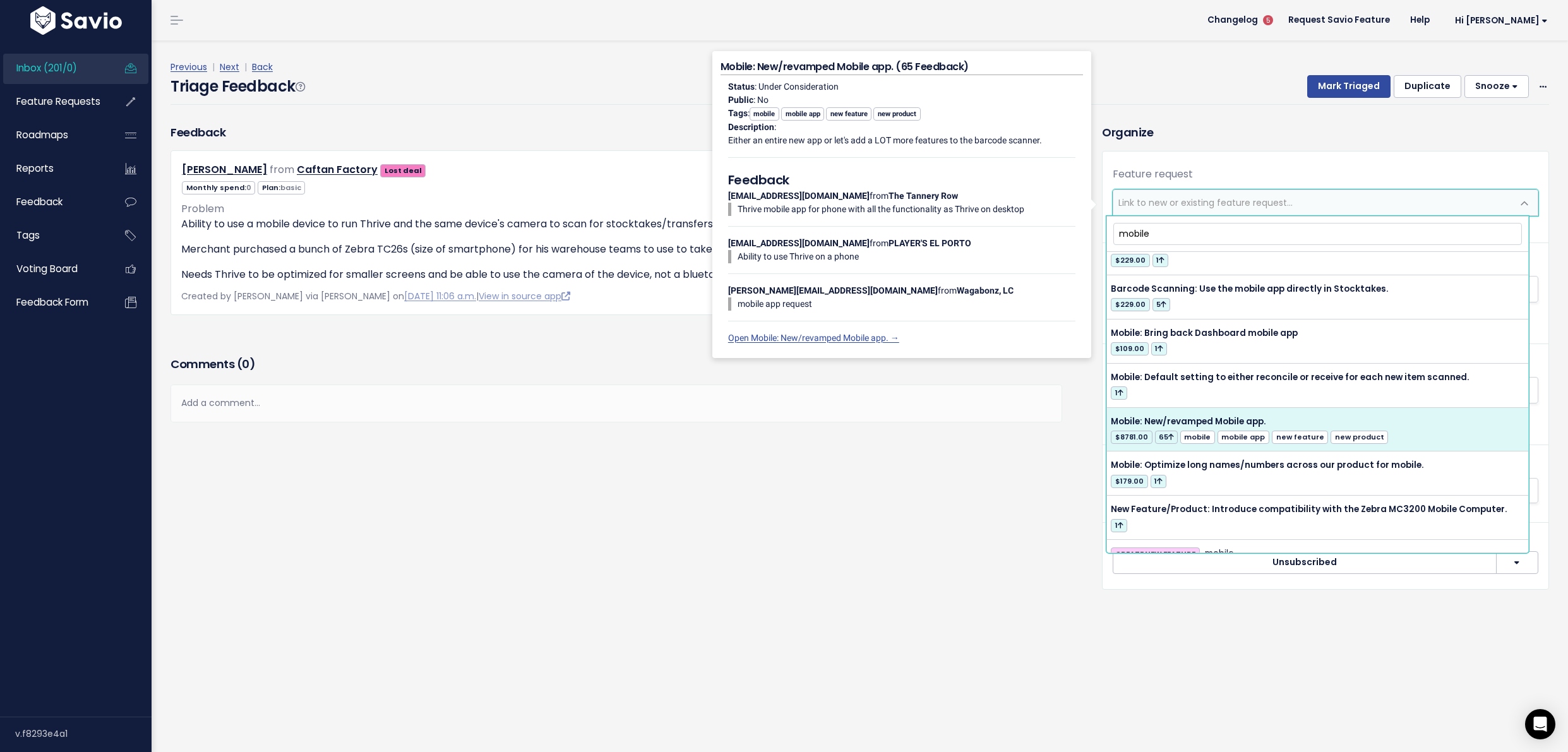
type input "mobile"
select select "12797"
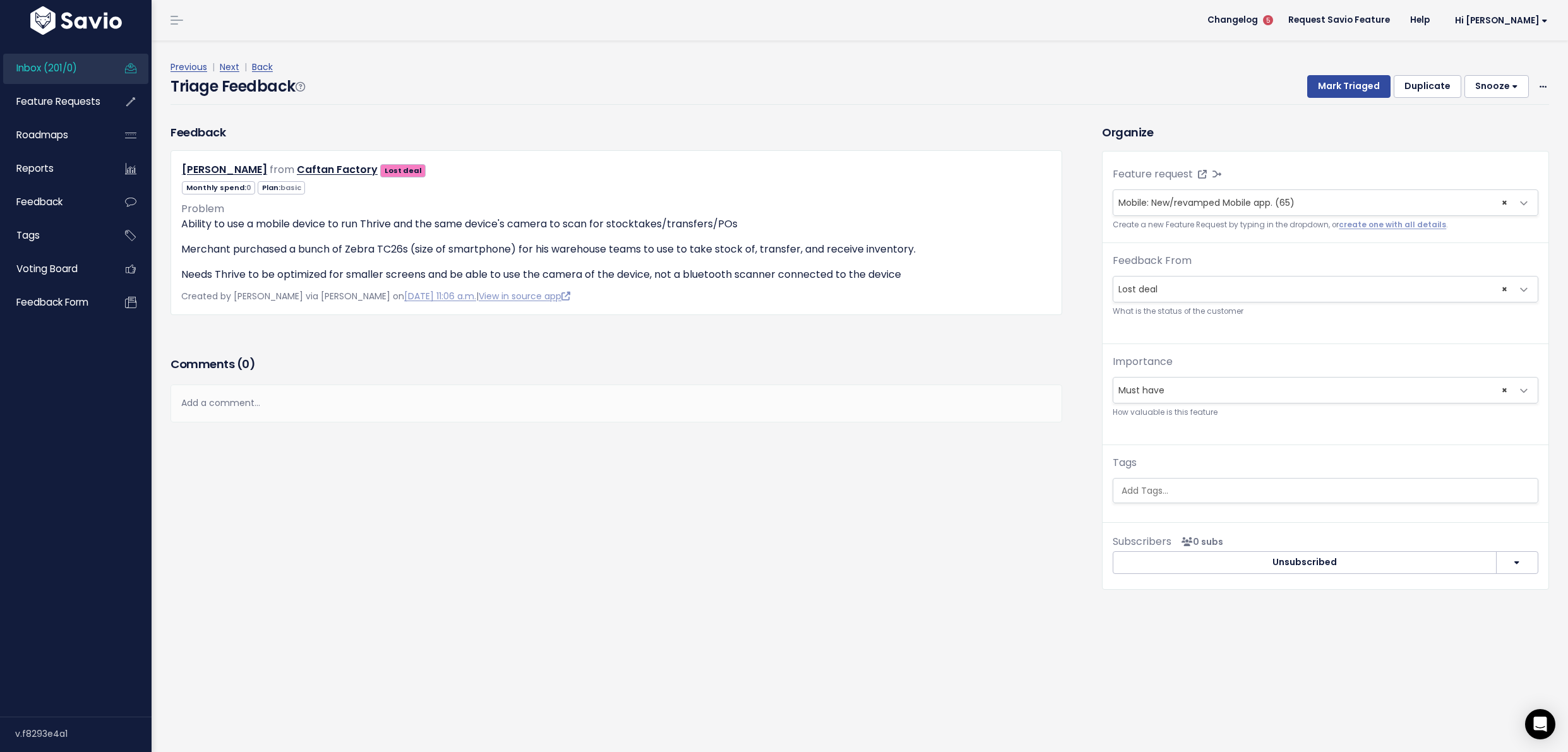
click at [1330, 70] on div "Previous | Next | Back" at bounding box center [860, 67] width 1379 height 15
click at [1333, 95] on button "Mark Triaged" at bounding box center [1348, 87] width 83 height 23
